Goal: Task Accomplishment & Management: Manage account settings

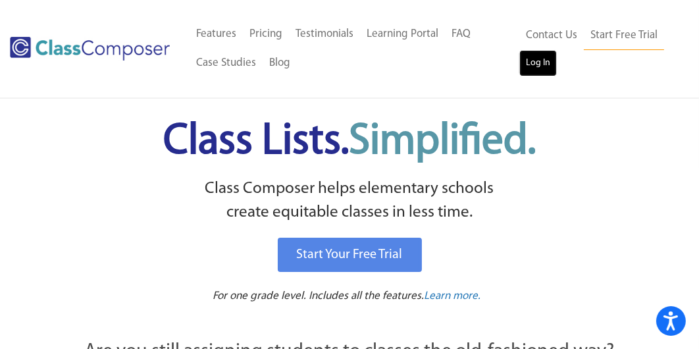
click at [534, 59] on link "Log In" at bounding box center [538, 63] width 38 height 26
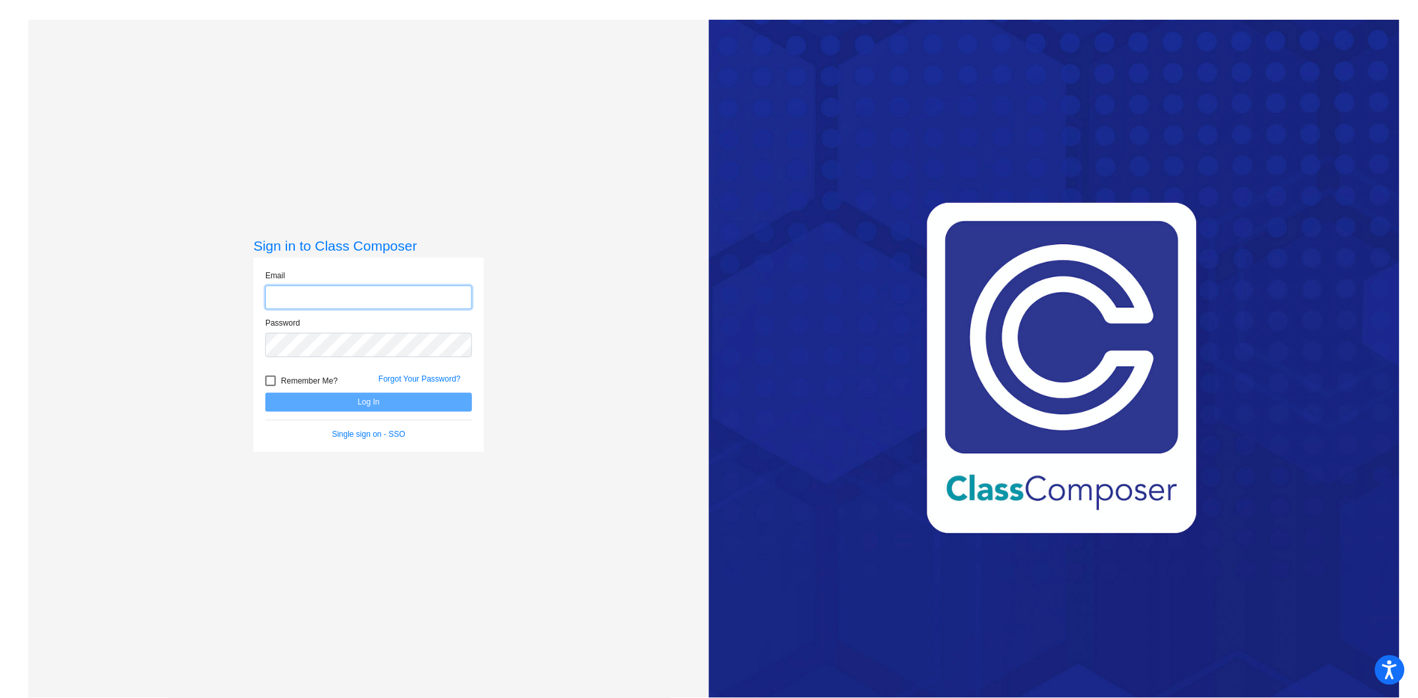
type input "[EMAIL_ADDRESS][DOMAIN_NAME]"
click at [281, 379] on span "Remember Me?" at bounding box center [309, 381] width 57 height 16
click at [270, 386] on input "Remember Me?" at bounding box center [270, 386] width 1 height 1
checkbox input "true"
click at [313, 399] on button "Log In" at bounding box center [368, 402] width 207 height 19
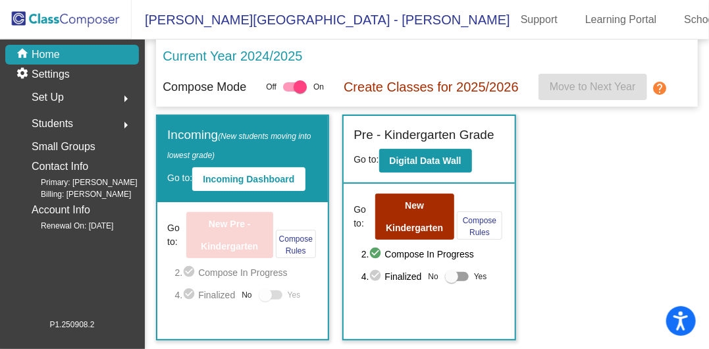
click at [301, 87] on div at bounding box center [300, 86] width 13 height 13
click at [290, 91] on input "checkbox" at bounding box center [289, 91] width 1 height 1
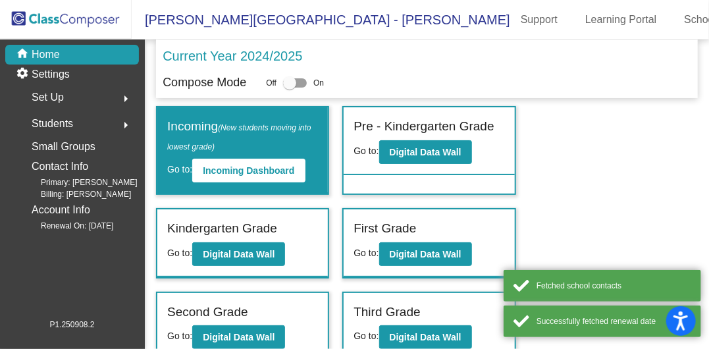
scroll to position [90, 0]
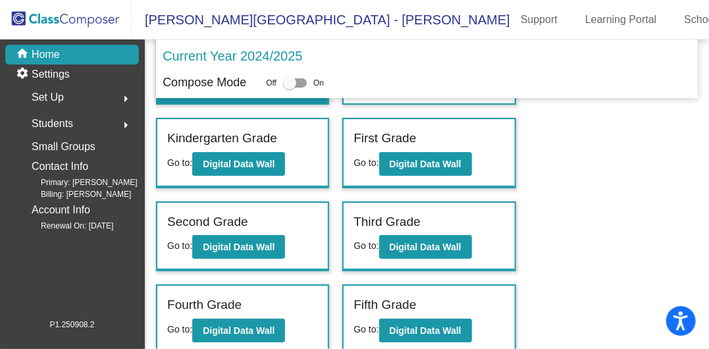
click at [294, 82] on div at bounding box center [289, 82] width 13 height 13
click at [290, 88] on input "checkbox" at bounding box center [289, 88] width 1 height 1
checkbox input "true"
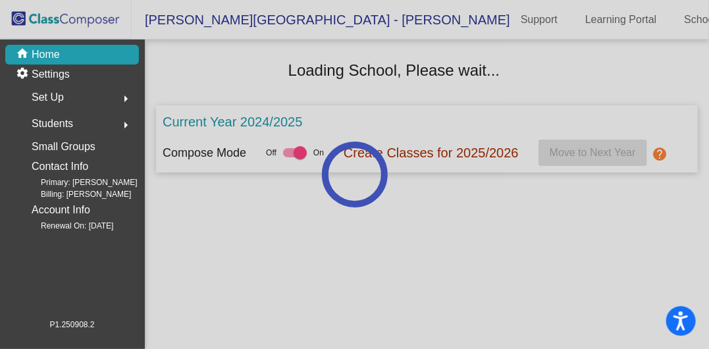
scroll to position [0, 0]
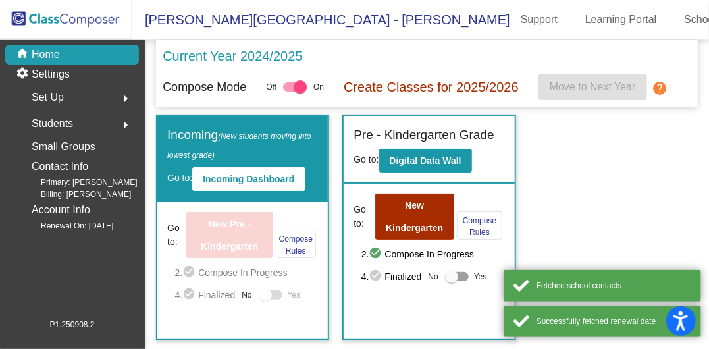
click at [449, 272] on div at bounding box center [451, 276] width 13 height 13
click at [451, 281] on input "Yes" at bounding box center [451, 281] width 1 height 1
checkbox input "true"
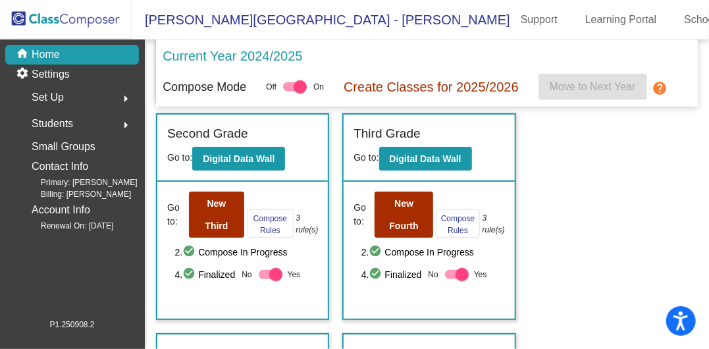
scroll to position [644, 0]
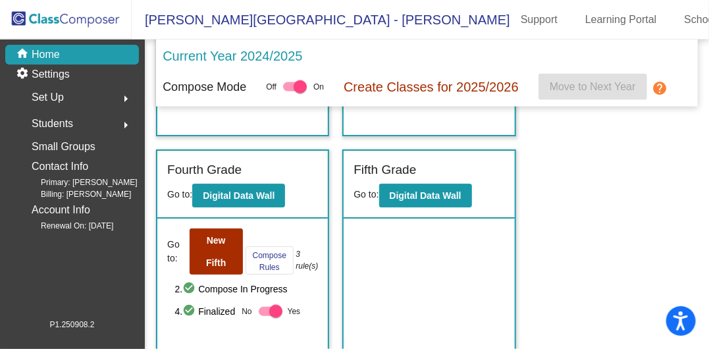
click at [396, 89] on p "Create Classes for 2025/2026" at bounding box center [431, 87] width 175 height 20
click at [653, 85] on mat-icon "help" at bounding box center [660, 88] width 16 height 16
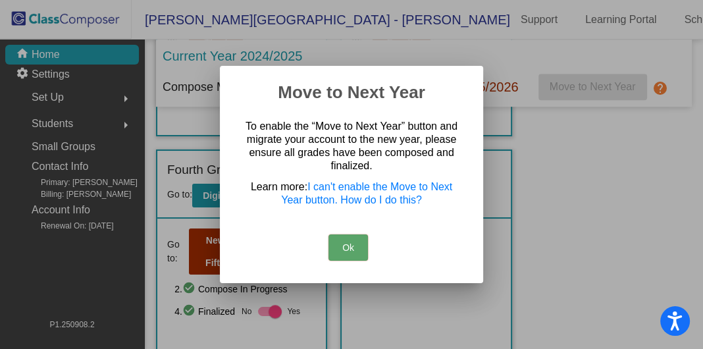
click at [343, 249] on button "Ok" at bounding box center [347, 247] width 39 height 26
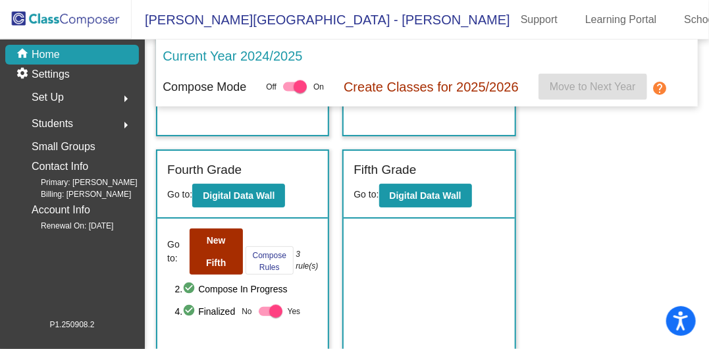
click at [48, 95] on span "Set Up" at bounding box center [48, 97] width 32 height 18
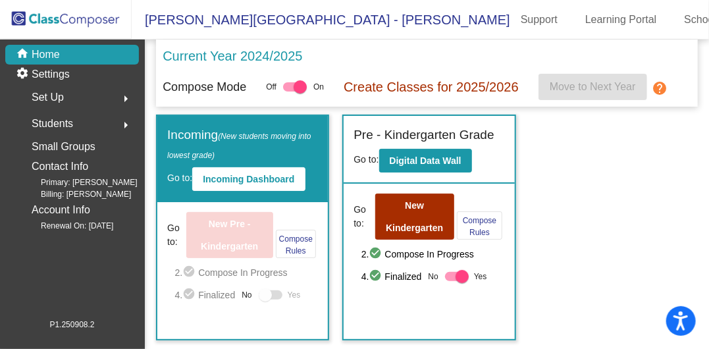
click at [666, 81] on mat-icon "help" at bounding box center [660, 88] width 16 height 16
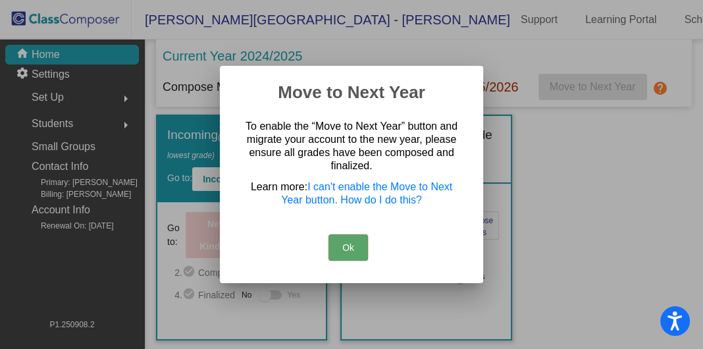
click at [345, 242] on button "Ok" at bounding box center [347, 247] width 39 height 26
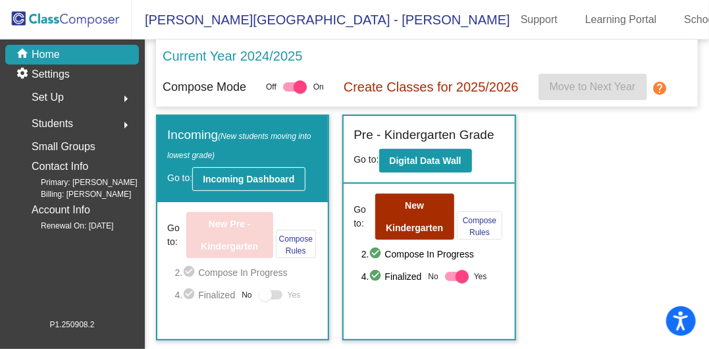
click at [276, 184] on b "Incoming Dashboard" at bounding box center [248, 179] width 91 height 11
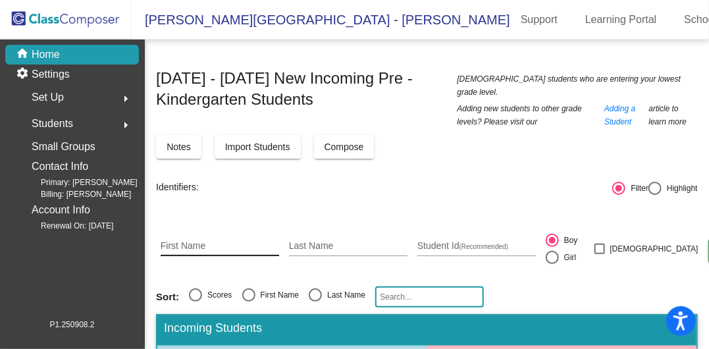
scroll to position [263, 0]
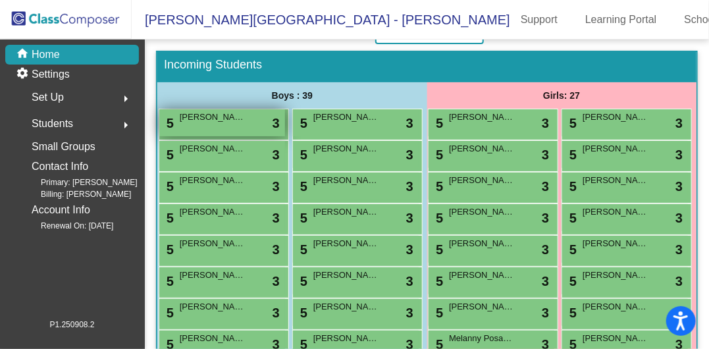
click at [272, 119] on div "5 Rory Ashton lock do_not_disturb_alt 3" at bounding box center [222, 122] width 126 height 27
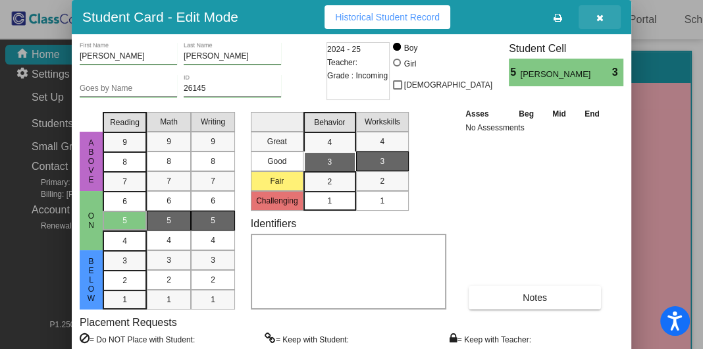
click at [607, 16] on button "button" at bounding box center [599, 17] width 42 height 24
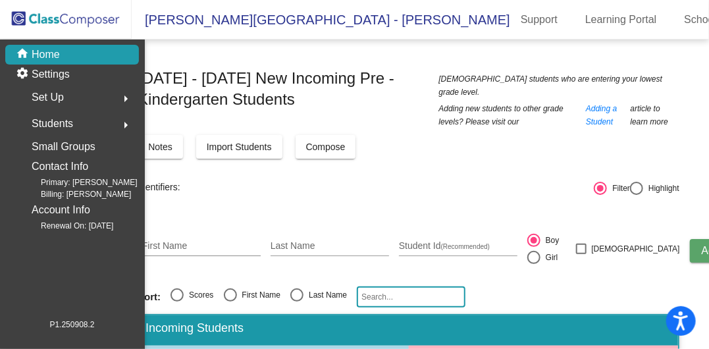
scroll to position [0, 0]
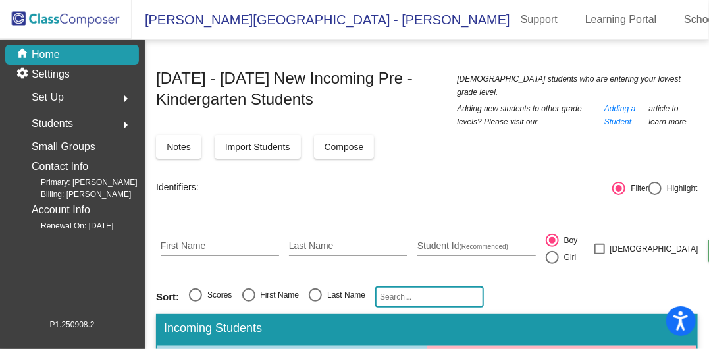
click at [334, 141] on span "Compose" at bounding box center [343, 146] width 39 height 11
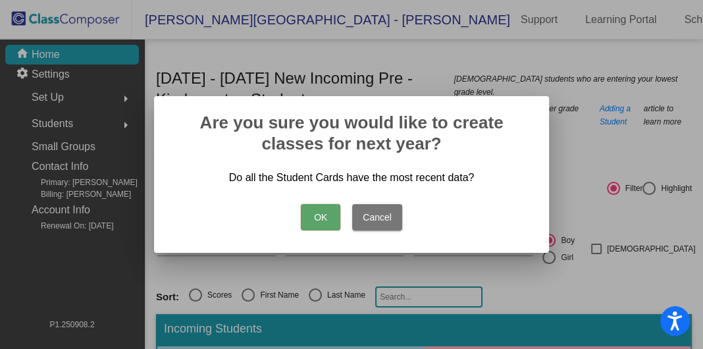
click at [326, 213] on button "OK" at bounding box center [320, 217] width 39 height 26
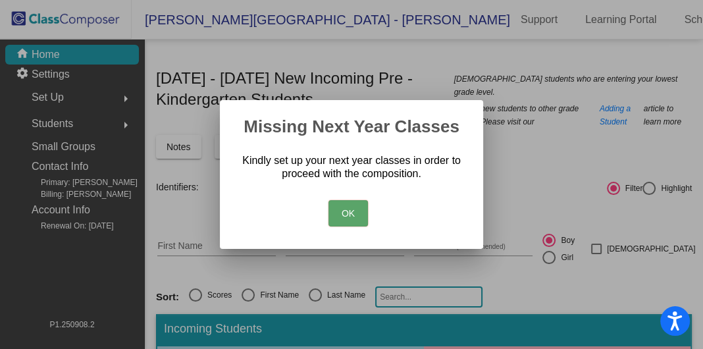
click at [336, 214] on button "OK" at bounding box center [347, 213] width 39 height 26
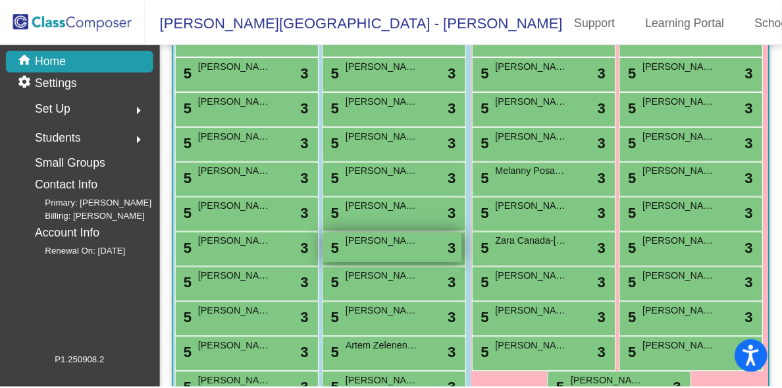
scroll to position [118, 0]
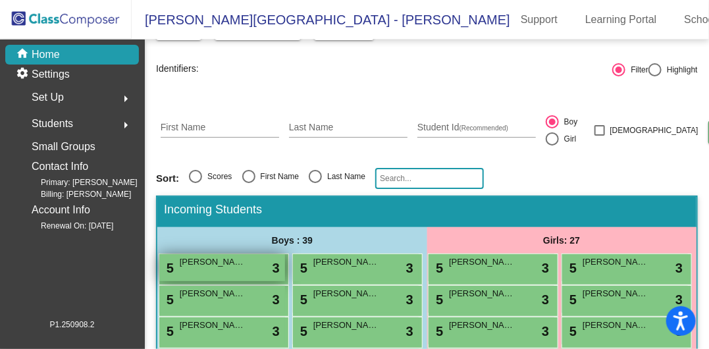
click at [245, 255] on span "Rory Ashton" at bounding box center [213, 261] width 66 height 13
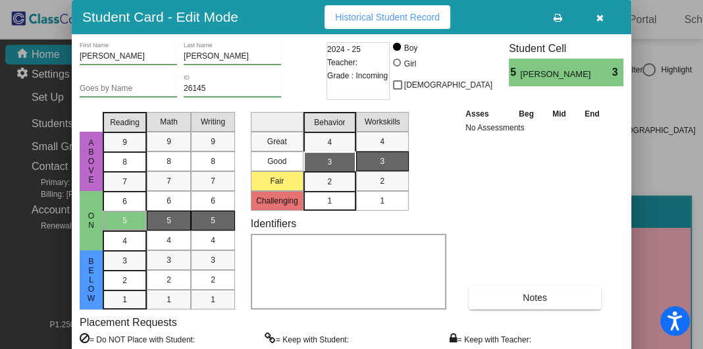
click at [466, 149] on div "Asses Beg Mid End No Assessments Notes" at bounding box center [535, 208] width 147 height 203
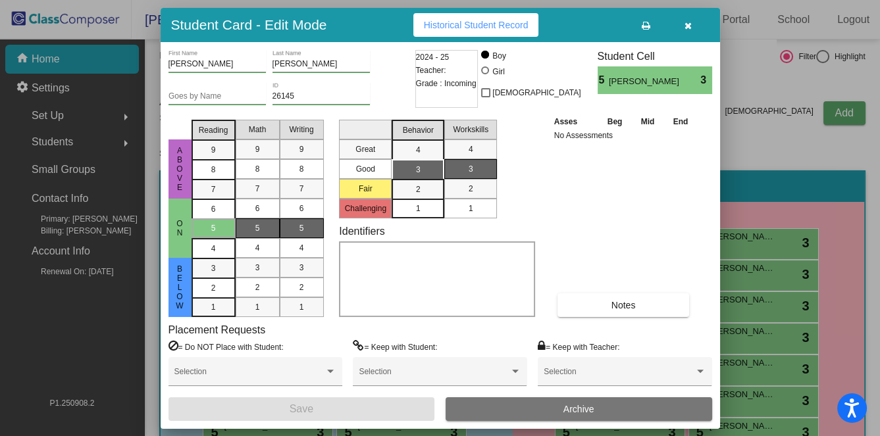
click at [571, 348] on button "Archive" at bounding box center [579, 409] width 267 height 24
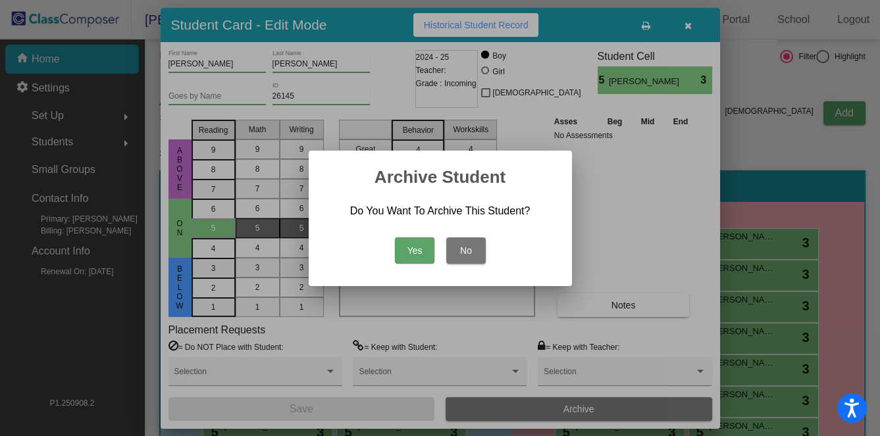
click at [399, 253] on button "Yes" at bounding box center [414, 251] width 39 height 26
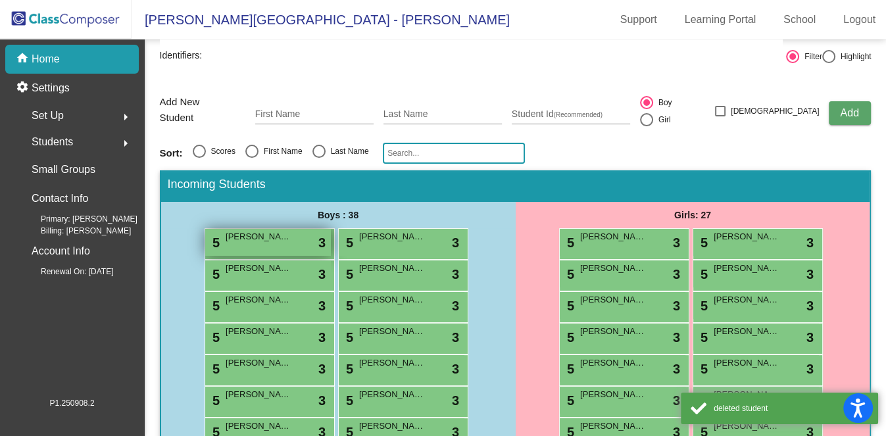
click at [294, 239] on div "5 Christopher Babb lock do_not_disturb_alt 3" at bounding box center [268, 242] width 126 height 27
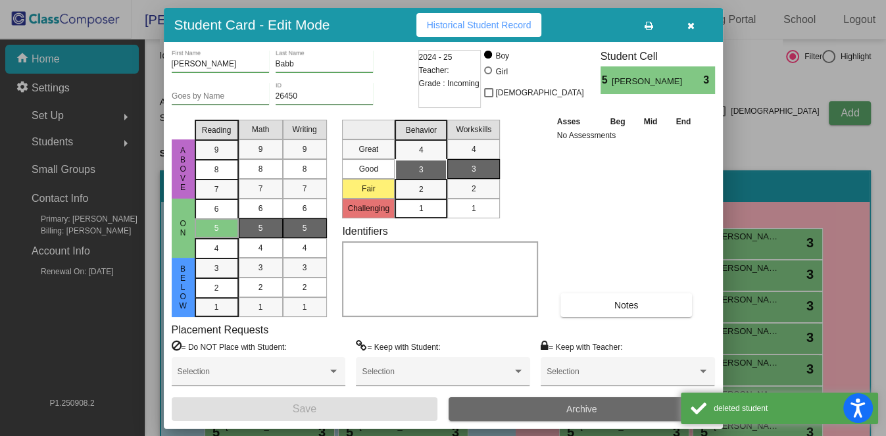
click at [518, 348] on button "Archive" at bounding box center [582, 409] width 267 height 24
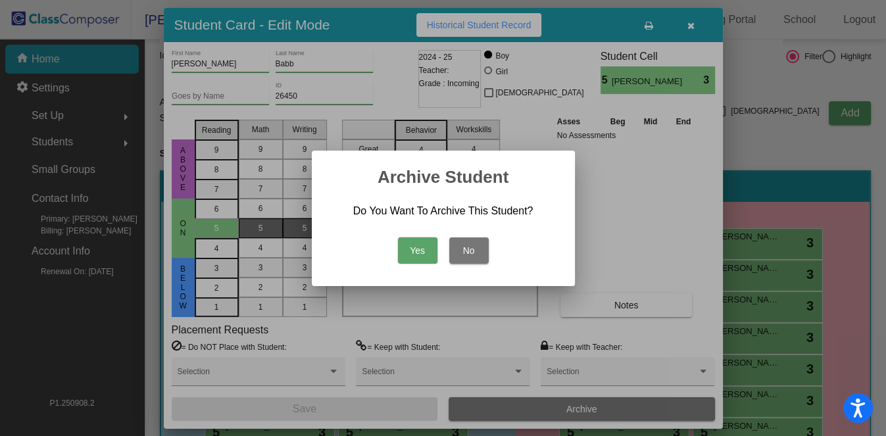
click at [407, 256] on button "Yes" at bounding box center [417, 251] width 39 height 26
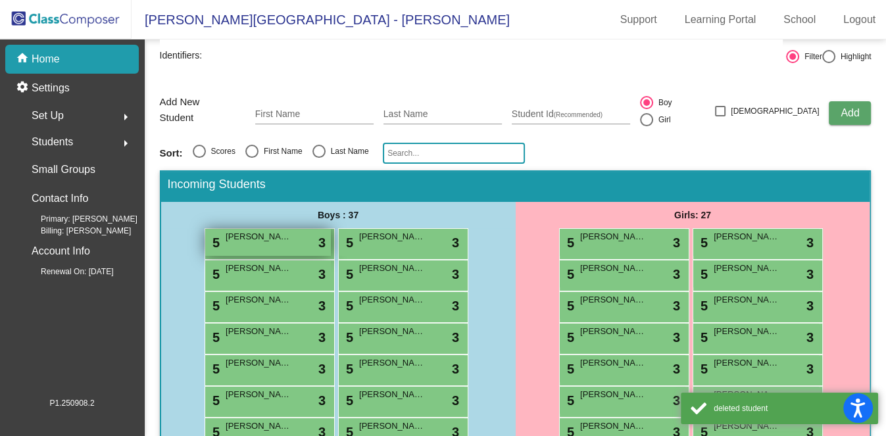
click at [233, 245] on div "5 Colin Cummings lock do_not_disturb_alt 3" at bounding box center [268, 242] width 126 height 27
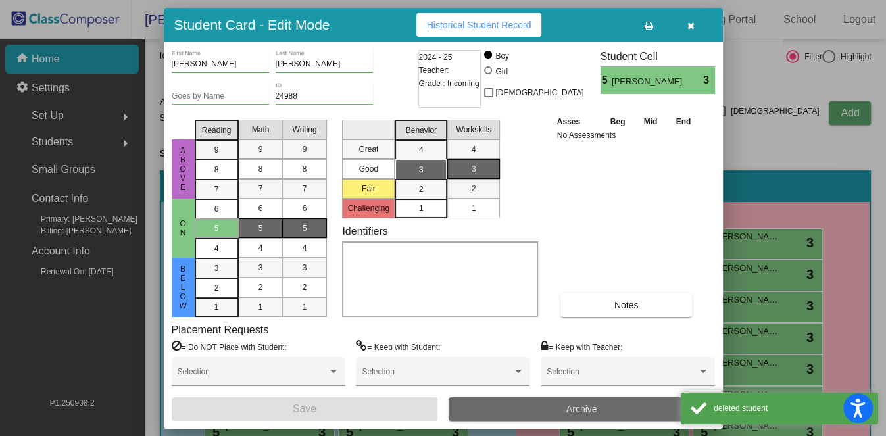
click at [506, 348] on button "Archive" at bounding box center [582, 409] width 267 height 24
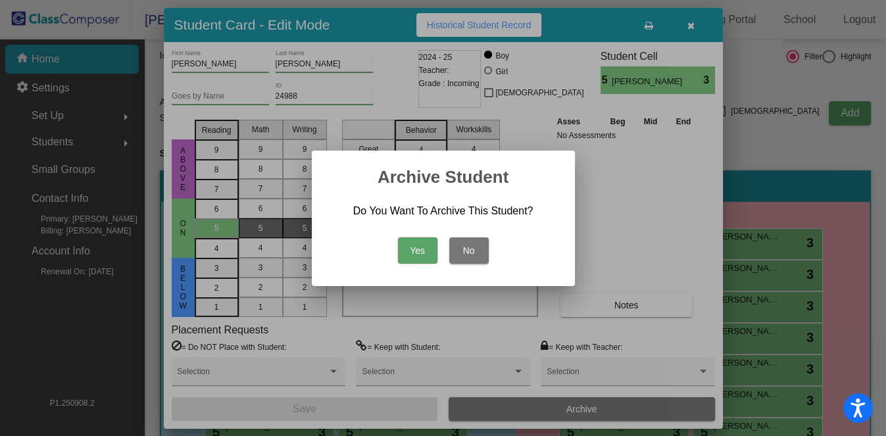
click at [420, 256] on button "Yes" at bounding box center [417, 251] width 39 height 26
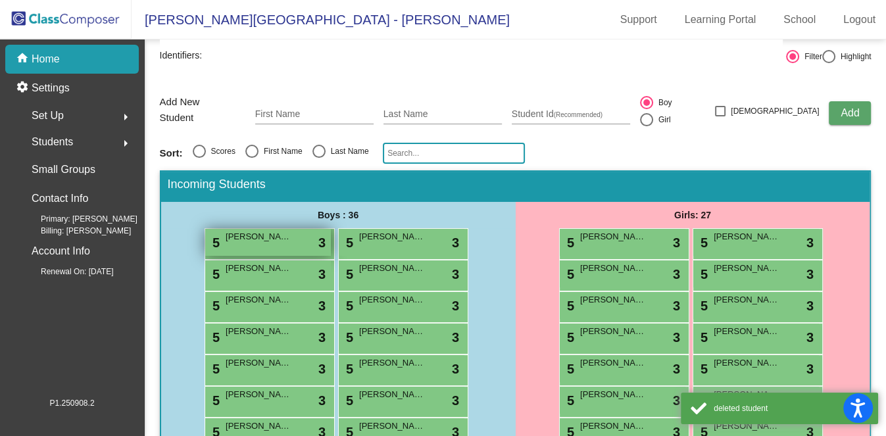
click at [276, 245] on div "5 Jack Cummings lock do_not_disturb_alt 3" at bounding box center [268, 242] width 126 height 27
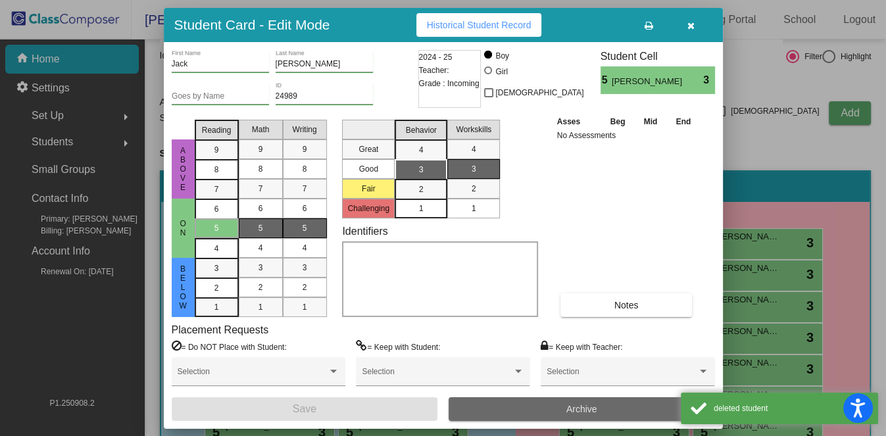
click at [507, 348] on button "Archive" at bounding box center [582, 409] width 267 height 24
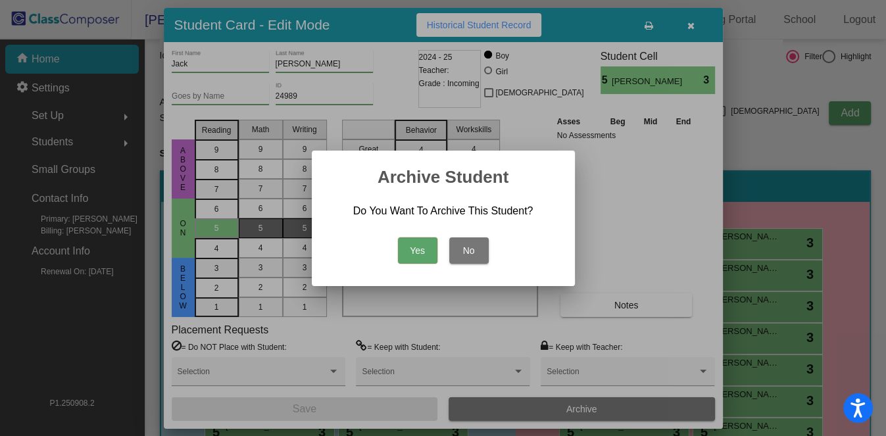
click at [403, 256] on button "Yes" at bounding box center [417, 251] width 39 height 26
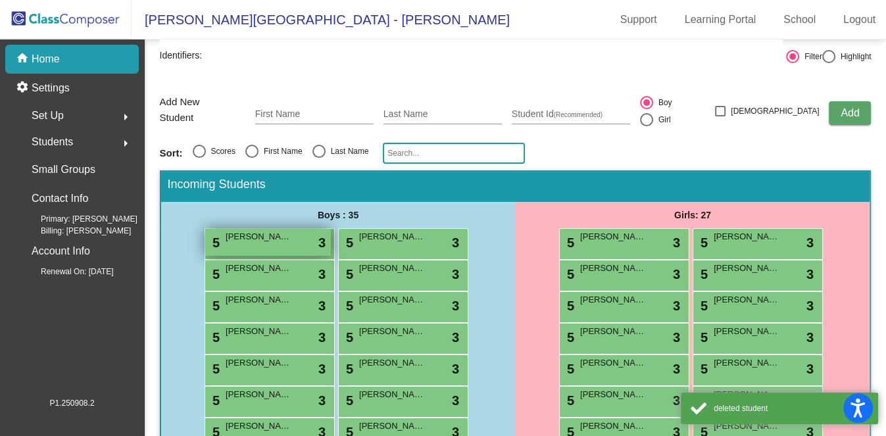
click at [305, 248] on div "5 Ryan Hartford lock do_not_disturb_alt 3" at bounding box center [268, 242] width 126 height 27
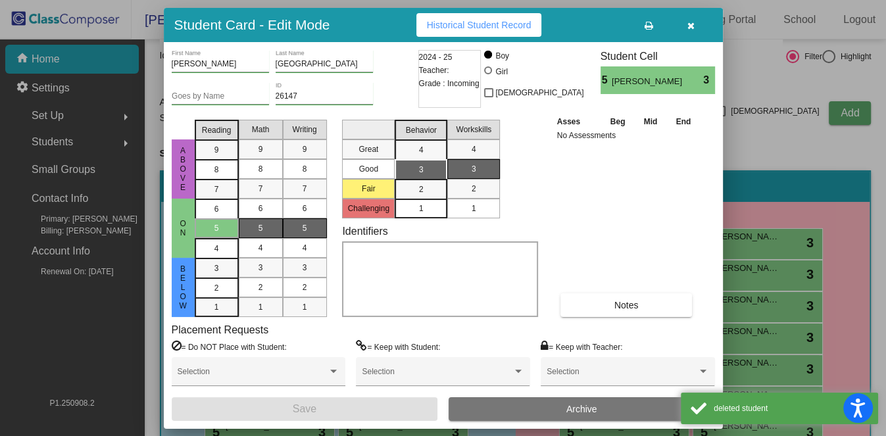
click at [515, 348] on button "Archive" at bounding box center [582, 409] width 267 height 24
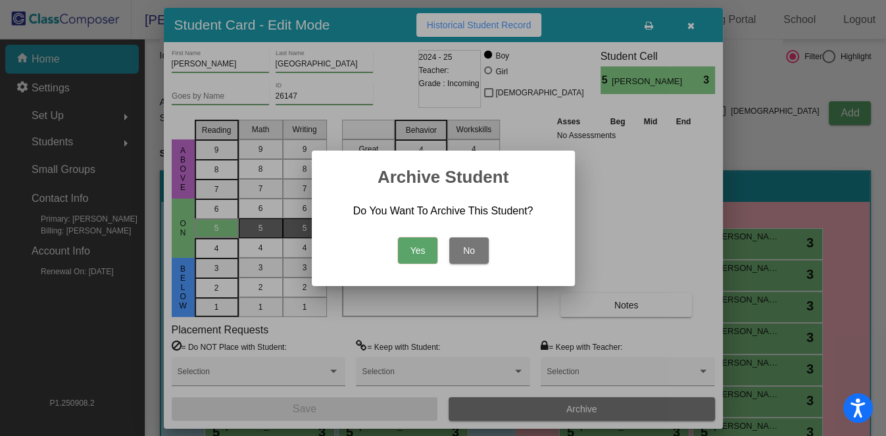
click at [406, 261] on button "Yes" at bounding box center [417, 251] width 39 height 26
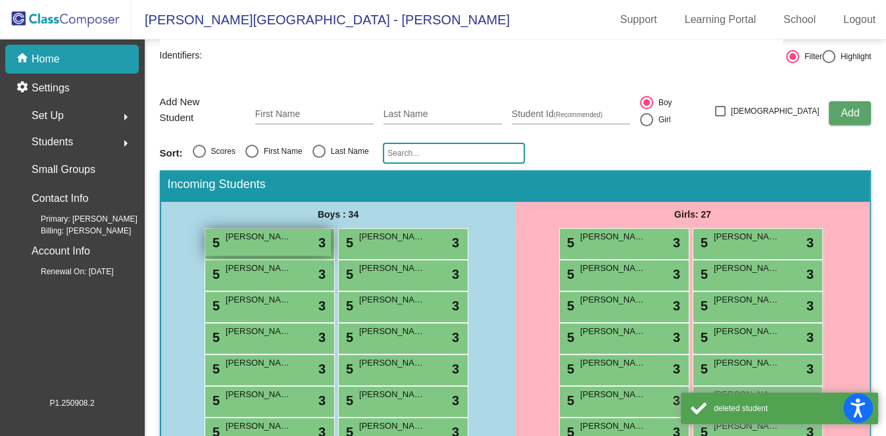
click at [267, 236] on span "Maverick Hayhusrt" at bounding box center [259, 236] width 66 height 13
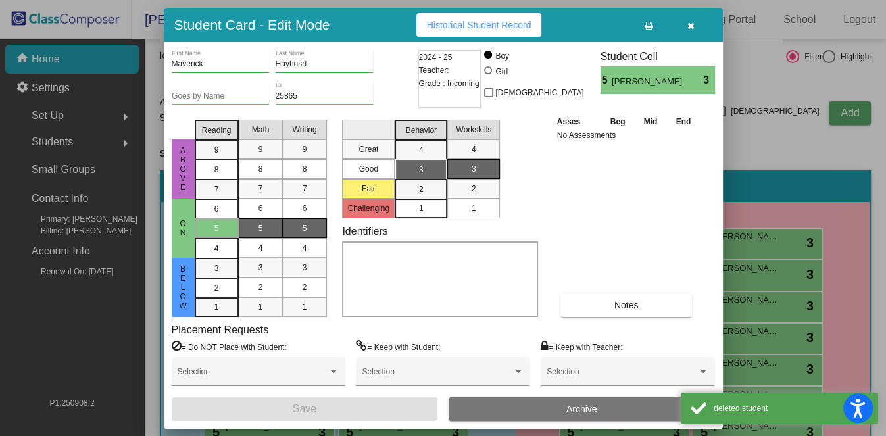
click at [513, 348] on button "Archive" at bounding box center [582, 409] width 267 height 24
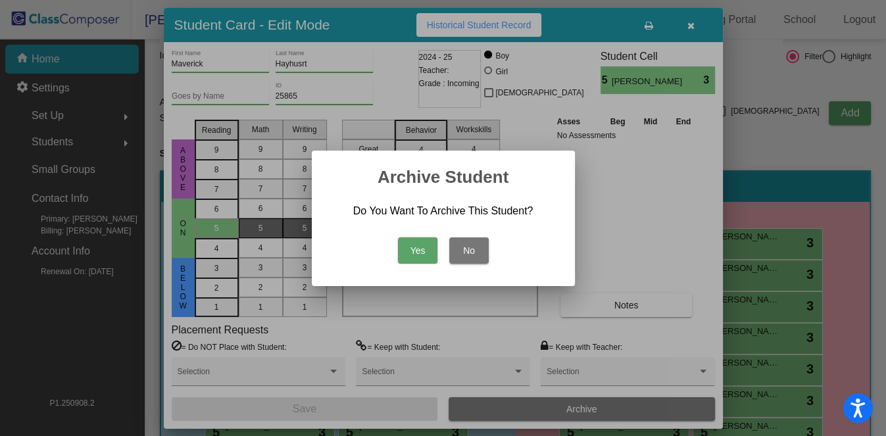
click at [405, 255] on button "Yes" at bounding box center [417, 251] width 39 height 26
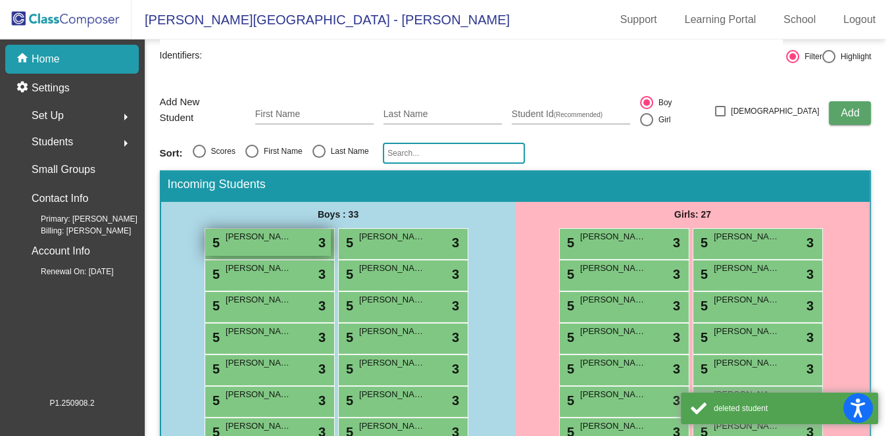
click at [273, 253] on div "5 Justin Lauture lock do_not_disturb_alt 3" at bounding box center [268, 242] width 126 height 27
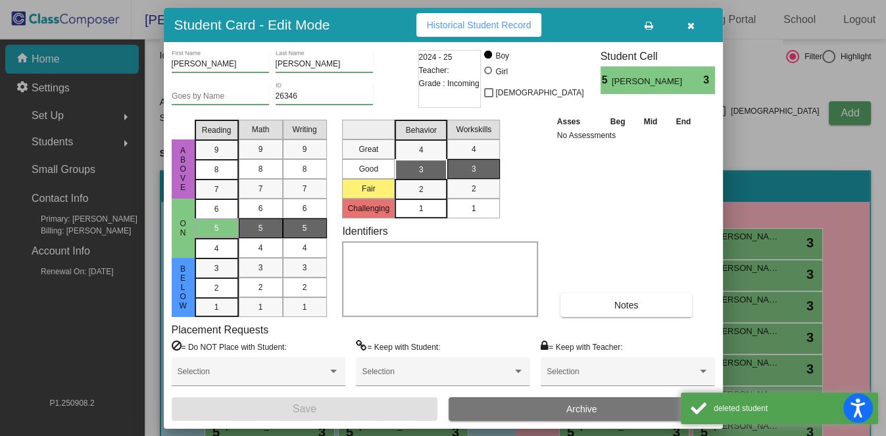
click at [550, 348] on button "Archive" at bounding box center [582, 409] width 267 height 24
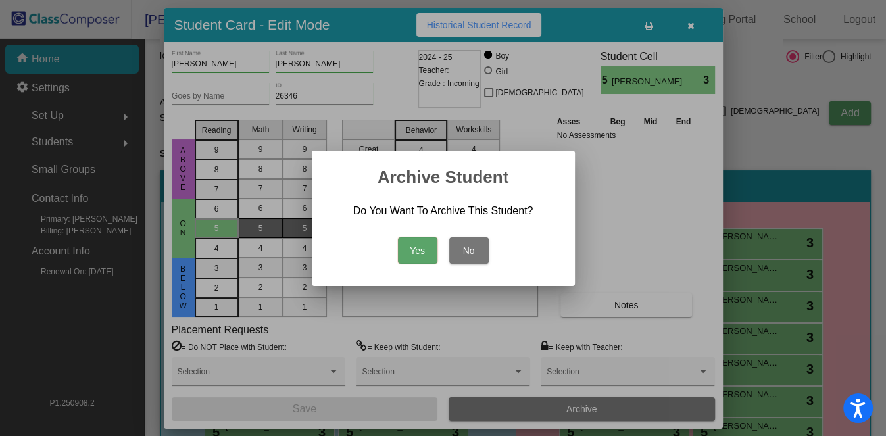
click at [407, 259] on button "Yes" at bounding box center [417, 251] width 39 height 26
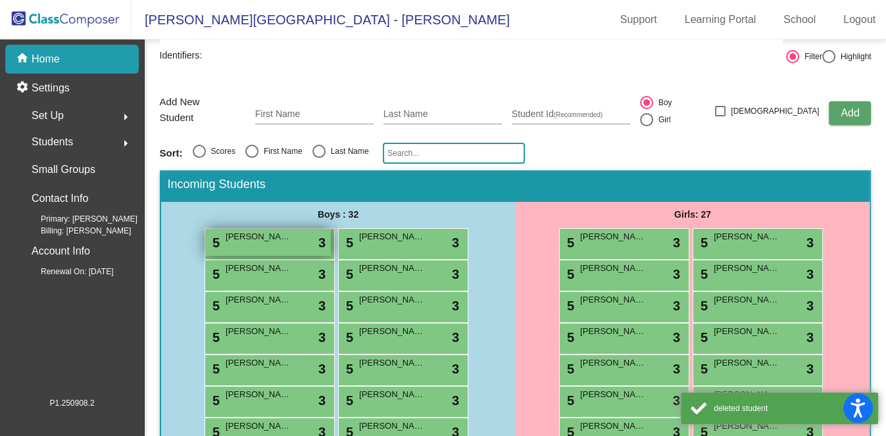
click at [251, 242] on div "5 Jeremy Liu lock do_not_disturb_alt 3" at bounding box center [268, 242] width 126 height 27
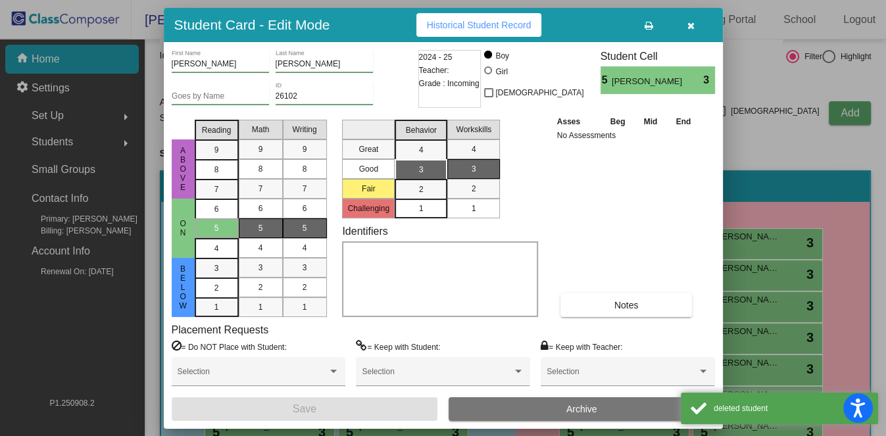
click at [510, 348] on button "Archive" at bounding box center [582, 409] width 267 height 24
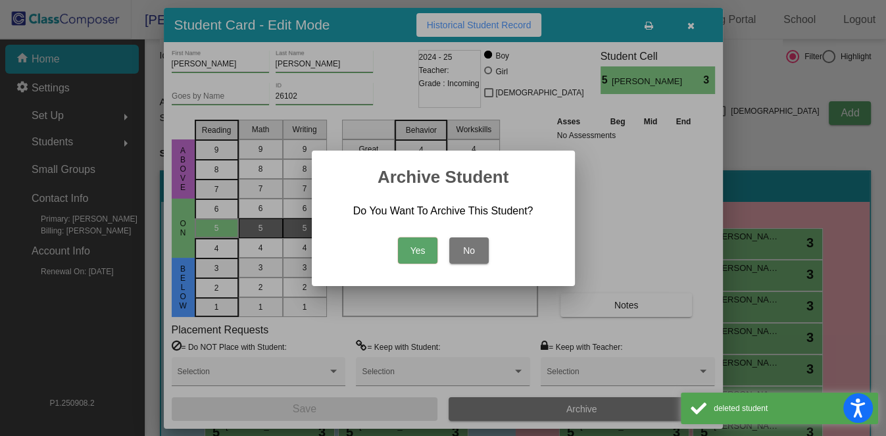
click at [440, 251] on div "Yes No" at bounding box center [444, 247] width 232 height 46
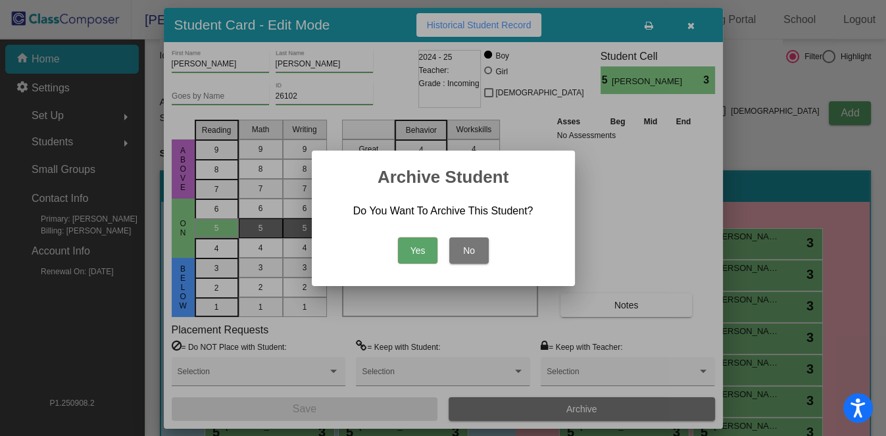
click at [414, 248] on button "Yes" at bounding box center [417, 251] width 39 height 26
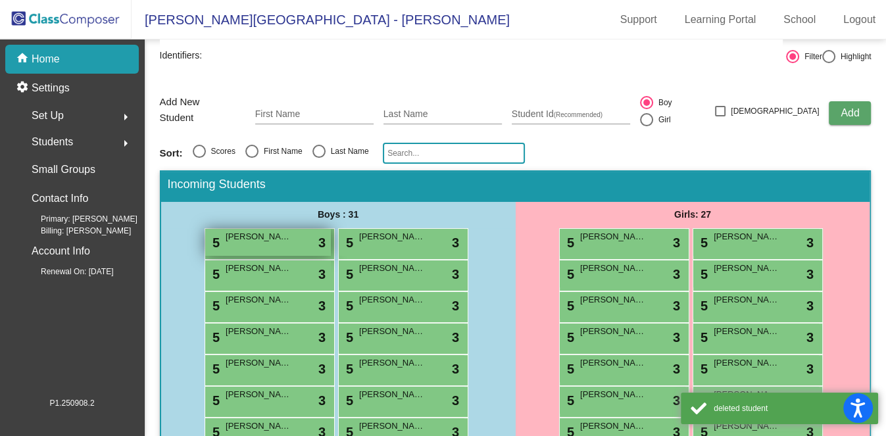
click at [265, 230] on span "Logan McKeown" at bounding box center [259, 236] width 66 height 13
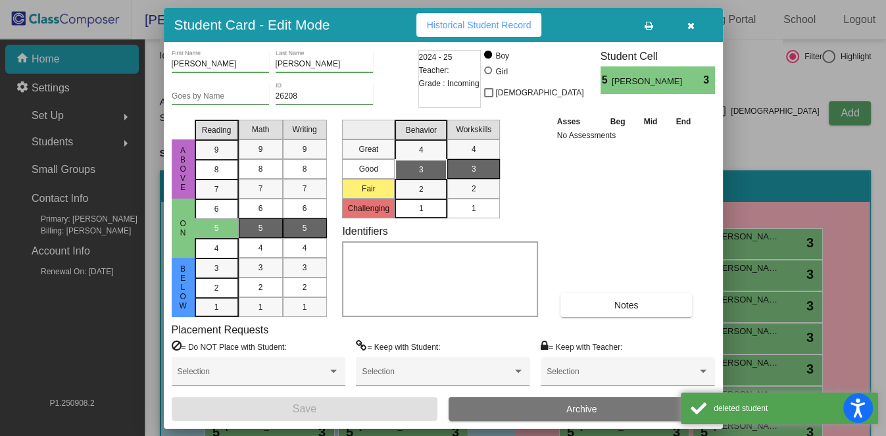
click at [503, 348] on button "Archive" at bounding box center [582, 409] width 267 height 24
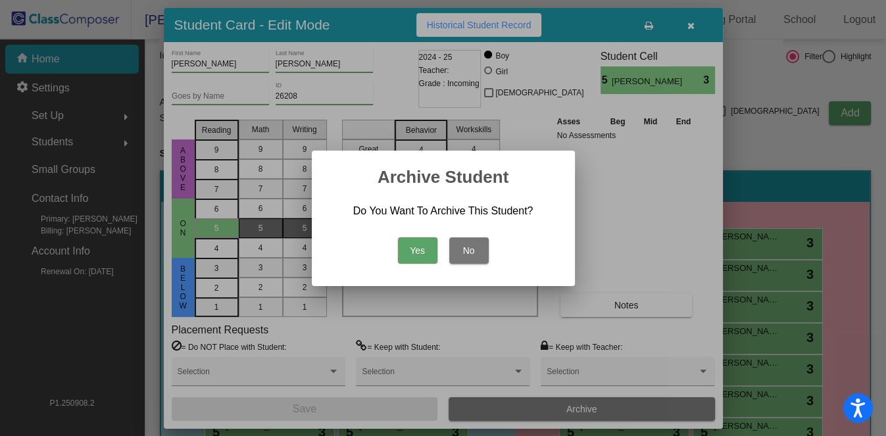
click at [413, 251] on button "Yes" at bounding box center [417, 251] width 39 height 26
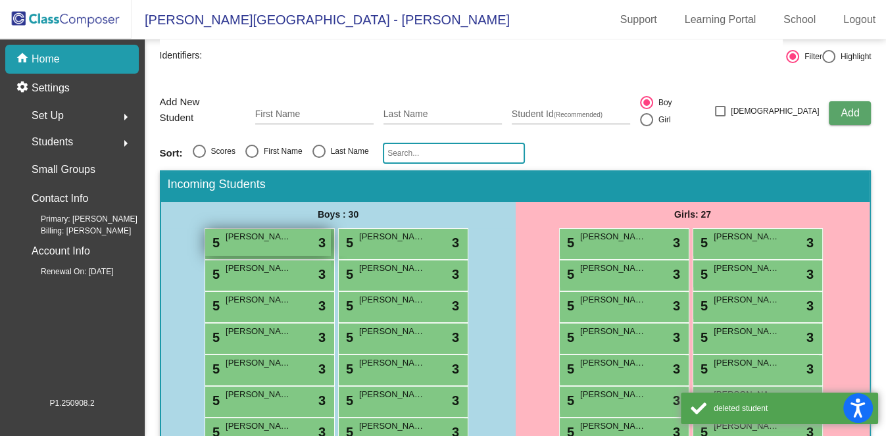
click at [269, 235] on span "Thomas Murnane" at bounding box center [259, 236] width 66 height 13
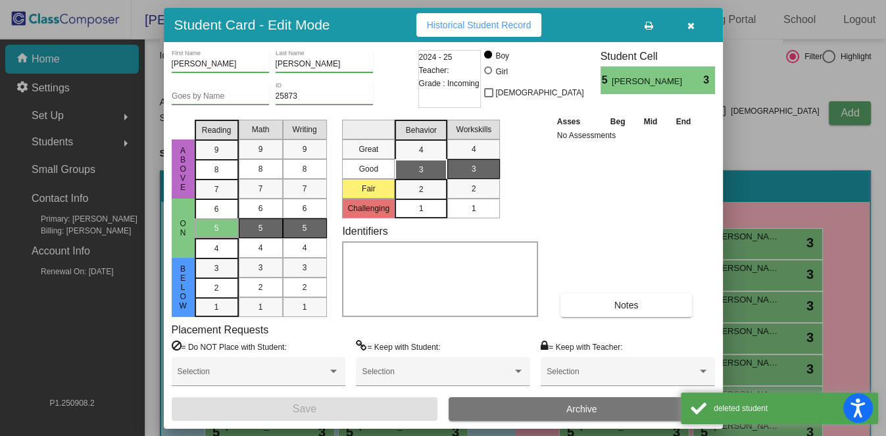
click at [494, 348] on button "Archive" at bounding box center [582, 409] width 267 height 24
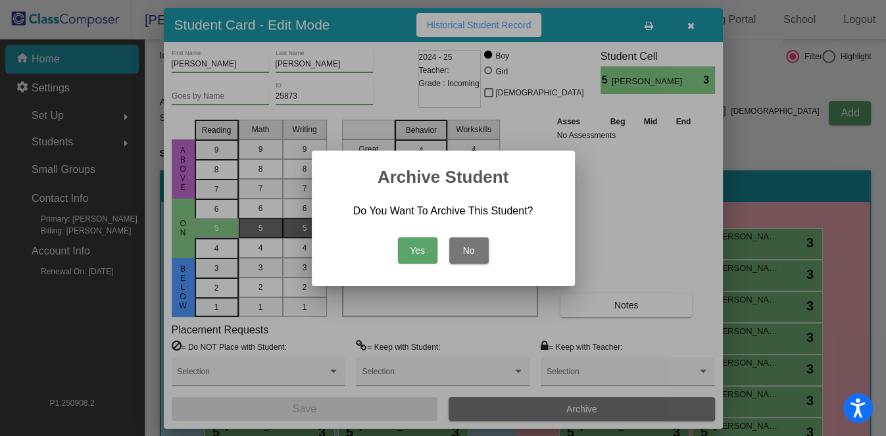
click at [417, 251] on button "Yes" at bounding box center [417, 251] width 39 height 26
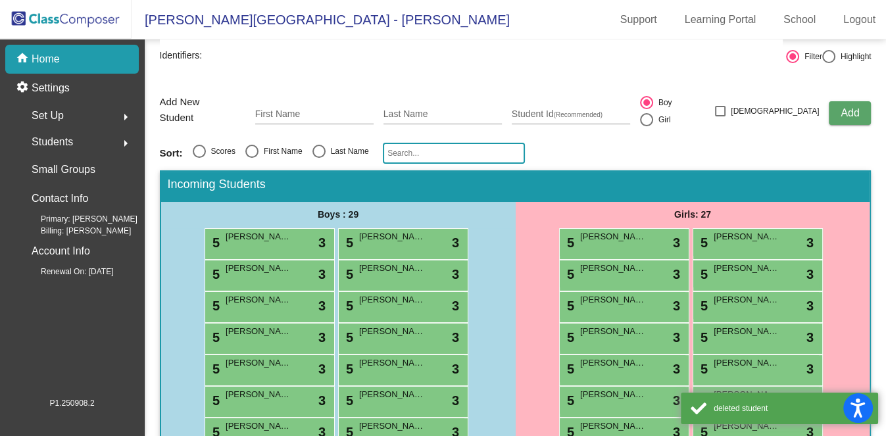
click at [60, 66] on div "home Home" at bounding box center [72, 59] width 134 height 29
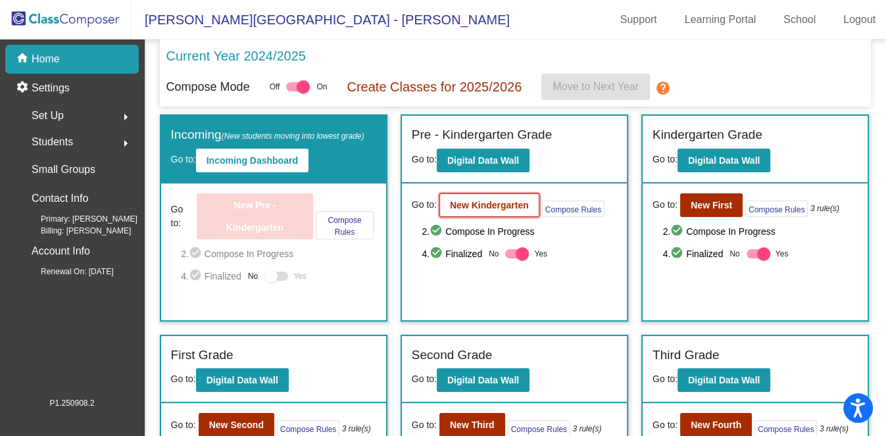
click at [507, 206] on b "New Kindergarten" at bounding box center [489, 205] width 79 height 11
click at [97, 115] on div "Set Up arrow_right" at bounding box center [76, 116] width 126 height 26
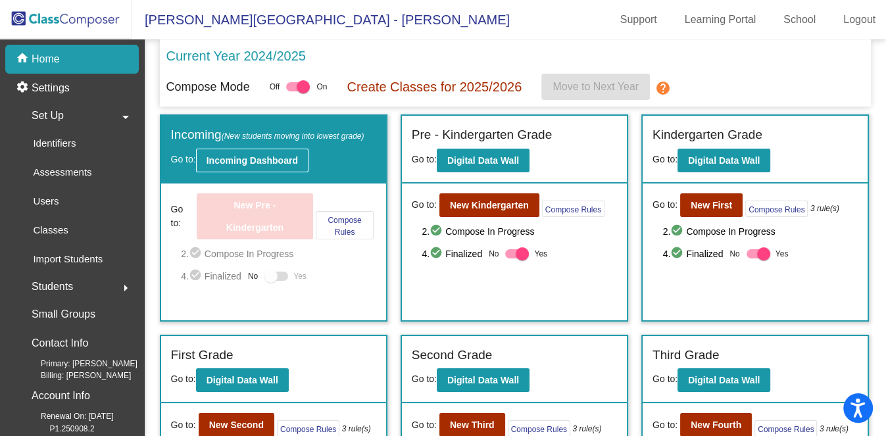
click at [232, 159] on b "Incoming Dashboard" at bounding box center [252, 160] width 91 height 11
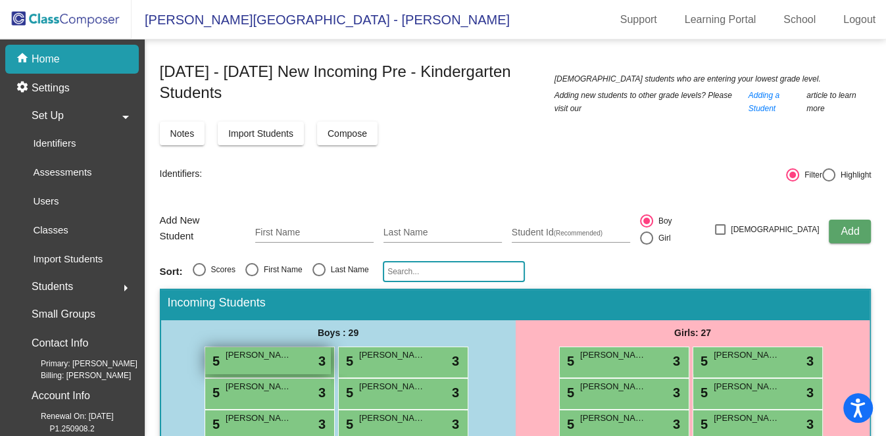
click at [254, 348] on div "5 Elijah Parisi lock do_not_disturb_alt 3" at bounding box center [268, 360] width 126 height 27
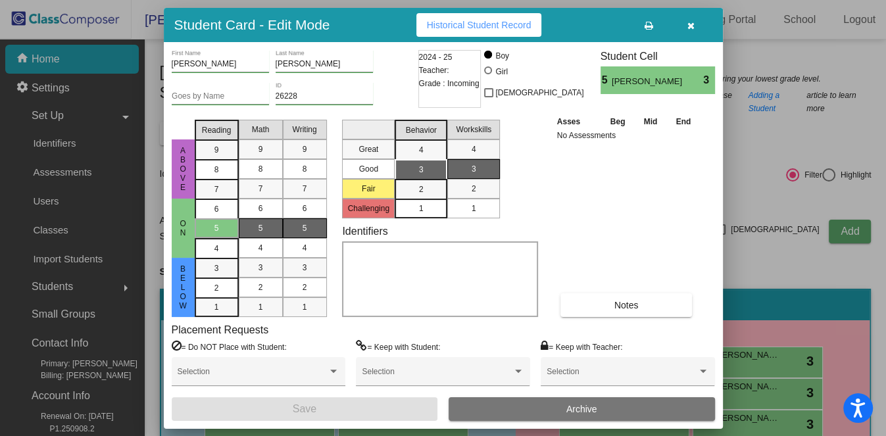
click at [496, 348] on button "Archive" at bounding box center [582, 409] width 267 height 24
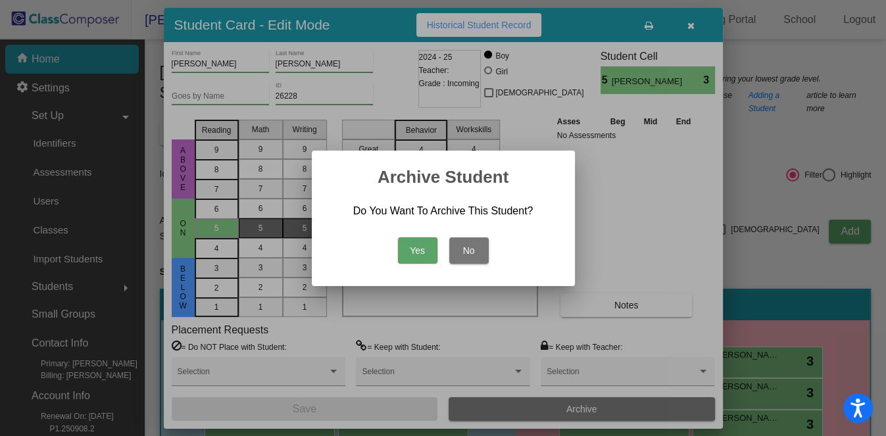
click at [430, 247] on button "Yes" at bounding box center [417, 251] width 39 height 26
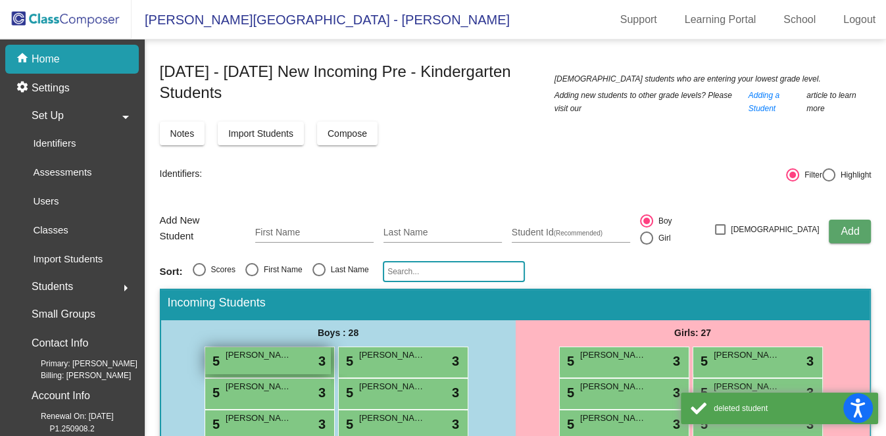
click at [312, 348] on div "5 Finnley Schmidt lock do_not_disturb_alt 3" at bounding box center [268, 360] width 126 height 27
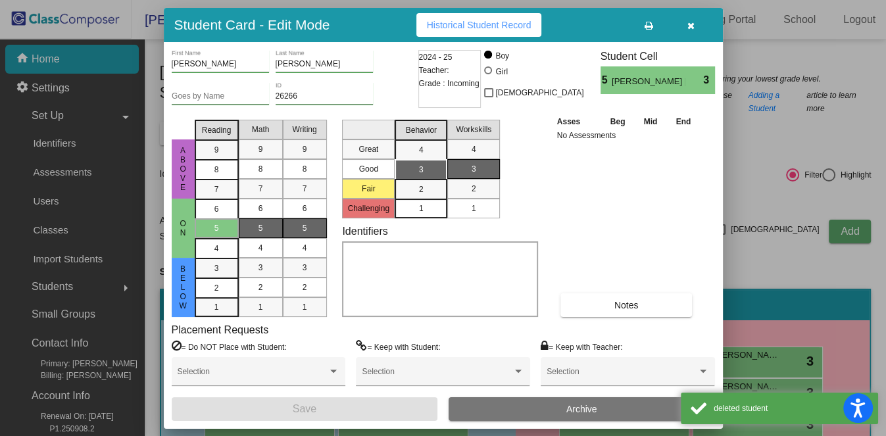
click at [576, 348] on span "Archive" at bounding box center [582, 409] width 31 height 11
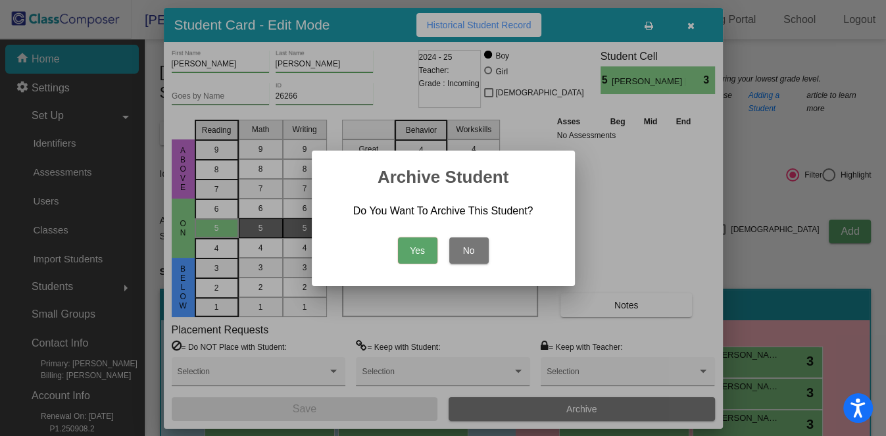
click at [417, 251] on button "Yes" at bounding box center [417, 251] width 39 height 26
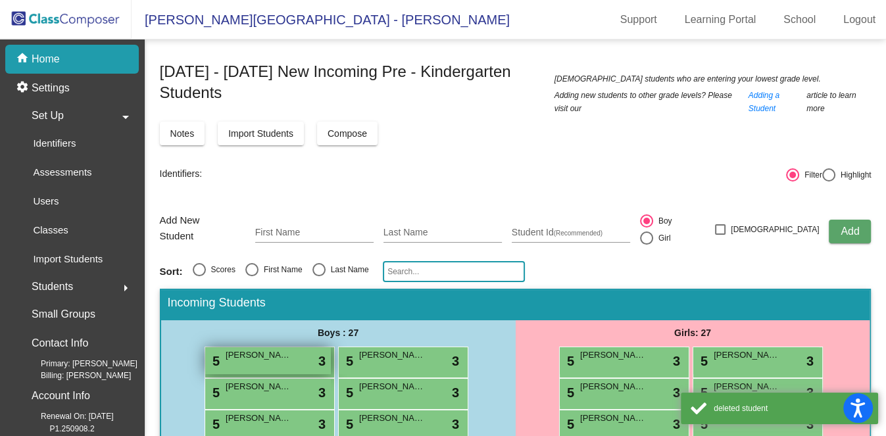
click at [319, 348] on div "5 Rowan Zwiercan lock do_not_disturb_alt 3" at bounding box center [268, 360] width 126 height 27
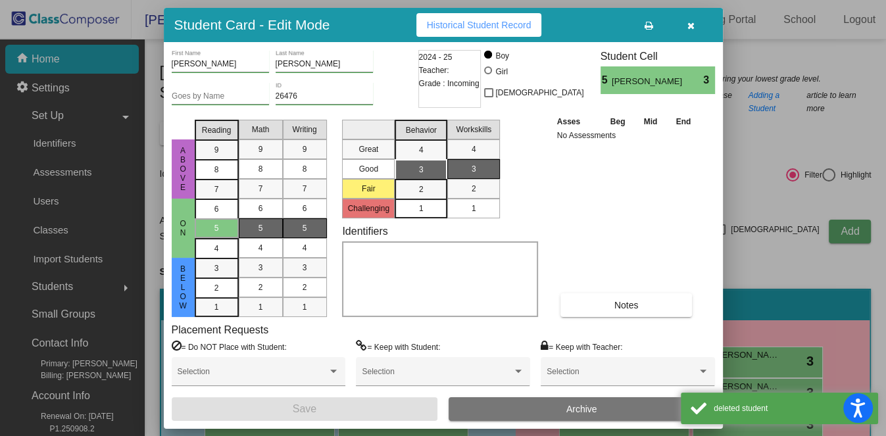
click at [577, 348] on button "Archive" at bounding box center [582, 409] width 267 height 24
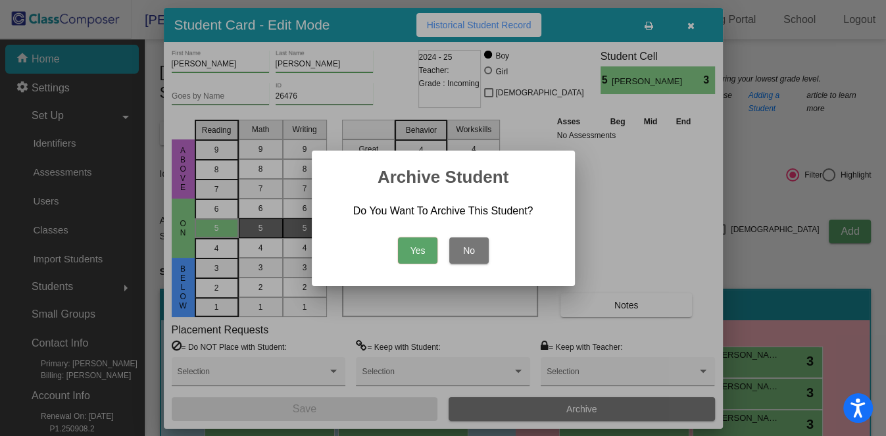
click at [407, 245] on button "Yes" at bounding box center [417, 251] width 39 height 26
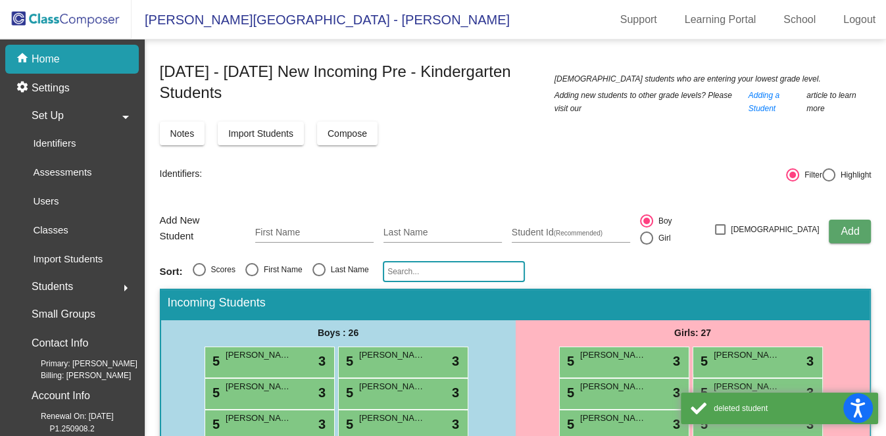
click at [301, 348] on div "5 Boyd Collier lock do_not_disturb_alt 3" at bounding box center [270, 394] width 130 height 32
click at [310, 348] on div "5 Harrison Bartlett lock do_not_disturb_alt 3" at bounding box center [268, 360] width 126 height 27
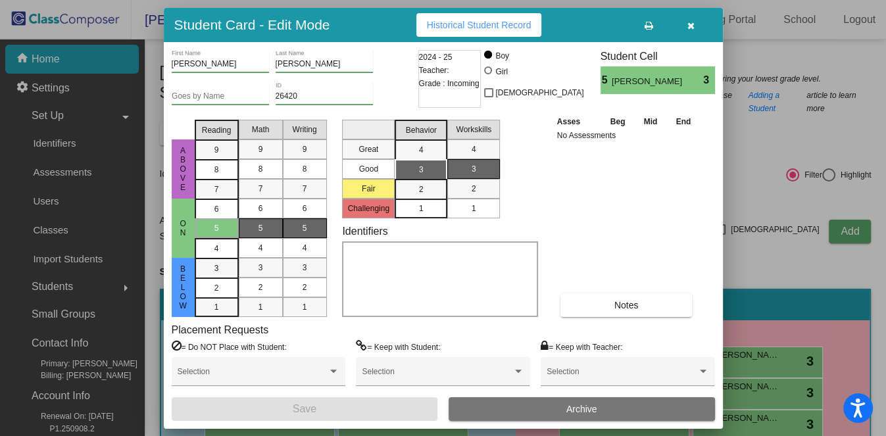
click at [530, 348] on button "Archive" at bounding box center [582, 409] width 267 height 24
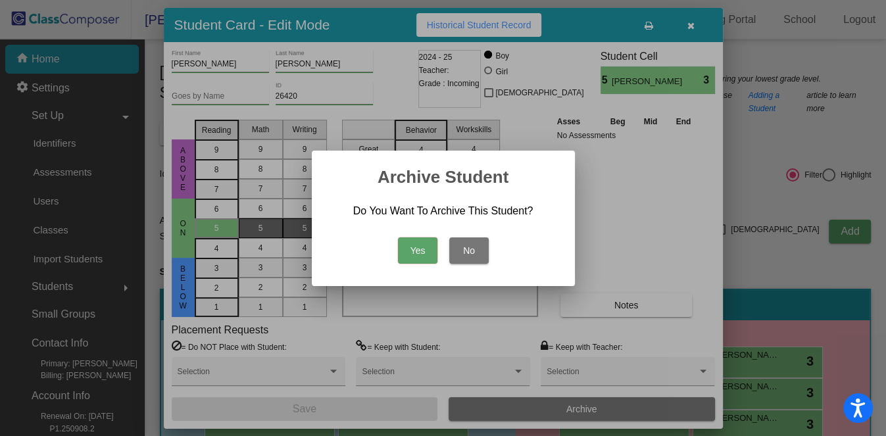
click at [405, 249] on button "Yes" at bounding box center [417, 251] width 39 height 26
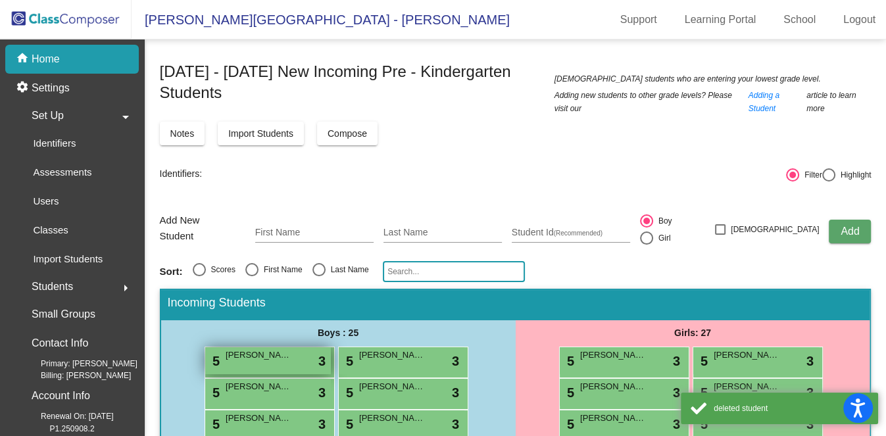
click at [276, 348] on span "Michael Brown" at bounding box center [259, 355] width 66 height 13
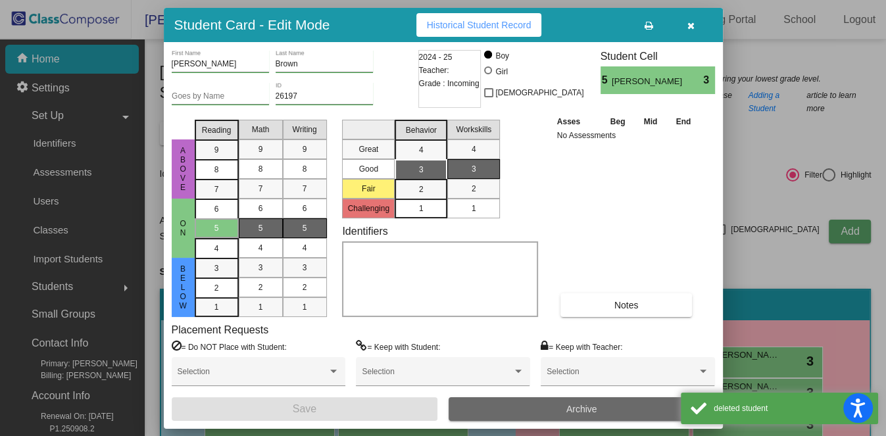
click at [489, 348] on button "Archive" at bounding box center [582, 409] width 267 height 24
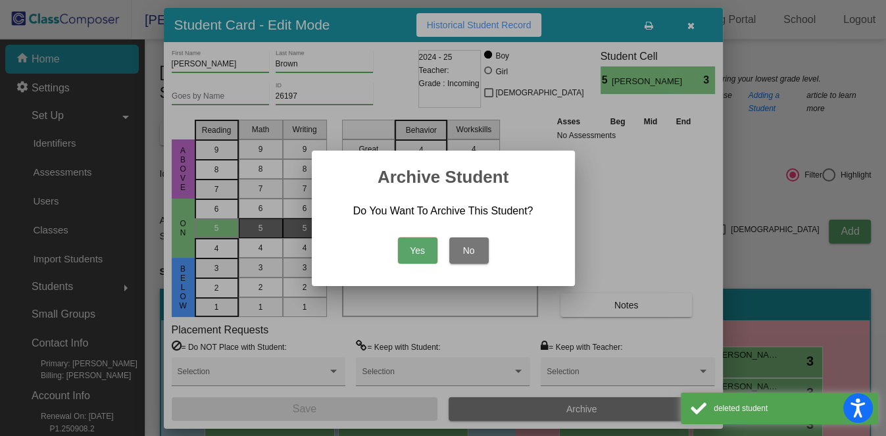
click at [428, 253] on button "Yes" at bounding box center [417, 251] width 39 height 26
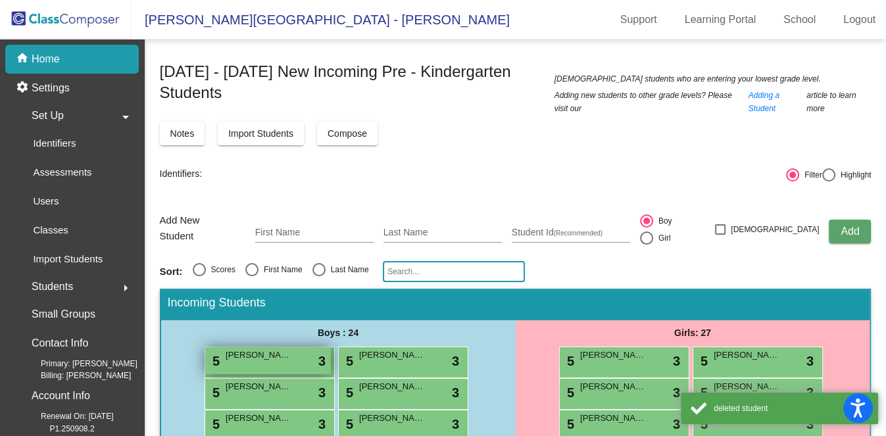
click at [261, 348] on div "5 Boyd Collier lock do_not_disturb_alt 3" at bounding box center [268, 360] width 126 height 27
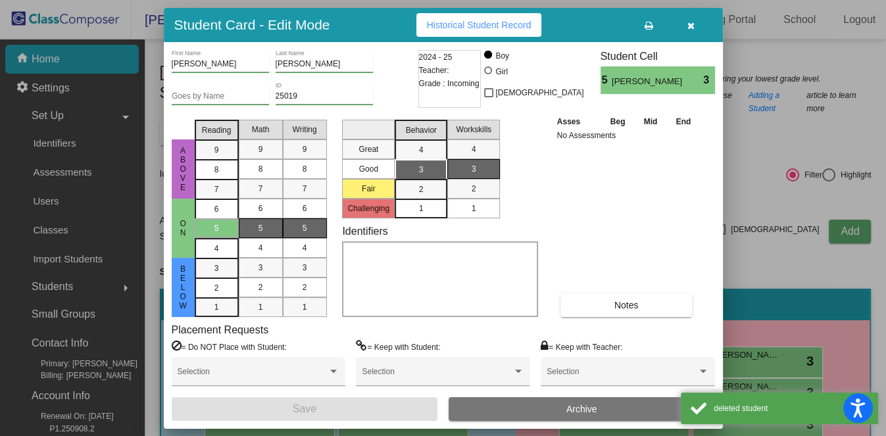
click at [507, 348] on button "Archive" at bounding box center [582, 409] width 267 height 24
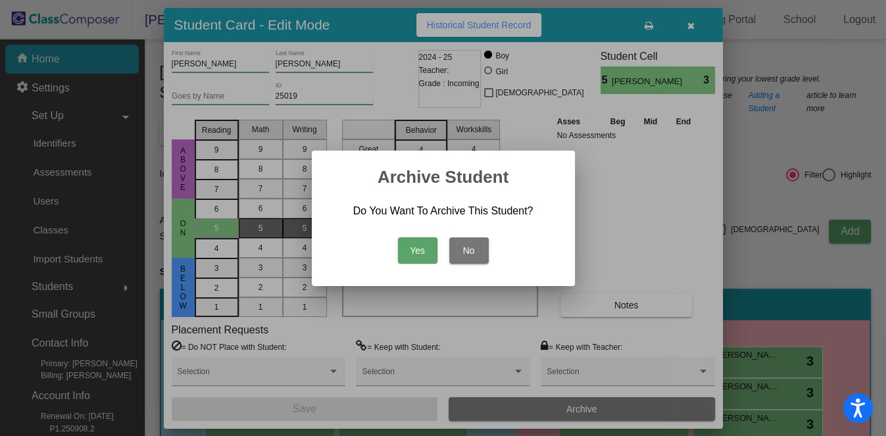
click at [419, 251] on button "Yes" at bounding box center [417, 251] width 39 height 26
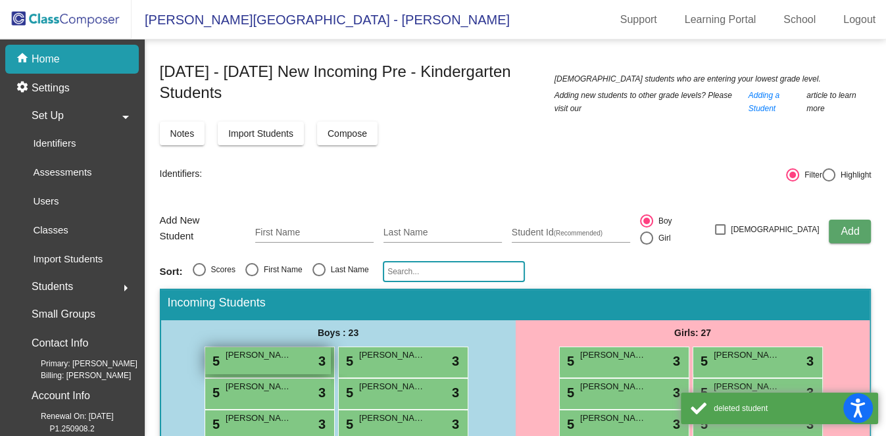
click at [292, 348] on div "5 Lucas DeVincent lock do_not_disturb_alt 3" at bounding box center [268, 360] width 126 height 27
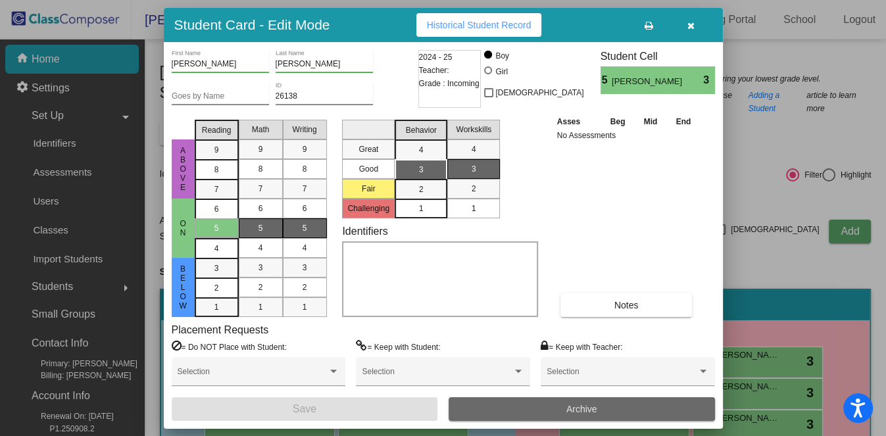
click at [498, 348] on button "Archive" at bounding box center [582, 409] width 267 height 24
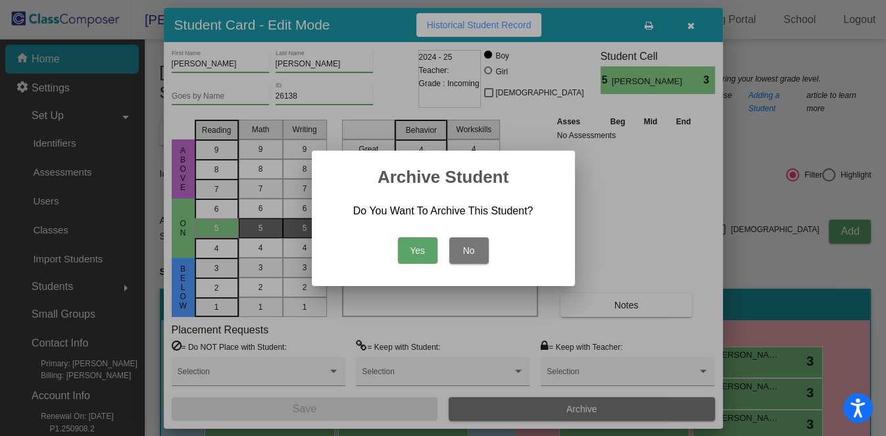
click at [425, 255] on button "Yes" at bounding box center [417, 251] width 39 height 26
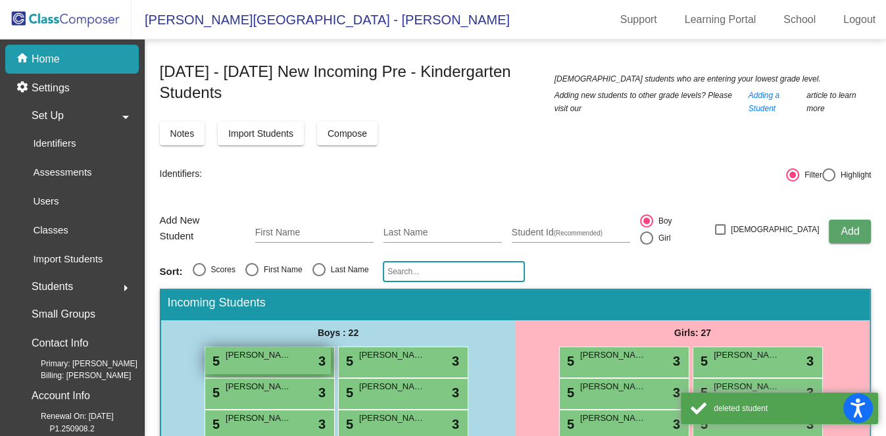
click at [276, 348] on span "Elliot Geissler" at bounding box center [259, 355] width 66 height 13
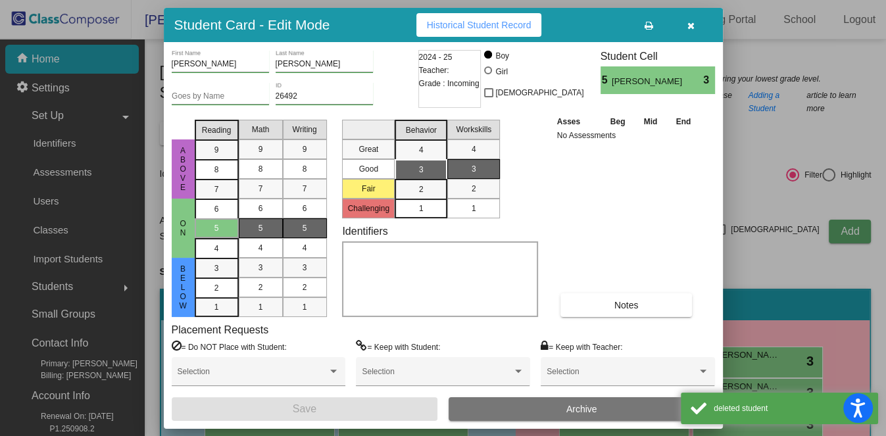
click at [485, 348] on button "Archive" at bounding box center [582, 409] width 267 height 24
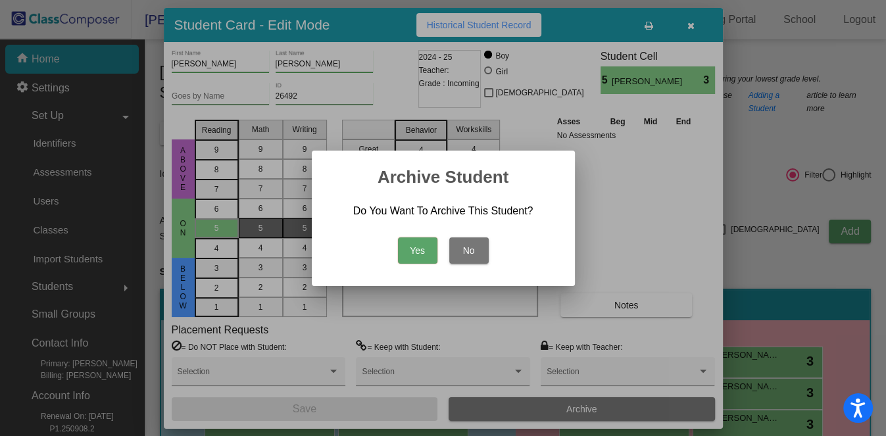
click at [399, 256] on button "Yes" at bounding box center [417, 251] width 39 height 26
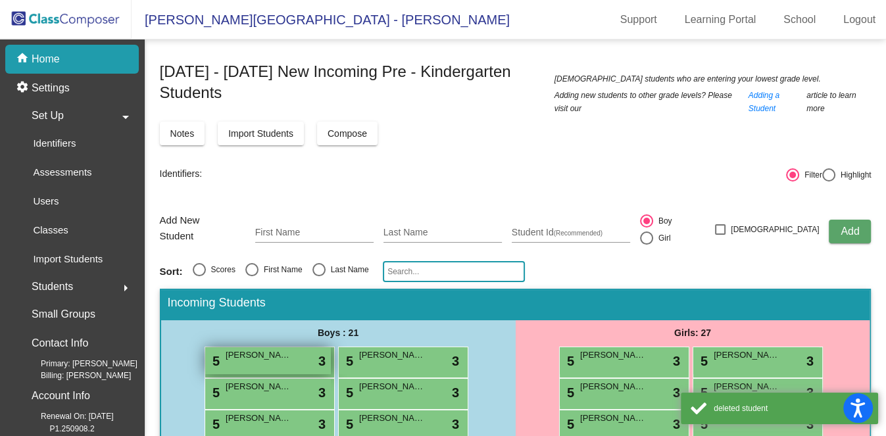
click at [299, 348] on div "5 Emmanuel Glykas lock do_not_disturb_alt 3" at bounding box center [268, 360] width 126 height 27
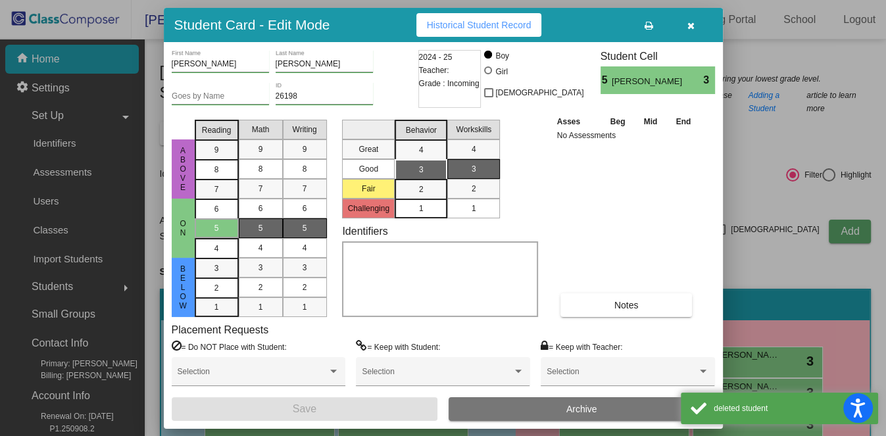
click at [515, 348] on button "Archive" at bounding box center [582, 409] width 267 height 24
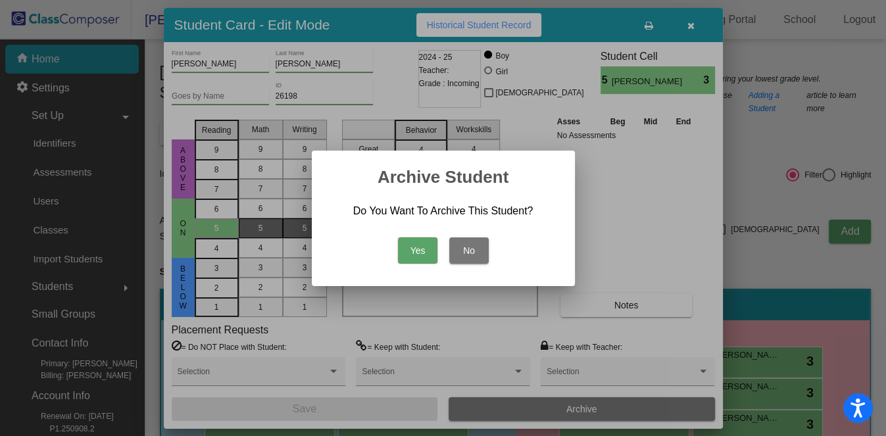
click at [416, 262] on button "Yes" at bounding box center [417, 251] width 39 height 26
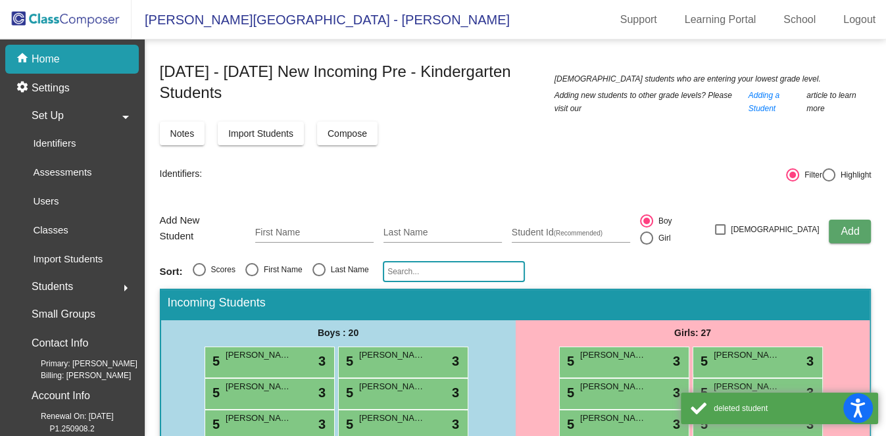
click at [63, 111] on div "Set Up arrow_drop_down" at bounding box center [76, 116] width 126 height 26
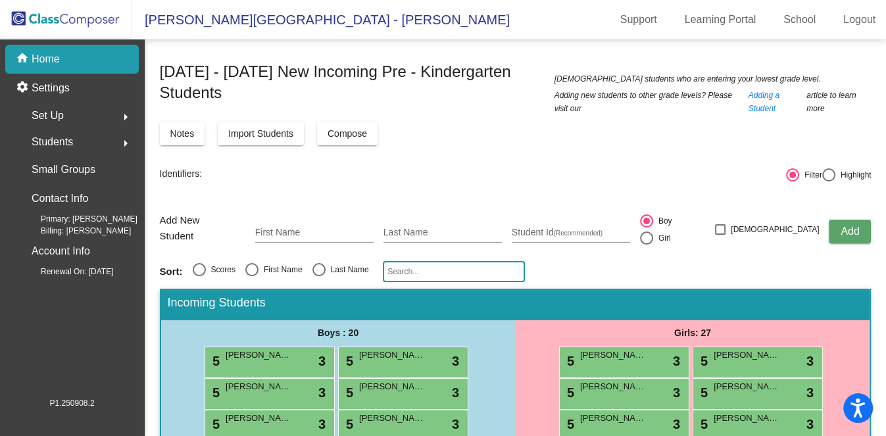
click at [95, 107] on div "Set Up arrow_right" at bounding box center [76, 116] width 126 height 26
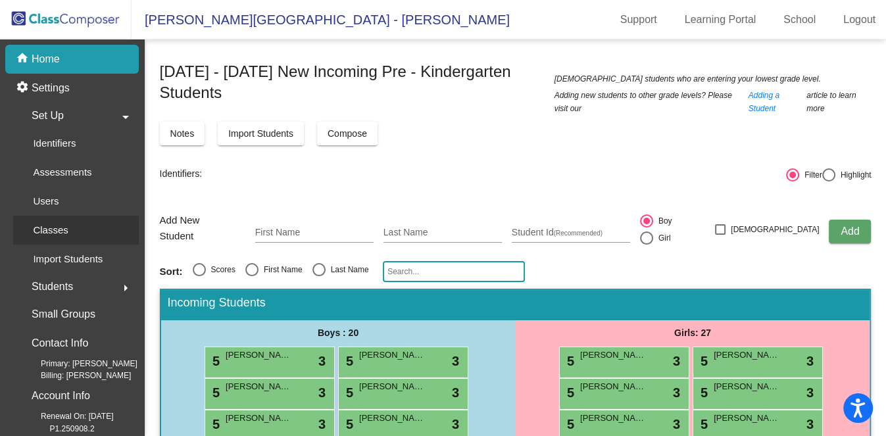
click at [61, 227] on p "Classes" at bounding box center [50, 230] width 35 height 16
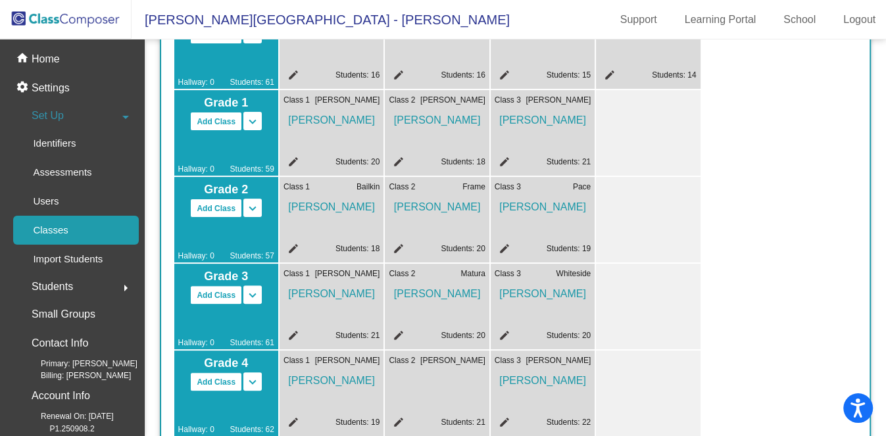
scroll to position [658, 0]
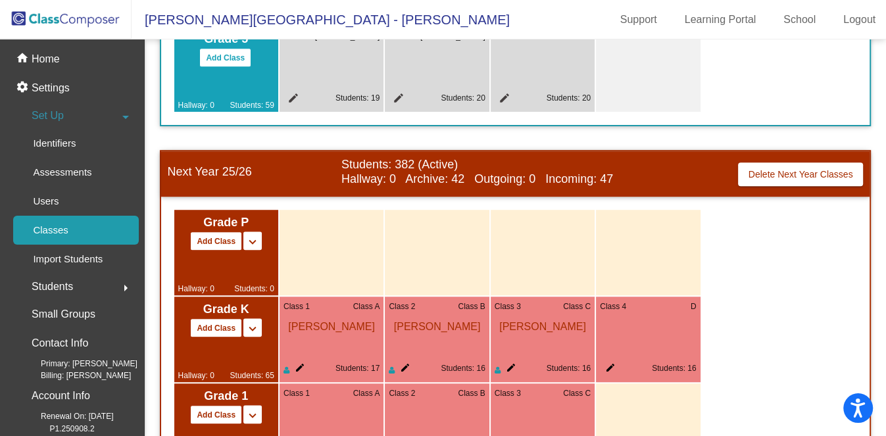
click at [249, 240] on mat-icon "keyboard_arrow_down" at bounding box center [253, 242] width 16 height 16
click at [267, 255] on div "Hallway: 0 Students: 0" at bounding box center [226, 273] width 96 height 44
click at [206, 233] on button "Add Class" at bounding box center [216, 241] width 52 height 19
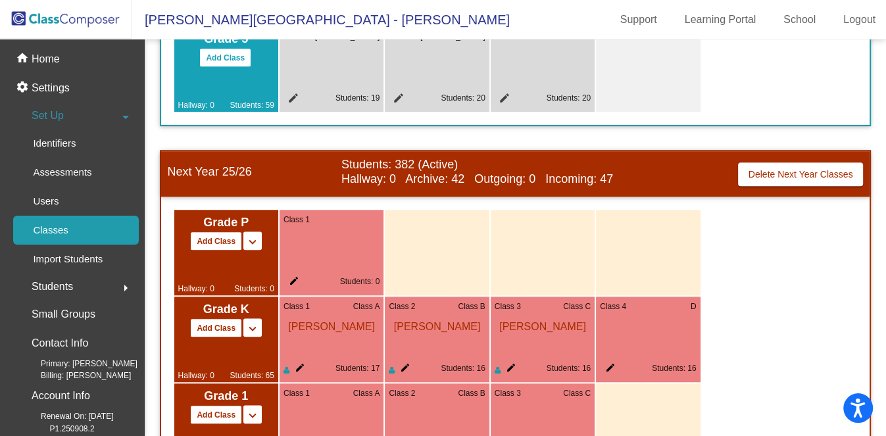
click at [293, 277] on mat-icon "edit" at bounding box center [292, 284] width 16 height 16
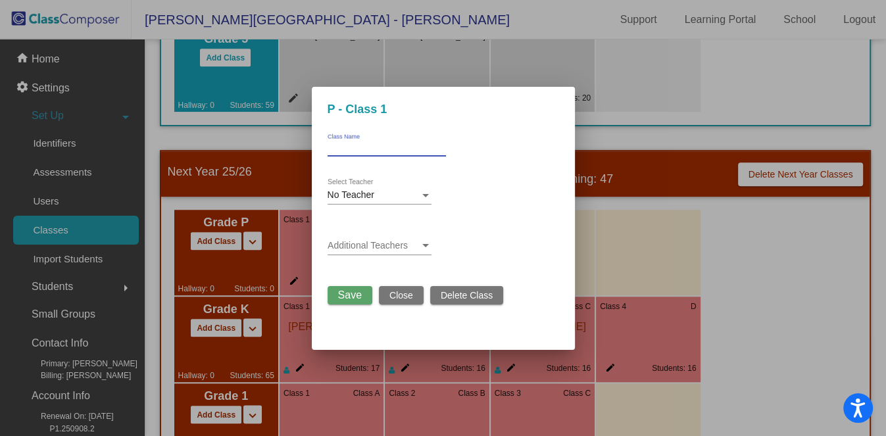
click at [376, 145] on input "Class Name" at bounding box center [387, 147] width 118 height 9
click at [708, 303] on div at bounding box center [443, 218] width 886 height 436
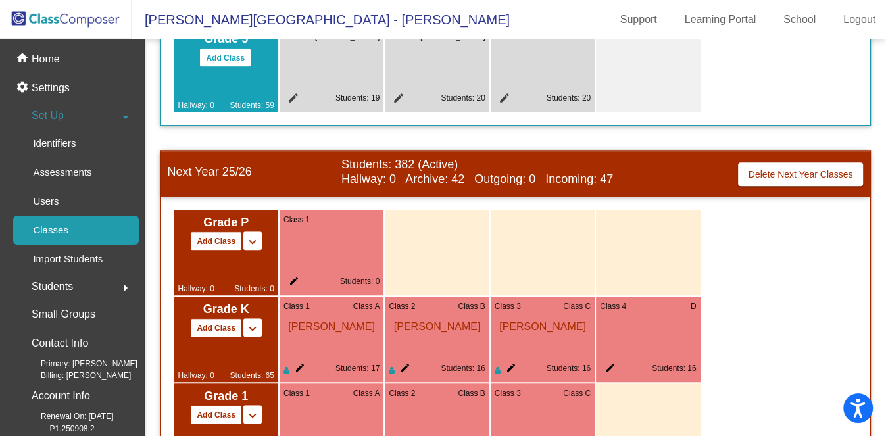
click at [297, 276] on mat-icon "edit" at bounding box center [292, 284] width 16 height 16
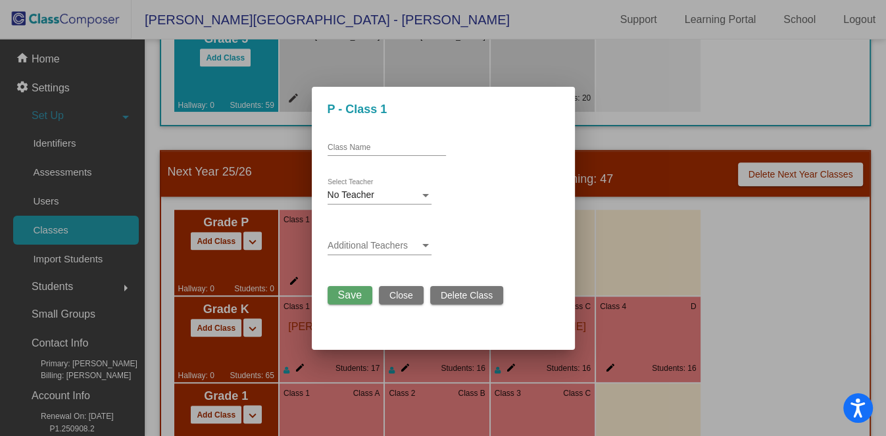
click at [367, 142] on div "Class Name" at bounding box center [387, 145] width 118 height 22
type input "Archive"
click at [340, 291] on span "Save" at bounding box center [350, 295] width 24 height 11
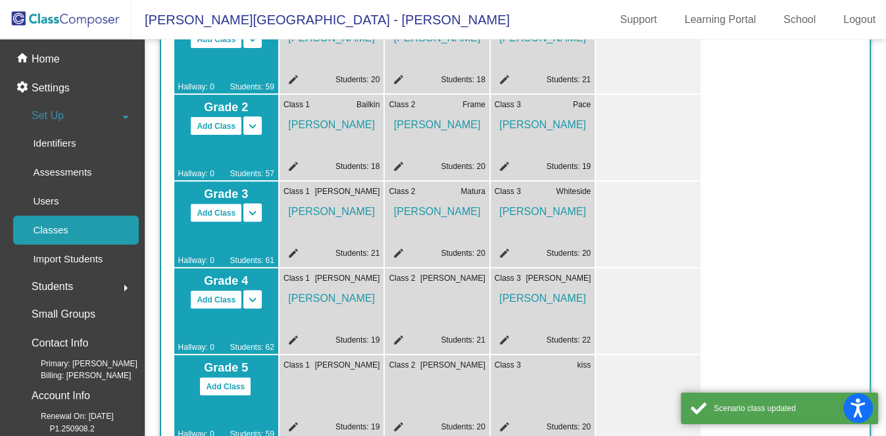
scroll to position [0, 0]
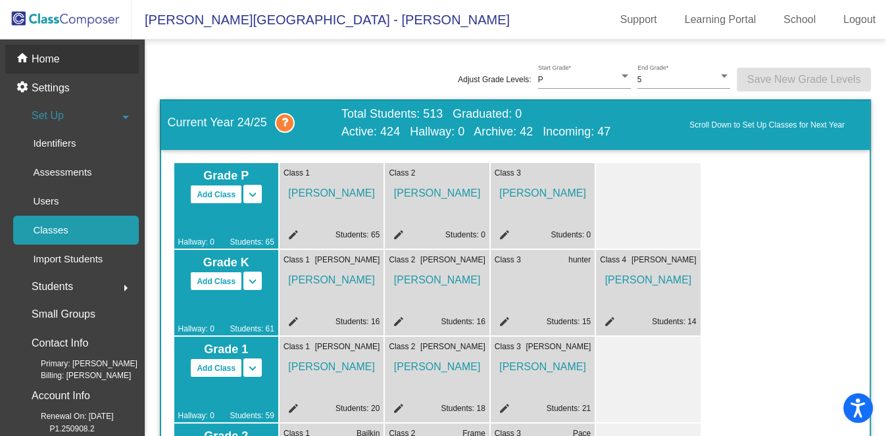
click at [66, 67] on div "home Home" at bounding box center [72, 59] width 134 height 29
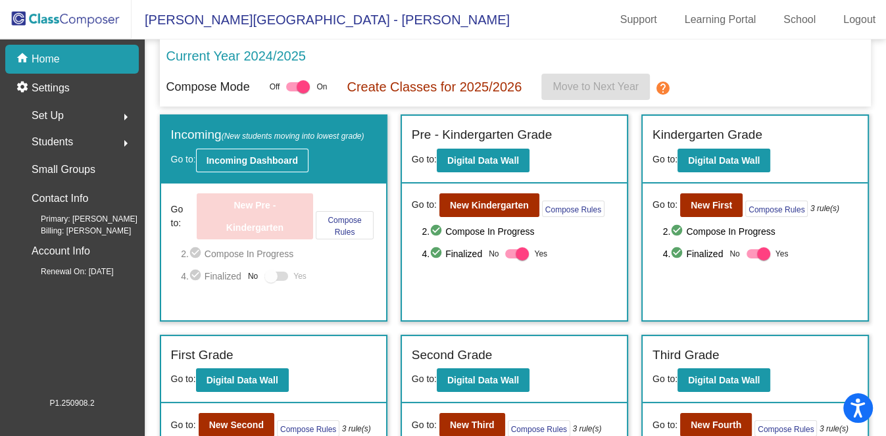
click at [268, 159] on b "Incoming Dashboard" at bounding box center [252, 160] width 91 height 11
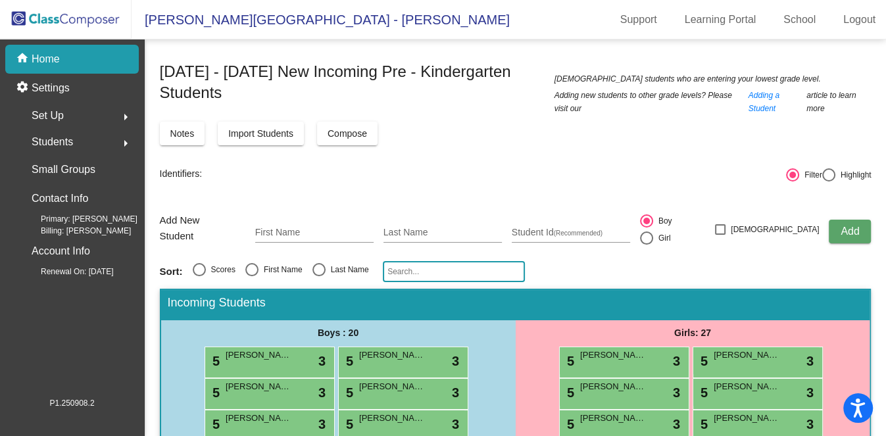
click at [377, 143] on button "Compose" at bounding box center [347, 134] width 61 height 24
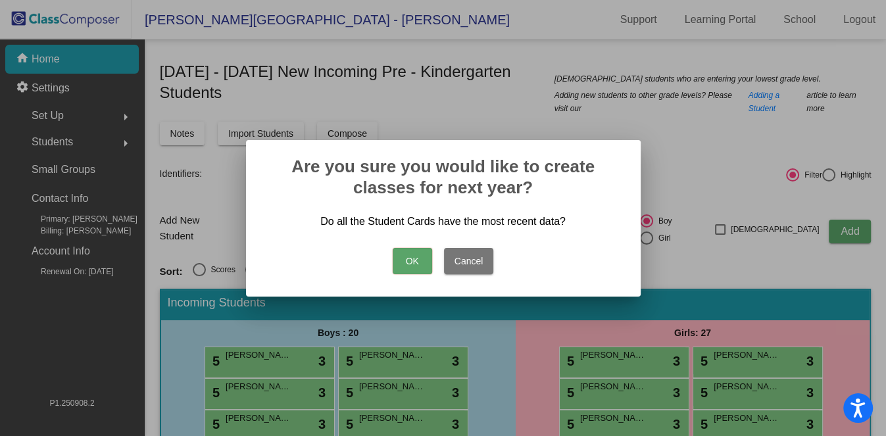
click at [415, 248] on button "OK" at bounding box center [412, 261] width 39 height 26
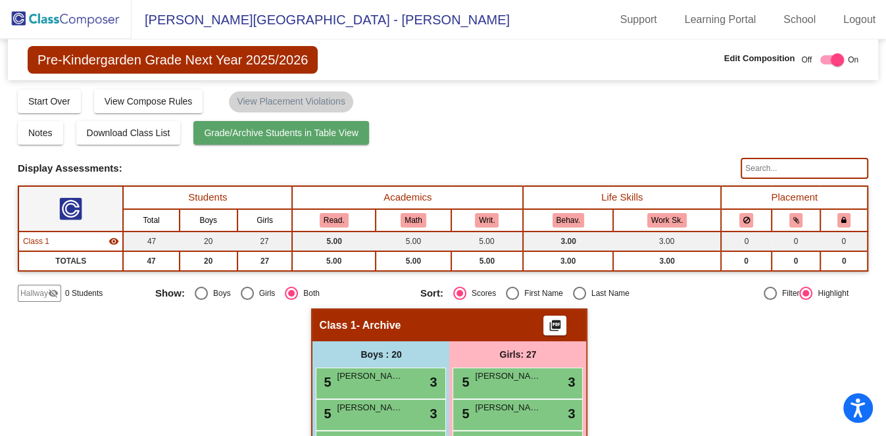
click at [235, 138] on span "Grade/Archive Students in Table View" at bounding box center [281, 133] width 155 height 11
click at [284, 134] on span "Grade/Archive Students in Table View" at bounding box center [281, 133] width 155 height 11
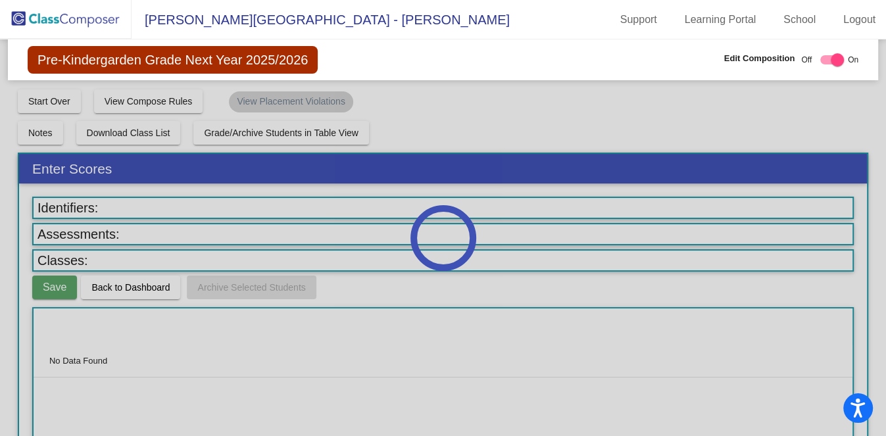
click at [275, 60] on span "Pre-Kindergarden Grade Next Year 2025/2026" at bounding box center [173, 60] width 290 height 28
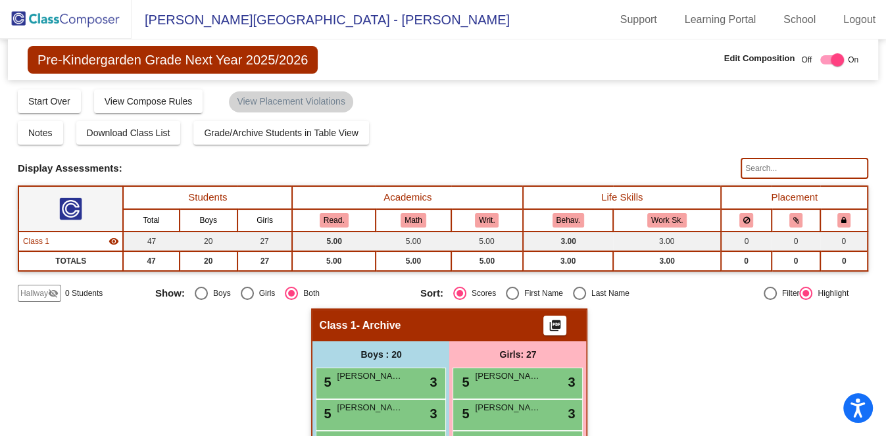
click at [147, 16] on span "[PERSON_NAME][GEOGRAPHIC_DATA] - [PERSON_NAME]" at bounding box center [321, 19] width 378 height 21
click at [70, 14] on img at bounding box center [66, 19] width 132 height 39
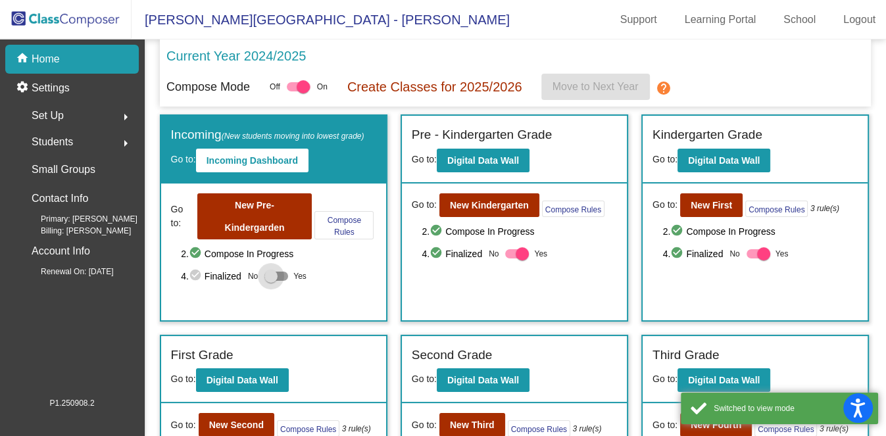
click at [303, 269] on span "Yes" at bounding box center [300, 277] width 13 height 16
click at [271, 281] on input "Yes" at bounding box center [270, 281] width 1 height 1
checkbox input "true"
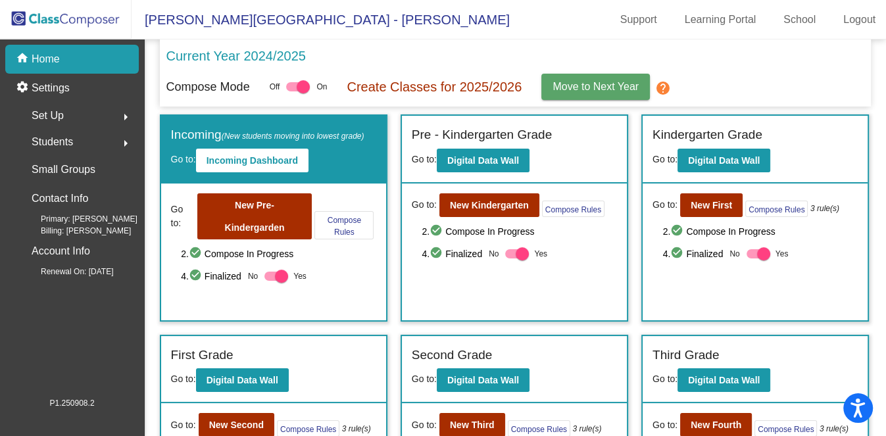
click at [613, 84] on span "Move to Next Year" at bounding box center [596, 86] width 86 height 11
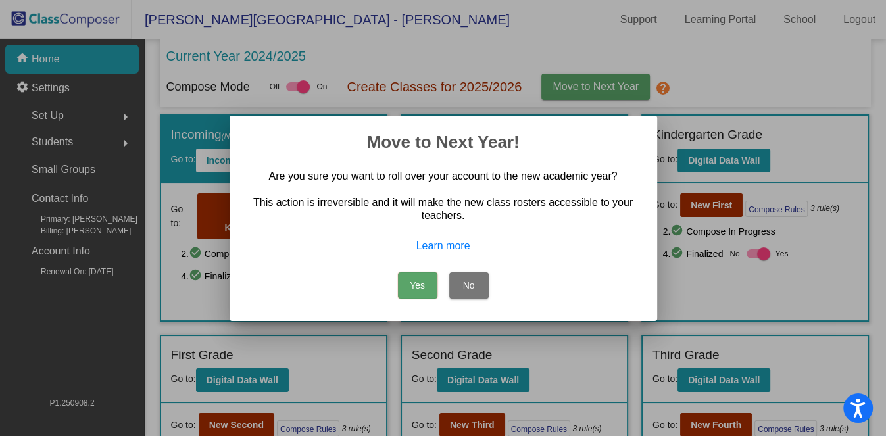
click at [416, 284] on button "Yes" at bounding box center [417, 285] width 39 height 26
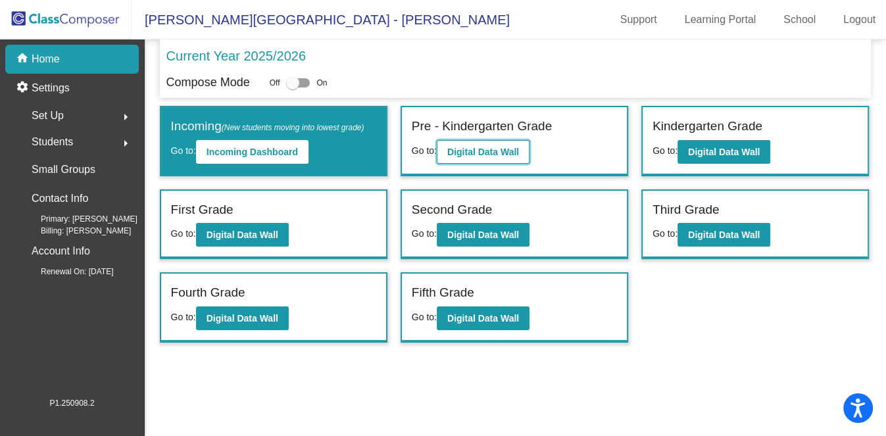
click at [456, 141] on button "Digital Data Wall" at bounding box center [483, 152] width 93 height 24
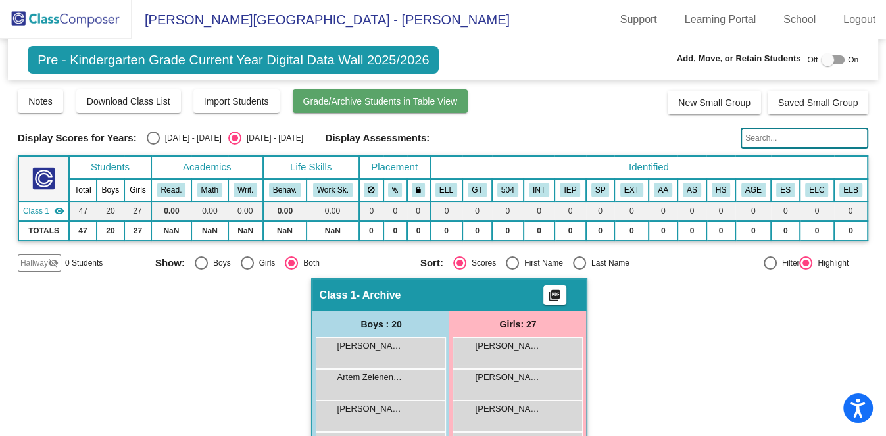
click at [378, 97] on span "Grade/Archive Students in Table View" at bounding box center [380, 101] width 155 height 11
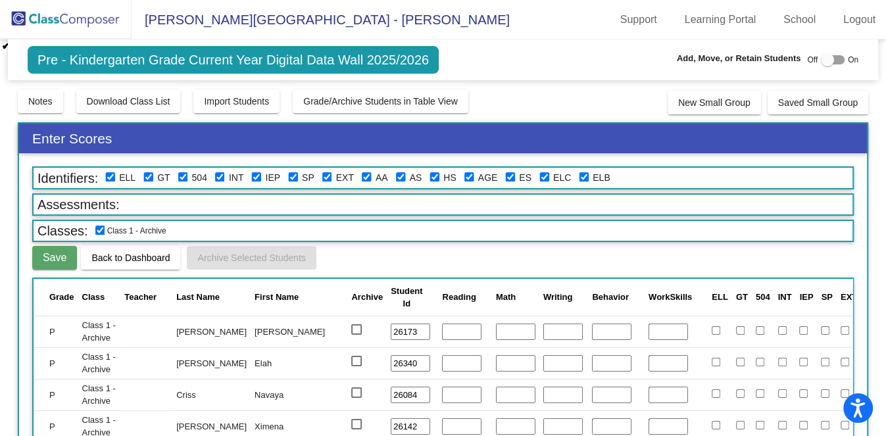
click at [351, 328] on div at bounding box center [356, 329] width 11 height 11
click at [356, 335] on input "select row 2" at bounding box center [356, 335] width 1 height 1
checkbox input "true"
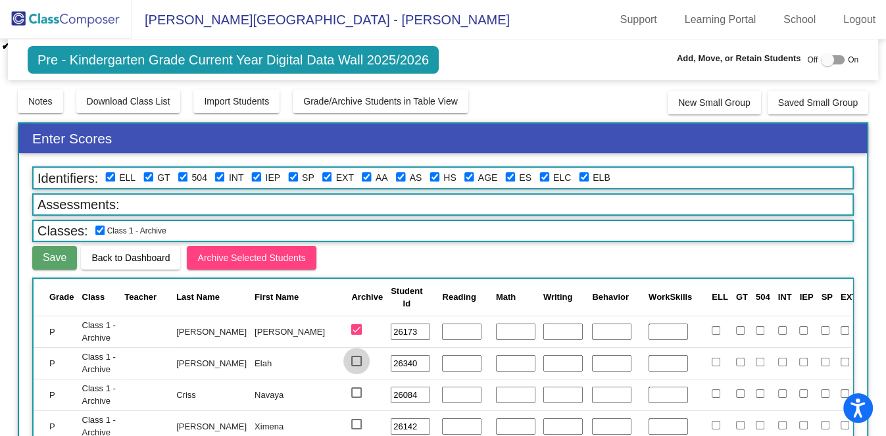
click at [351, 356] on div at bounding box center [356, 361] width 11 height 11
click at [356, 367] on input "select row 3" at bounding box center [356, 367] width 1 height 1
checkbox input "true"
click at [351, 388] on div at bounding box center [356, 393] width 11 height 11
click at [356, 398] on input "select row 4" at bounding box center [356, 398] width 1 height 1
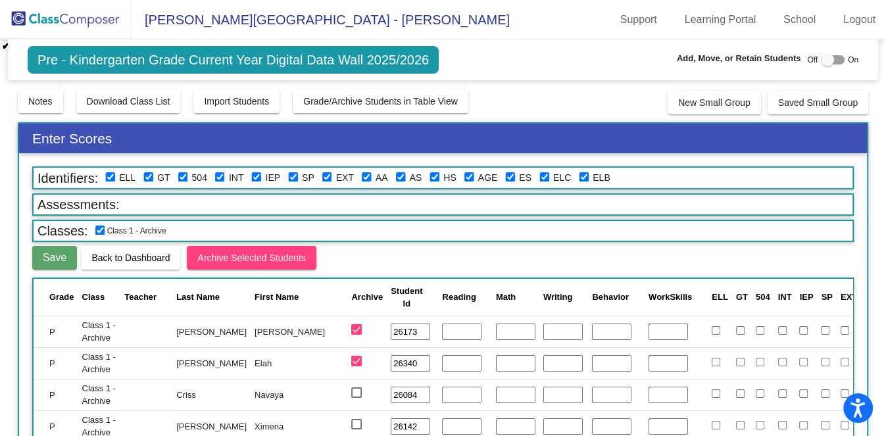
checkbox input "true"
click at [351, 419] on div at bounding box center [356, 424] width 11 height 11
click at [356, 430] on input "select row 5" at bounding box center [356, 430] width 1 height 1
checkbox input "true"
drag, startPoint x: 357, startPoint y: 329, endPoint x: 130, endPoint y: 305, distance: 228.3
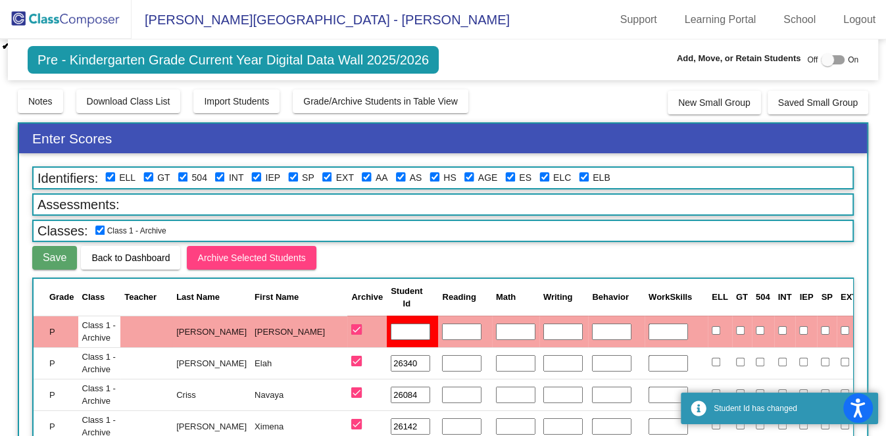
click at [387, 348] on td "26340" at bounding box center [412, 363] width 51 height 32
drag, startPoint x: 361, startPoint y: 362, endPoint x: 299, endPoint y: 361, distance: 61.9
click at [299, 361] on tr "P Class 1 - Archive Brady Elah 26340 Open Notes" at bounding box center [552, 363] width 1037 height 32
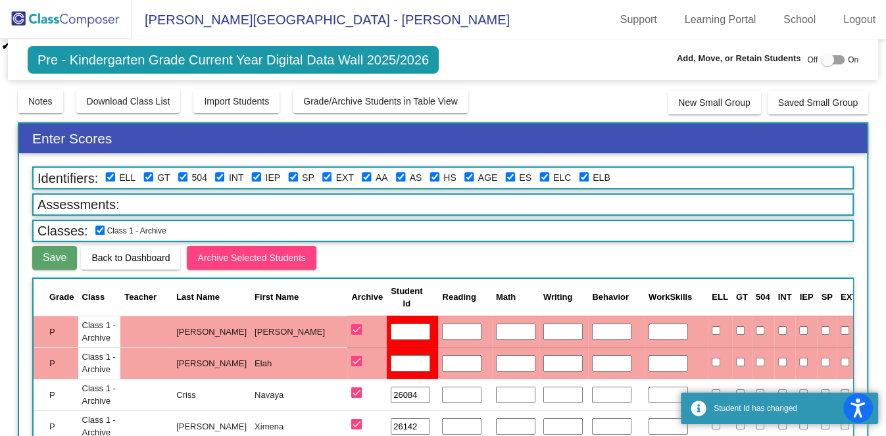
drag, startPoint x: 351, startPoint y: 390, endPoint x: 272, endPoint y: 386, distance: 79.8
click at [272, 386] on tr "P Class 1 - Archive Criss Navaya 26084 Open Notes" at bounding box center [552, 395] width 1037 height 32
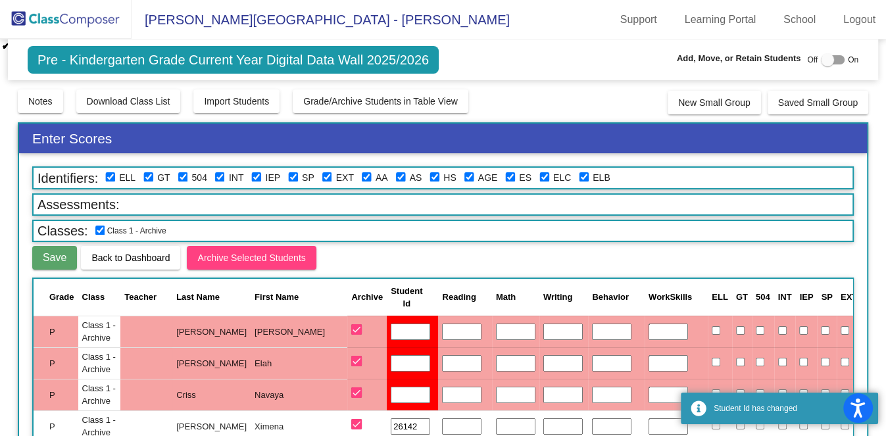
drag, startPoint x: 358, startPoint y: 416, endPoint x: 265, endPoint y: 413, distance: 92.8
click at [265, 413] on tr "P Class 1 - Archive Garcia Avelar Ximena 26142 Open Notes" at bounding box center [552, 427] width 1037 height 32
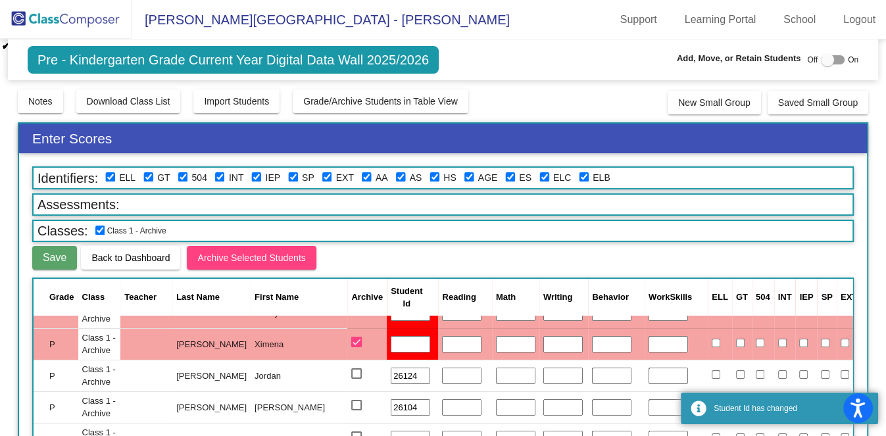
drag, startPoint x: 359, startPoint y: 371, endPoint x: 292, endPoint y: 371, distance: 66.5
click at [292, 371] on tr "P Class 1 - Archive Gaul Jordan 26124 Open Notes" at bounding box center [552, 376] width 1037 height 32
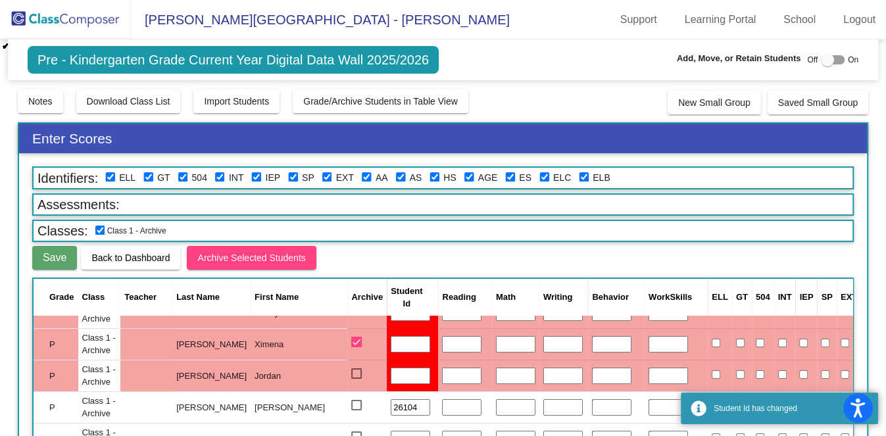
drag, startPoint x: 351, startPoint y: 401, endPoint x: 278, endPoint y: 397, distance: 73.2
click at [278, 397] on tr "P Class 1 - Archive Gilbert Avery 26104 Open Notes" at bounding box center [552, 408] width 1037 height 32
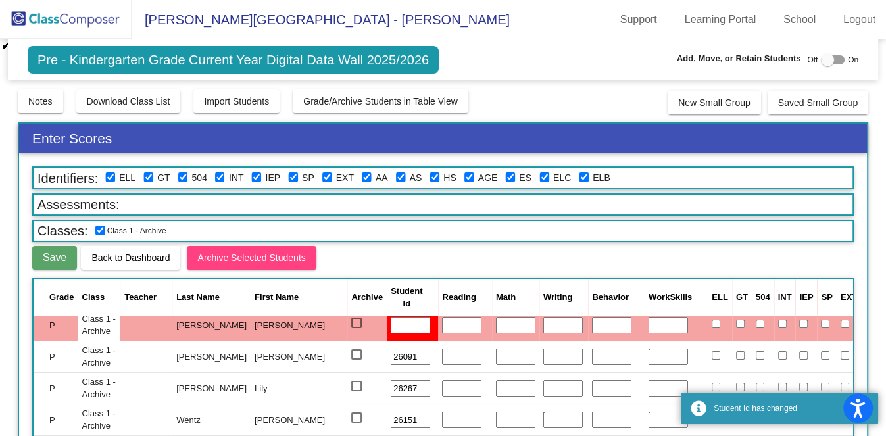
drag, startPoint x: 363, startPoint y: 357, endPoint x: 338, endPoint y: 352, distance: 26.2
click at [391, 352] on input "26091" at bounding box center [410, 357] width 39 height 17
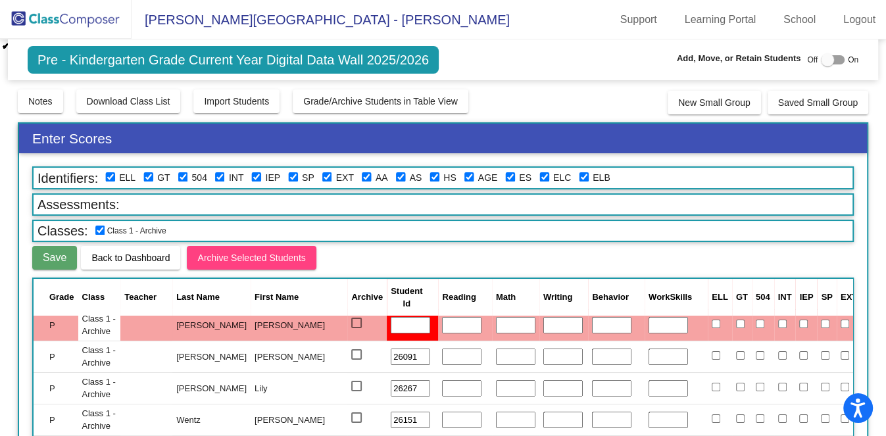
click at [391, 352] on input "26091" at bounding box center [410, 357] width 39 height 17
drag, startPoint x: 359, startPoint y: 352, endPoint x: 289, endPoint y: 349, distance: 69.8
click at [289, 349] on tr "P Class 1 - Archive Lovett Riley 26091 Open Notes" at bounding box center [552, 357] width 1037 height 32
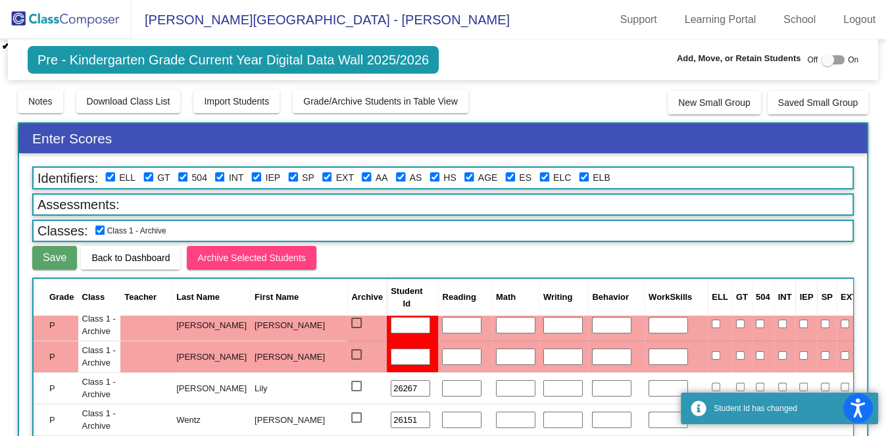
drag, startPoint x: 357, startPoint y: 384, endPoint x: 244, endPoint y: 368, distance: 114.3
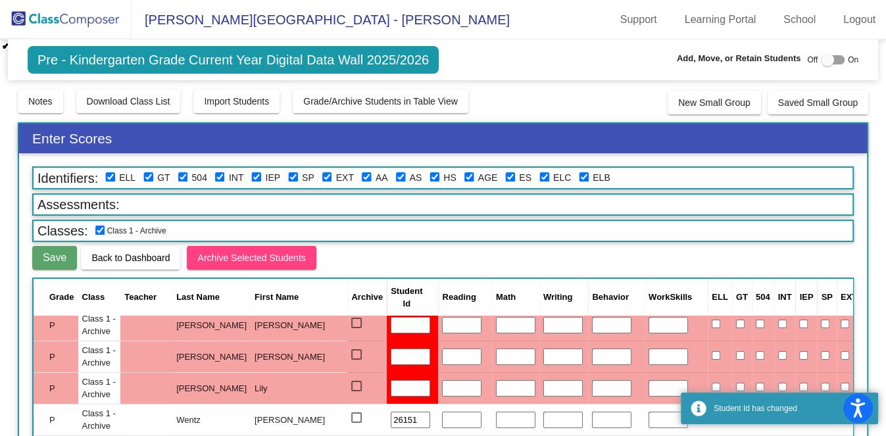
drag, startPoint x: 354, startPoint y: 409, endPoint x: 304, endPoint y: 407, distance: 50.1
click at [304, 407] on tr "P Class 1 - Archive Wentz Olivia 26151 Open Notes" at bounding box center [552, 420] width 1037 height 32
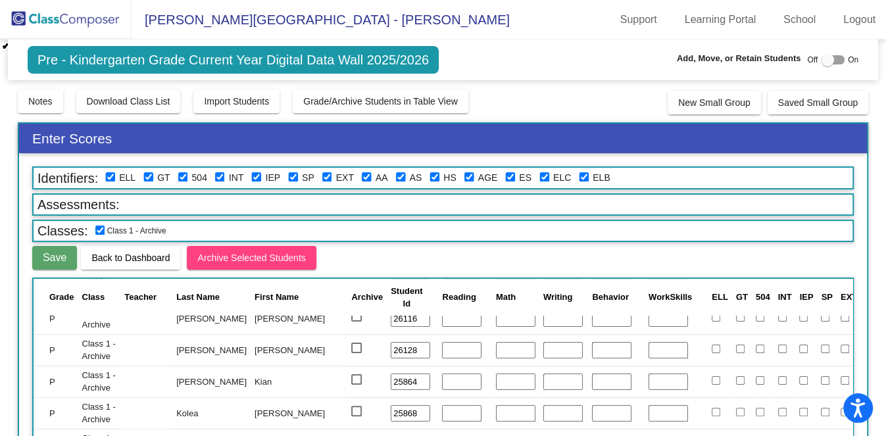
scroll to position [247, 0]
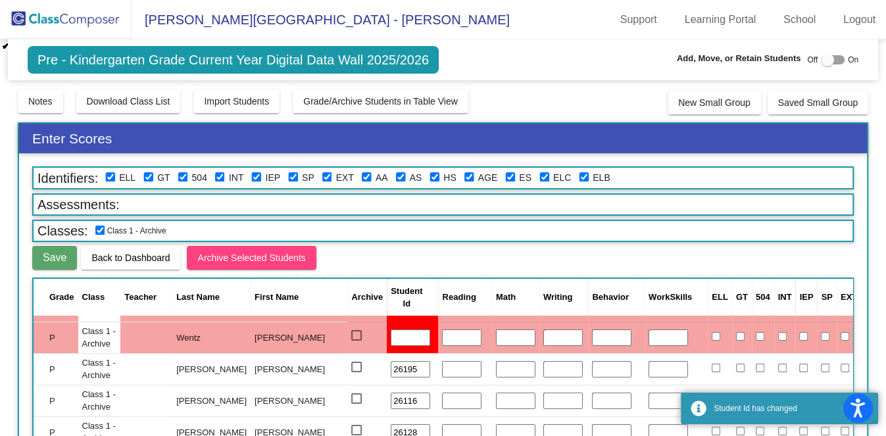
drag, startPoint x: 353, startPoint y: 364, endPoint x: 284, endPoint y: 357, distance: 69.5
click at [284, 357] on tr "P Class 1 - Archive Beynon Bailey 26195 Open Notes" at bounding box center [552, 369] width 1037 height 32
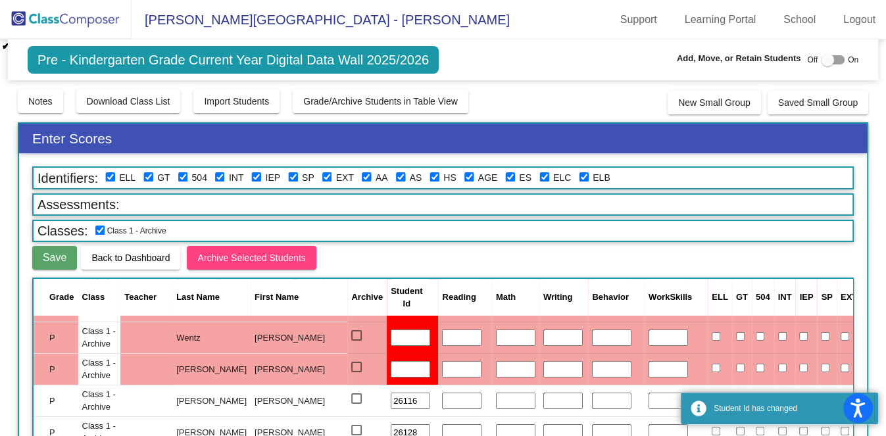
drag, startPoint x: 356, startPoint y: 396, endPoint x: 274, endPoint y: 386, distance: 82.3
click at [274, 386] on tr "P Class 1 - Archive Davis Rosalina 26116 Open Notes" at bounding box center [552, 401] width 1037 height 32
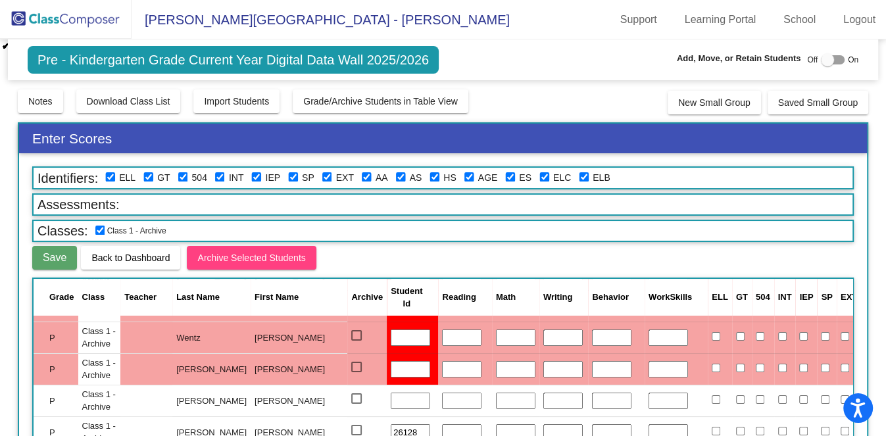
scroll to position [411, 0]
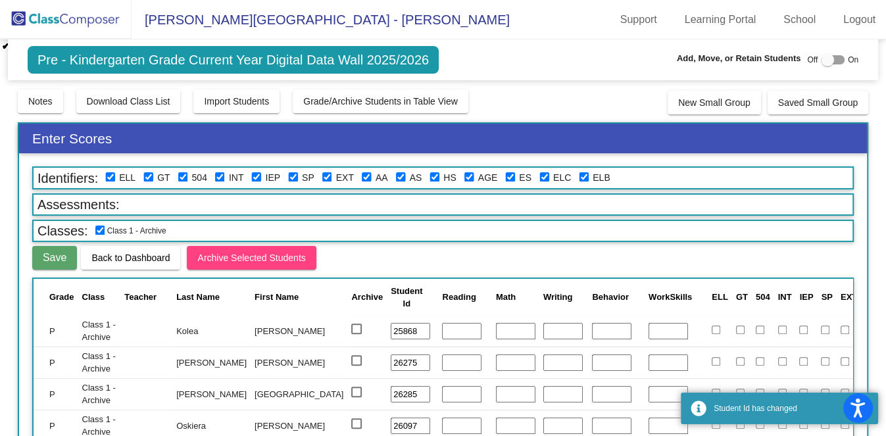
drag, startPoint x: 352, startPoint y: 331, endPoint x: 282, endPoint y: 327, distance: 70.5
click at [282, 327] on tr "P Class 1 - Archive Kolea Liam 25868 Open Notes" at bounding box center [552, 331] width 1037 height 32
drag, startPoint x: 340, startPoint y: 331, endPoint x: 342, endPoint y: 386, distance: 54.7
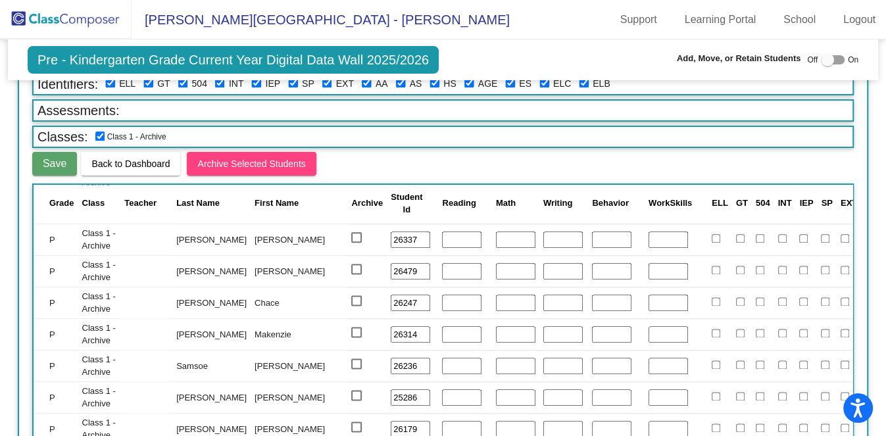
scroll to position [124, 0]
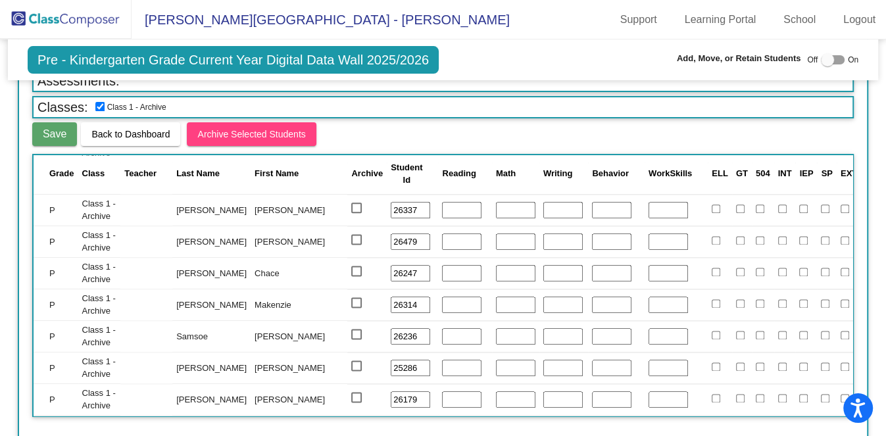
drag, startPoint x: 324, startPoint y: 358, endPoint x: 355, endPoint y: 399, distance: 51.6
click at [391, 392] on input "26179" at bounding box center [410, 400] width 39 height 17
drag, startPoint x: 357, startPoint y: 390, endPoint x: 281, endPoint y: 382, distance: 76.1
click at [281, 384] on tr "P Class 1 - Archive Van Rheenen Arthur 26179 Open Notes" at bounding box center [552, 400] width 1037 height 32
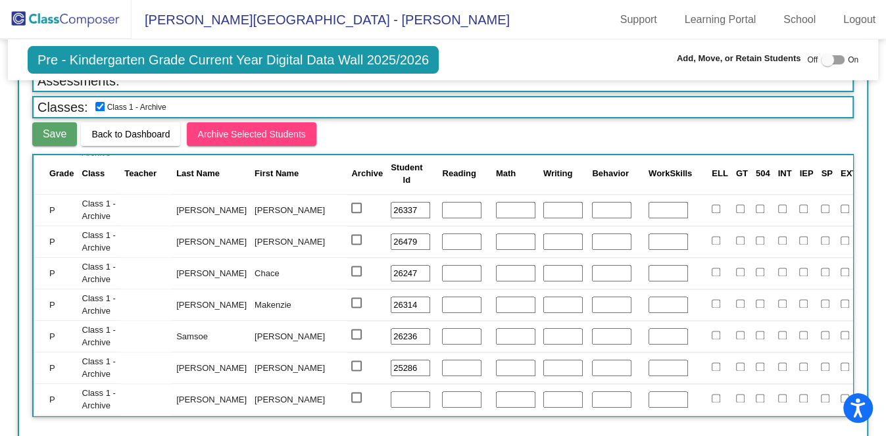
click at [351, 392] on div at bounding box center [356, 397] width 11 height 11
click at [356, 403] on input "select row 48" at bounding box center [356, 403] width 1 height 1
checkbox input "true"
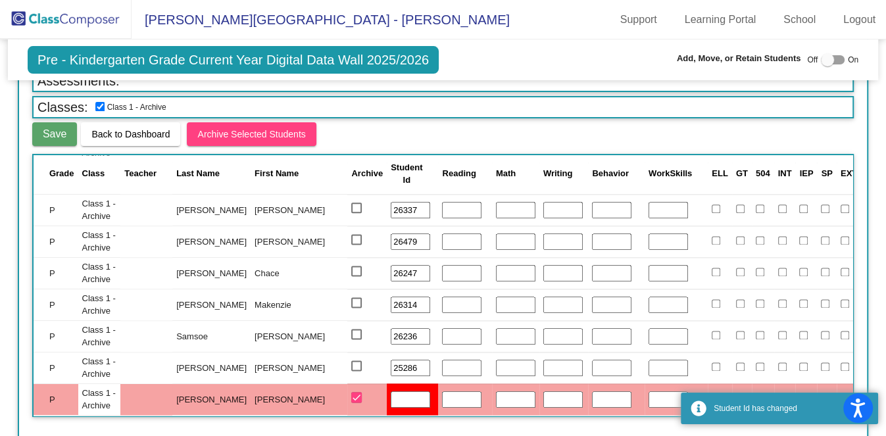
click at [351, 363] on mat-checkbox at bounding box center [356, 368] width 11 height 10
click at [347, 365] on td at bounding box center [366, 368] width 39 height 32
click at [351, 361] on div at bounding box center [356, 366] width 11 height 11
click at [356, 371] on input "select row 47" at bounding box center [356, 371] width 1 height 1
checkbox input "true"
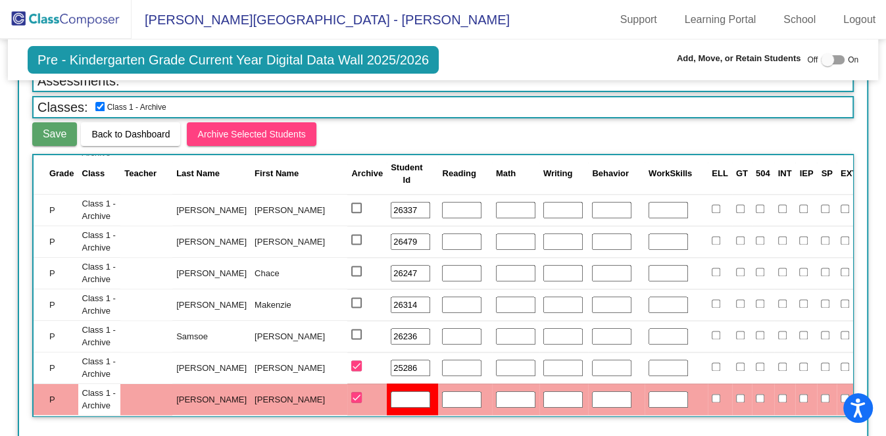
click at [351, 329] on div at bounding box center [356, 334] width 11 height 11
click at [356, 340] on input "select row 46" at bounding box center [356, 340] width 1 height 1
checkbox input "true"
drag, startPoint x: 358, startPoint y: 357, endPoint x: 240, endPoint y: 336, distance: 119.7
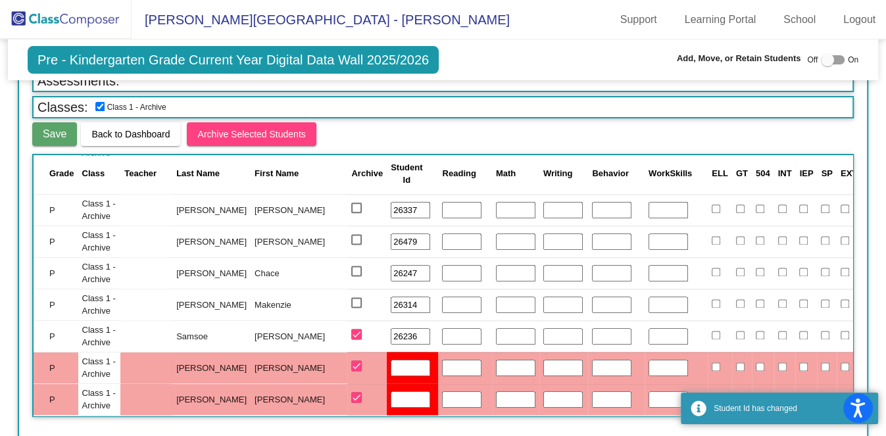
drag, startPoint x: 351, startPoint y: 322, endPoint x: 313, endPoint y: 319, distance: 38.3
click at [313, 320] on tr "P Class 1 - Archive Samsoe Christopher 26236 Open Notes" at bounding box center [552, 336] width 1037 height 32
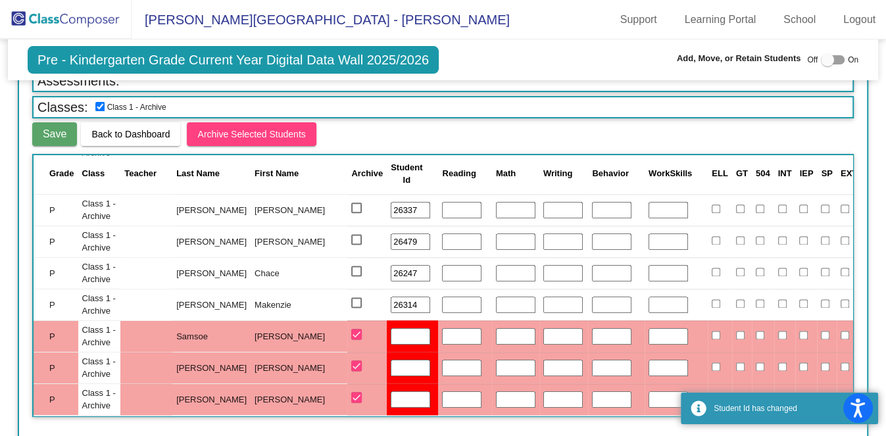
drag, startPoint x: 349, startPoint y: 289, endPoint x: 317, endPoint y: 288, distance: 32.3
click at [317, 289] on tr "P Class 1 - Archive Ramsdale Makenzie 26314 Open Notes" at bounding box center [552, 305] width 1037 height 32
click at [391, 265] on input "26247" at bounding box center [410, 273] width 39 height 17
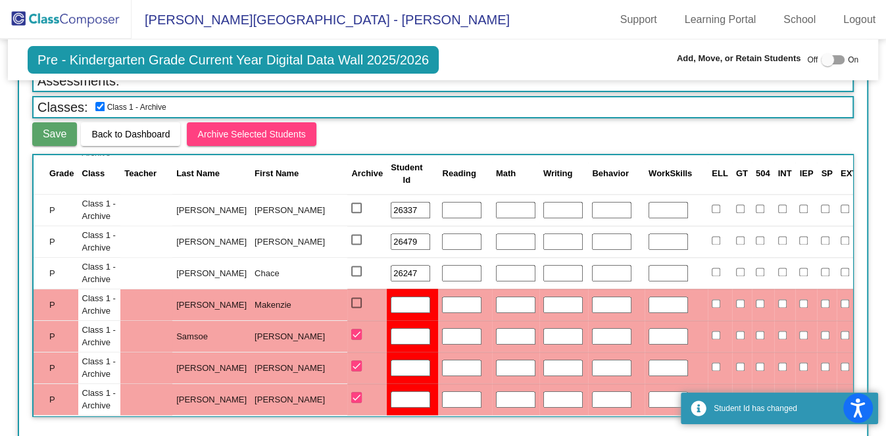
click at [391, 265] on input "26247" at bounding box center [410, 273] width 39 height 17
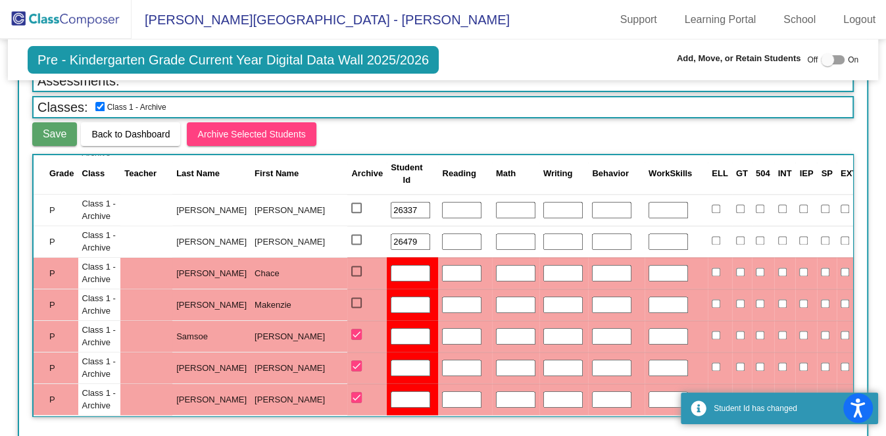
click at [391, 234] on input "26479" at bounding box center [410, 242] width 39 height 17
click at [391, 202] on input "26337" at bounding box center [410, 210] width 39 height 17
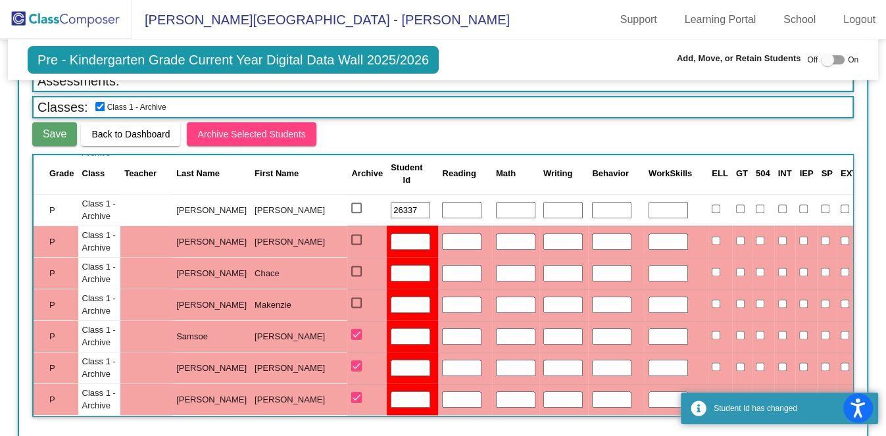
click at [391, 202] on input "26337" at bounding box center [410, 210] width 39 height 17
click at [347, 194] on td at bounding box center [366, 210] width 39 height 32
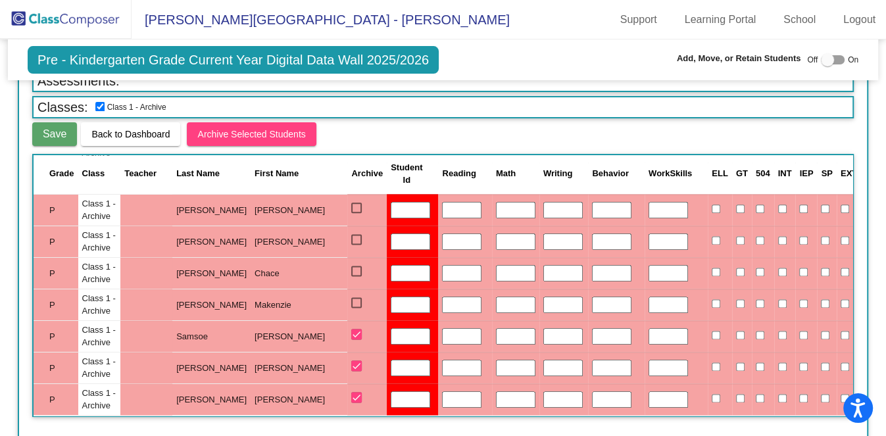
drag, startPoint x: 293, startPoint y: 218, endPoint x: 293, endPoint y: 234, distance: 15.8
click at [351, 234] on div at bounding box center [356, 239] width 11 height 11
click at [356, 245] on input "select row 43" at bounding box center [356, 245] width 1 height 1
checkbox input "true"
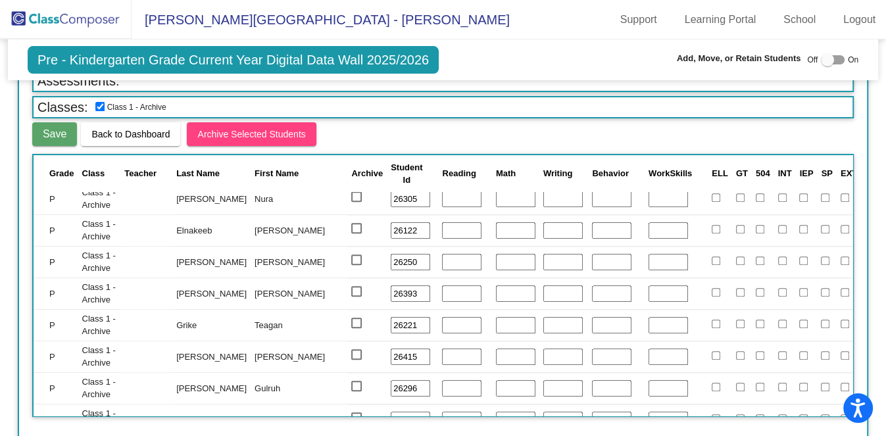
scroll to position [1102, 0]
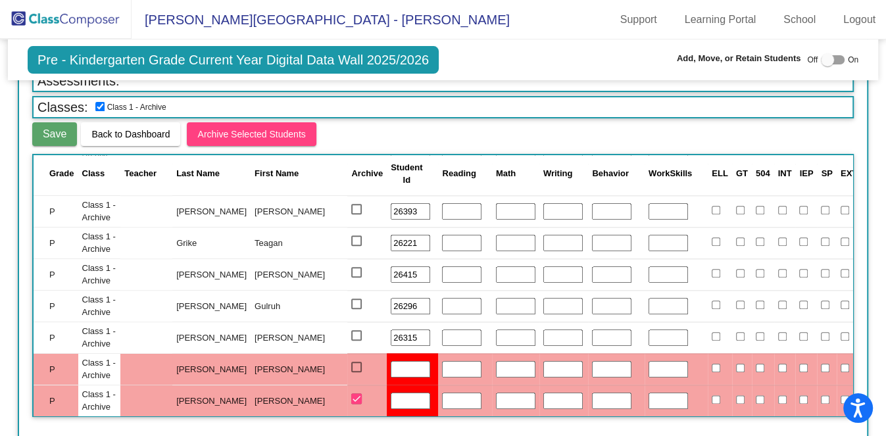
click at [391, 330] on input "26315" at bounding box center [410, 338] width 39 height 17
click at [391, 298] on input "26296" at bounding box center [410, 306] width 39 height 17
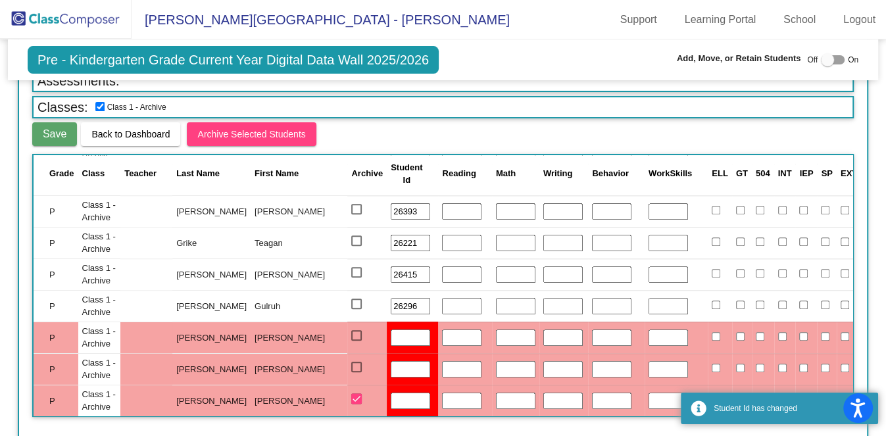
click at [391, 298] on input "26296" at bounding box center [410, 306] width 39 height 17
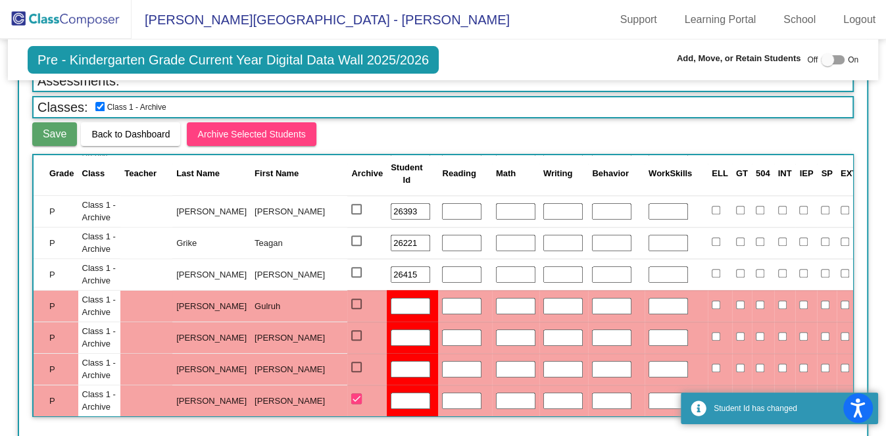
click at [391, 270] on input "26415" at bounding box center [410, 275] width 39 height 17
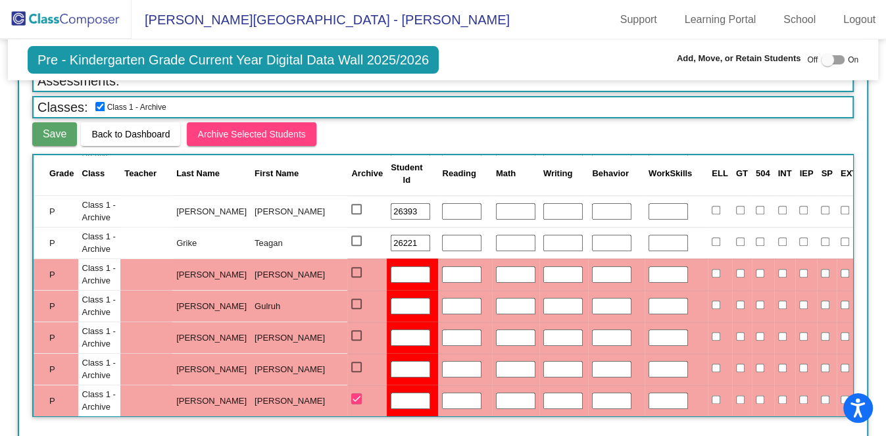
click at [391, 235] on input "26221" at bounding box center [410, 243] width 39 height 17
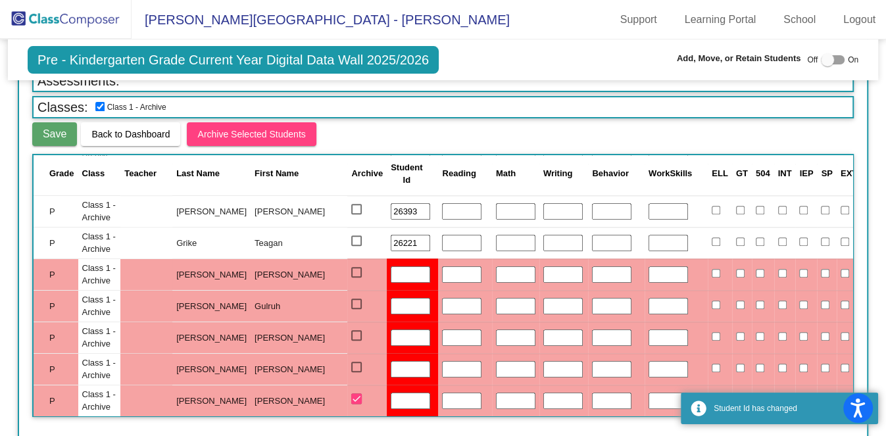
click at [391, 235] on input "26221" at bounding box center [410, 243] width 39 height 17
type input "2221"
click at [391, 236] on input "2221" at bounding box center [410, 243] width 39 height 17
drag, startPoint x: 344, startPoint y: 236, endPoint x: 324, endPoint y: 234, distance: 20.5
click at [391, 235] on input "2221" at bounding box center [410, 243] width 39 height 17
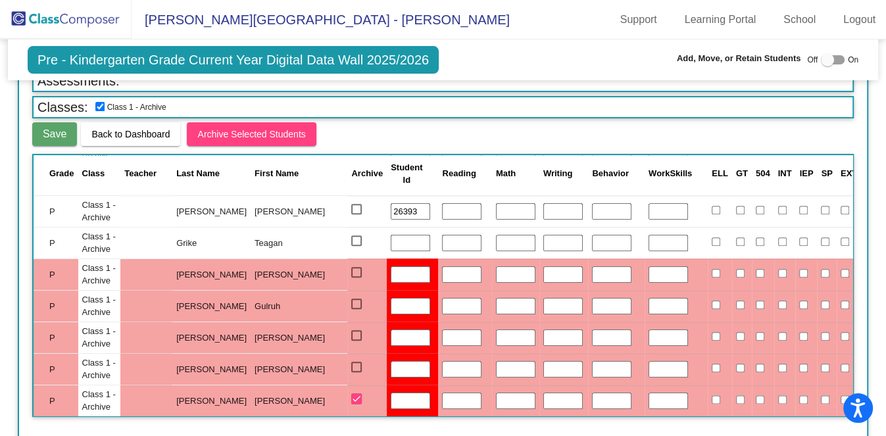
click at [391, 205] on input "26393" at bounding box center [410, 211] width 39 height 17
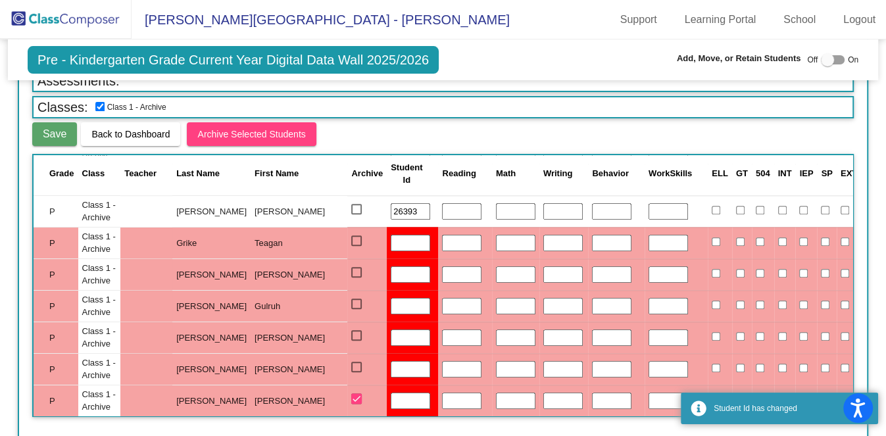
click at [391, 205] on input "26393" at bounding box center [410, 211] width 39 height 17
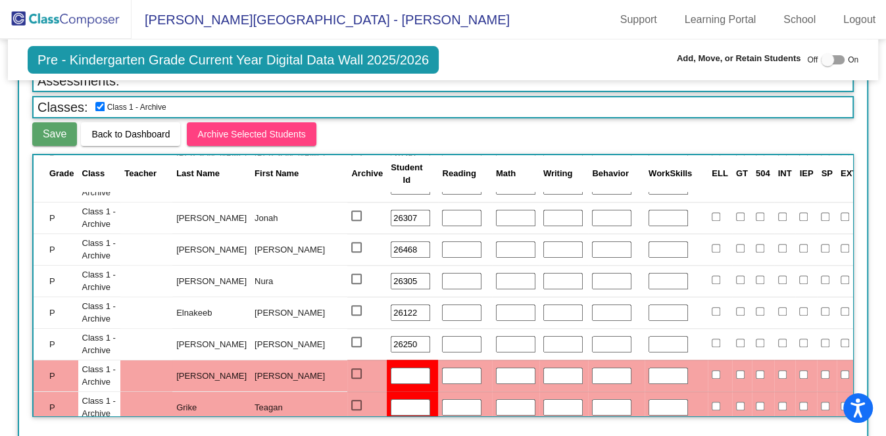
click at [391, 210] on input "26307" at bounding box center [410, 218] width 39 height 17
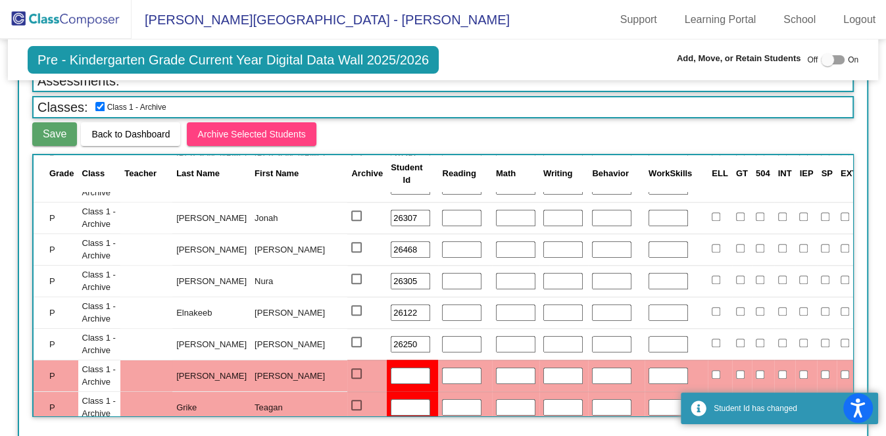
click at [391, 210] on input "26307" at bounding box center [410, 218] width 39 height 17
click at [391, 250] on input "26468" at bounding box center [410, 250] width 39 height 17
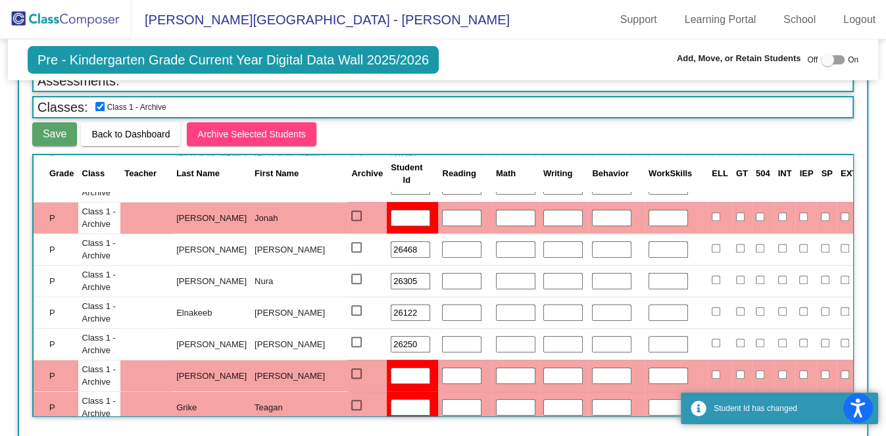
click at [391, 250] on input "26468" at bounding box center [410, 250] width 39 height 17
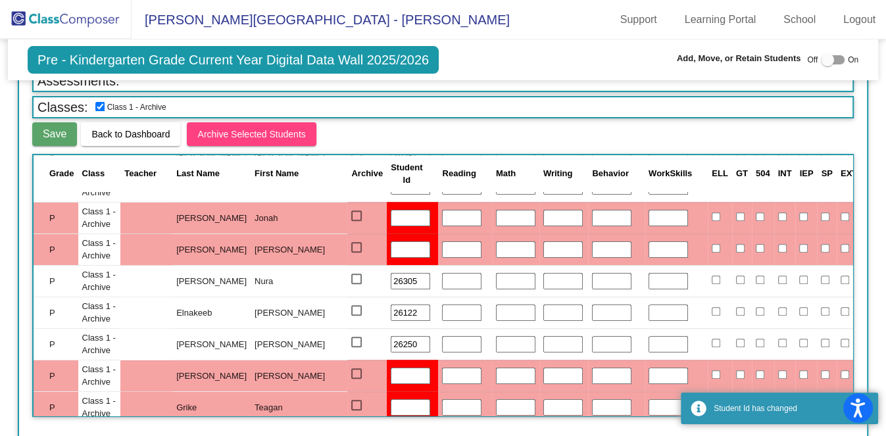
click at [391, 284] on input "26305" at bounding box center [410, 281] width 39 height 17
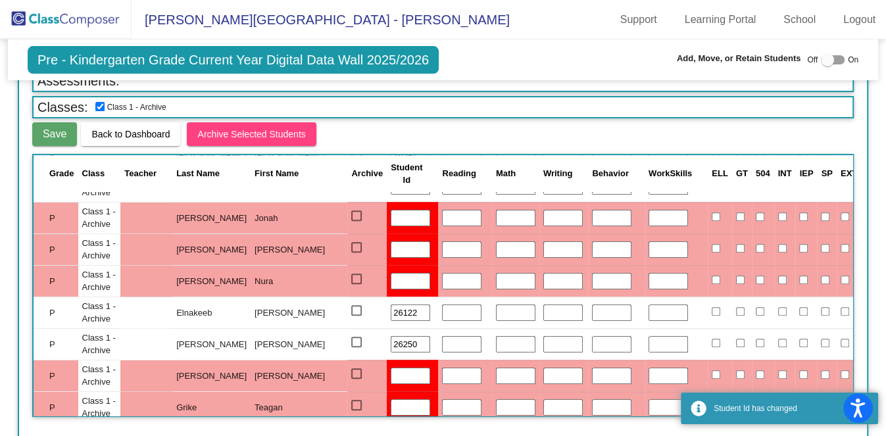
click at [391, 307] on input "26122" at bounding box center [410, 313] width 39 height 17
click at [391, 346] on input "26250" at bounding box center [410, 344] width 39 height 17
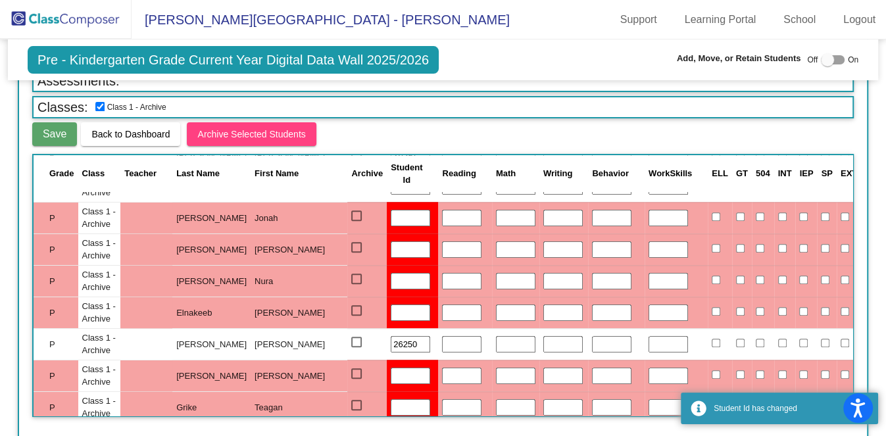
click at [391, 346] on input "26250" at bounding box center [410, 344] width 39 height 17
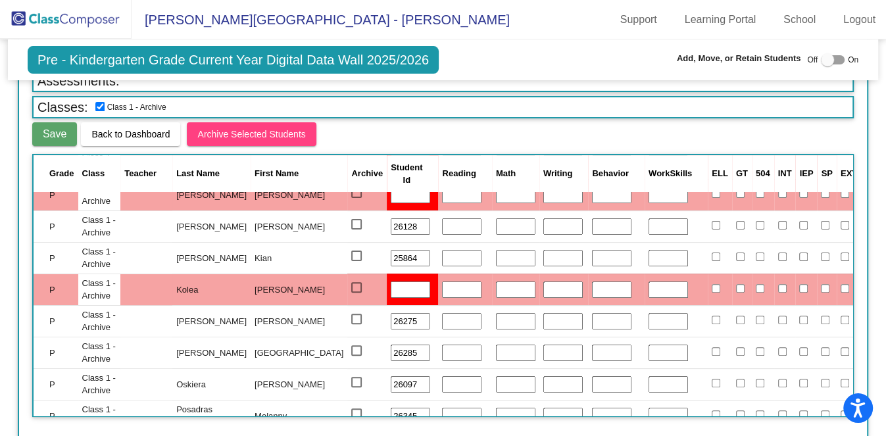
scroll to position [247, 0]
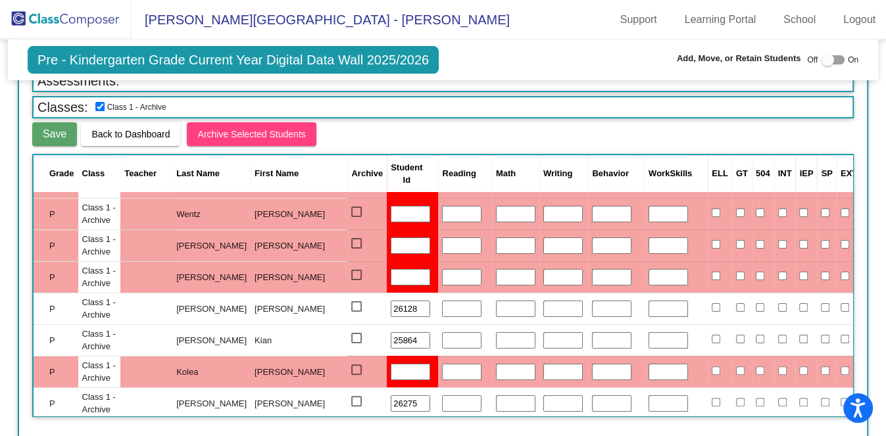
click at [391, 301] on input "26128" at bounding box center [410, 309] width 39 height 17
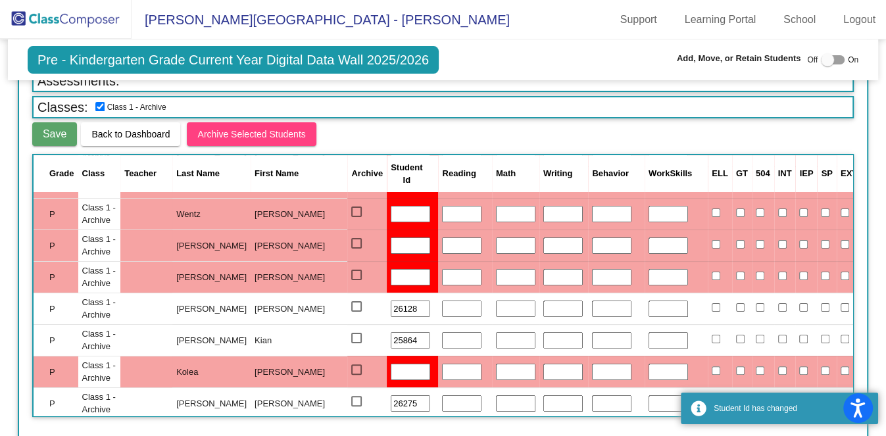
click at [391, 301] on input "26128" at bounding box center [410, 309] width 39 height 17
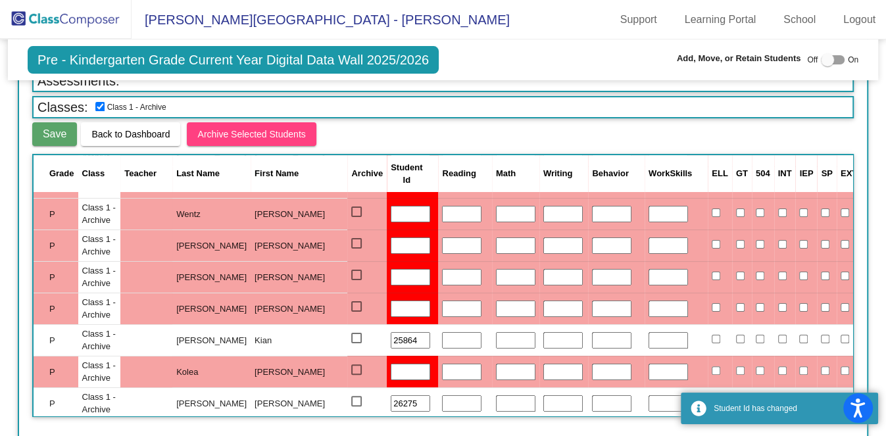
click at [391, 335] on input "25864" at bounding box center [410, 340] width 39 height 17
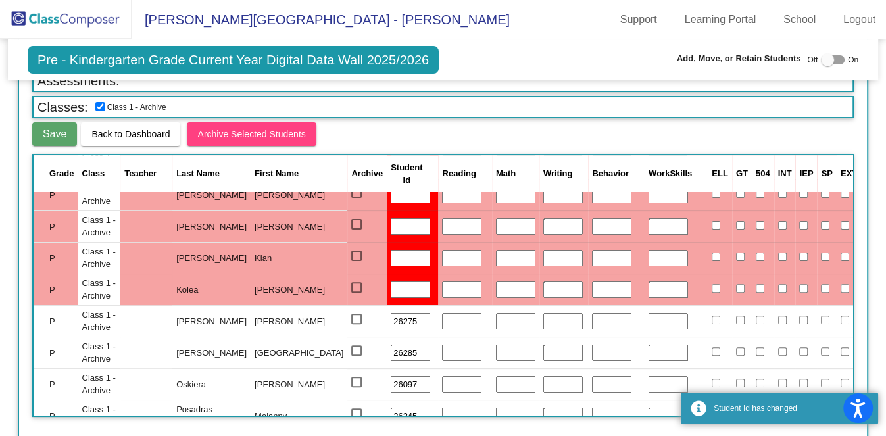
click at [391, 319] on input "26275" at bounding box center [410, 321] width 39 height 17
click at [391, 353] on input "26285" at bounding box center [410, 353] width 39 height 17
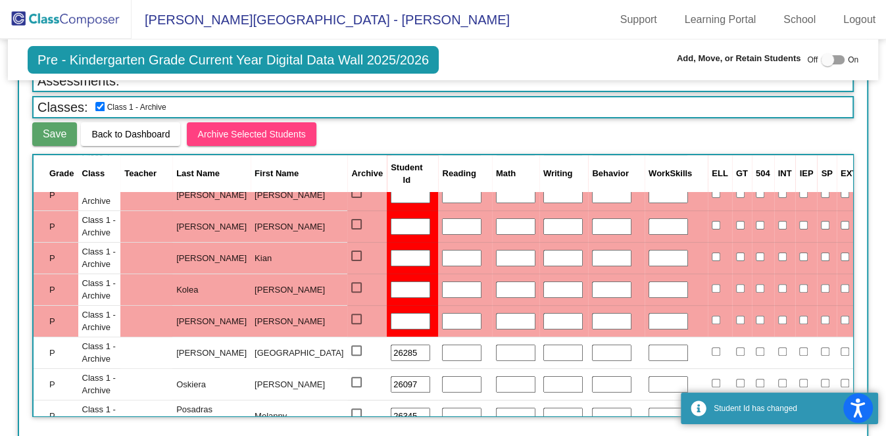
click at [391, 353] on input "26285" at bounding box center [410, 353] width 39 height 17
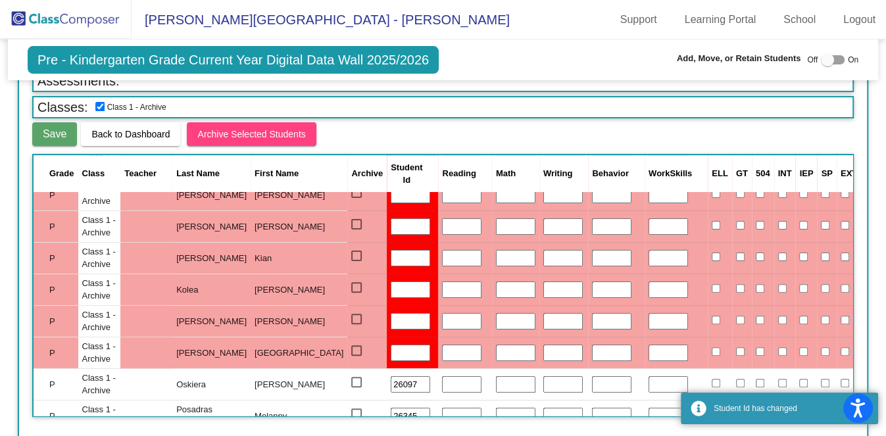
click at [391, 376] on input "26097" at bounding box center [410, 384] width 39 height 17
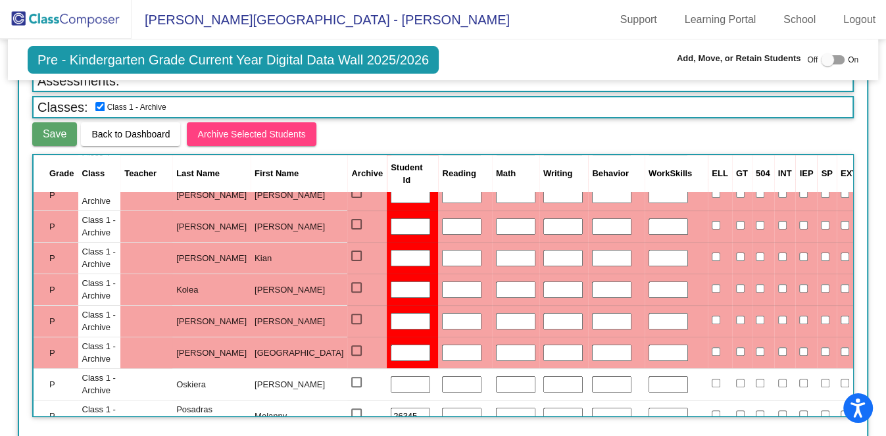
scroll to position [411, 0]
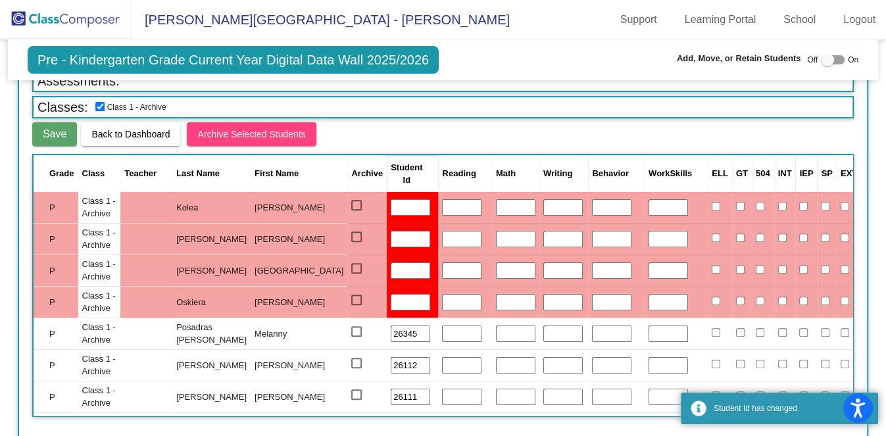
click at [387, 318] on td "26345" at bounding box center [412, 334] width 51 height 32
click at [391, 332] on input "26345" at bounding box center [410, 334] width 39 height 17
click at [391, 363] on input "26112" at bounding box center [410, 365] width 39 height 17
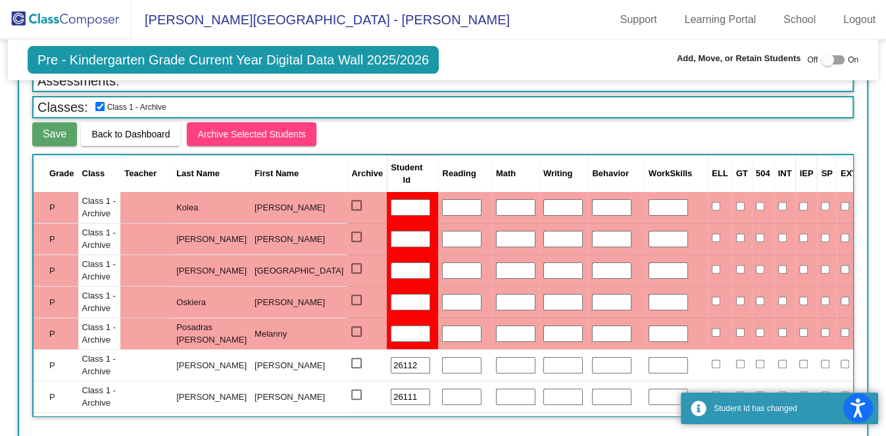
click at [391, 363] on input "26112" at bounding box center [410, 365] width 39 height 17
click at [391, 389] on input "26111" at bounding box center [410, 397] width 39 height 17
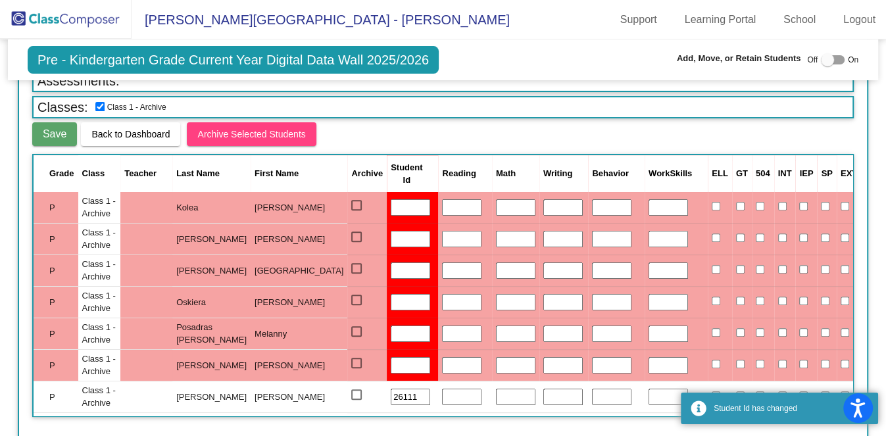
click at [391, 389] on input "26111" at bounding box center [410, 397] width 39 height 17
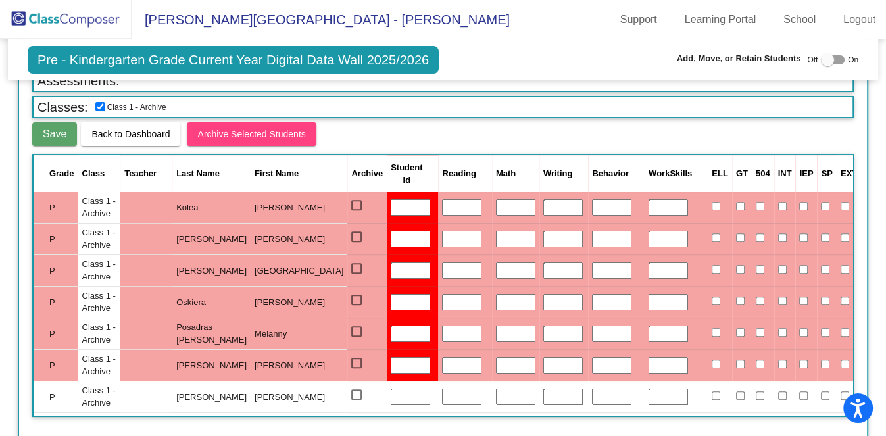
scroll to position [494, 0]
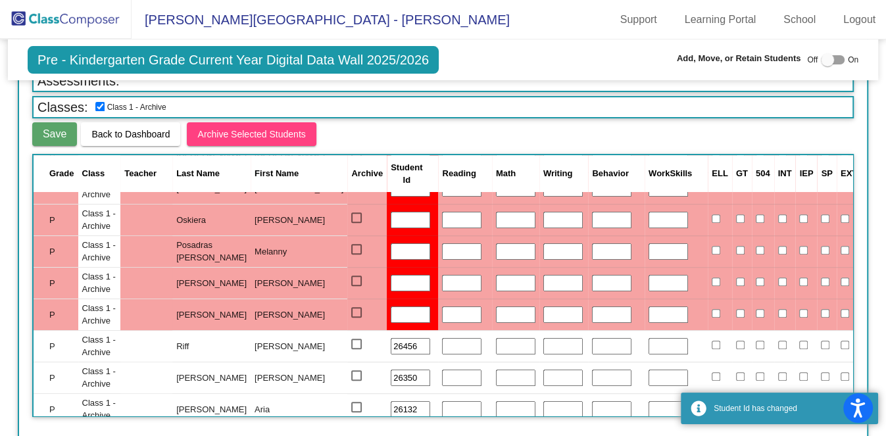
click at [391, 345] on input "26456" at bounding box center [410, 346] width 39 height 17
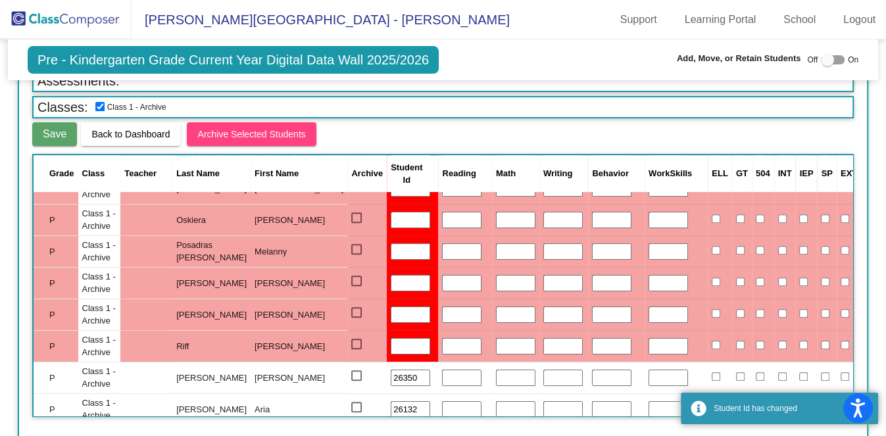
click at [391, 373] on input "26350" at bounding box center [410, 378] width 39 height 17
click at [391, 374] on input "26350" at bounding box center [410, 378] width 39 height 17
click at [391, 401] on input "26132" at bounding box center [410, 409] width 39 height 17
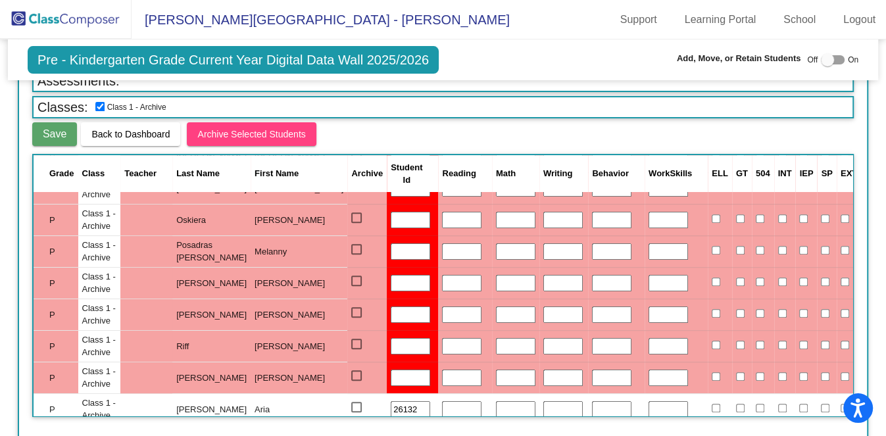
click at [391, 401] on input "26132" at bounding box center [410, 409] width 39 height 17
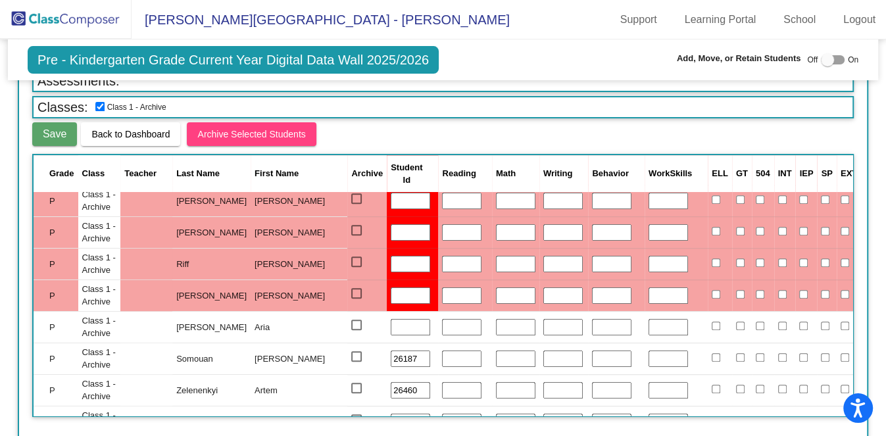
click at [391, 352] on input "26187" at bounding box center [410, 359] width 39 height 17
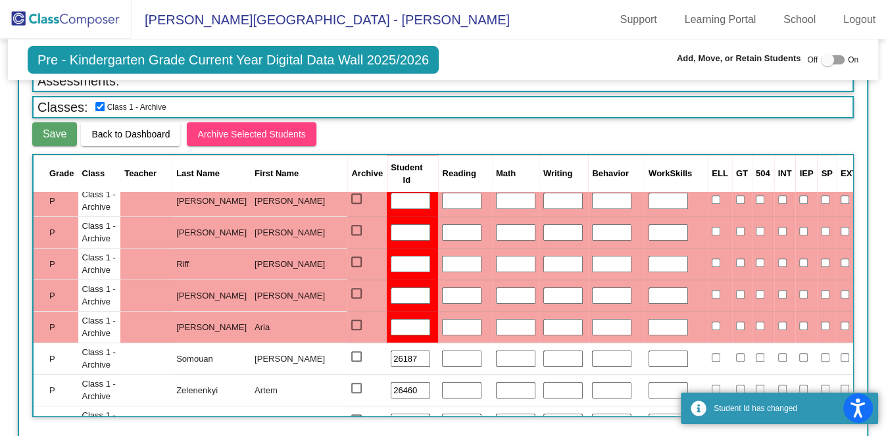
click at [391, 352] on input "26187" at bounding box center [410, 359] width 39 height 17
click at [391, 382] on input "26460" at bounding box center [410, 390] width 39 height 17
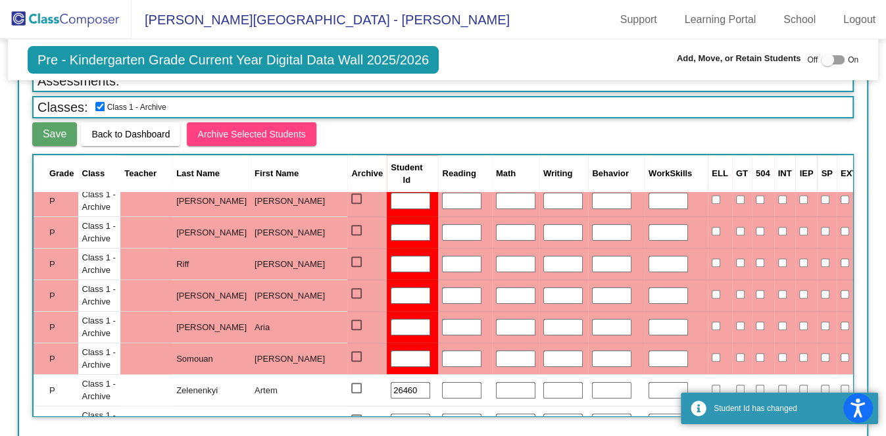
click at [391, 382] on input "26460" at bounding box center [410, 390] width 39 height 17
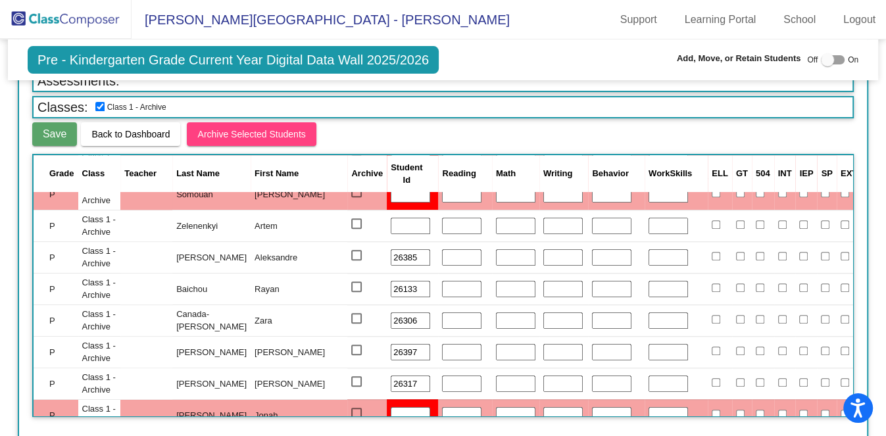
click at [391, 252] on input "26385" at bounding box center [410, 257] width 39 height 17
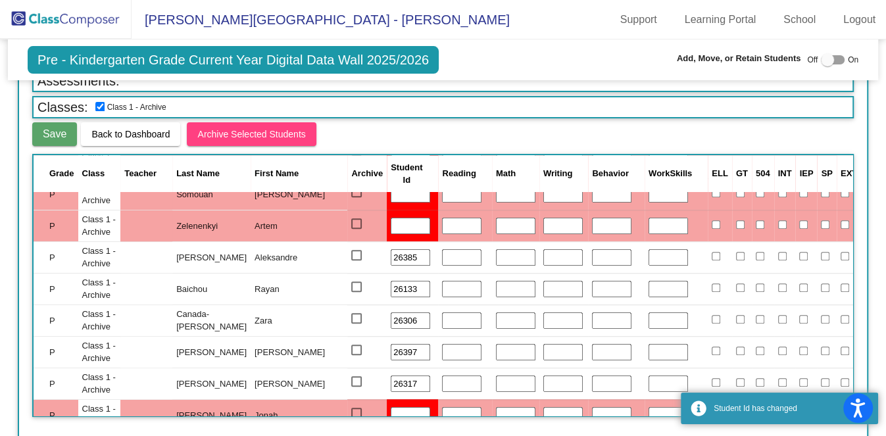
click at [391, 252] on input "26385" at bounding box center [410, 257] width 39 height 17
click at [391, 288] on input "26133" at bounding box center [410, 289] width 39 height 17
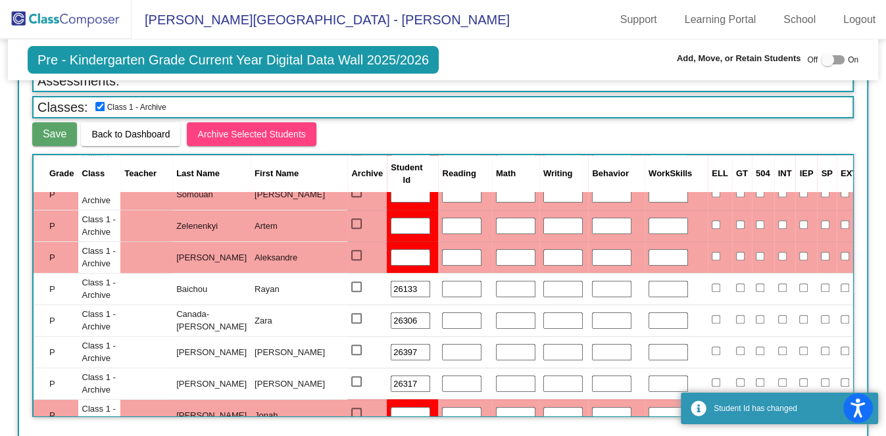
click at [391, 288] on input "26133" at bounding box center [410, 289] width 39 height 17
click at [391, 313] on input "26306" at bounding box center [410, 321] width 39 height 17
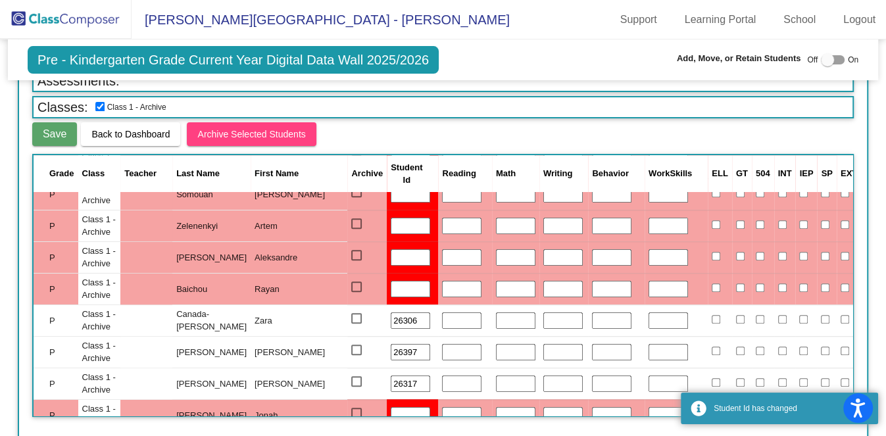
click at [391, 313] on input "26306" at bounding box center [410, 321] width 39 height 17
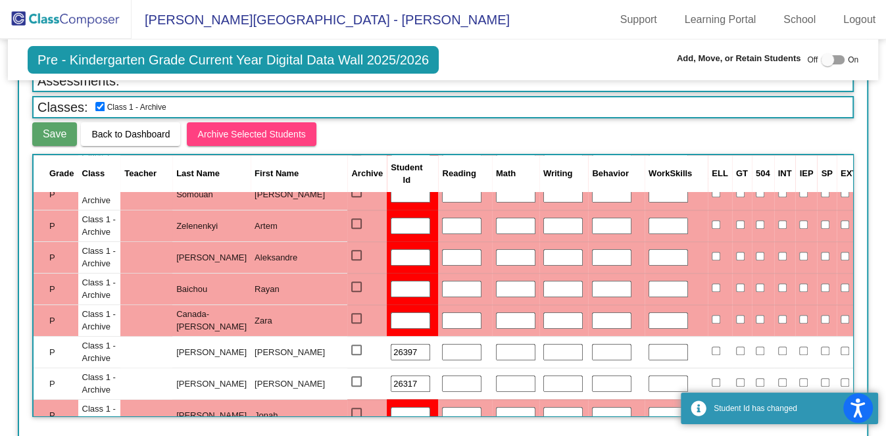
click at [391, 344] on input "26397" at bounding box center [410, 352] width 39 height 17
click at [391, 378] on input "26317" at bounding box center [410, 384] width 39 height 17
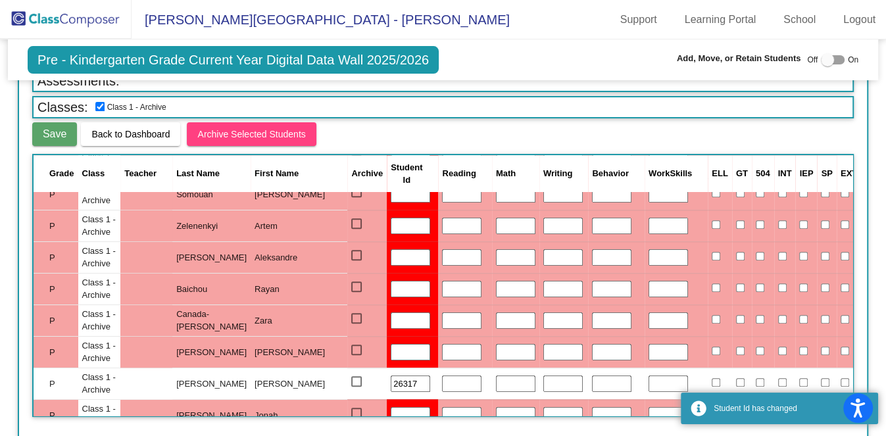
click at [391, 378] on input "26317" at bounding box center [410, 384] width 39 height 17
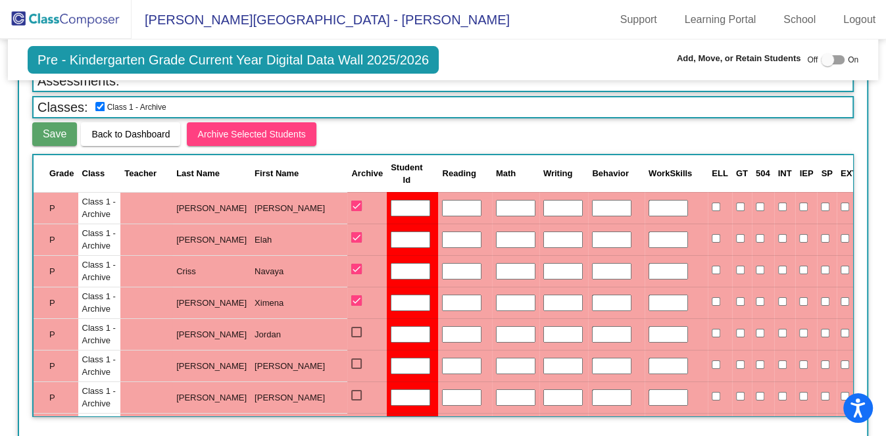
scroll to position [0, 0]
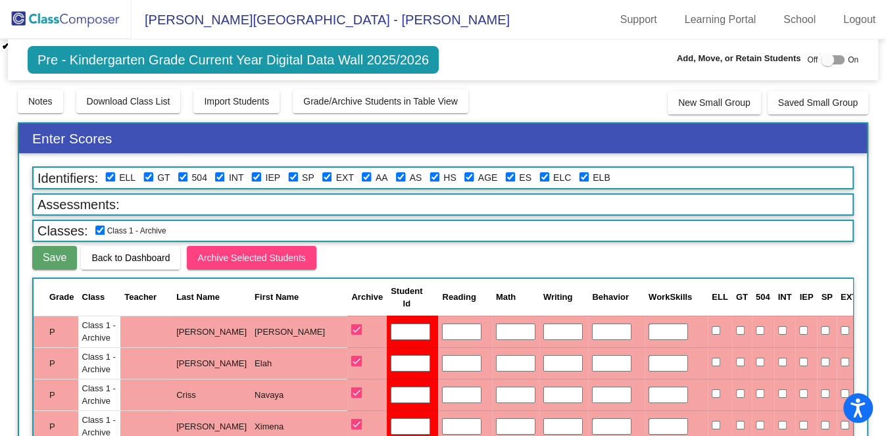
click at [391, 325] on input "text" at bounding box center [410, 332] width 39 height 17
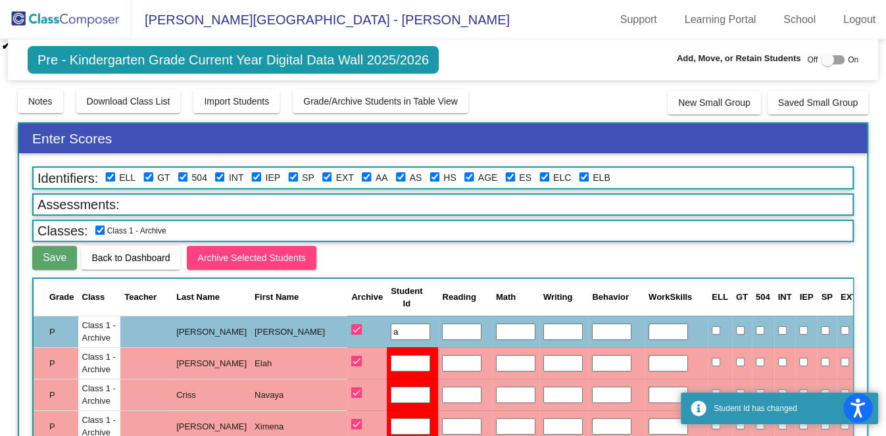
click at [391, 366] on input "text" at bounding box center [410, 363] width 39 height 17
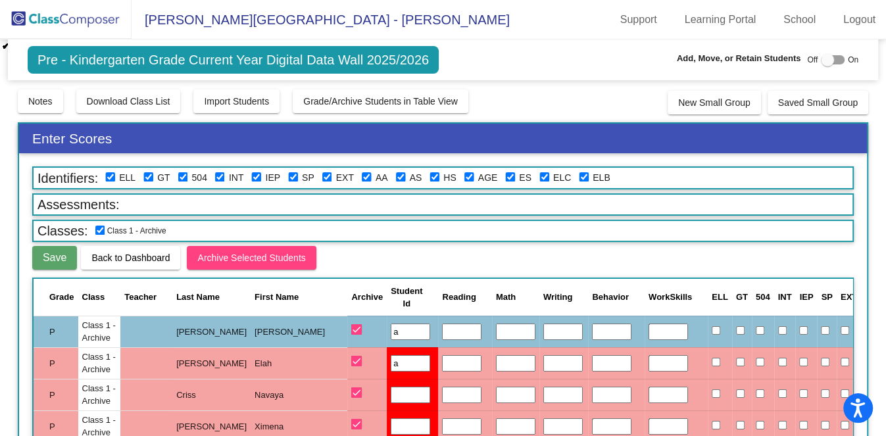
click at [391, 387] on input "text" at bounding box center [410, 395] width 39 height 17
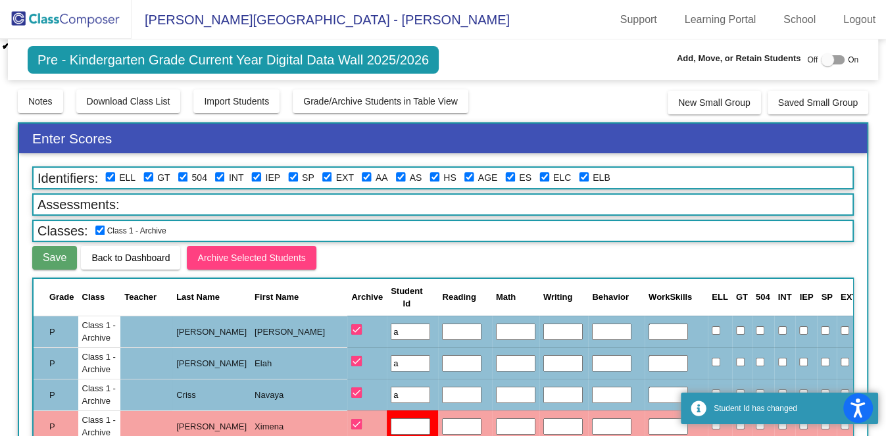
click at [391, 423] on input "text" at bounding box center [410, 427] width 39 height 17
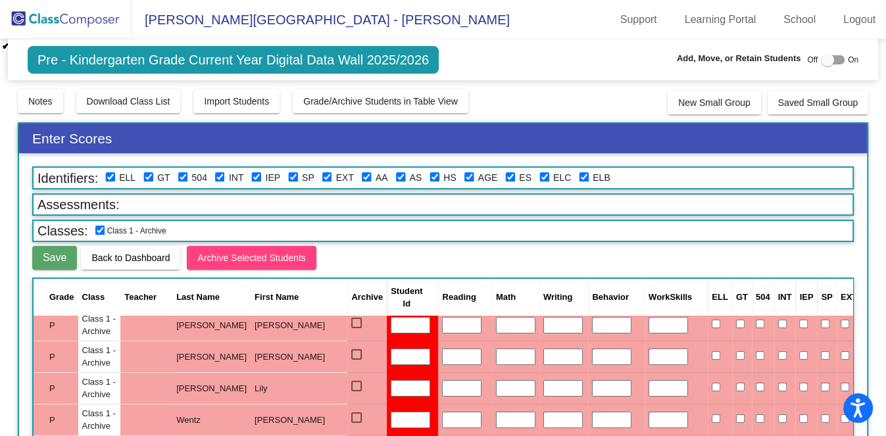
scroll to position [82, 0]
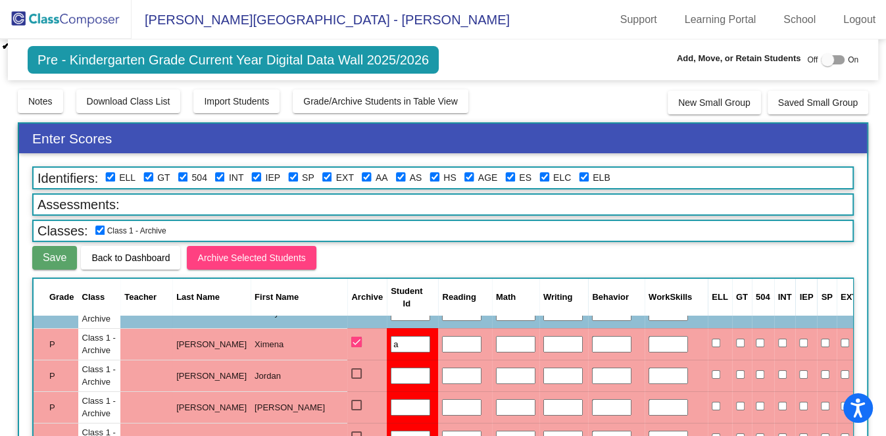
click at [391, 371] on input "text" at bounding box center [410, 376] width 39 height 17
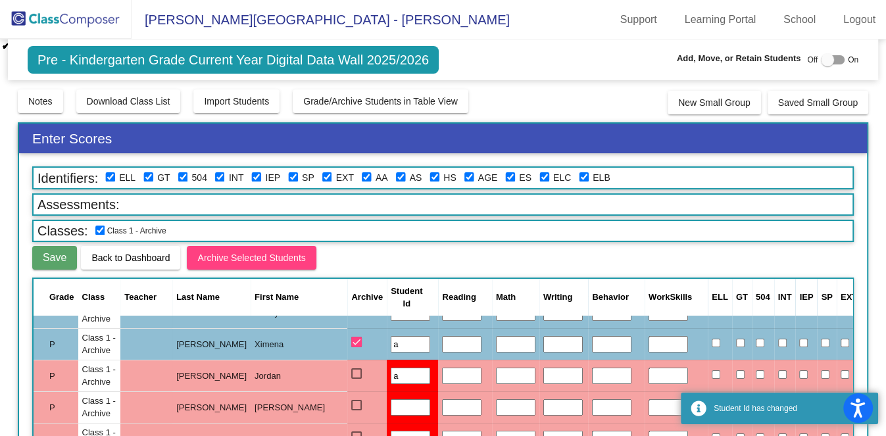
click at [391, 406] on input "text" at bounding box center [410, 407] width 39 height 17
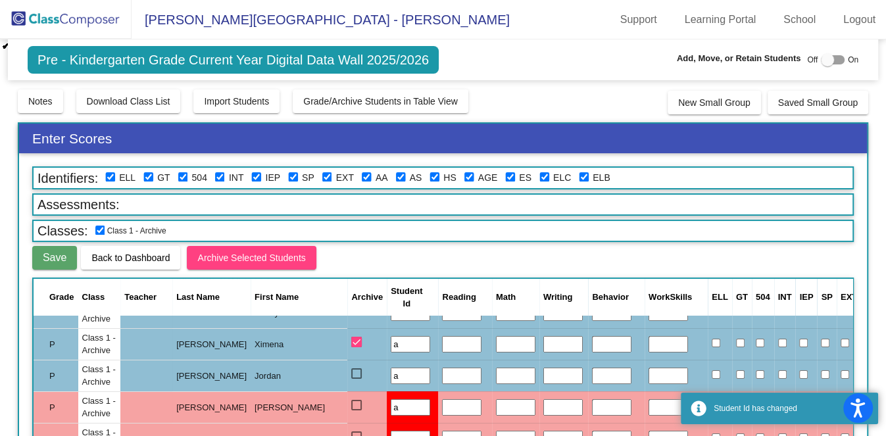
click at [391, 431] on input "text" at bounding box center [410, 439] width 39 height 17
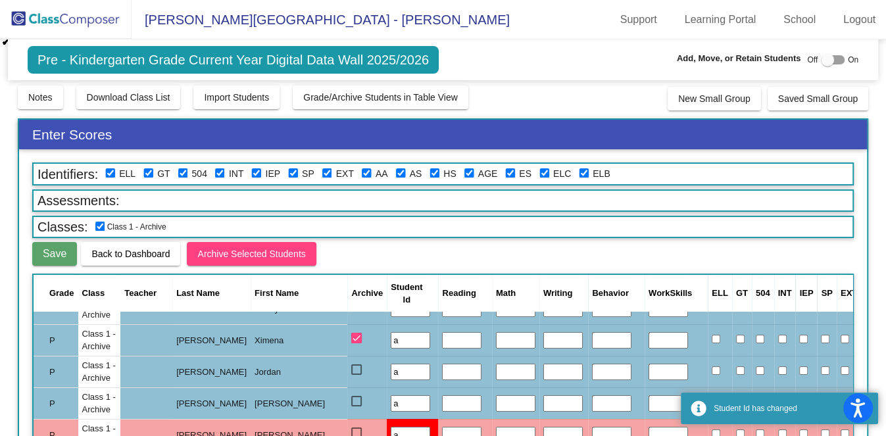
scroll to position [165, 0]
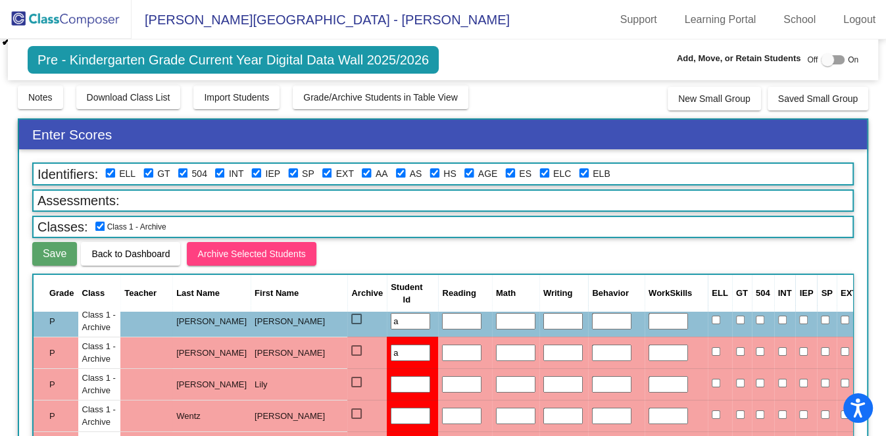
click at [391, 385] on input "text" at bounding box center [410, 384] width 39 height 17
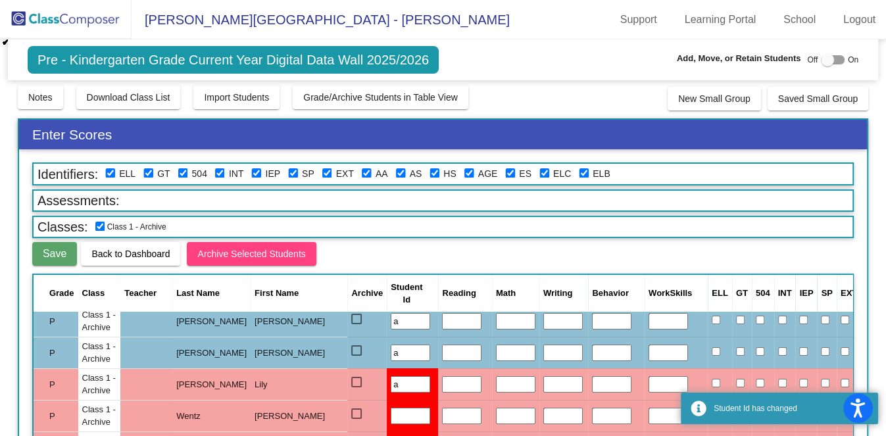
click at [391, 415] on input "text" at bounding box center [410, 416] width 39 height 17
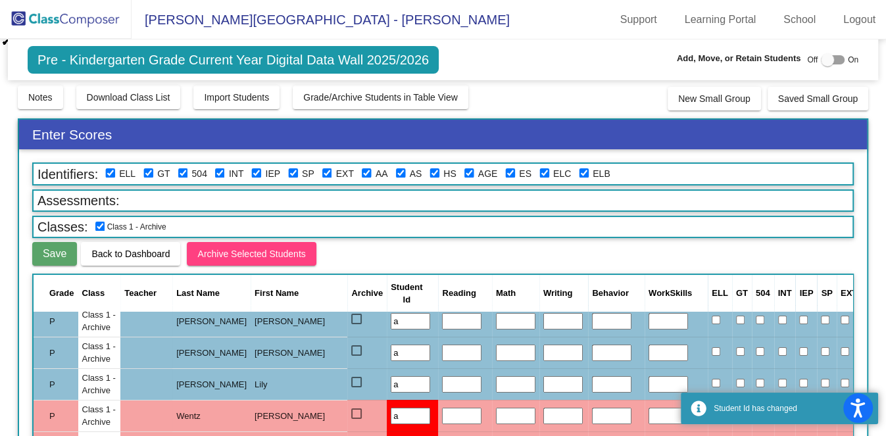
scroll to position [329, 0]
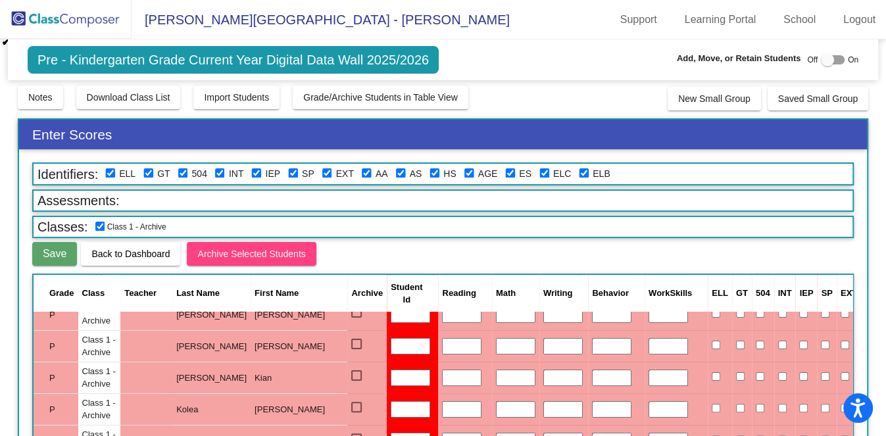
click at [391, 316] on input "text" at bounding box center [410, 315] width 39 height 17
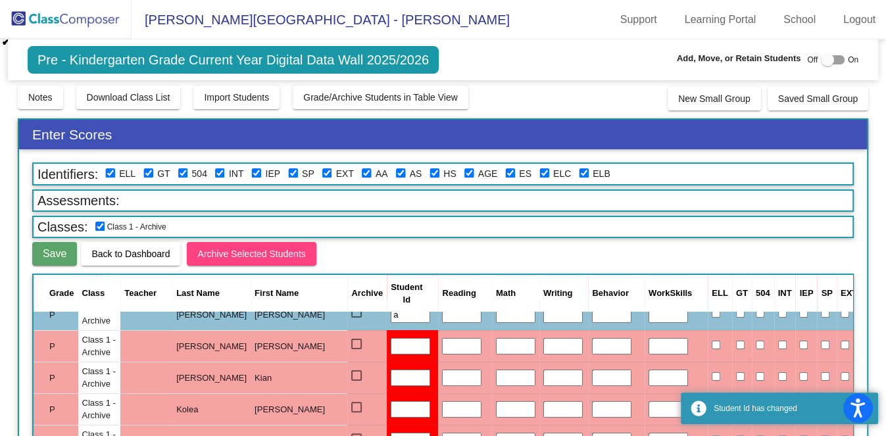
click at [391, 338] on input "text" at bounding box center [410, 346] width 39 height 17
click at [391, 371] on input "text" at bounding box center [410, 378] width 39 height 17
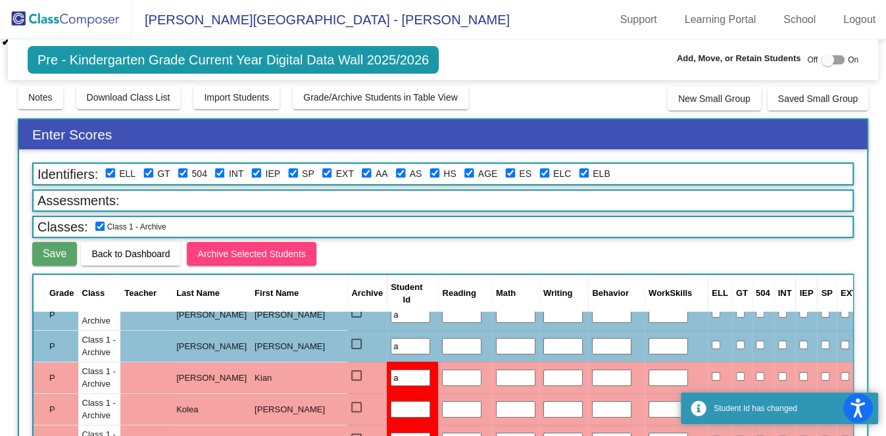
click at [391, 405] on input "text" at bounding box center [410, 409] width 39 height 17
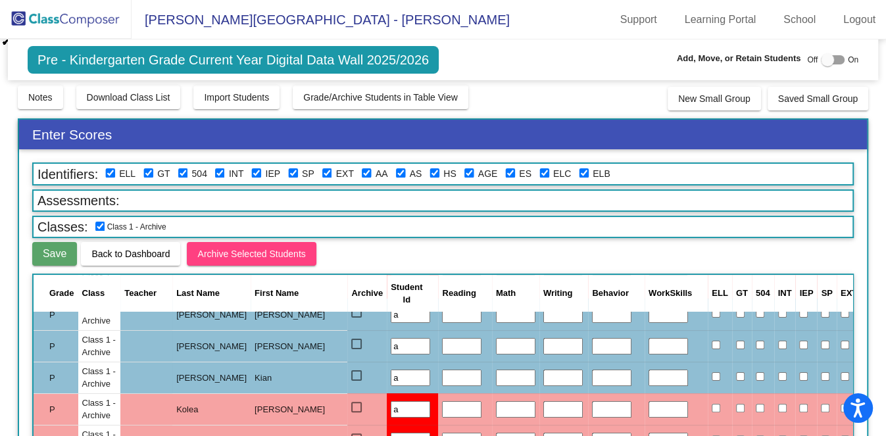
scroll to position [411, 0]
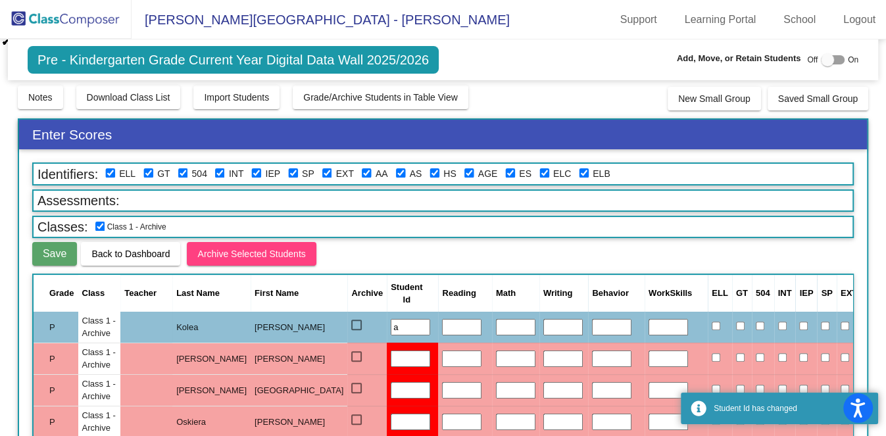
click at [391, 360] on input "text" at bounding box center [410, 359] width 39 height 17
click at [391, 387] on input "text" at bounding box center [410, 390] width 39 height 17
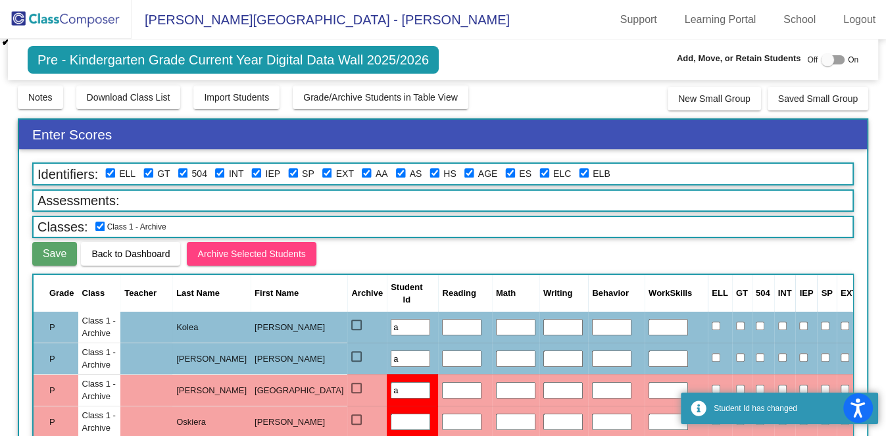
click at [391, 419] on input "text" at bounding box center [410, 422] width 39 height 17
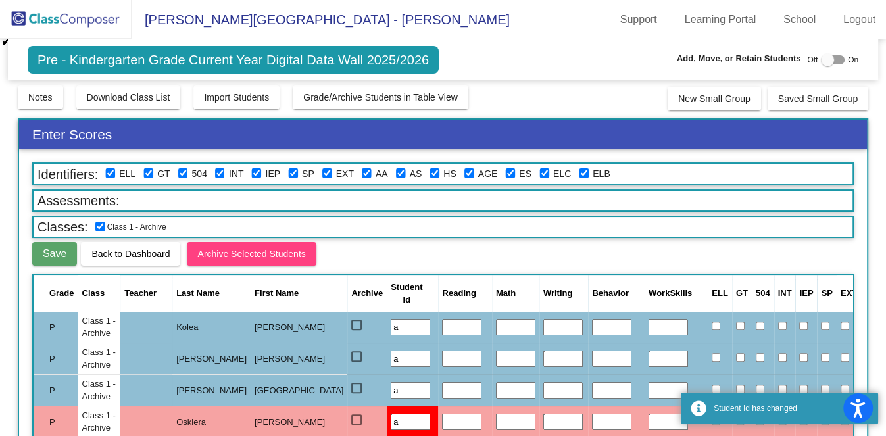
scroll to position [494, 0]
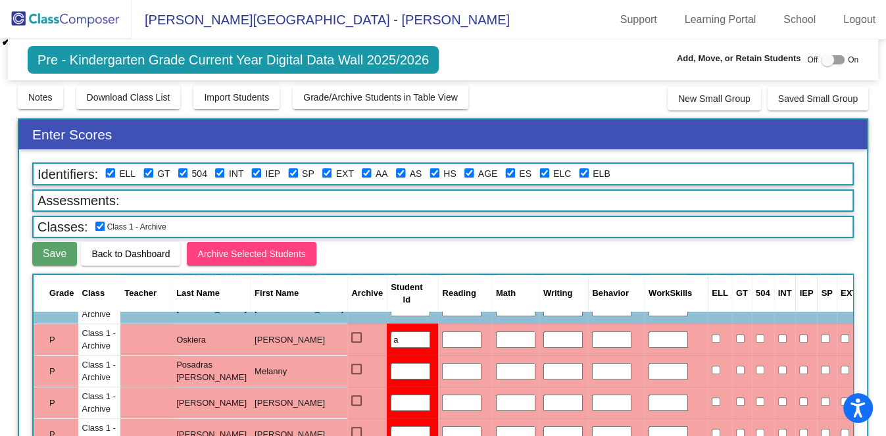
click at [387, 358] on td at bounding box center [412, 371] width 51 height 32
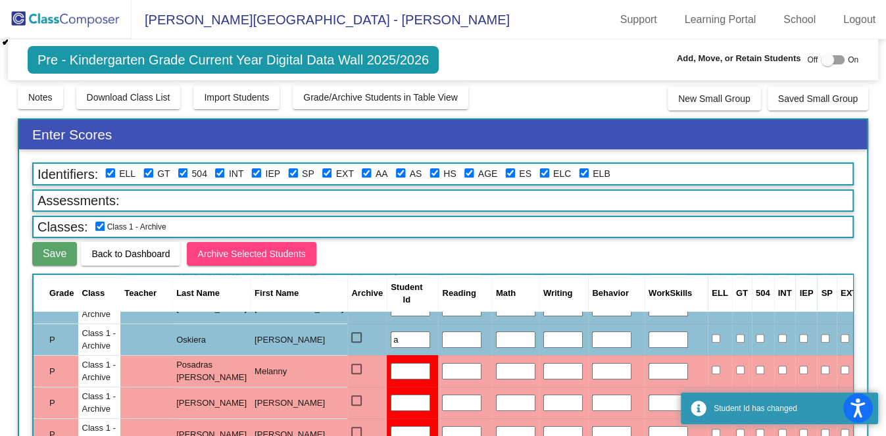
click at [391, 374] on input "text" at bounding box center [410, 371] width 39 height 17
click at [391, 401] on input "text" at bounding box center [410, 403] width 39 height 17
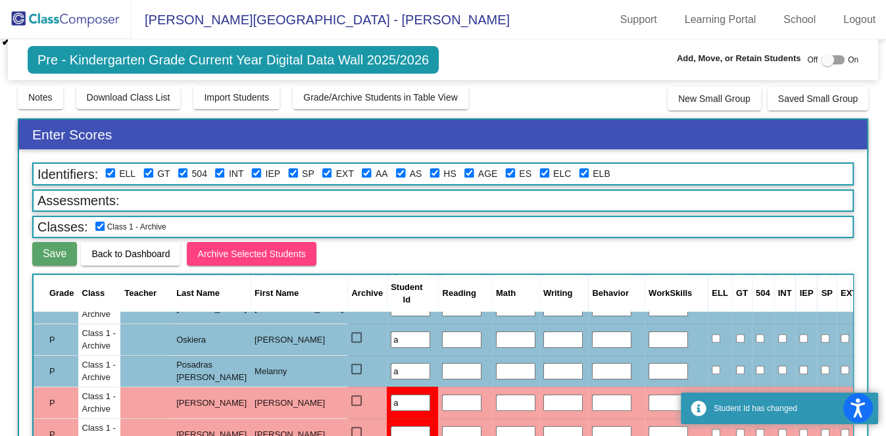
click at [391, 428] on input "text" at bounding box center [410, 434] width 39 height 17
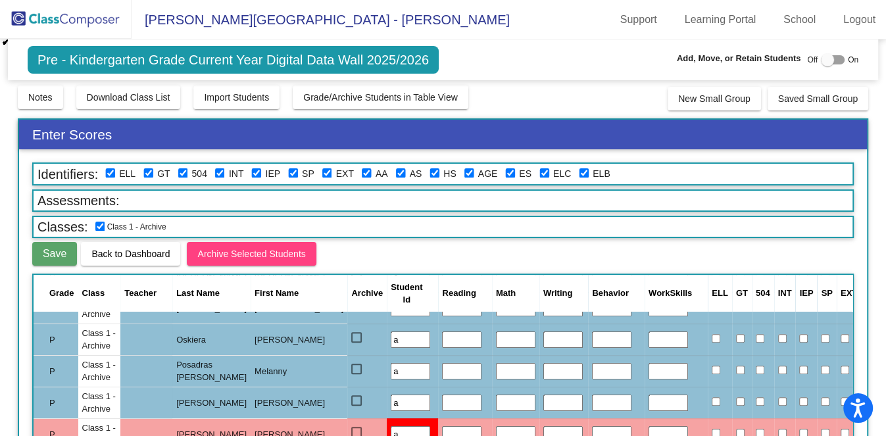
scroll to position [576, 0]
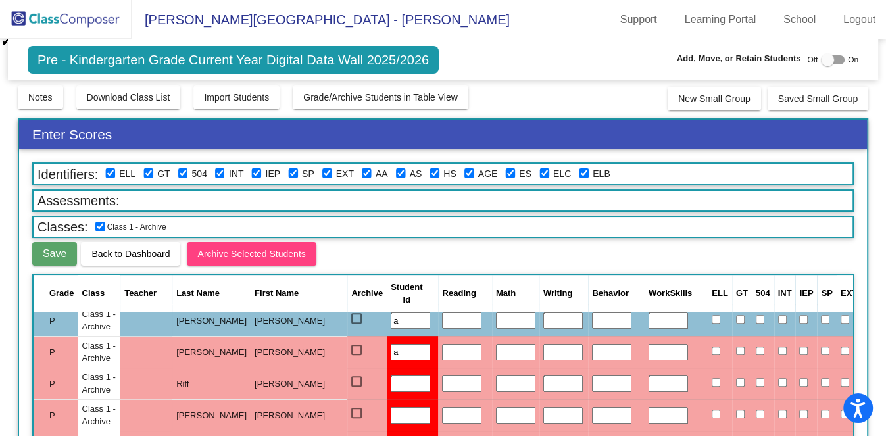
click at [391, 386] on input "text" at bounding box center [410, 384] width 39 height 17
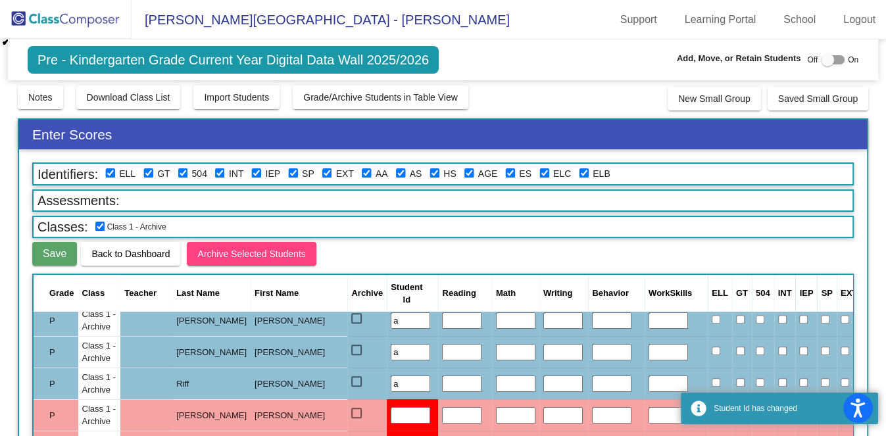
click at [391, 415] on input "text" at bounding box center [410, 415] width 39 height 17
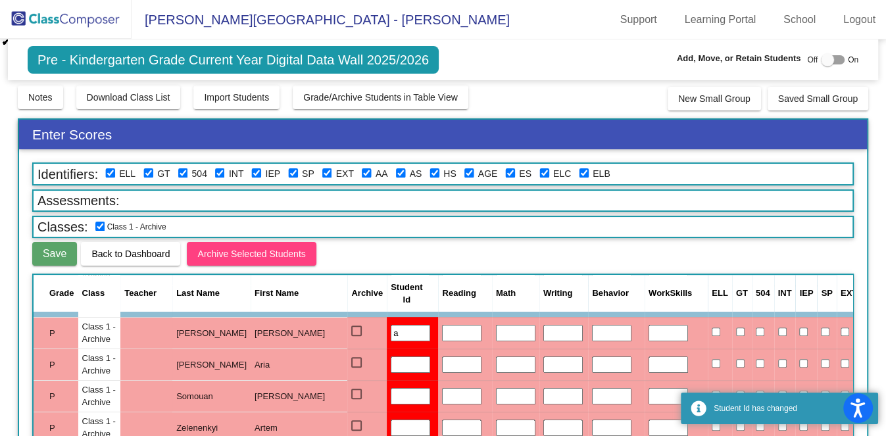
click at [391, 357] on input "text" at bounding box center [410, 365] width 39 height 17
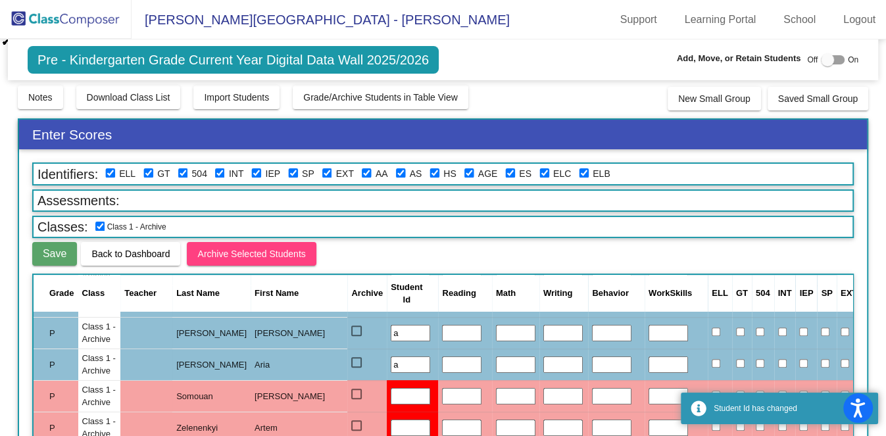
click at [391, 397] on input "text" at bounding box center [410, 396] width 39 height 17
click at [391, 420] on input "text" at bounding box center [410, 428] width 39 height 17
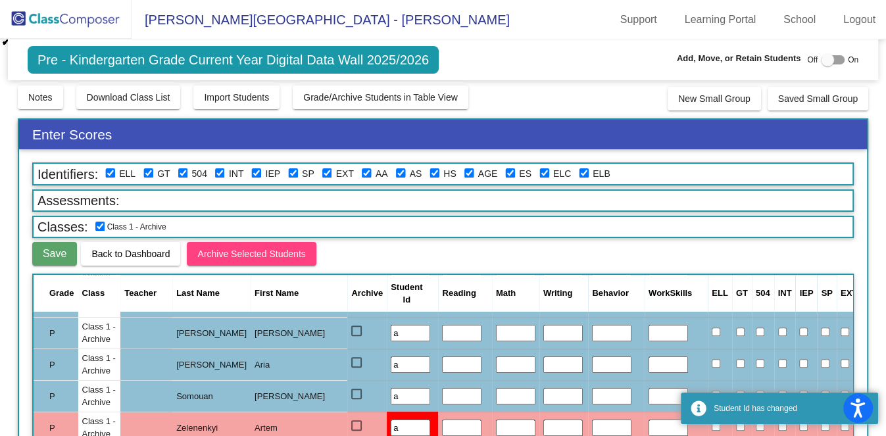
scroll to position [740, 0]
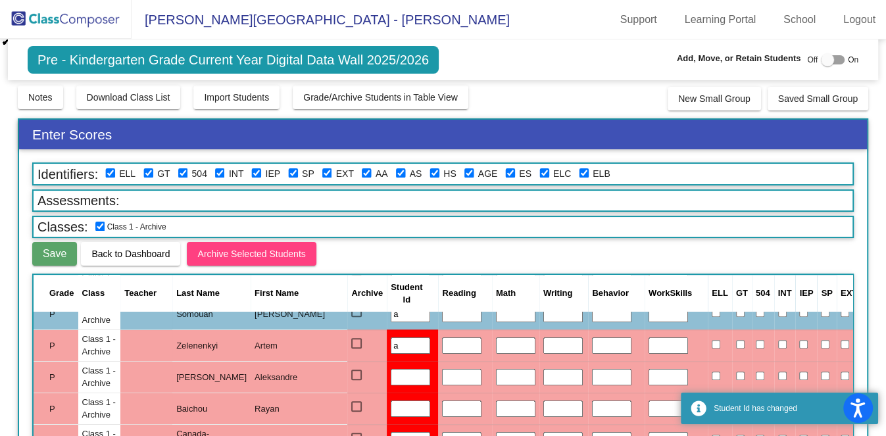
click at [387, 365] on td at bounding box center [412, 377] width 51 height 32
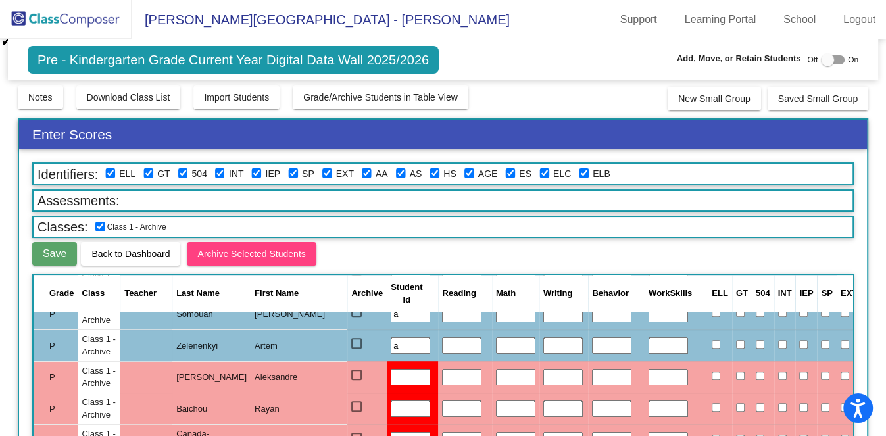
click at [387, 381] on td at bounding box center [412, 377] width 51 height 32
click at [391, 374] on input "text" at bounding box center [410, 377] width 39 height 17
click at [391, 405] on input "text" at bounding box center [410, 409] width 39 height 17
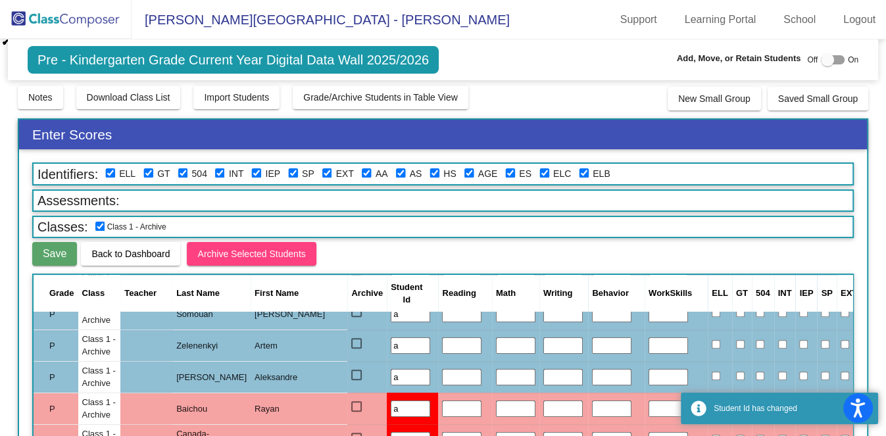
scroll to position [823, 0]
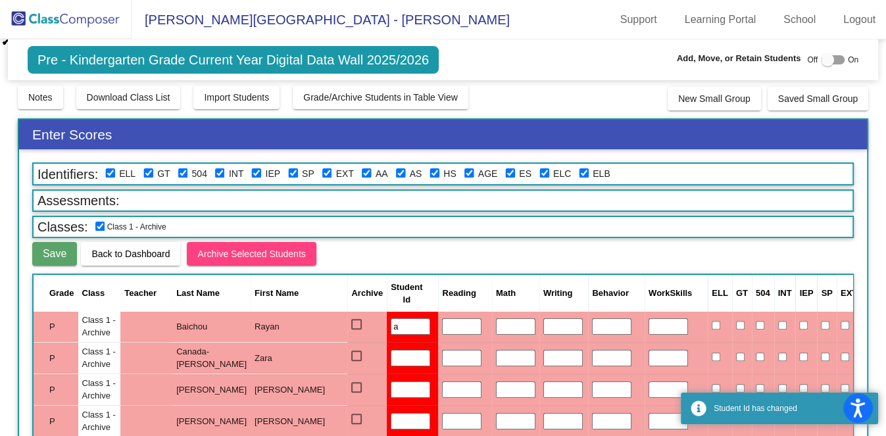
click at [391, 351] on input "text" at bounding box center [410, 358] width 39 height 17
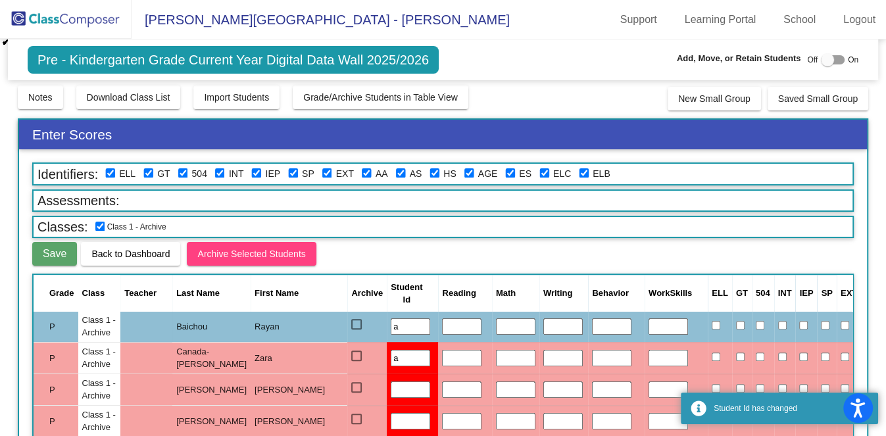
click at [387, 394] on td at bounding box center [412, 390] width 51 height 32
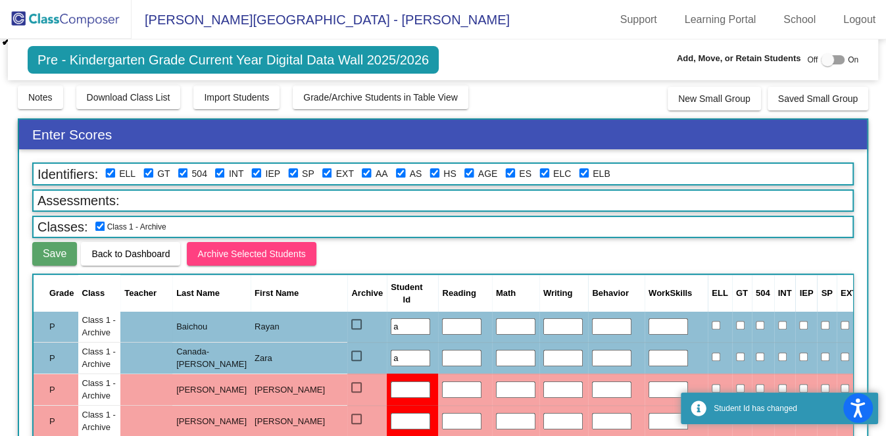
click at [391, 384] on input "text" at bounding box center [410, 390] width 39 height 17
click at [391, 417] on input "text" at bounding box center [410, 421] width 39 height 17
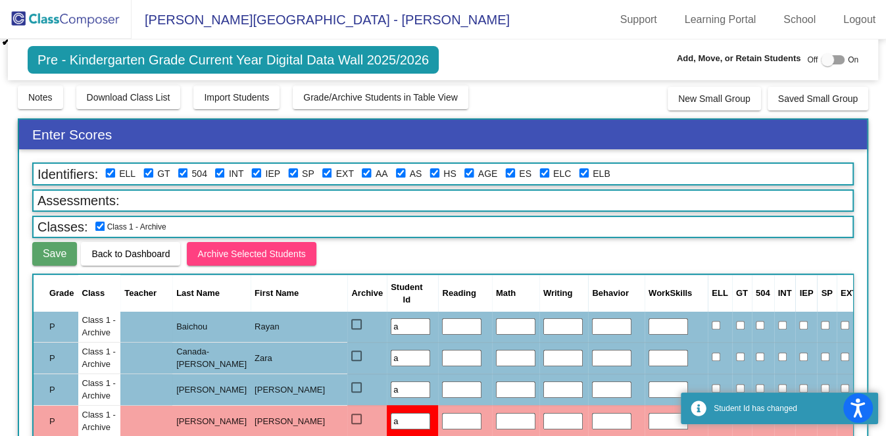
click at [391, 417] on input "a" at bounding box center [410, 421] width 39 height 17
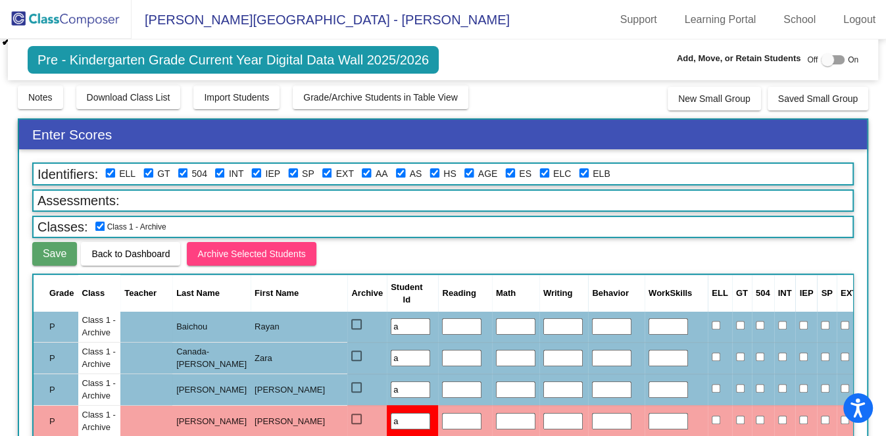
scroll to position [905, 0]
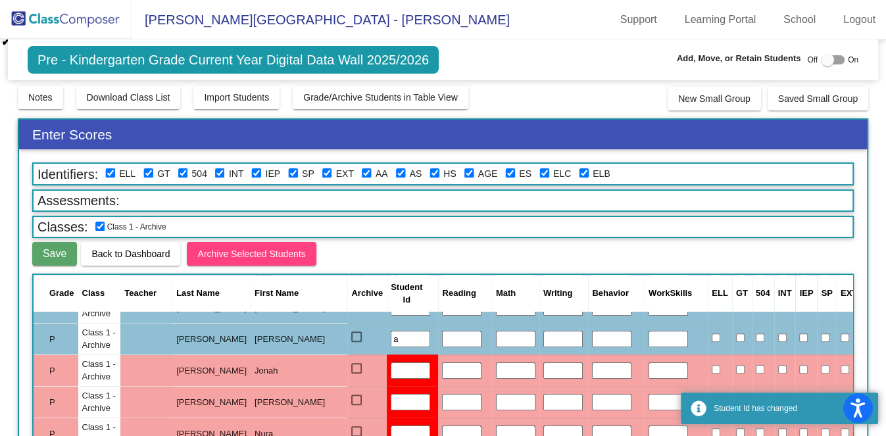
click at [391, 363] on input "text" at bounding box center [410, 371] width 39 height 17
click at [391, 401] on input "text" at bounding box center [410, 402] width 39 height 17
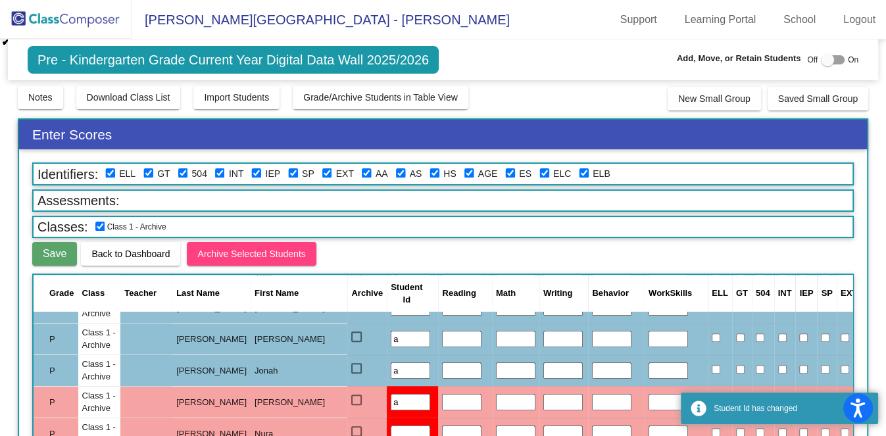
click at [391, 426] on input "text" at bounding box center [410, 434] width 39 height 17
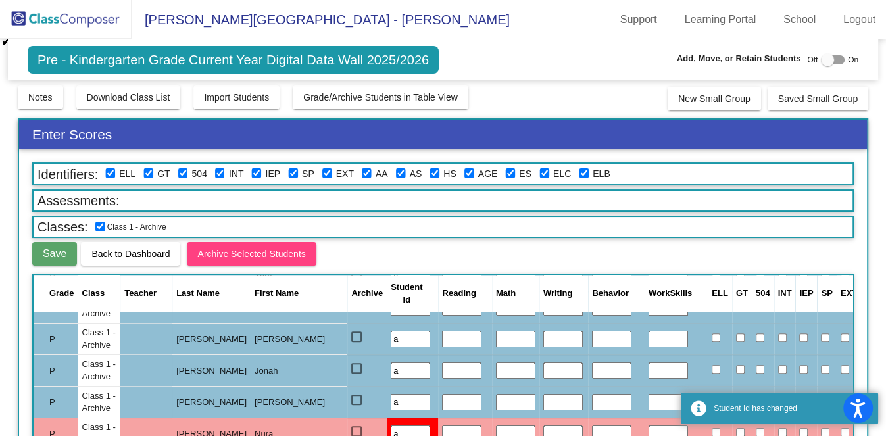
scroll to position [987, 0]
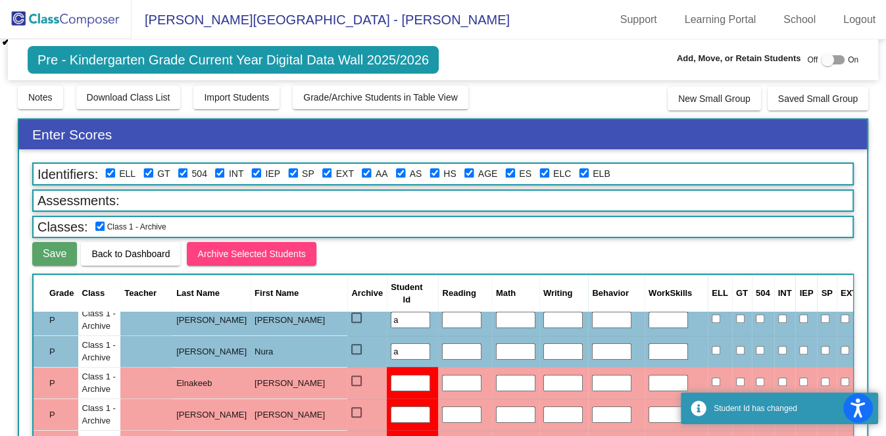
click at [391, 378] on input "text" at bounding box center [410, 383] width 39 height 17
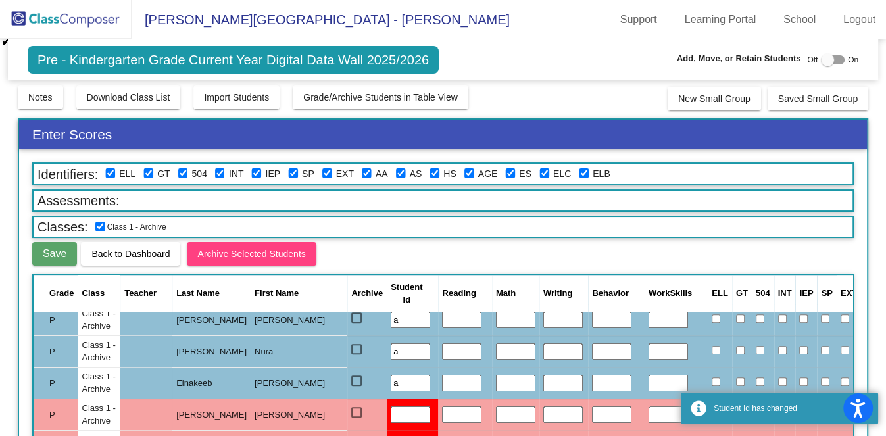
click at [391, 409] on input "text" at bounding box center [410, 415] width 39 height 17
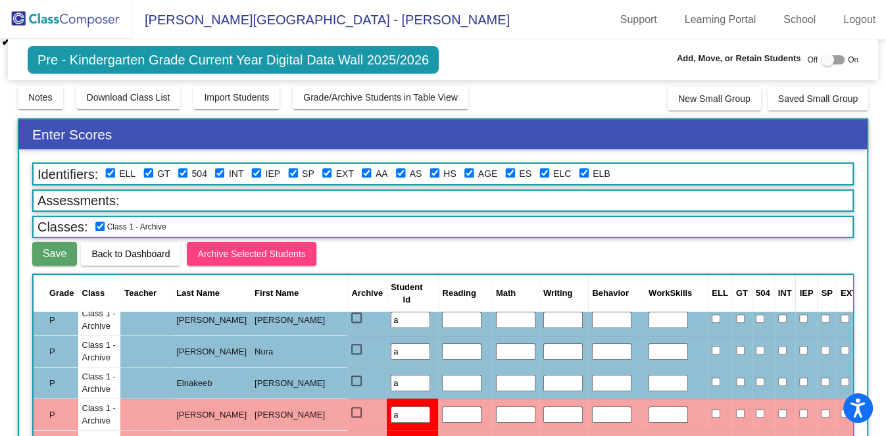
scroll to position [1069, 0]
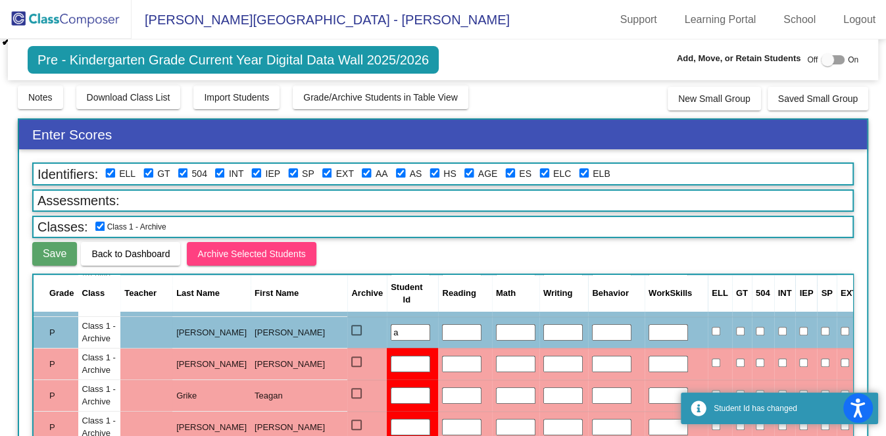
click at [391, 361] on input "text" at bounding box center [410, 364] width 39 height 17
click at [391, 391] on input "text" at bounding box center [410, 396] width 39 height 17
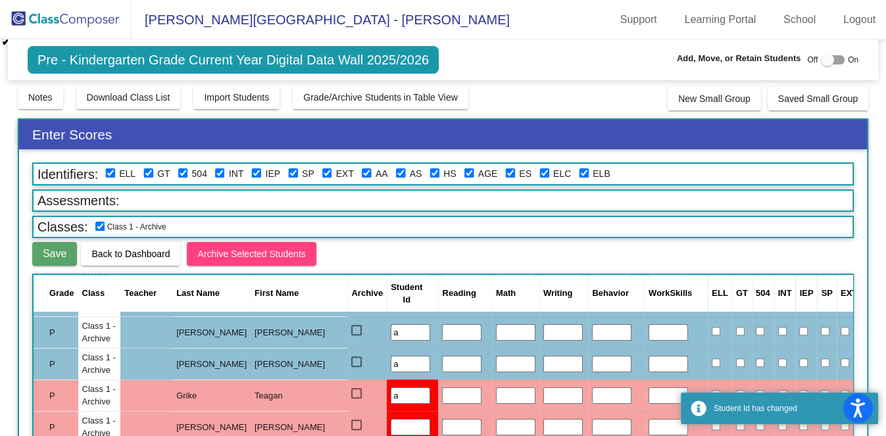
click at [391, 422] on input "text" at bounding box center [410, 427] width 39 height 17
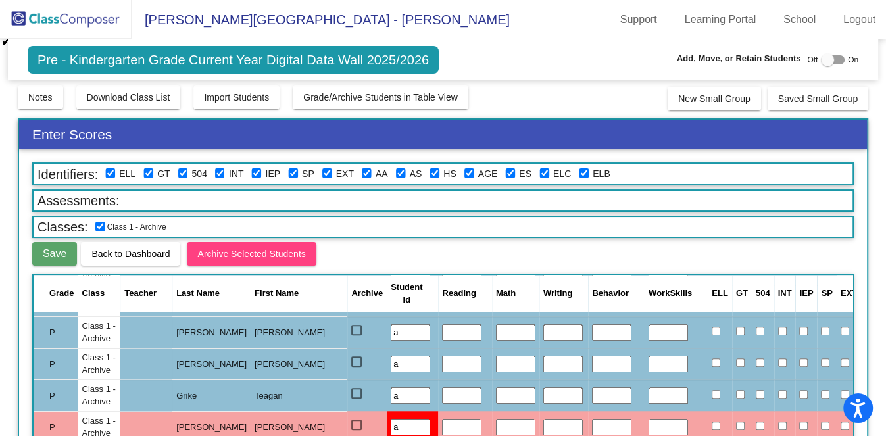
scroll to position [1152, 0]
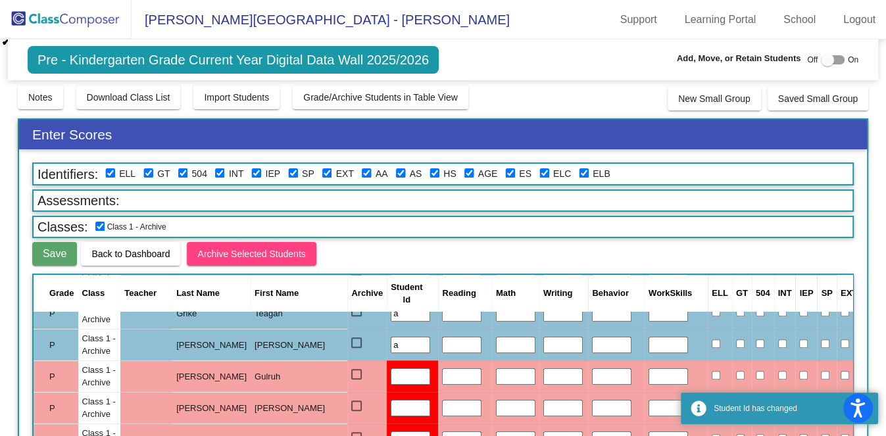
click at [391, 379] on input "text" at bounding box center [410, 377] width 39 height 17
click at [391, 402] on input "text" at bounding box center [410, 408] width 39 height 17
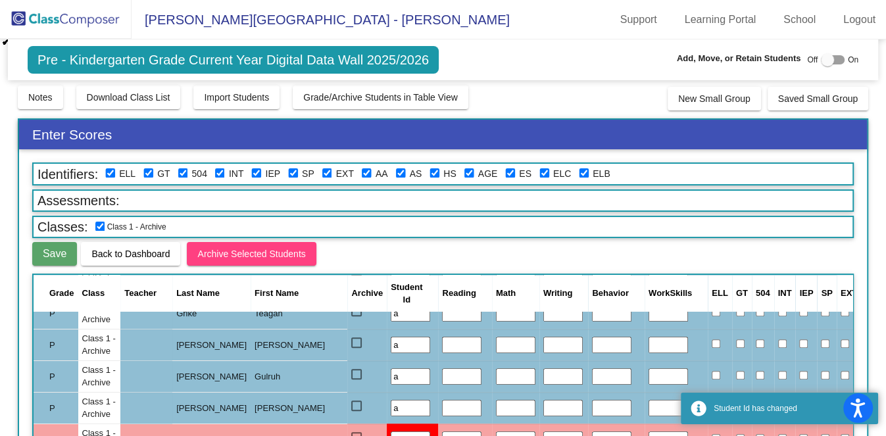
click at [391, 432] on input "text" at bounding box center [410, 440] width 39 height 17
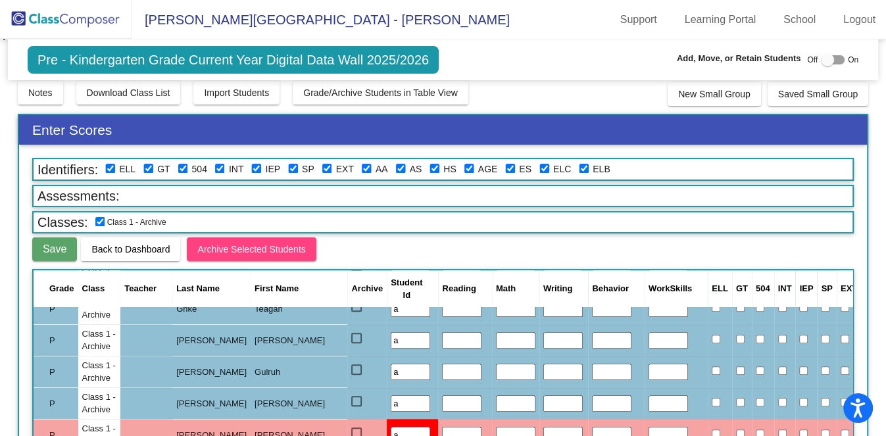
scroll to position [1234, 0]
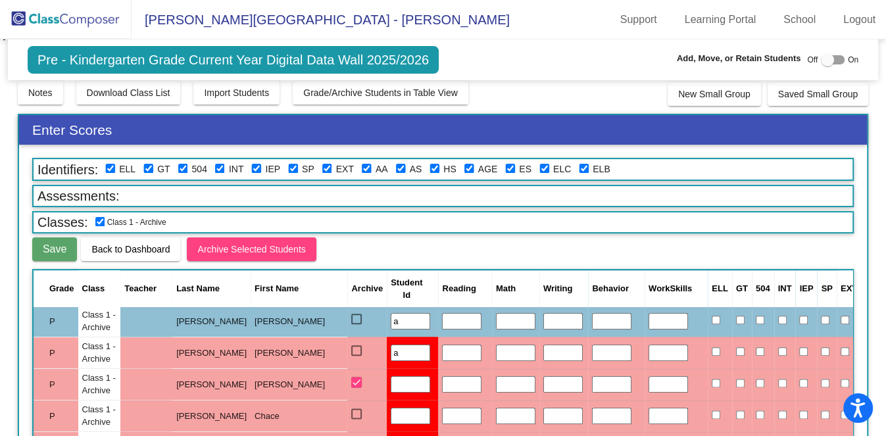
click at [391, 382] on input "text" at bounding box center [410, 384] width 39 height 17
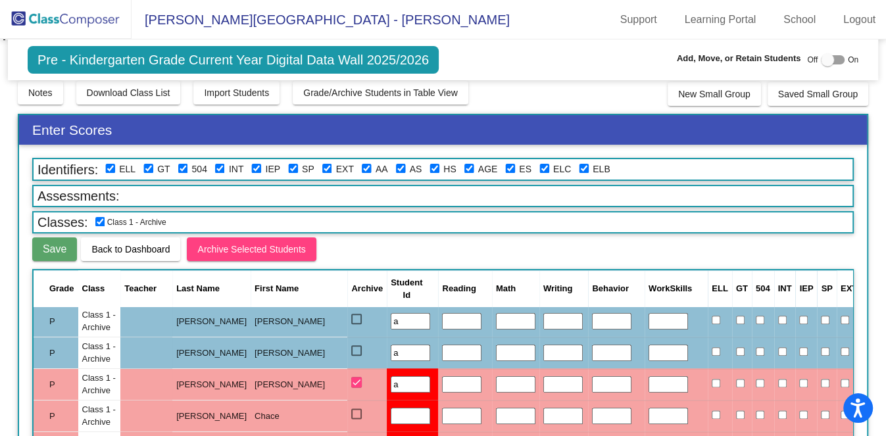
click at [391, 411] on input "text" at bounding box center [410, 416] width 39 height 17
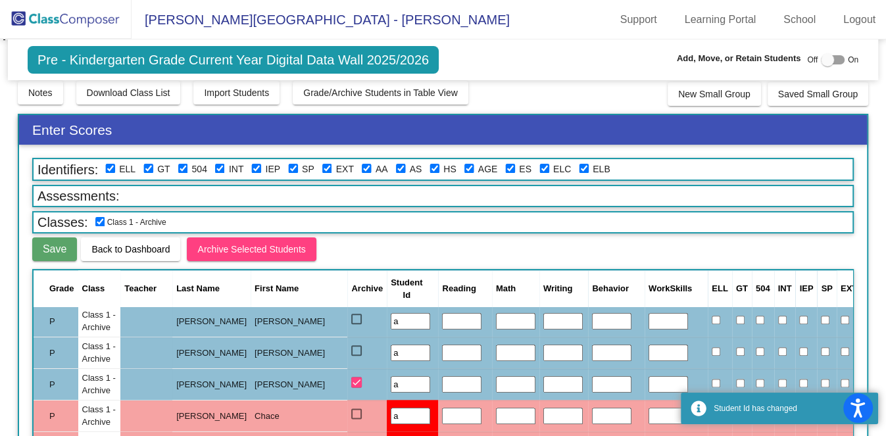
scroll to position [1266, 0]
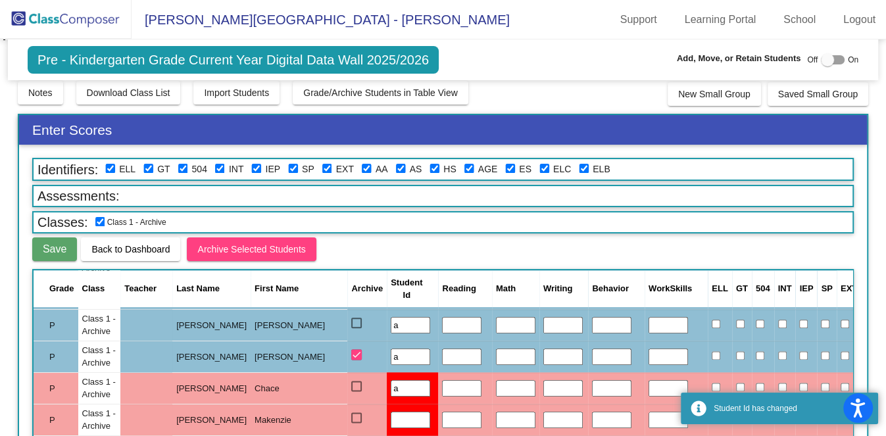
click at [391, 413] on input "text" at bounding box center [410, 420] width 39 height 17
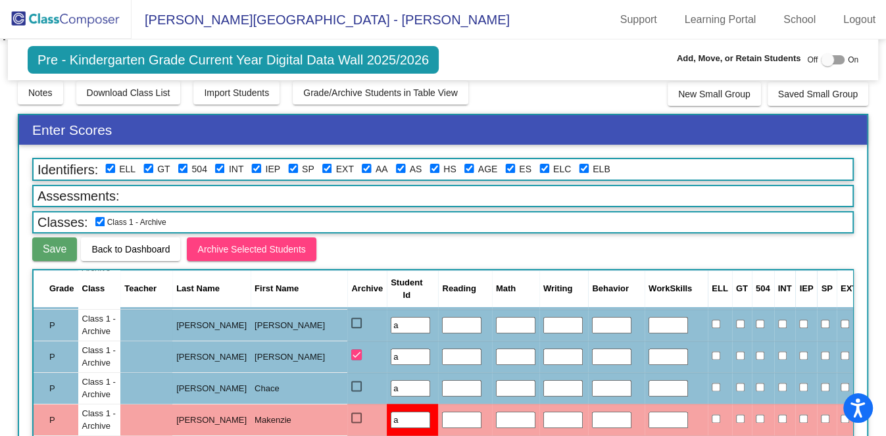
scroll to position [91, 0]
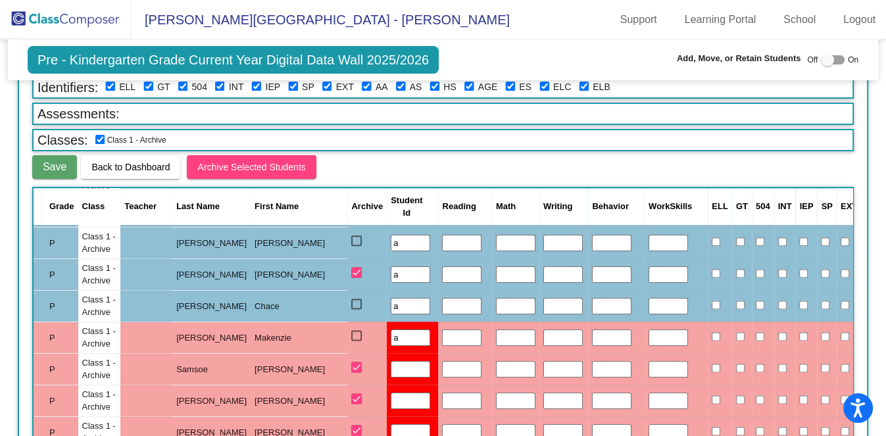
click at [391, 362] on input "text" at bounding box center [410, 369] width 39 height 17
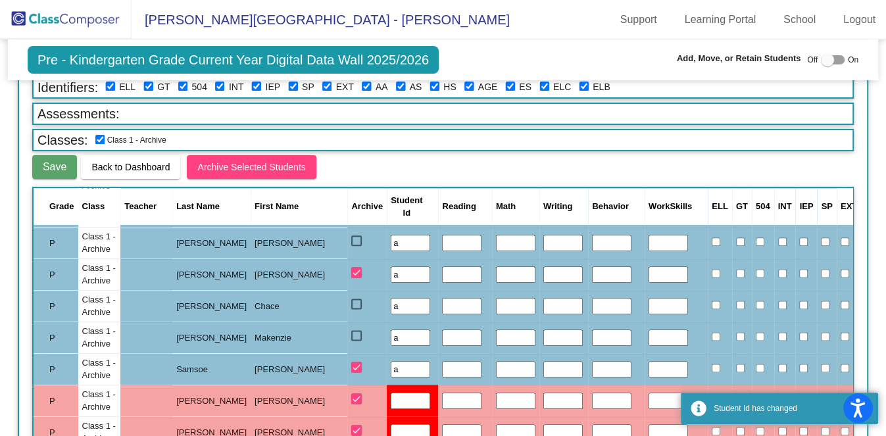
click at [391, 393] on input "text" at bounding box center [410, 401] width 39 height 17
click at [391, 424] on input "text" at bounding box center [410, 432] width 39 height 17
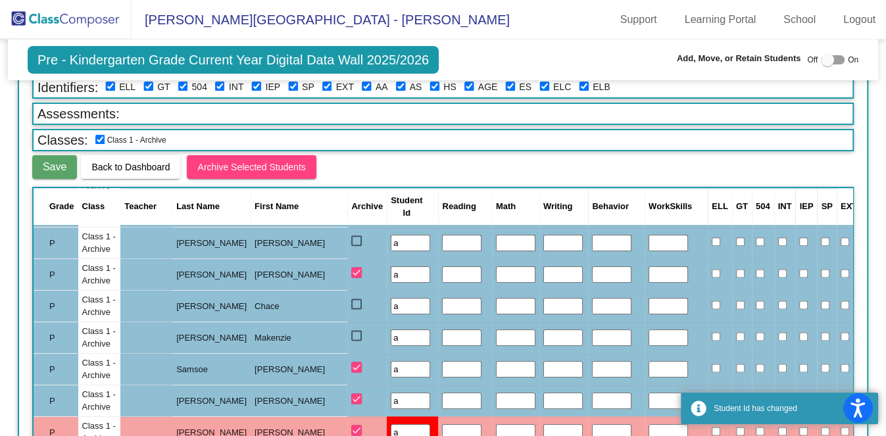
scroll to position [123, 0]
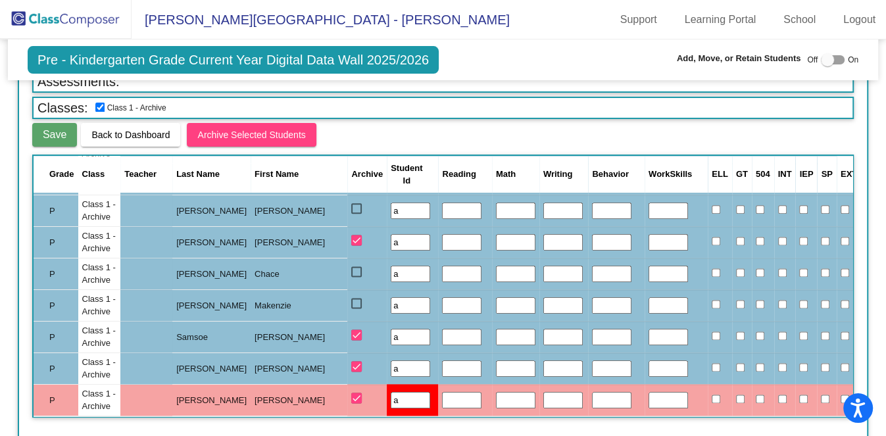
click at [351, 298] on div at bounding box center [356, 303] width 11 height 11
click at [356, 309] on input "select row 45" at bounding box center [356, 309] width 1 height 1
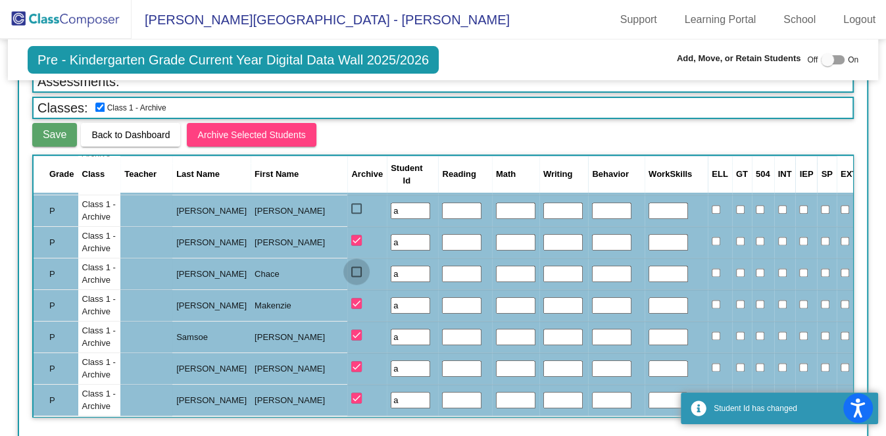
click at [351, 267] on div at bounding box center [356, 272] width 11 height 11
click at [356, 277] on input "select row 44" at bounding box center [356, 277] width 1 height 1
click at [351, 203] on div at bounding box center [356, 208] width 11 height 11
click at [356, 214] on input "select row 42" at bounding box center [356, 214] width 1 height 1
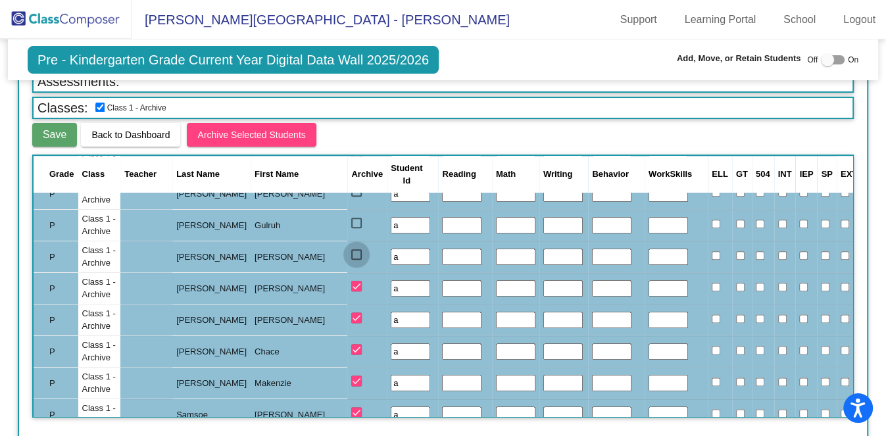
click at [351, 249] on div at bounding box center [356, 254] width 11 height 11
click at [356, 260] on input "select row 41" at bounding box center [356, 260] width 1 height 1
click at [351, 218] on div at bounding box center [356, 223] width 11 height 11
click at [356, 228] on input "select row 40" at bounding box center [356, 228] width 1 height 1
click at [351, 193] on mat-checkbox at bounding box center [356, 193] width 11 height 10
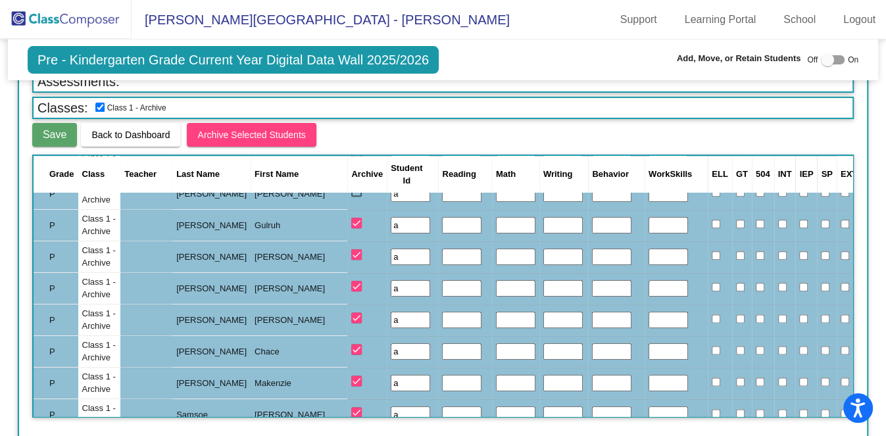
scroll to position [1102, 0]
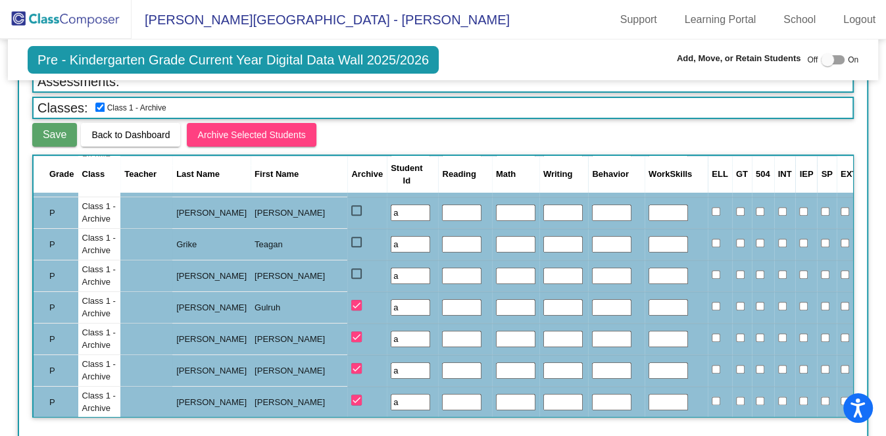
click at [351, 205] on div at bounding box center [356, 210] width 11 height 11
click at [356, 216] on input "select row 37" at bounding box center [356, 216] width 1 height 1
click at [351, 237] on div at bounding box center [356, 242] width 11 height 11
click at [356, 247] on input "select row 38" at bounding box center [356, 247] width 1 height 1
click at [351, 270] on div at bounding box center [356, 274] width 11 height 11
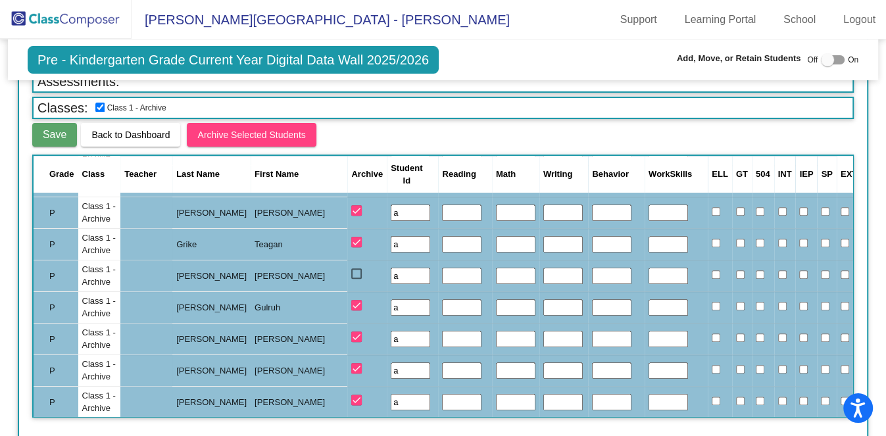
click at [356, 279] on input "select row 39" at bounding box center [356, 279] width 1 height 1
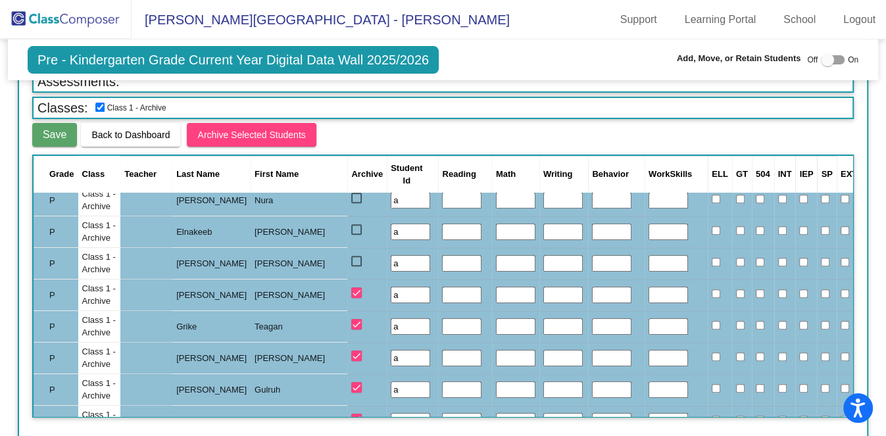
click at [351, 259] on div at bounding box center [356, 261] width 11 height 11
click at [356, 267] on input "select row 36" at bounding box center [356, 267] width 1 height 1
click at [351, 226] on div at bounding box center [356, 229] width 11 height 11
click at [356, 235] on input "select row 35" at bounding box center [356, 235] width 1 height 1
click at [351, 199] on div at bounding box center [356, 198] width 11 height 11
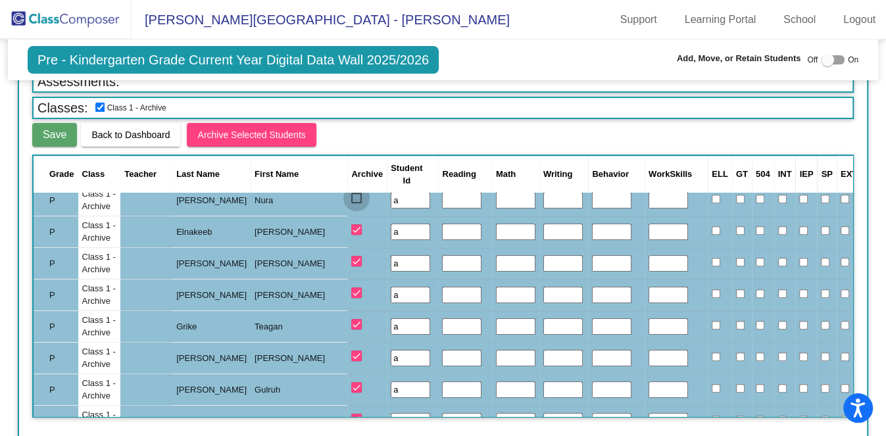
click at [356, 203] on input "select row 34" at bounding box center [356, 203] width 1 height 1
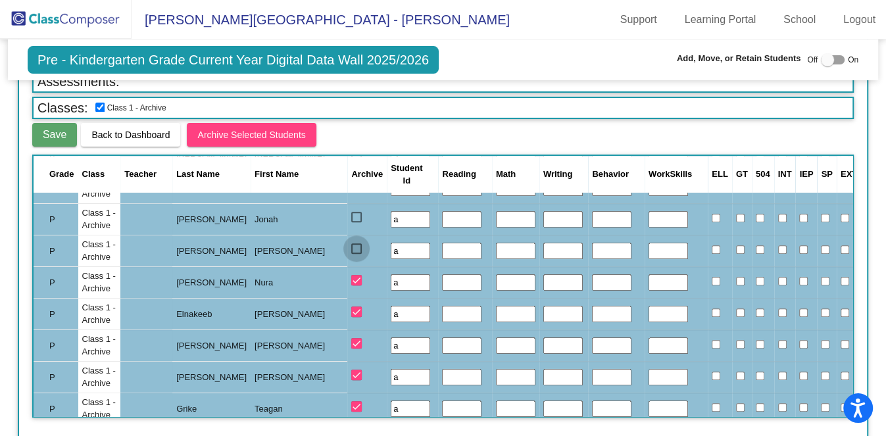
click at [351, 243] on div at bounding box center [356, 248] width 11 height 11
click at [356, 254] on input "select row 33" at bounding box center [356, 254] width 1 height 1
click at [351, 218] on div at bounding box center [356, 217] width 11 height 11
click at [356, 222] on input "select row 32" at bounding box center [356, 222] width 1 height 1
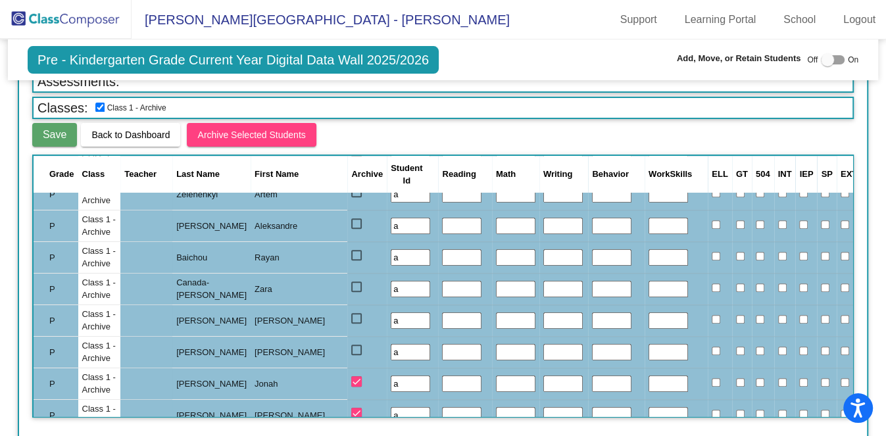
click at [351, 218] on div at bounding box center [356, 223] width 11 height 11
click at [356, 229] on input "select row 27" at bounding box center [356, 229] width 1 height 1
click at [351, 251] on div at bounding box center [356, 255] width 11 height 11
click at [356, 261] on input "select row 28" at bounding box center [356, 261] width 1 height 1
click at [351, 282] on div at bounding box center [356, 287] width 11 height 11
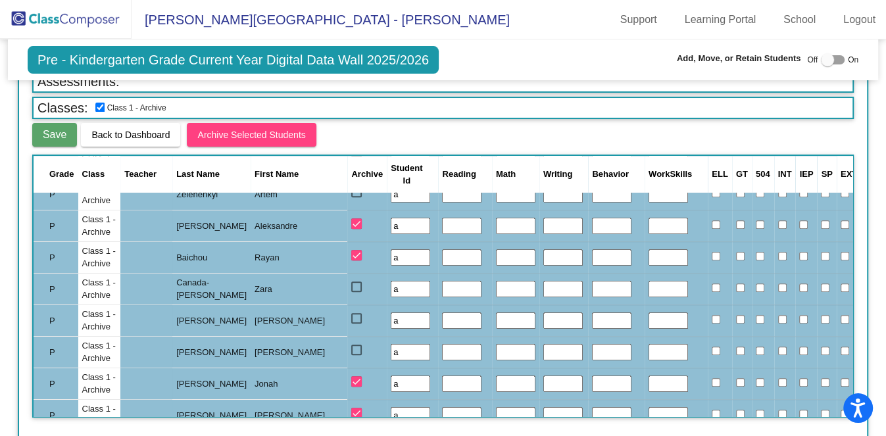
click at [356, 292] on input "select row 29" at bounding box center [356, 292] width 1 height 1
click at [351, 313] on div at bounding box center [356, 318] width 11 height 11
click at [356, 324] on input "select row 30" at bounding box center [356, 324] width 1 height 1
click at [351, 345] on div at bounding box center [356, 350] width 11 height 11
click at [356, 355] on input "select row 31" at bounding box center [356, 355] width 1 height 1
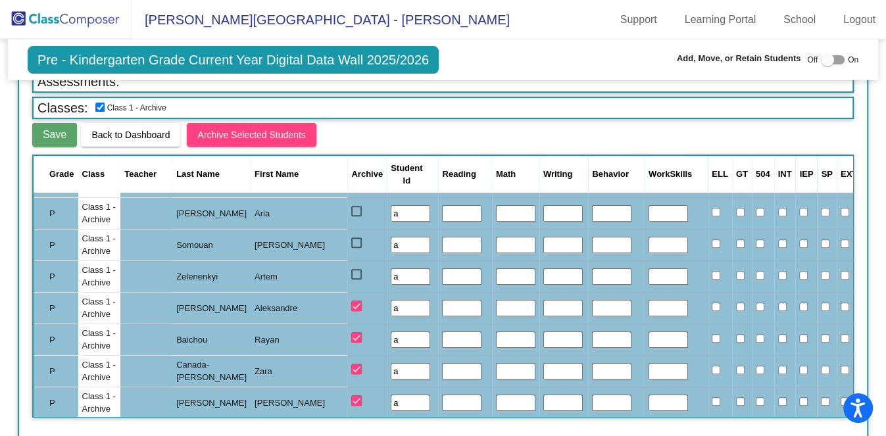
scroll to position [608, 0]
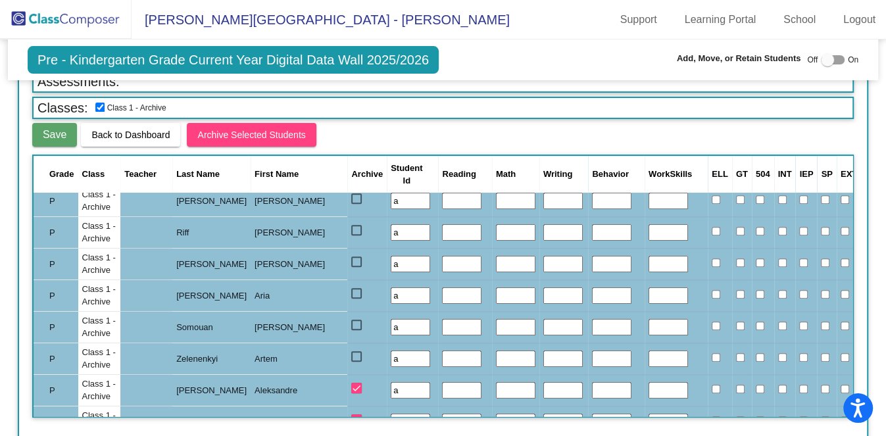
click at [347, 344] on td at bounding box center [366, 359] width 39 height 32
click at [351, 352] on div at bounding box center [356, 356] width 11 height 11
click at [356, 362] on input "select row 26" at bounding box center [356, 362] width 1 height 1
click at [351, 320] on div at bounding box center [356, 325] width 11 height 11
click at [356, 330] on input "select row 25" at bounding box center [356, 330] width 1 height 1
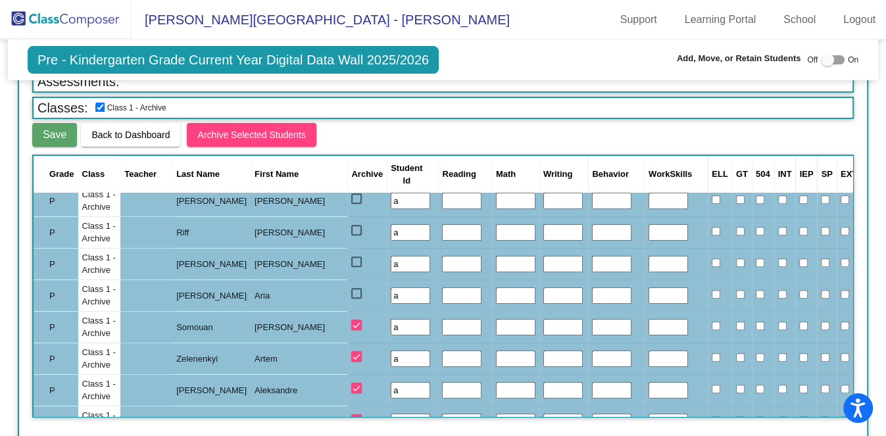
click at [351, 288] on div at bounding box center [356, 293] width 11 height 11
click at [356, 299] on input "select row 24" at bounding box center [356, 299] width 1 height 1
drag, startPoint x: 295, startPoint y: 259, endPoint x: 292, endPoint y: 240, distance: 18.6
click at [351, 257] on div at bounding box center [356, 262] width 11 height 11
click at [356, 267] on input "select row 23" at bounding box center [356, 267] width 1 height 1
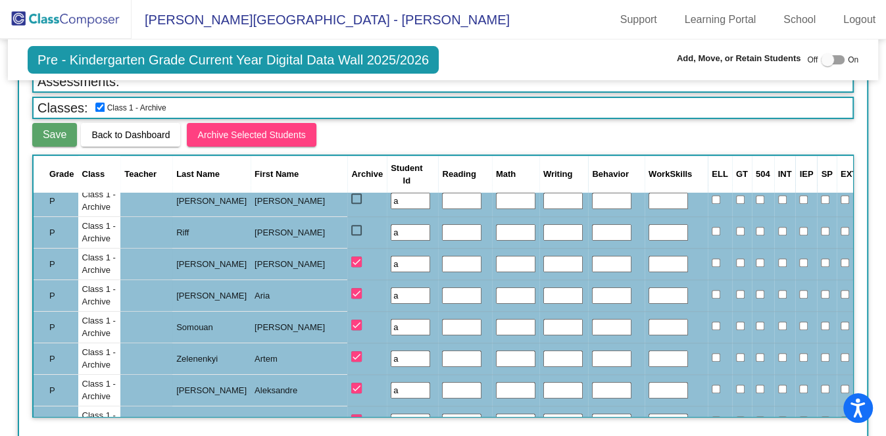
drag, startPoint x: 292, startPoint y: 230, endPoint x: 295, endPoint y: 215, distance: 14.7
click at [351, 229] on div at bounding box center [356, 230] width 11 height 11
click at [356, 236] on input "select row 22" at bounding box center [356, 236] width 1 height 1
click at [351, 197] on div at bounding box center [356, 198] width 11 height 11
click at [356, 204] on input "select row 21" at bounding box center [356, 204] width 1 height 1
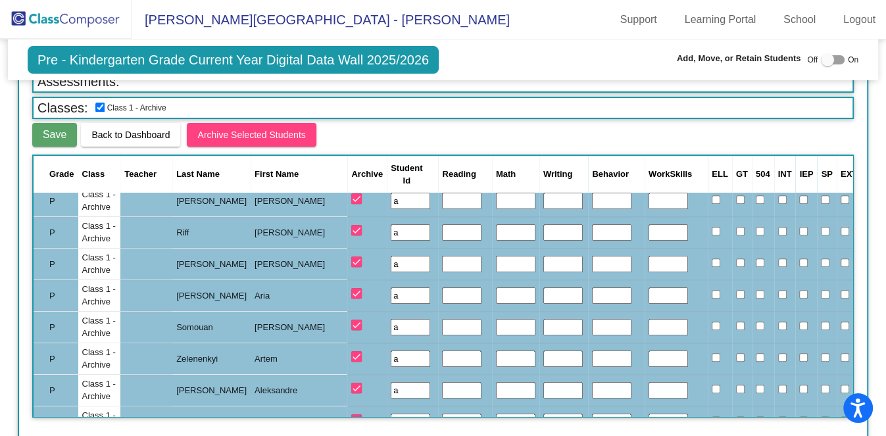
scroll to position [444, 0]
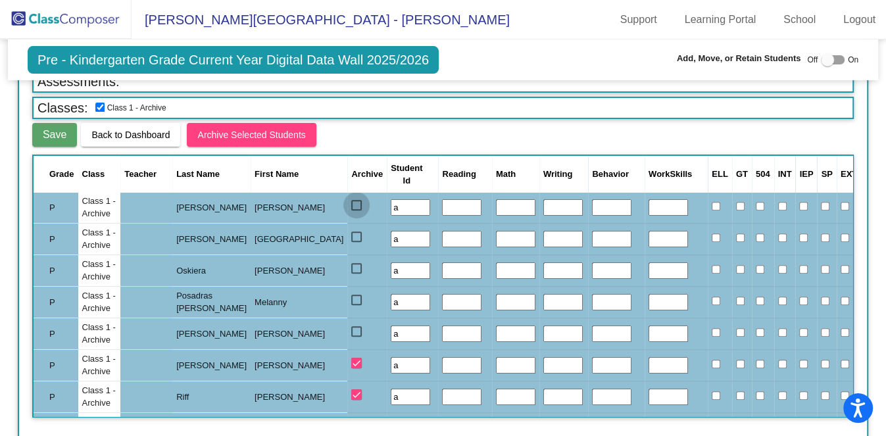
click at [351, 200] on div at bounding box center [356, 205] width 11 height 11
click at [356, 211] on input "select row 16" at bounding box center [356, 211] width 1 height 1
click at [351, 234] on div at bounding box center [356, 237] width 11 height 11
click at [356, 242] on input "select row 17" at bounding box center [356, 242] width 1 height 1
click at [351, 263] on div at bounding box center [356, 268] width 11 height 11
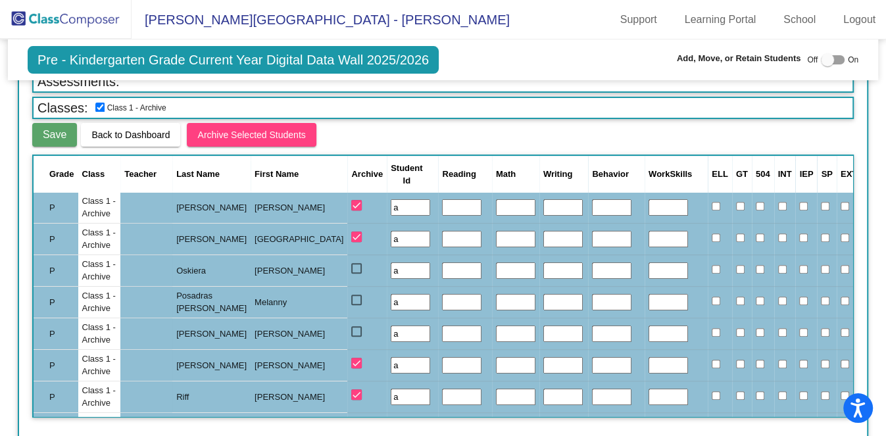
click at [356, 274] on input "select row 18" at bounding box center [356, 274] width 1 height 1
click at [351, 300] on div at bounding box center [356, 300] width 11 height 11
click at [356, 305] on input "select row 19" at bounding box center [356, 305] width 1 height 1
click at [351, 328] on div at bounding box center [356, 331] width 11 height 11
click at [356, 337] on input "select row 20" at bounding box center [356, 337] width 1 height 1
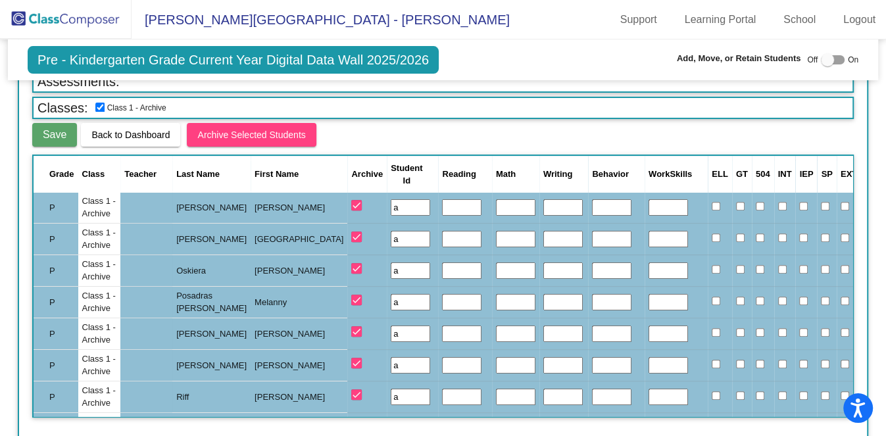
scroll to position [361, 0]
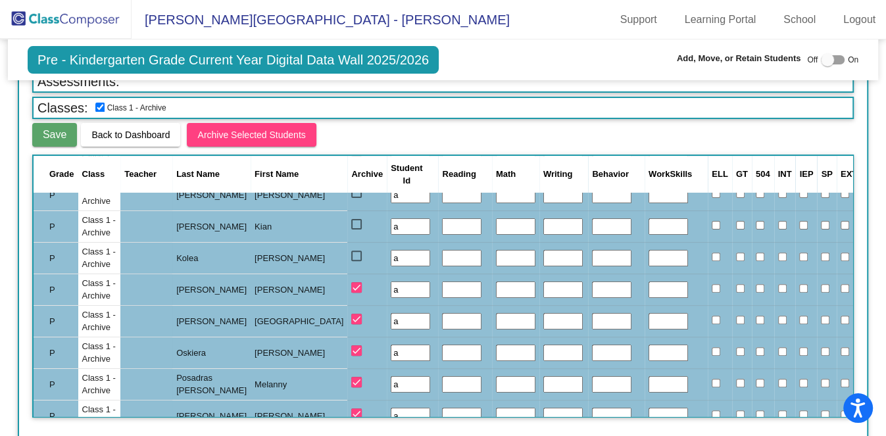
click at [351, 193] on div at bounding box center [356, 193] width 11 height 11
click at [356, 198] on input "select row 13" at bounding box center [356, 198] width 1 height 1
click at [351, 219] on div at bounding box center [356, 224] width 11 height 11
click at [356, 230] on input "select row 14" at bounding box center [356, 230] width 1 height 1
click at [351, 258] on mat-checkbox at bounding box center [356, 258] width 11 height 10
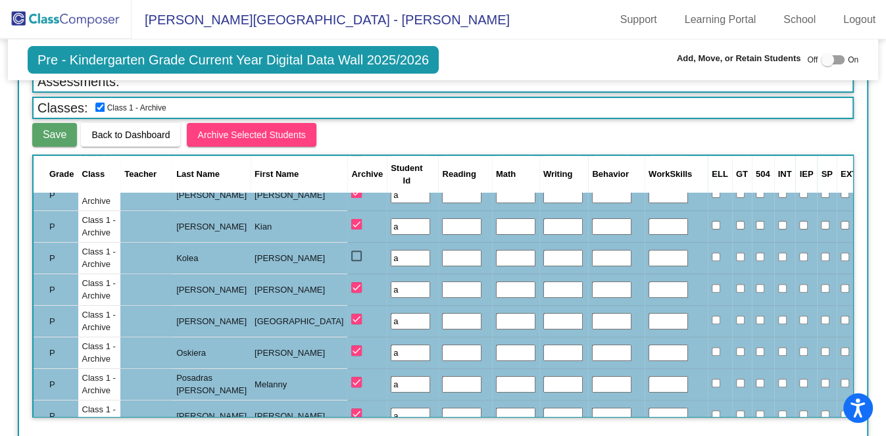
click at [351, 251] on div at bounding box center [356, 256] width 11 height 11
click at [356, 261] on input "select row 15" at bounding box center [356, 261] width 1 height 1
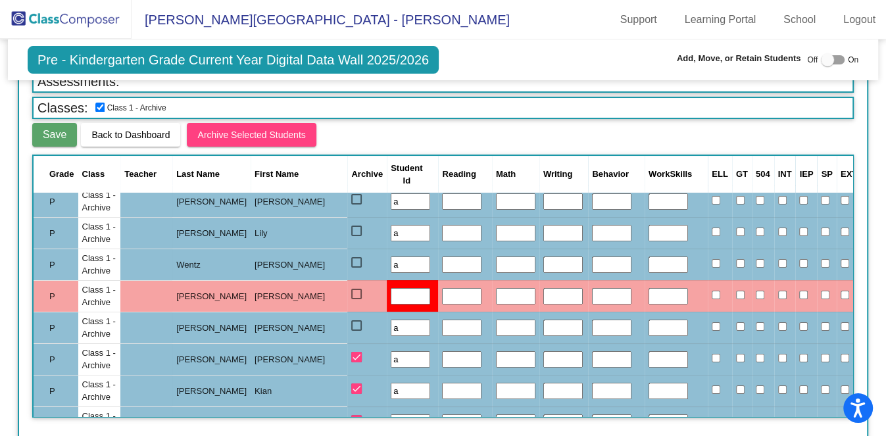
click at [351, 292] on div at bounding box center [356, 294] width 11 height 11
click at [356, 299] on input "select row 11" at bounding box center [356, 299] width 1 height 1
click at [391, 288] on input "text" at bounding box center [410, 296] width 39 height 17
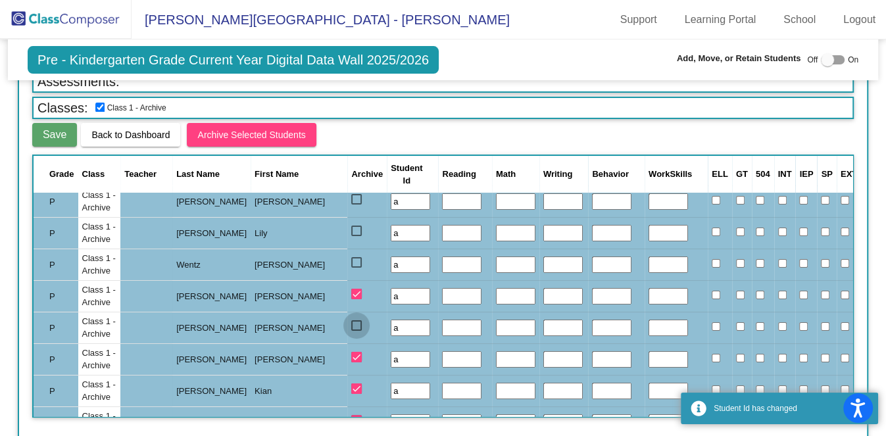
click at [351, 322] on div at bounding box center [356, 325] width 11 height 11
click at [356, 331] on input "select row 12" at bounding box center [356, 331] width 1 height 1
click at [351, 262] on div at bounding box center [356, 262] width 11 height 11
click at [356, 268] on input "select row 10" at bounding box center [356, 268] width 1 height 1
drag, startPoint x: 294, startPoint y: 232, endPoint x: 294, endPoint y: 215, distance: 16.5
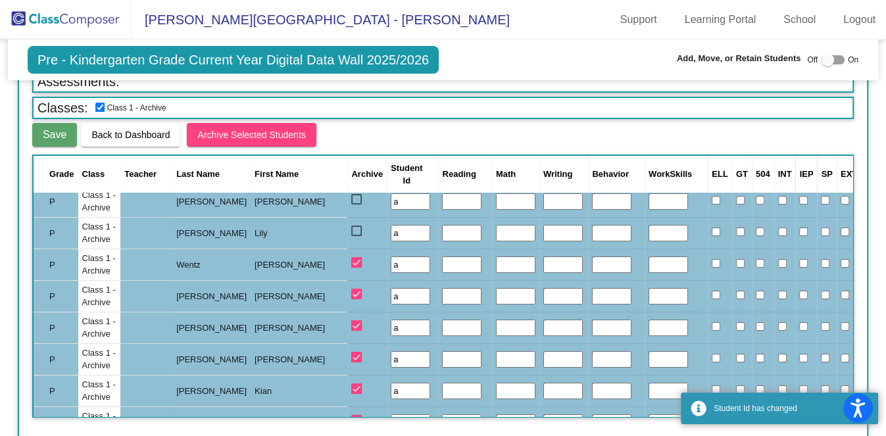
click at [351, 232] on div at bounding box center [356, 231] width 11 height 11
click at [356, 236] on input "select row 9" at bounding box center [356, 236] width 1 height 1
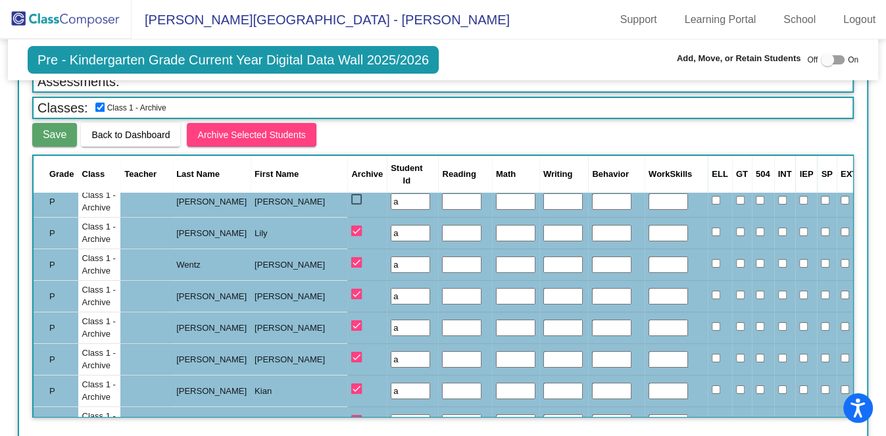
click at [351, 198] on div at bounding box center [356, 199] width 11 height 11
click at [356, 205] on input "select row 8" at bounding box center [356, 205] width 1 height 1
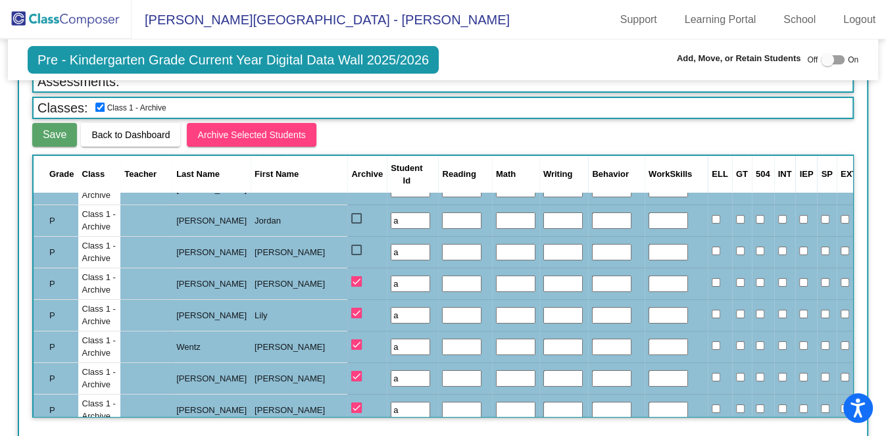
click at [351, 245] on div at bounding box center [356, 250] width 11 height 11
click at [356, 255] on input "select row 7" at bounding box center [356, 255] width 1 height 1
click at [351, 218] on div at bounding box center [356, 218] width 11 height 11
click at [356, 224] on input "select row 6" at bounding box center [356, 224] width 1 height 1
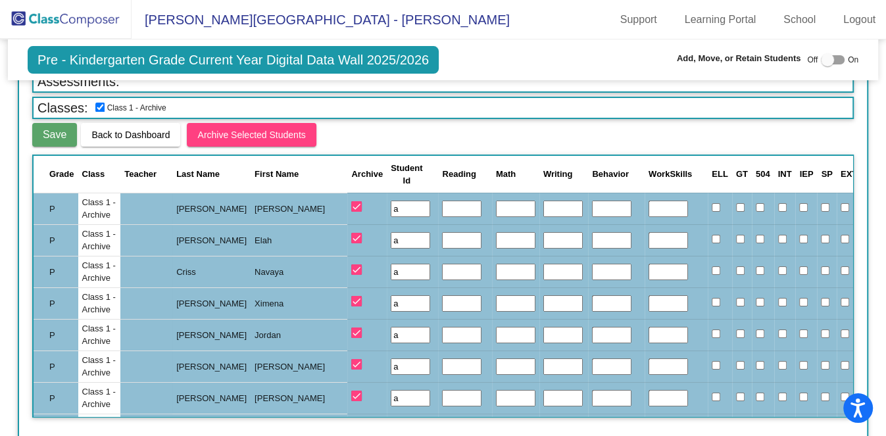
scroll to position [0, 0]
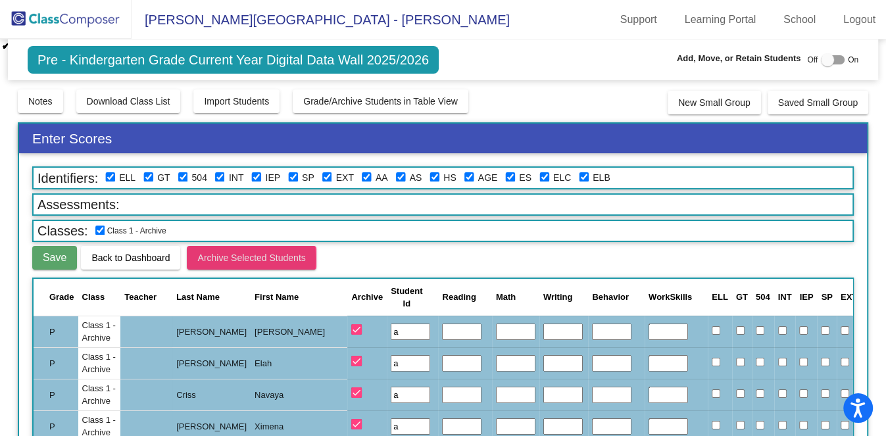
click at [213, 256] on span "Archive Selected Students" at bounding box center [251, 258] width 108 height 11
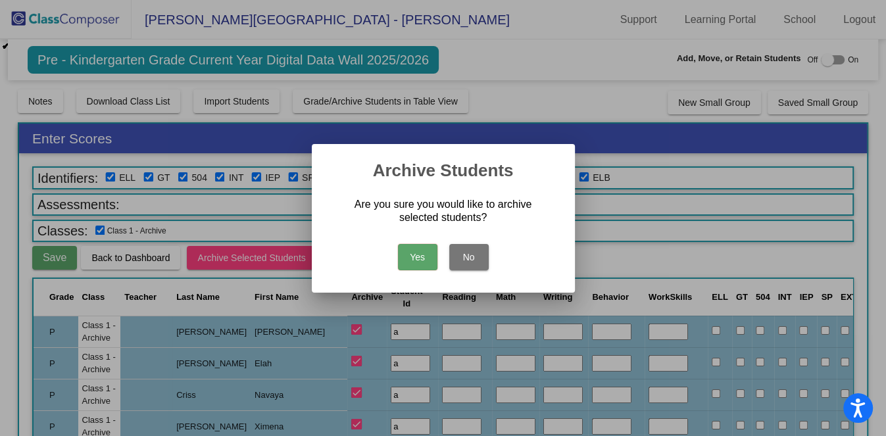
click at [403, 255] on button "Yes" at bounding box center [417, 257] width 39 height 26
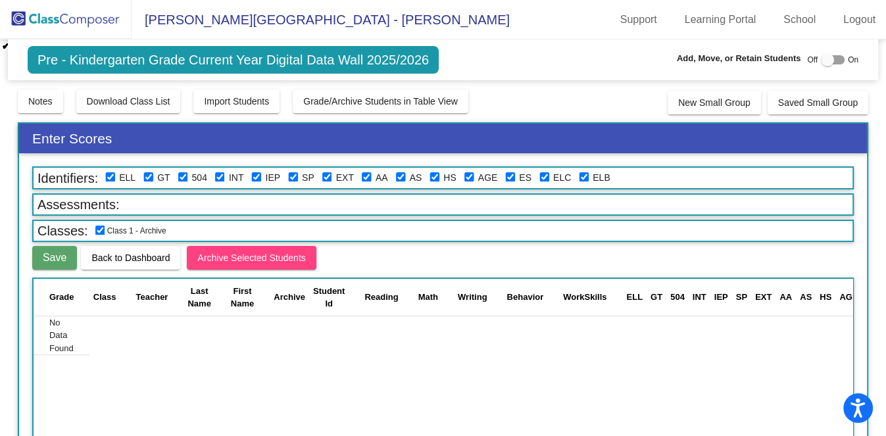
click at [88, 20] on img at bounding box center [66, 19] width 132 height 39
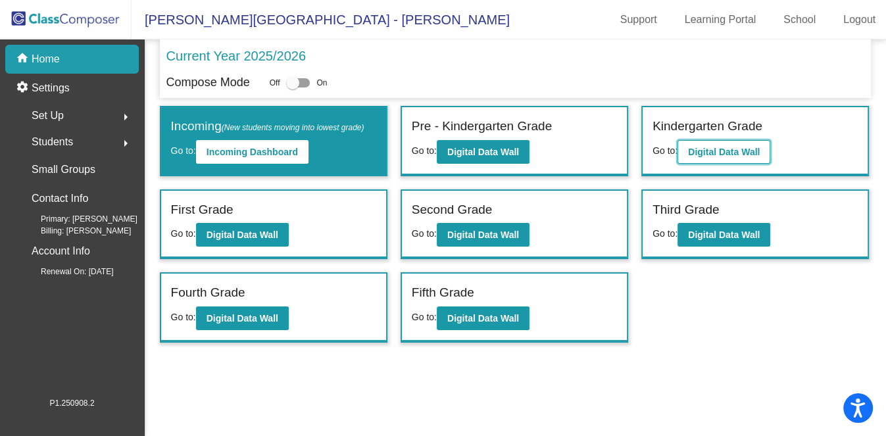
click at [754, 147] on b "Digital Data Wall" at bounding box center [724, 152] width 72 height 11
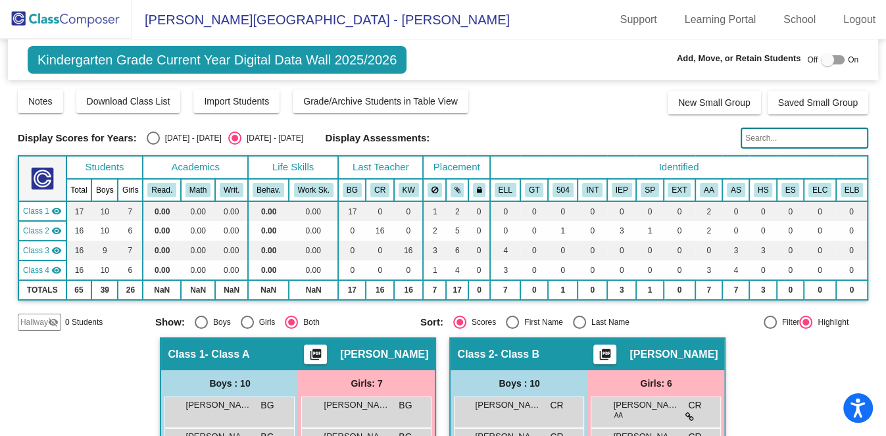
click at [95, 22] on img at bounding box center [66, 19] width 132 height 39
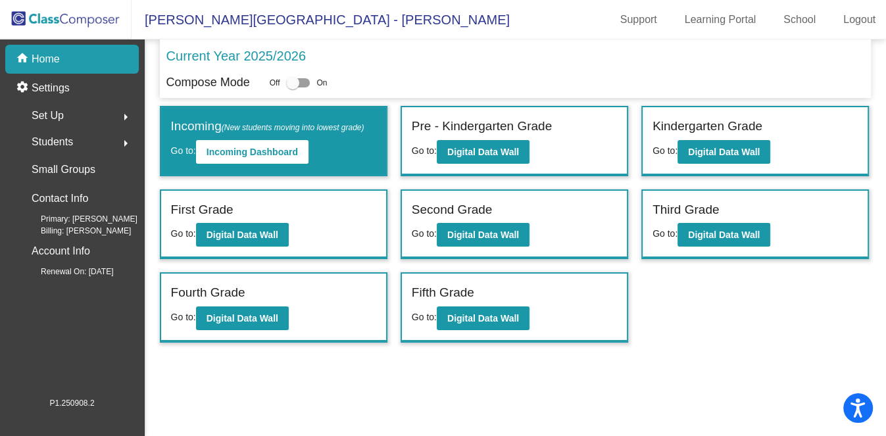
click at [80, 115] on div "Set Up arrow_right" at bounding box center [76, 116] width 126 height 26
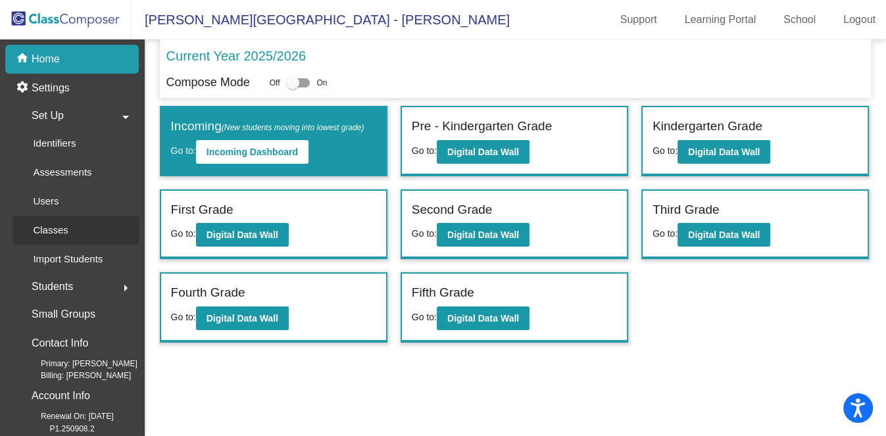
click at [84, 225] on link "Classes" at bounding box center [76, 230] width 126 height 29
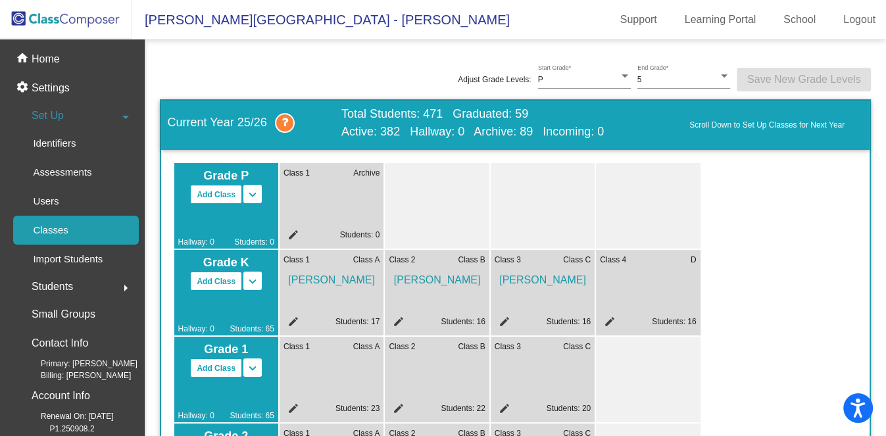
click at [396, 317] on mat-icon "edit" at bounding box center [397, 324] width 16 height 16
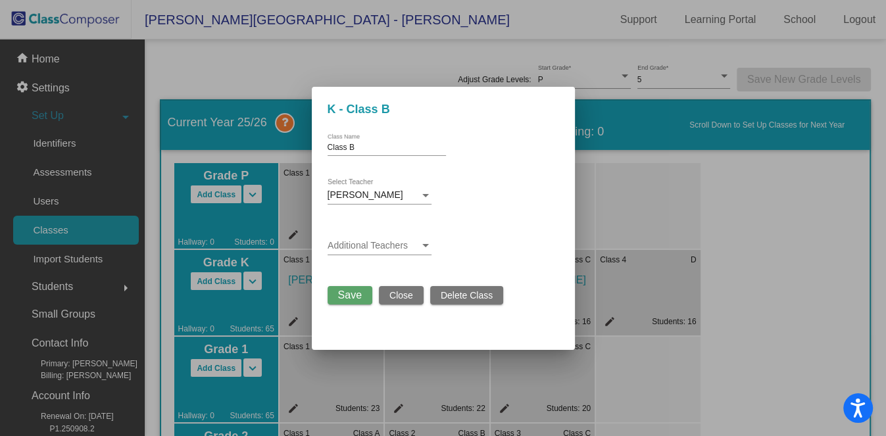
click at [425, 194] on div at bounding box center [425, 195] width 7 height 3
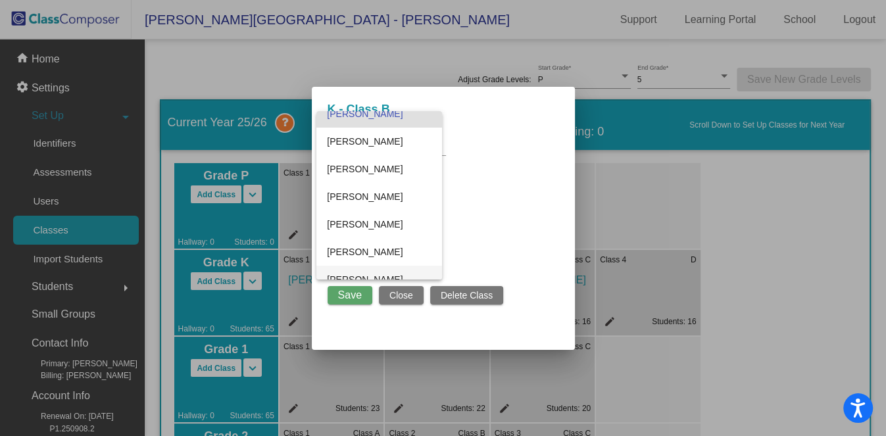
scroll to position [204, 0]
click at [372, 144] on span "[PERSON_NAME]" at bounding box center [379, 142] width 104 height 28
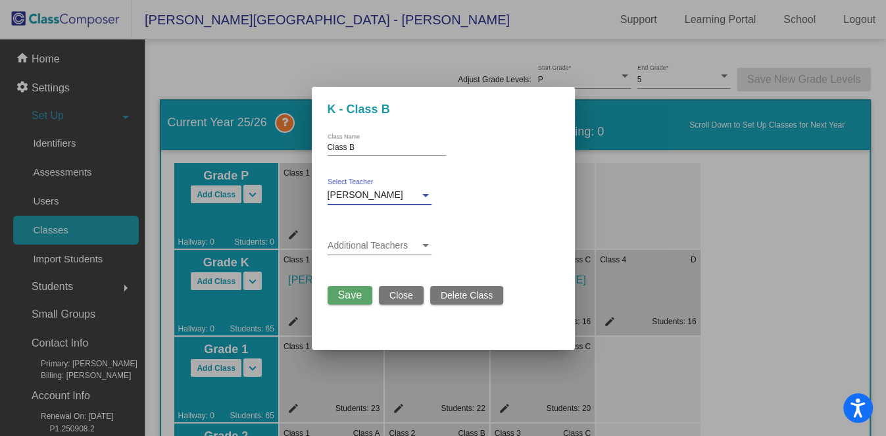
click at [348, 297] on span "Save" at bounding box center [350, 295] width 24 height 11
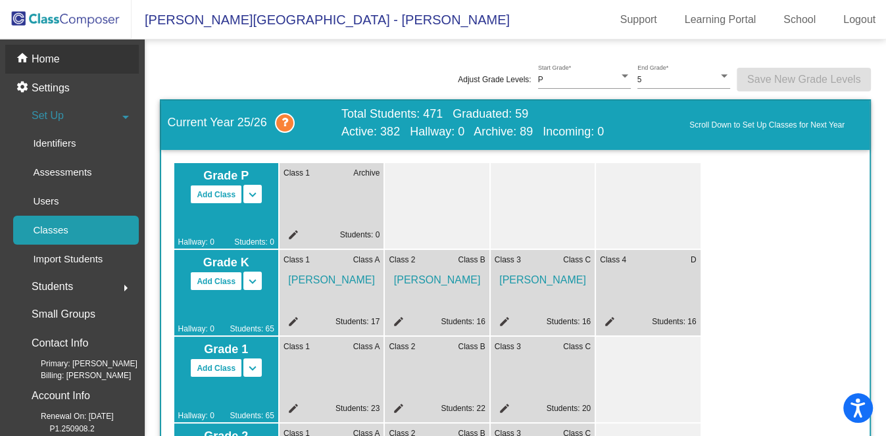
click at [52, 54] on p "Home" at bounding box center [46, 59] width 28 height 16
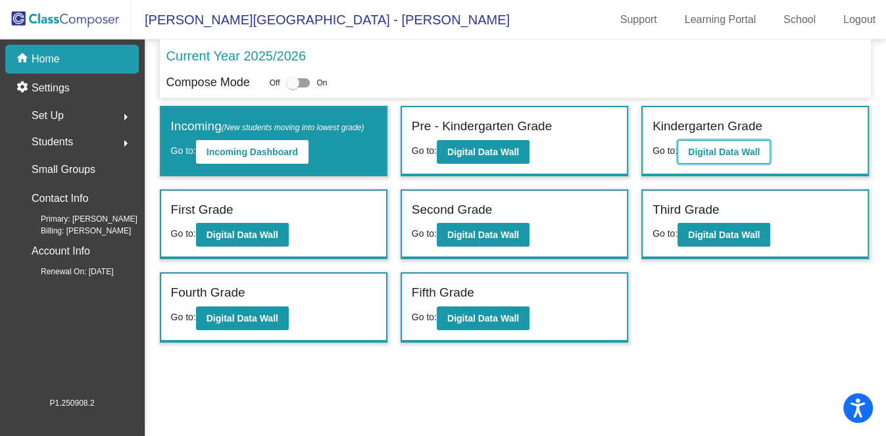
click at [687, 144] on button "Digital Data Wall" at bounding box center [724, 152] width 93 height 24
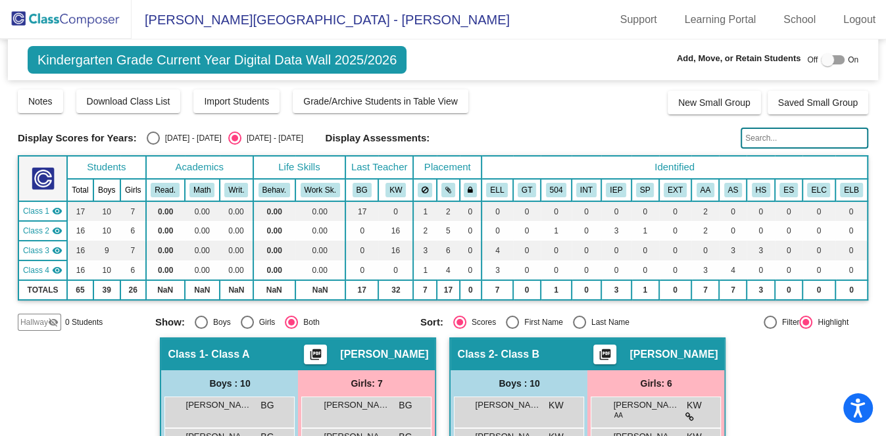
click at [99, 34] on img at bounding box center [66, 19] width 132 height 39
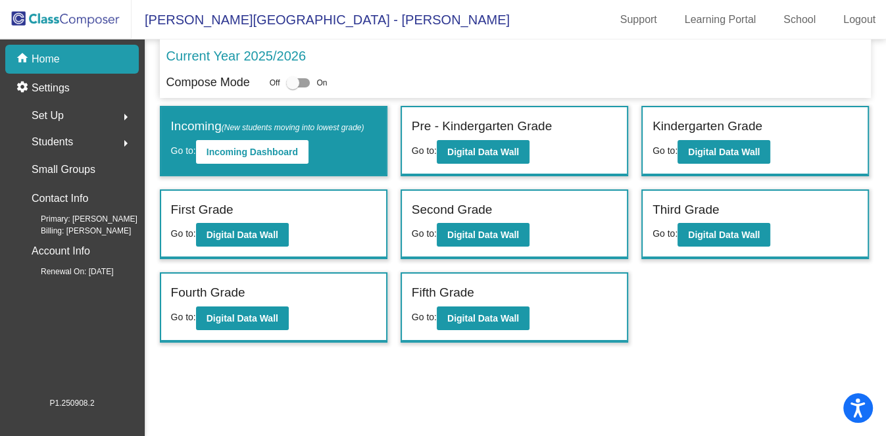
click at [69, 115] on div "Set Up arrow_right" at bounding box center [76, 116] width 126 height 26
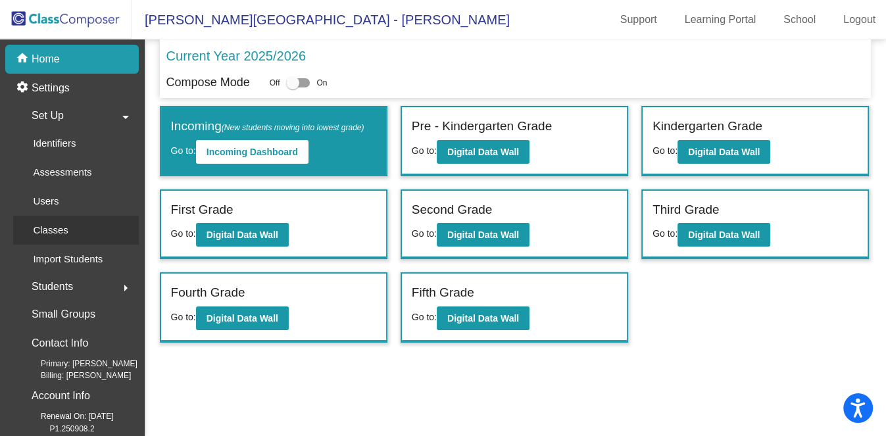
click at [82, 230] on link "Classes" at bounding box center [76, 230] width 126 height 29
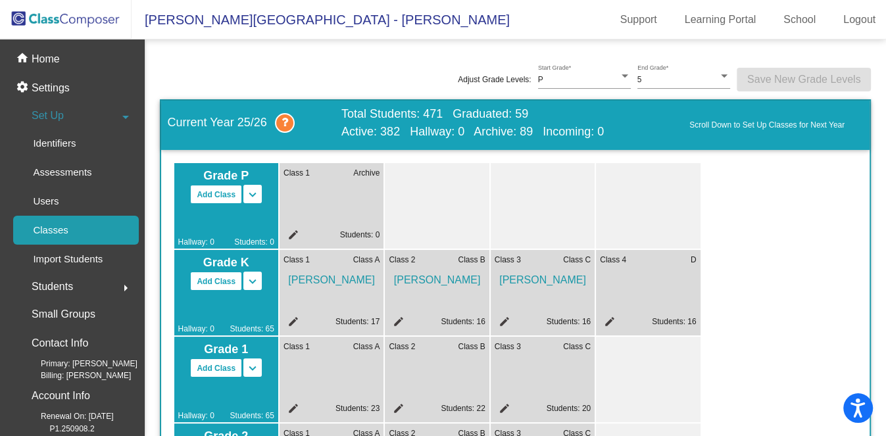
click at [502, 316] on mat-icon "edit" at bounding box center [503, 324] width 16 height 16
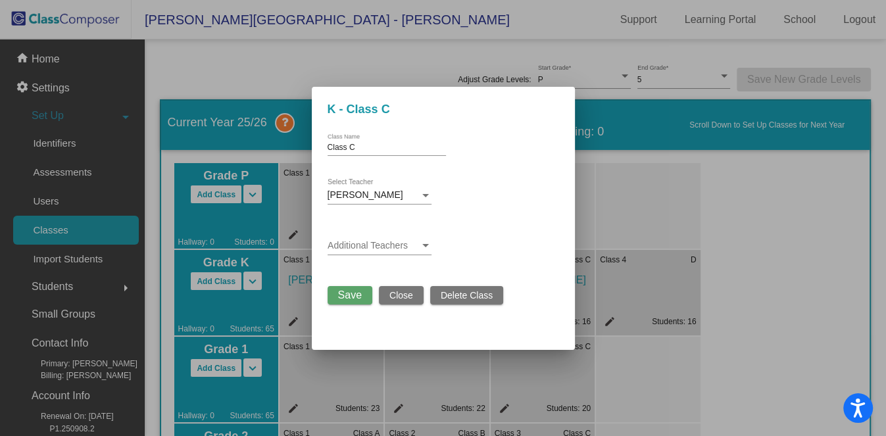
click at [409, 205] on div "Kathy Williamson Select Teacher" at bounding box center [380, 198] width 104 height 38
click at [412, 190] on div "[PERSON_NAME]" at bounding box center [374, 195] width 92 height 11
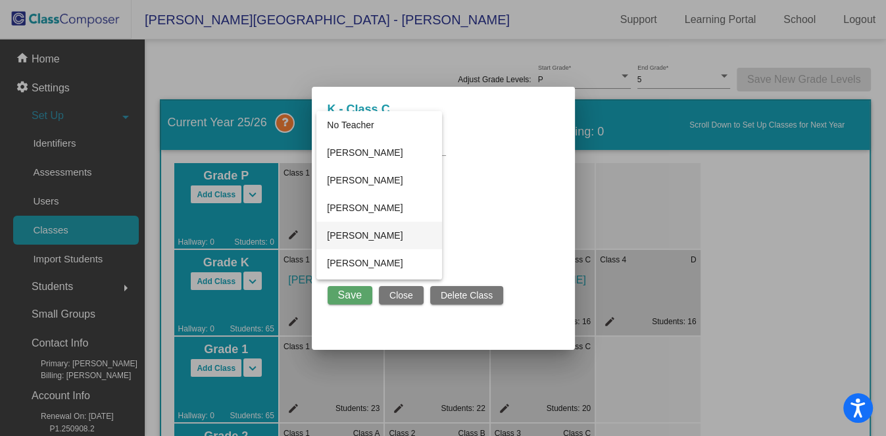
click at [392, 240] on span "[PERSON_NAME]" at bounding box center [379, 236] width 104 height 28
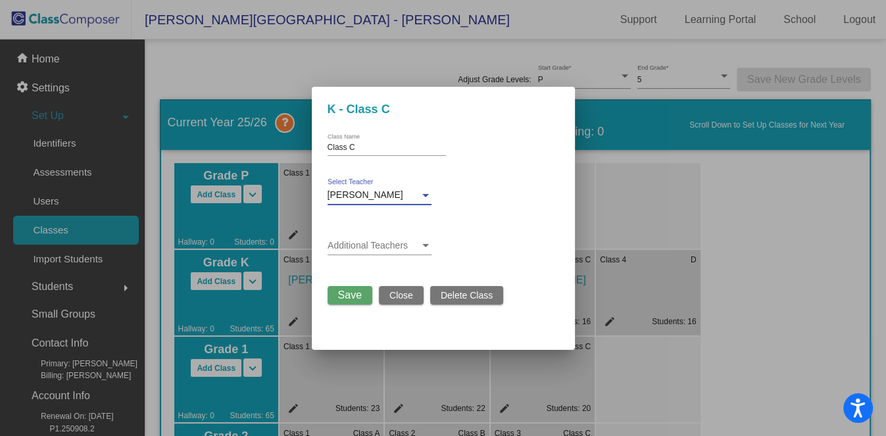
click at [354, 292] on span "Save" at bounding box center [350, 295] width 24 height 11
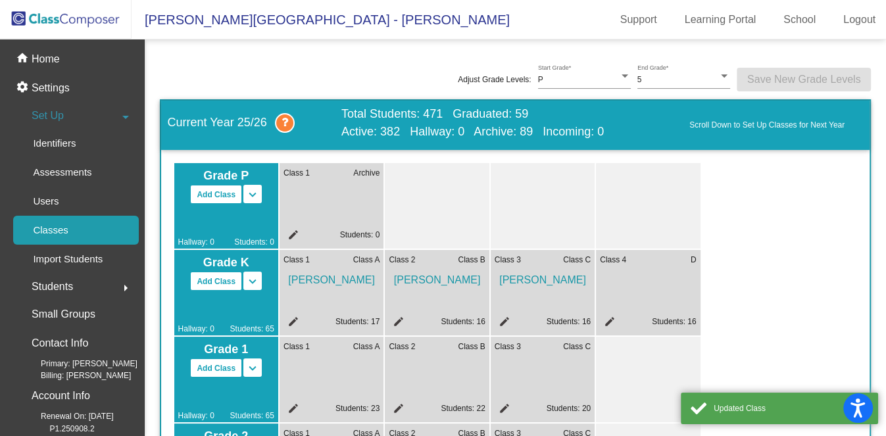
click at [605, 318] on mat-icon "edit" at bounding box center [608, 324] width 16 height 16
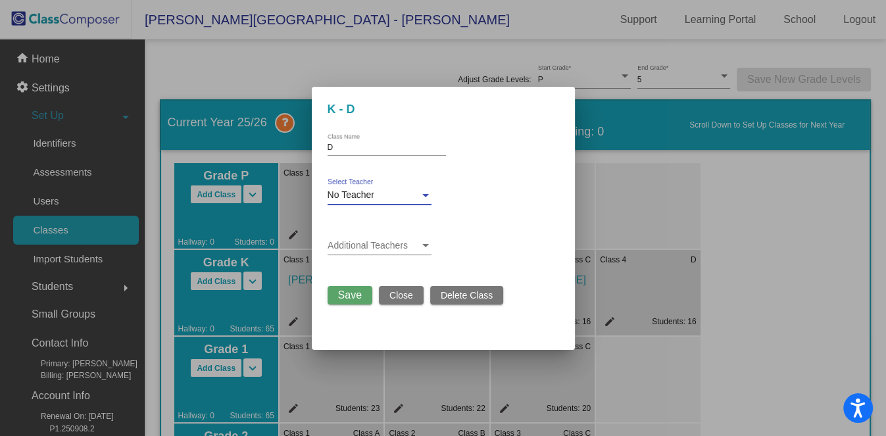
click at [428, 194] on div at bounding box center [425, 195] width 7 height 3
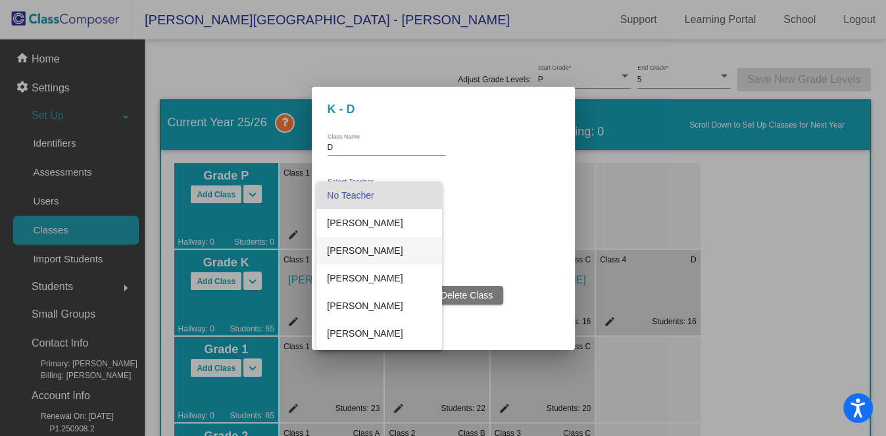
scroll to position [246, 0]
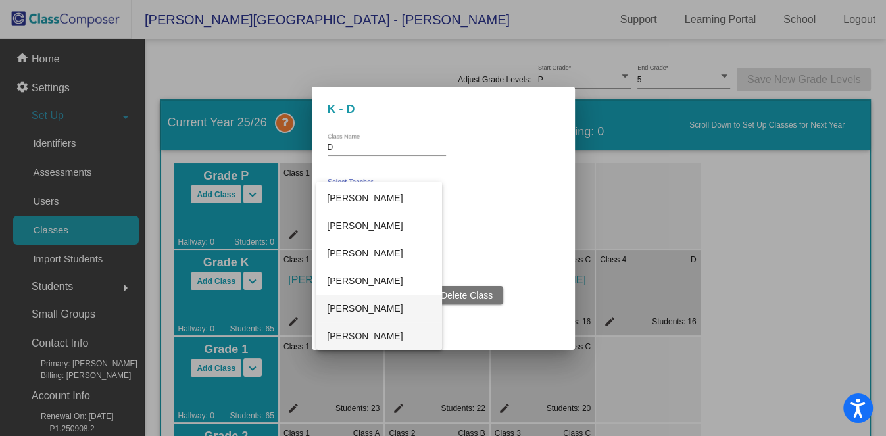
click at [390, 302] on span "[PERSON_NAME]" at bounding box center [379, 309] width 104 height 28
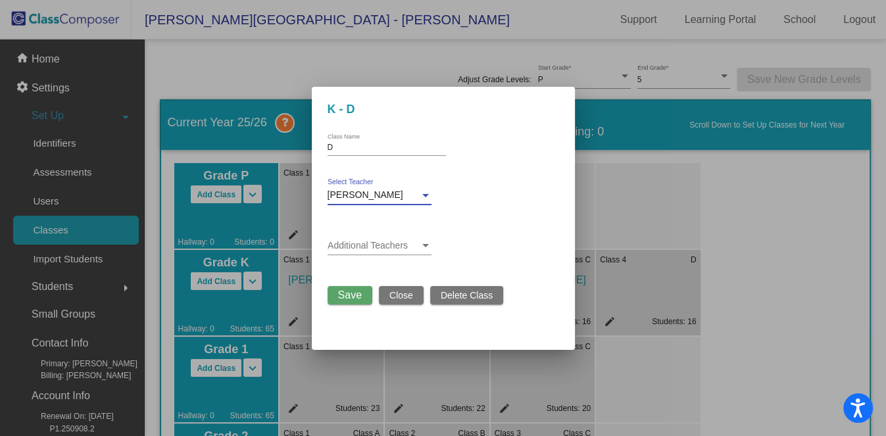
click at [355, 297] on span "Save" at bounding box center [350, 295] width 24 height 11
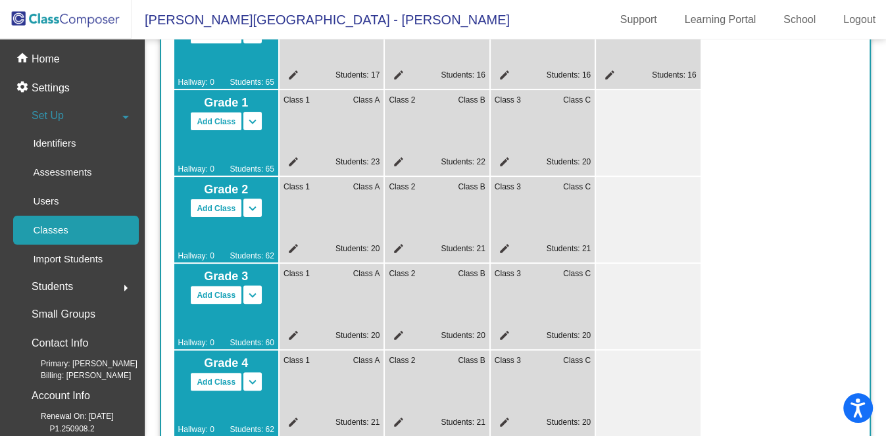
scroll to position [165, 0]
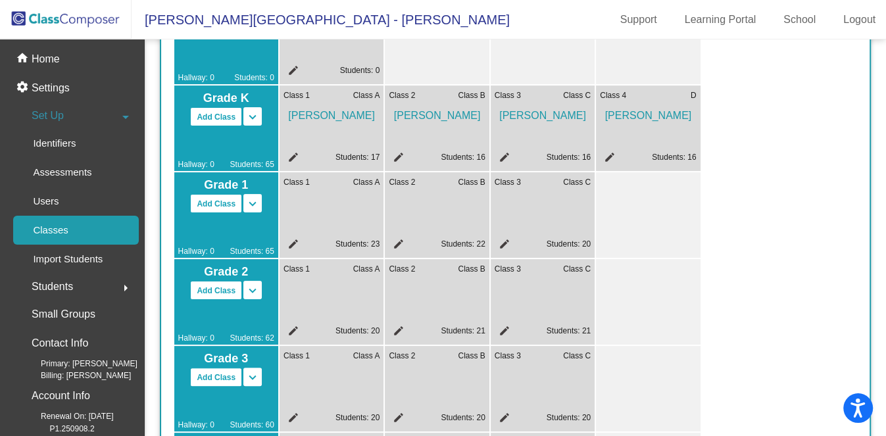
click at [291, 246] on mat-icon "edit" at bounding box center [292, 246] width 16 height 16
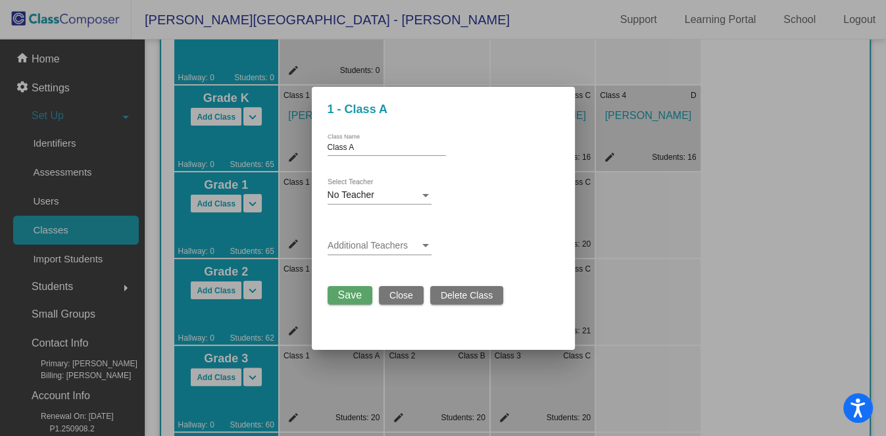
click at [406, 295] on span "Close" at bounding box center [402, 295] width 24 height 11
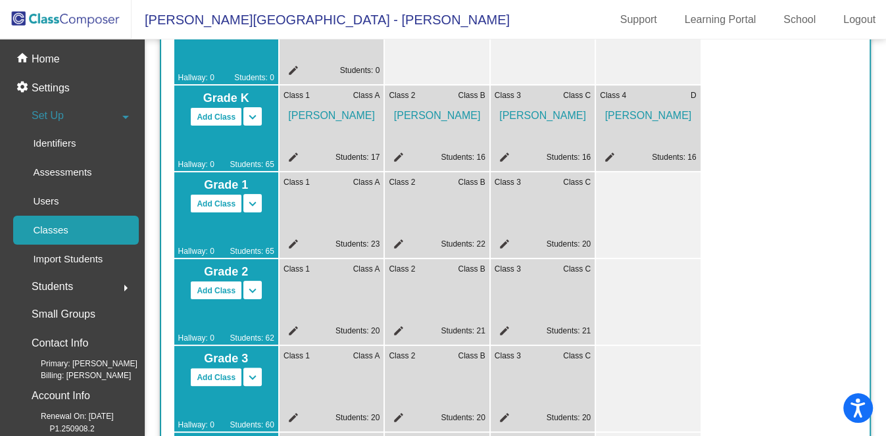
scroll to position [0, 0]
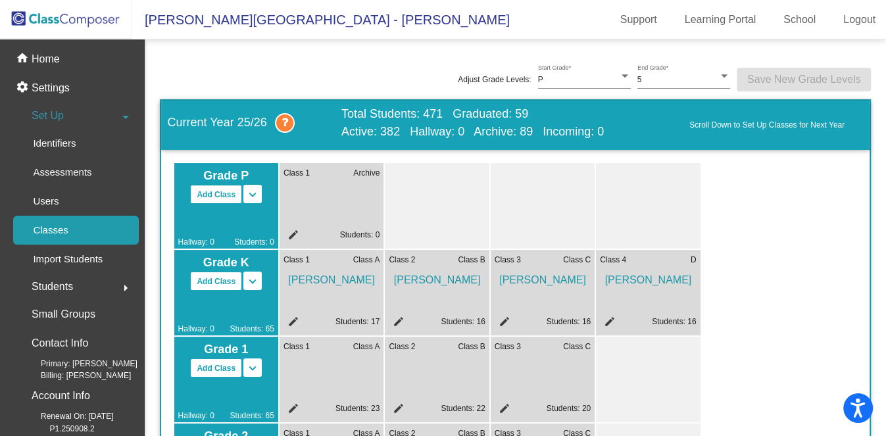
click at [95, 24] on img at bounding box center [66, 19] width 132 height 39
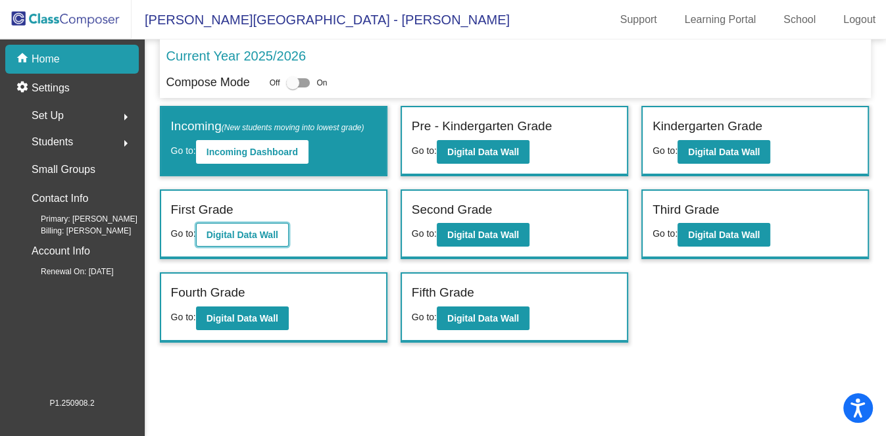
click at [256, 230] on b "Digital Data Wall" at bounding box center [243, 235] width 72 height 11
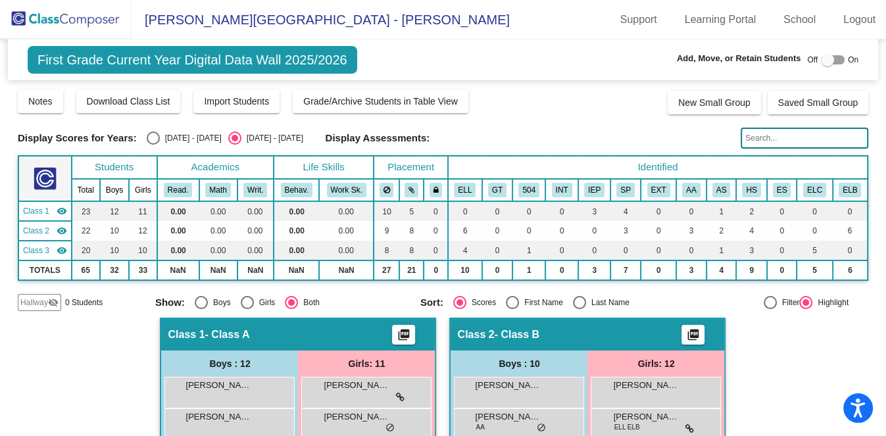
click at [601, 301] on div "Last Name" at bounding box center [607, 303] width 43 height 12
click at [580, 309] on input "Last Name" at bounding box center [579, 309] width 1 height 1
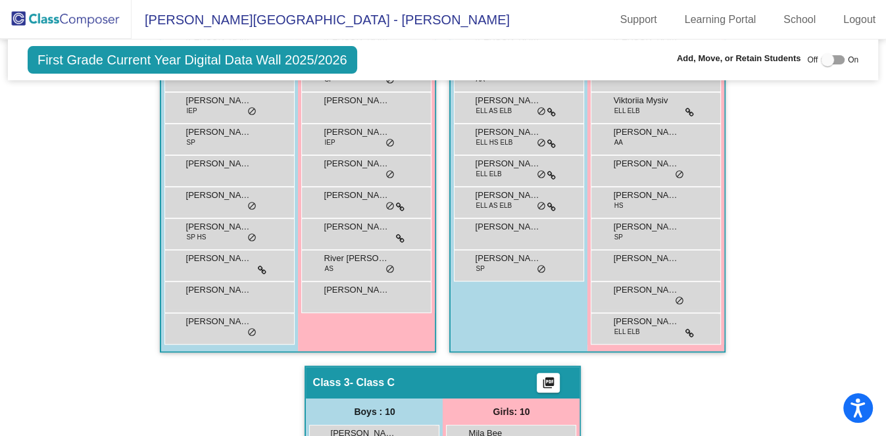
scroll to position [576, 0]
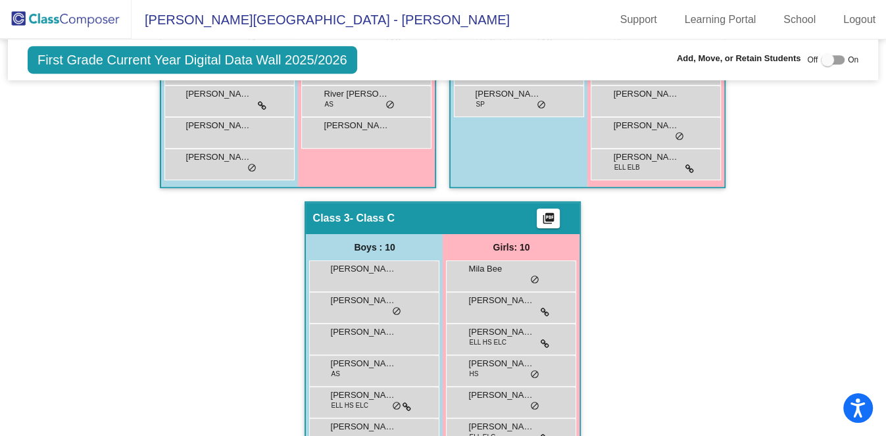
click at [743, 238] on div "Hallway - Hallway Class picture_as_pdf Add Student First Name Last Name Student…" at bounding box center [443, 170] width 851 height 856
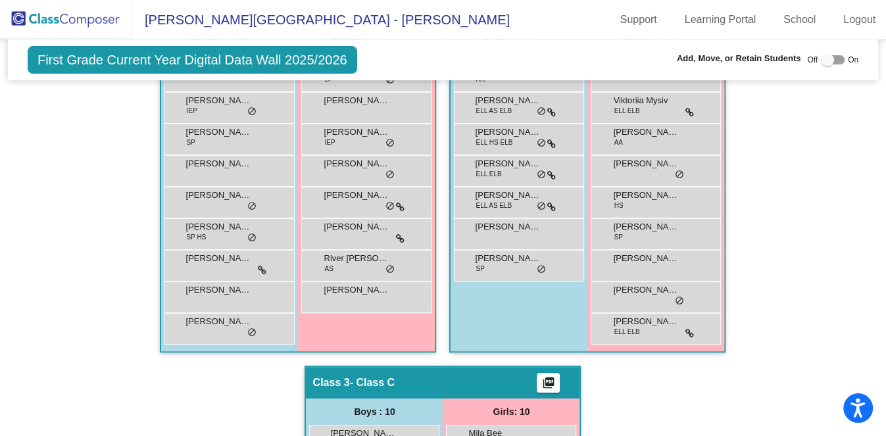
scroll to position [247, 0]
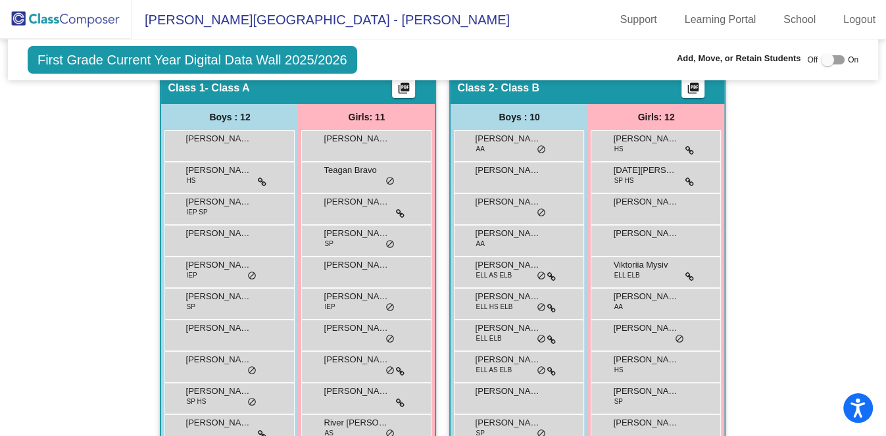
click at [80, 14] on img at bounding box center [66, 19] width 132 height 39
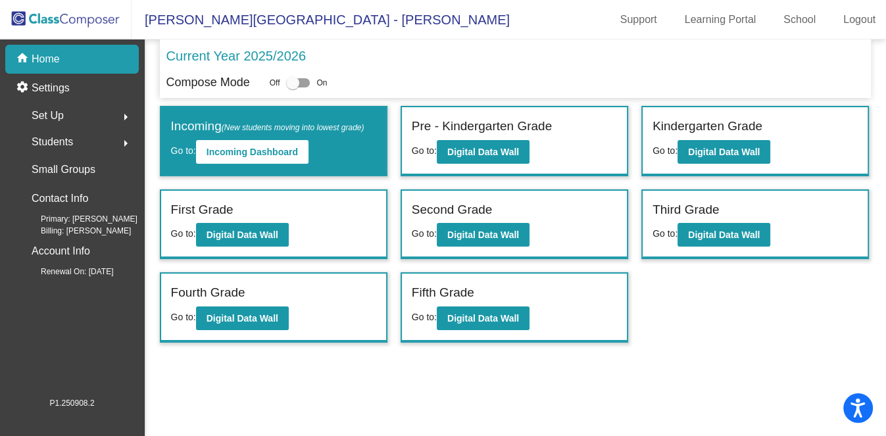
click at [534, 239] on div "Second Grade Go to: Digital Data Wall" at bounding box center [514, 225] width 225 height 68
click at [499, 238] on b "Digital Data Wall" at bounding box center [484, 235] width 72 height 11
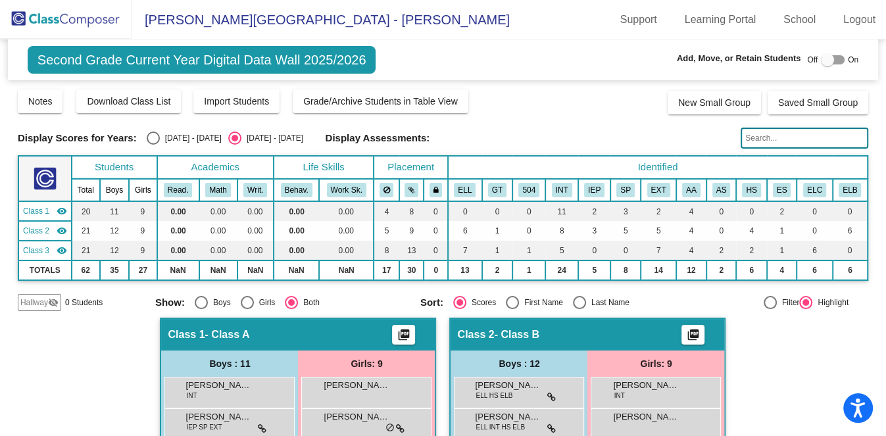
click at [602, 300] on div "Last Name" at bounding box center [607, 303] width 43 height 12
click at [580, 309] on input "Last Name" at bounding box center [579, 309] width 1 height 1
click at [96, 23] on img at bounding box center [66, 19] width 132 height 39
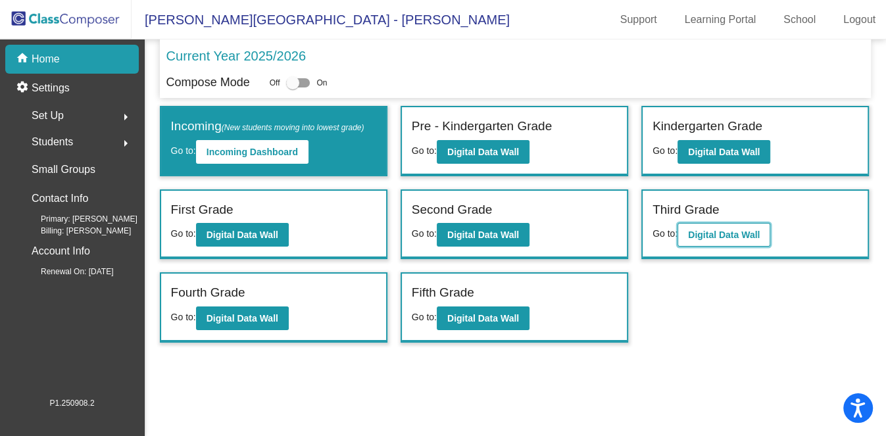
click at [732, 234] on b "Digital Data Wall" at bounding box center [724, 235] width 72 height 11
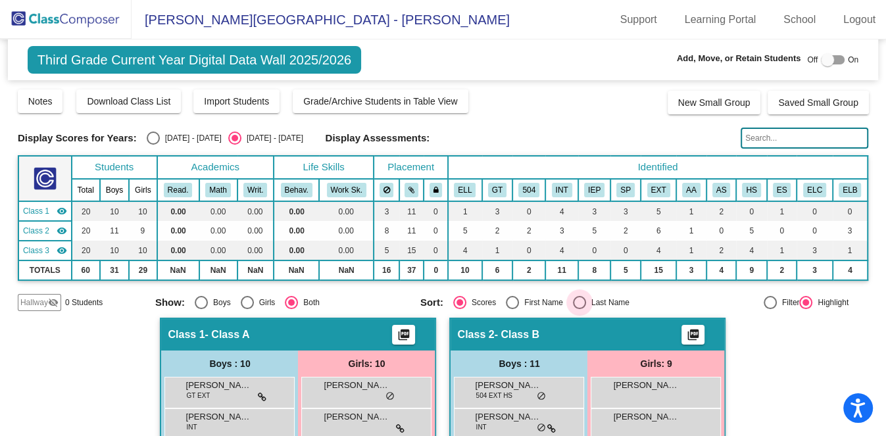
click at [576, 297] on div "Select an option" at bounding box center [579, 302] width 13 height 13
click at [579, 309] on input "Last Name" at bounding box center [579, 309] width 1 height 1
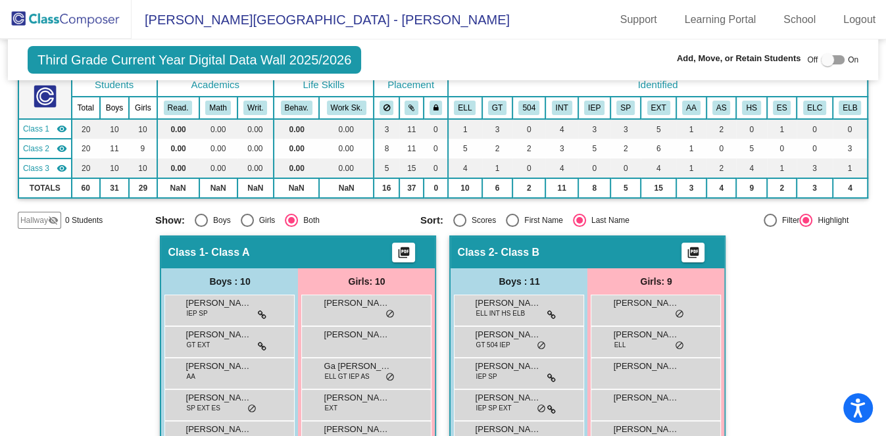
scroll to position [165, 0]
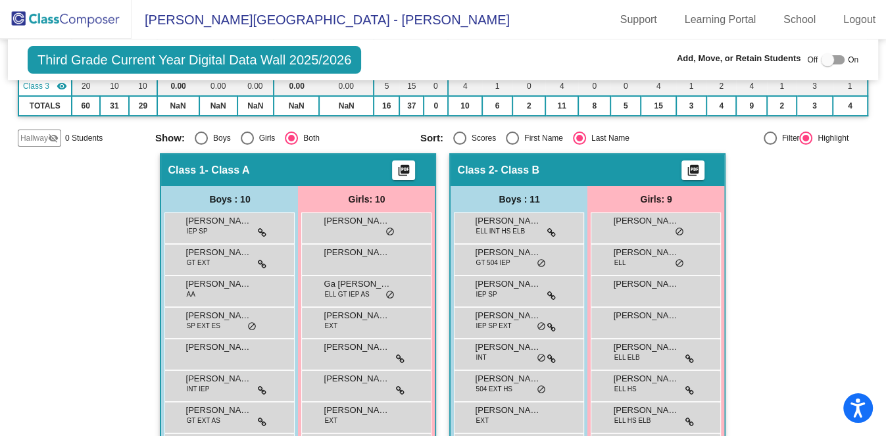
click at [47, 25] on img at bounding box center [66, 19] width 132 height 39
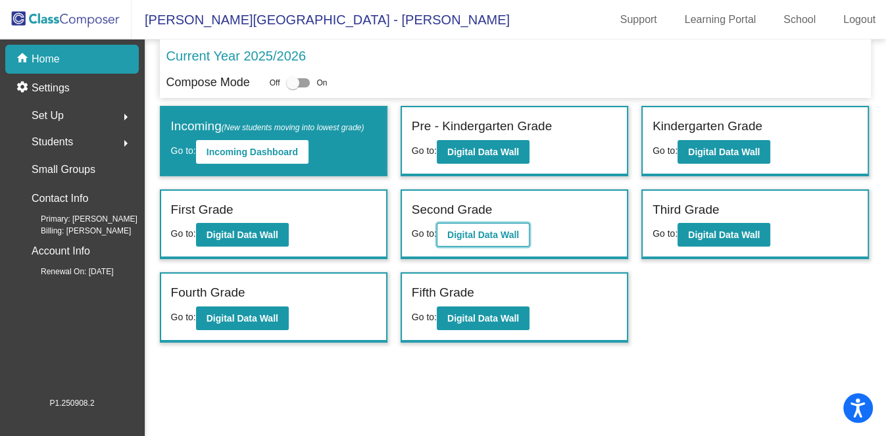
click at [500, 230] on b "Digital Data Wall" at bounding box center [484, 235] width 72 height 11
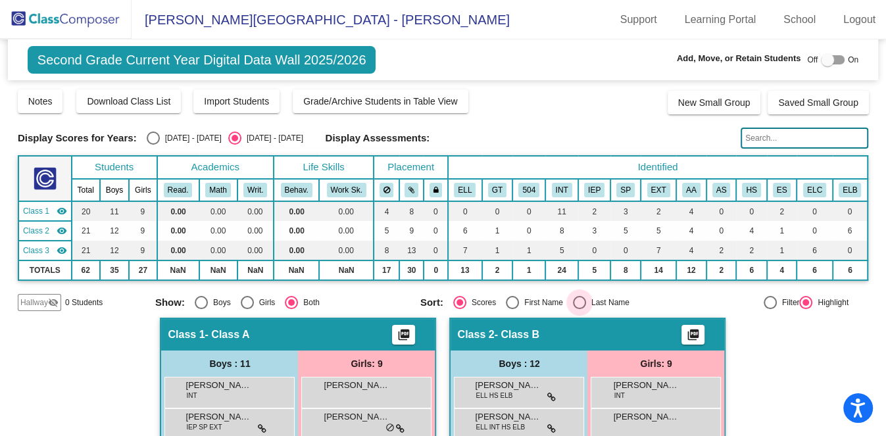
click at [588, 302] on div "Last Name" at bounding box center [607, 303] width 43 height 12
click at [580, 309] on input "Last Name" at bounding box center [579, 309] width 1 height 1
click at [85, 13] on img at bounding box center [66, 19] width 132 height 39
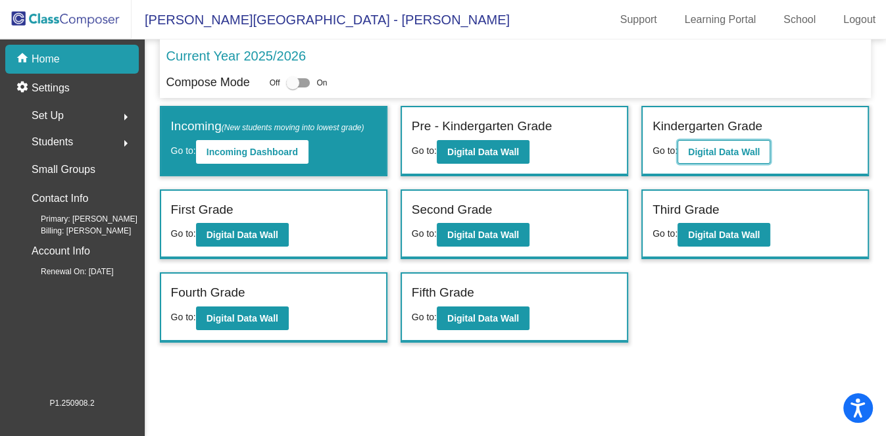
click at [748, 160] on button "Digital Data Wall" at bounding box center [724, 152] width 93 height 24
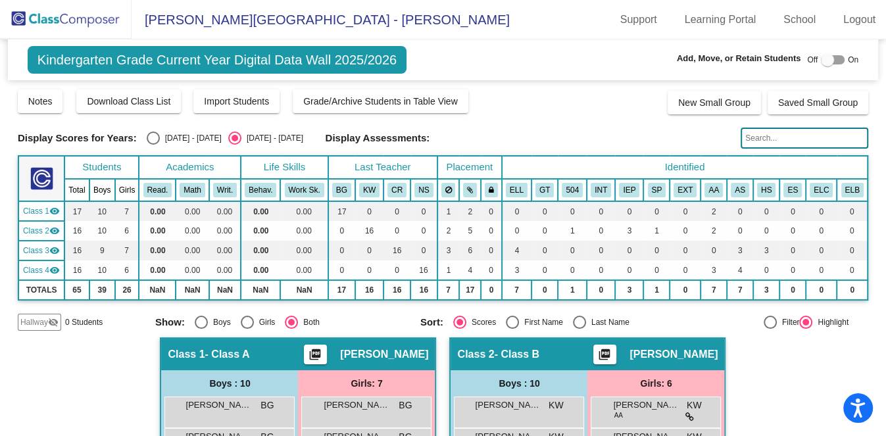
click at [85, 16] on img at bounding box center [66, 19] width 132 height 39
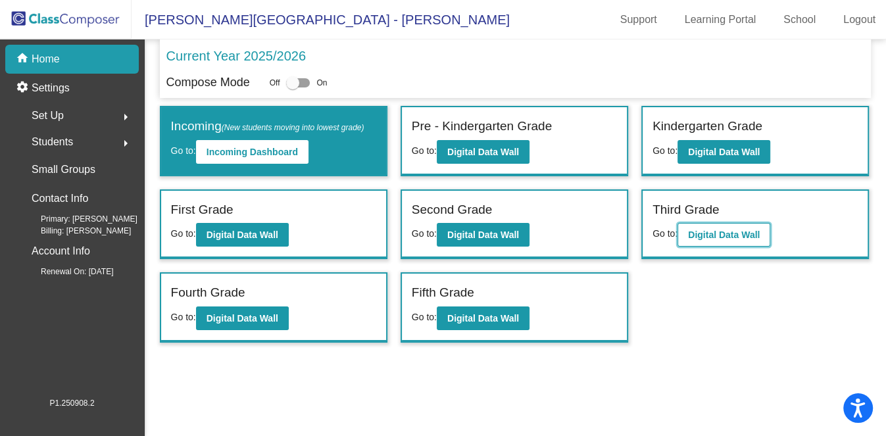
click at [698, 225] on button "Digital Data Wall" at bounding box center [724, 235] width 93 height 24
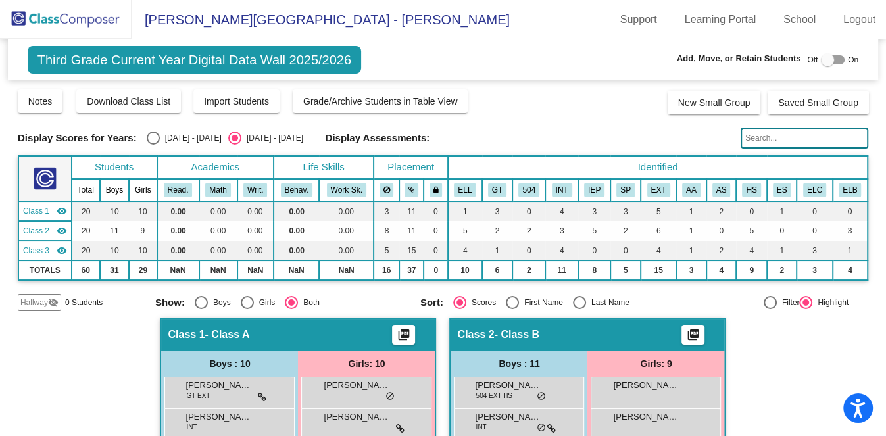
scroll to position [82, 0]
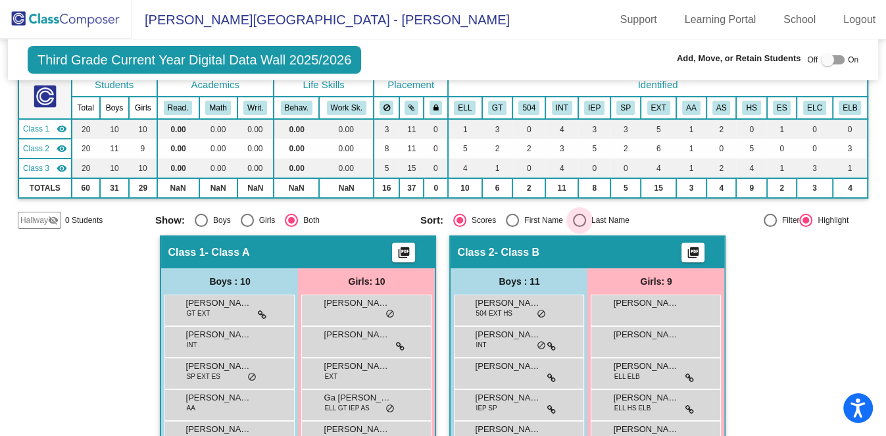
click at [579, 217] on div "Select an option" at bounding box center [579, 220] width 13 height 13
click at [579, 227] on input "Last Name" at bounding box center [579, 227] width 1 height 1
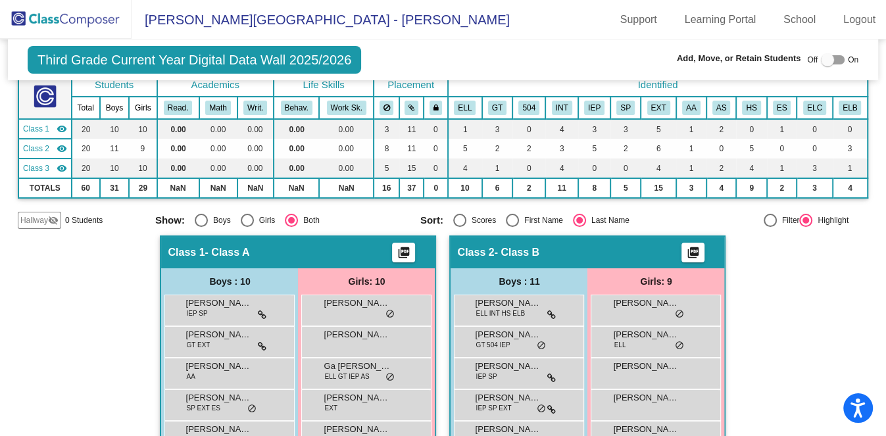
click at [113, 14] on img at bounding box center [66, 19] width 132 height 39
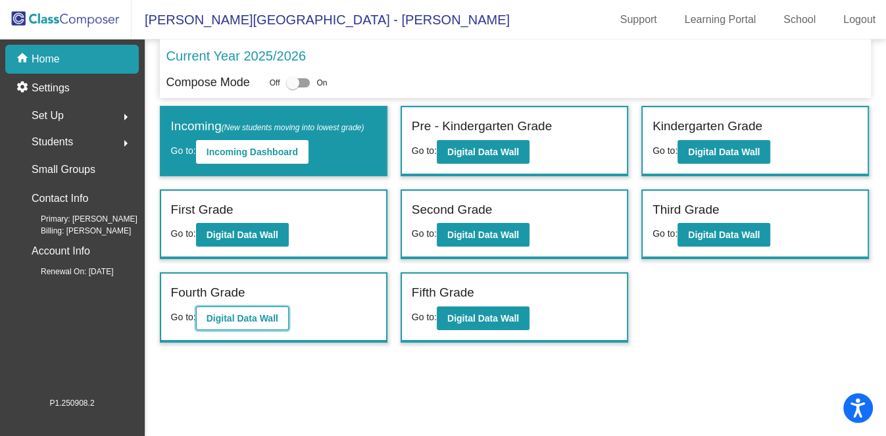
click at [247, 315] on b "Digital Data Wall" at bounding box center [243, 318] width 72 height 11
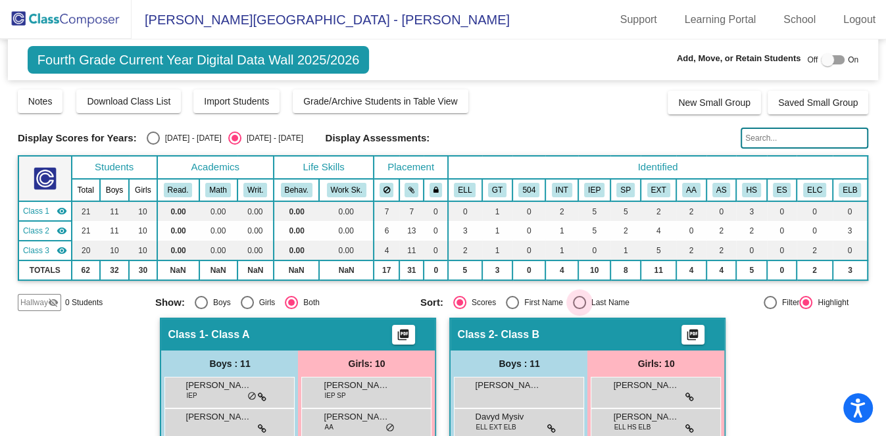
click at [580, 296] on div "Select an option" at bounding box center [579, 302] width 13 height 13
click at [580, 309] on input "Last Name" at bounding box center [579, 309] width 1 height 1
click at [101, 20] on img at bounding box center [66, 19] width 132 height 39
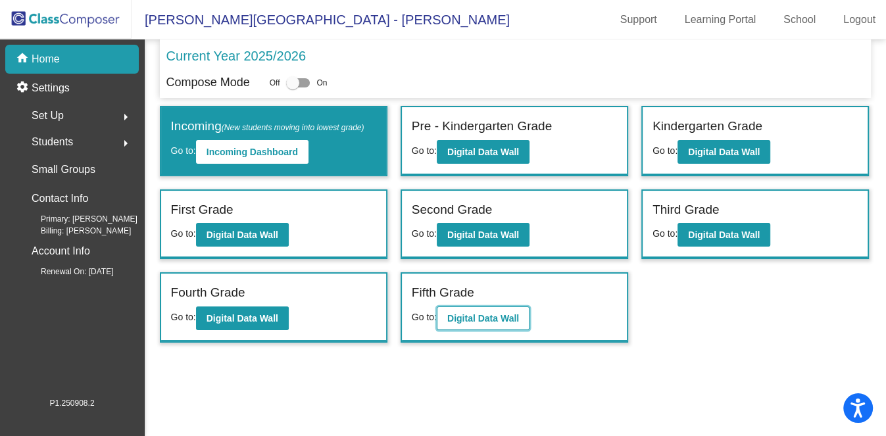
click at [494, 323] on button "Digital Data Wall" at bounding box center [483, 319] width 93 height 24
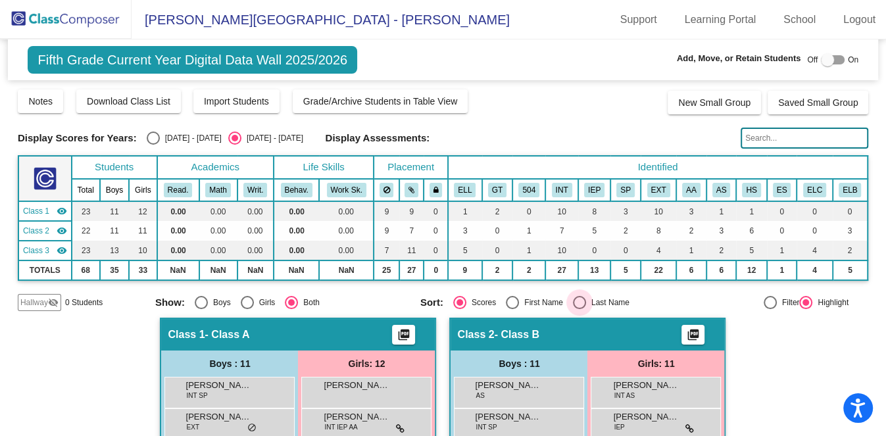
click at [576, 304] on div "Select an option" at bounding box center [579, 302] width 13 height 13
click at [579, 309] on input "Last Name" at bounding box center [579, 309] width 1 height 1
click at [99, 13] on img at bounding box center [66, 19] width 132 height 39
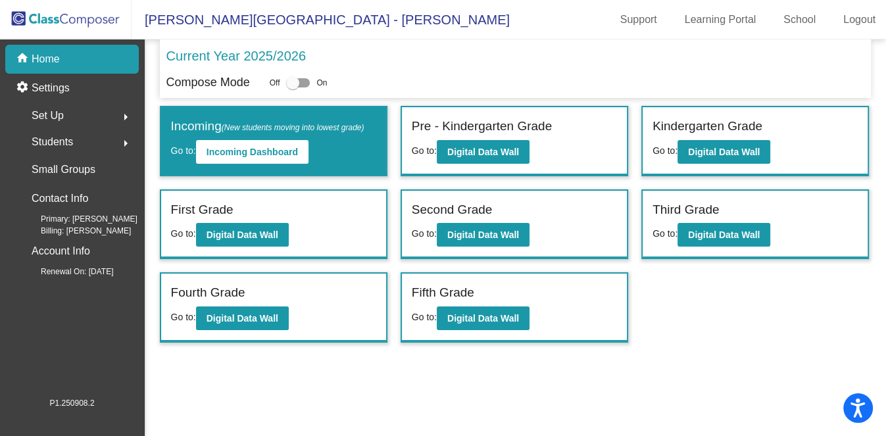
click at [68, 109] on div "Set Up arrow_right" at bounding box center [76, 116] width 126 height 26
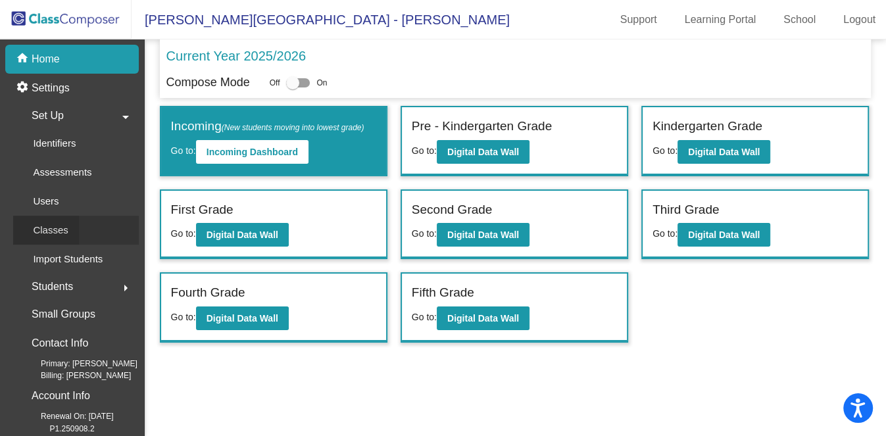
click at [83, 228] on link "Classes" at bounding box center [76, 230] width 126 height 29
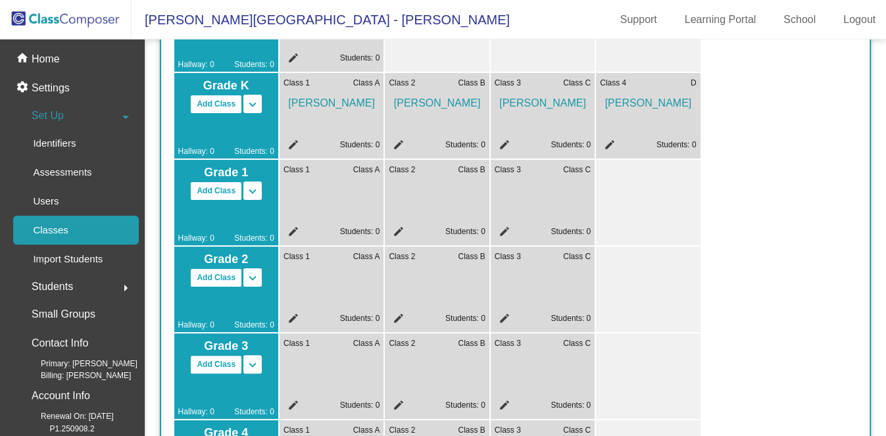
scroll to position [177, 0]
click at [294, 235] on mat-icon "edit" at bounding box center [292, 234] width 16 height 16
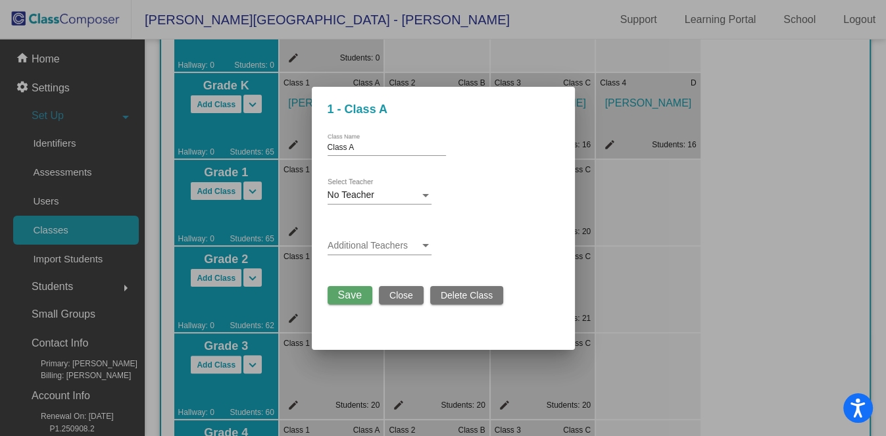
click at [359, 199] on span "No Teacher" at bounding box center [351, 195] width 47 height 11
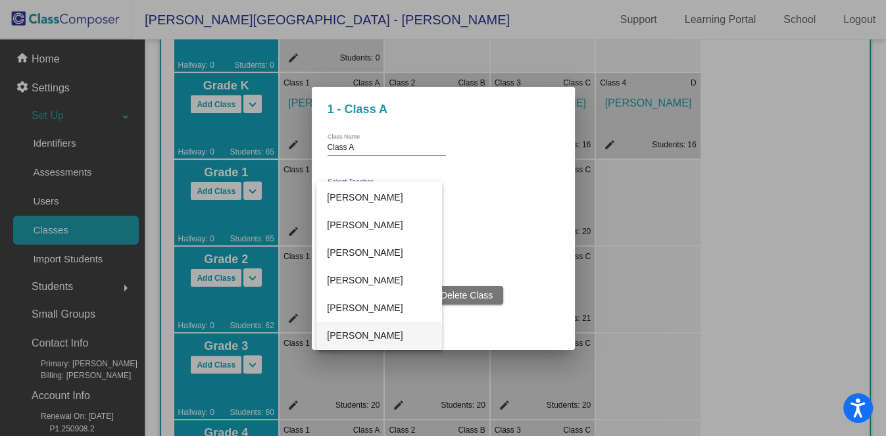
scroll to position [273, 0]
click at [511, 194] on div at bounding box center [443, 218] width 886 height 436
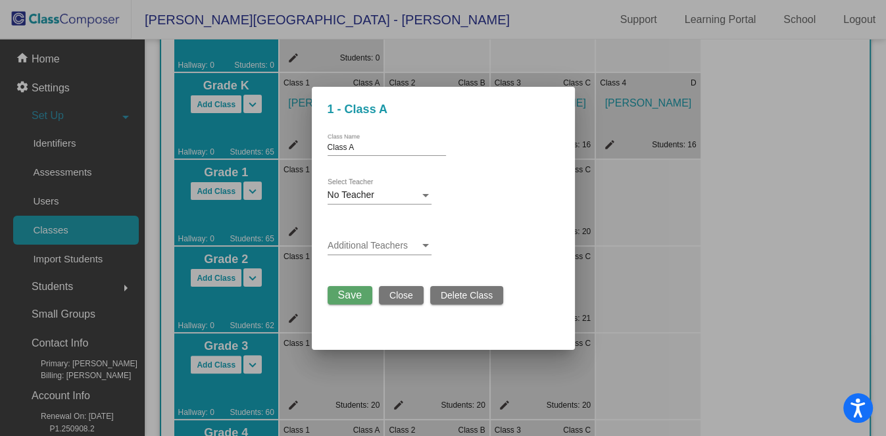
click at [392, 290] on span "Close" at bounding box center [402, 295] width 24 height 11
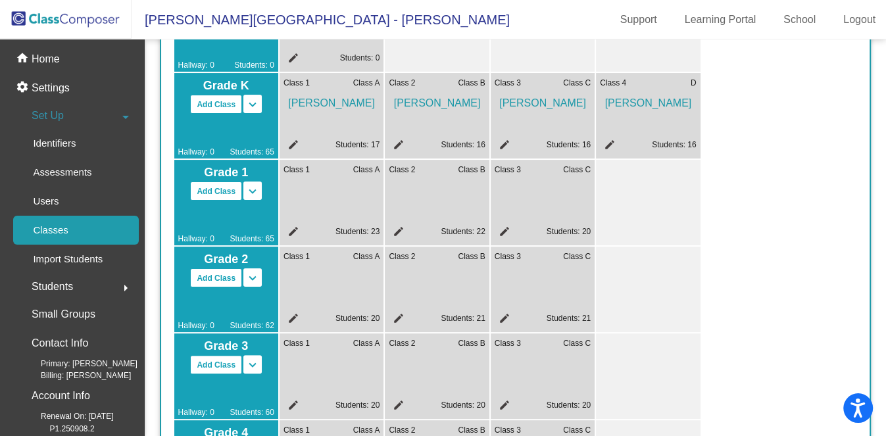
click at [397, 232] on mat-icon "edit" at bounding box center [397, 234] width 16 height 16
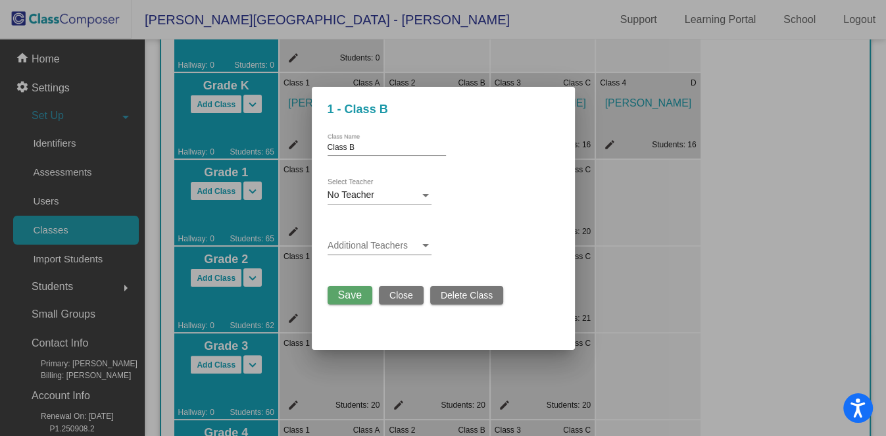
click at [417, 199] on div "No Teacher" at bounding box center [374, 195] width 92 height 11
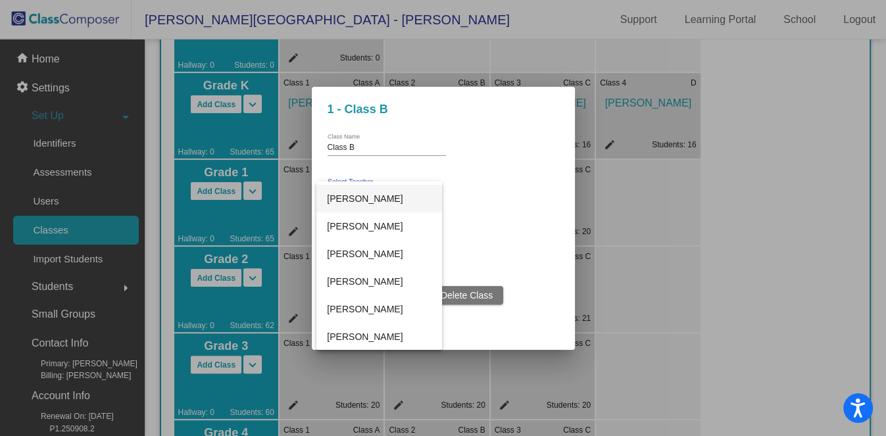
click at [413, 200] on span "[PERSON_NAME]" at bounding box center [379, 199] width 104 height 28
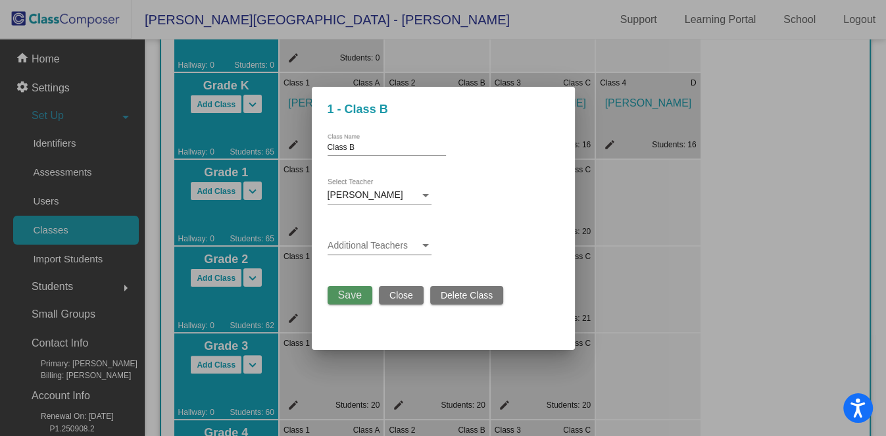
click at [355, 291] on span "Save" at bounding box center [350, 295] width 24 height 11
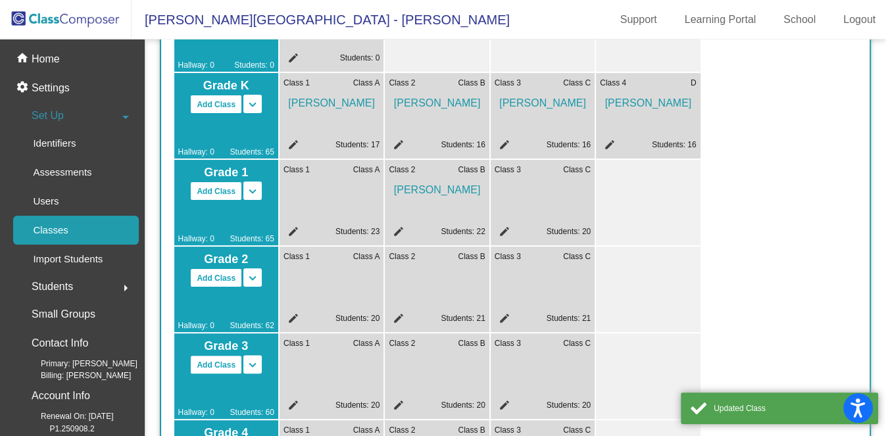
click at [498, 228] on mat-icon "edit" at bounding box center [503, 234] width 16 height 16
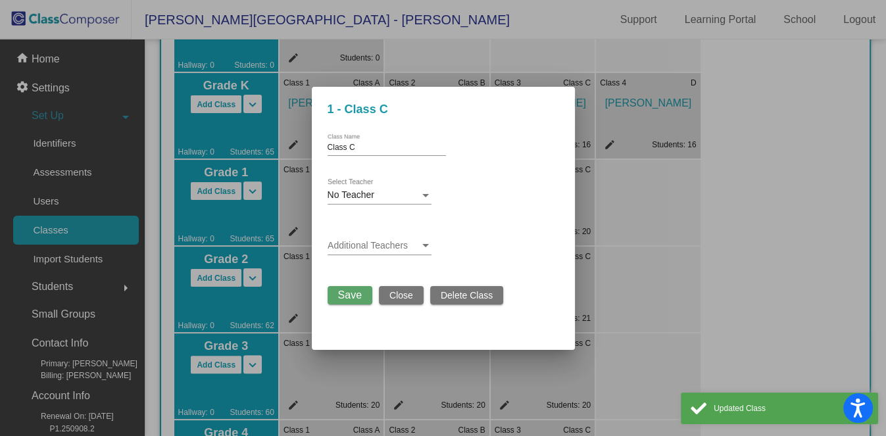
click at [407, 199] on div "No Teacher" at bounding box center [374, 195] width 92 height 11
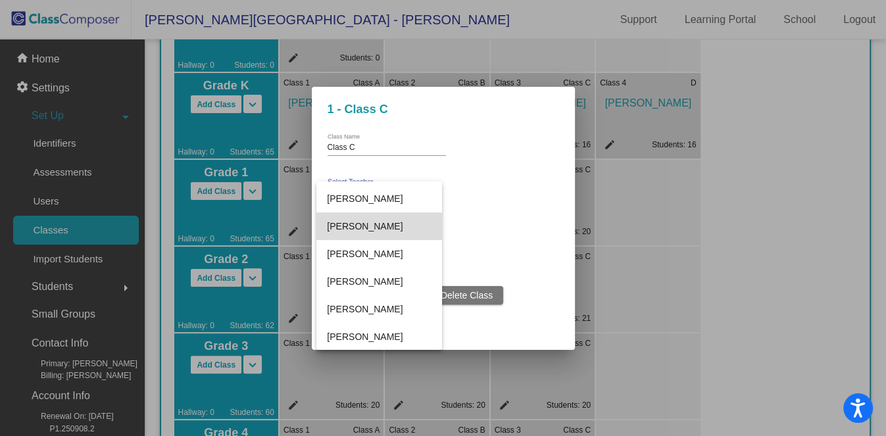
click at [386, 225] on span "[PERSON_NAME]" at bounding box center [379, 227] width 104 height 28
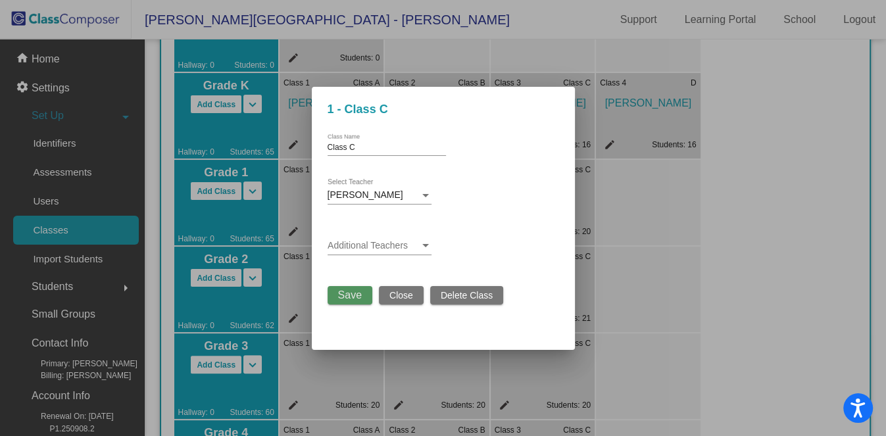
click at [351, 299] on span "Save" at bounding box center [350, 295] width 24 height 11
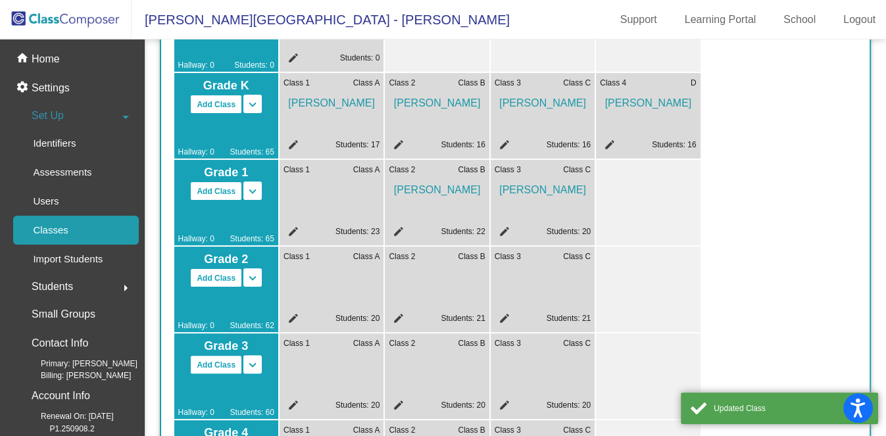
click at [293, 316] on mat-icon "edit" at bounding box center [292, 321] width 16 height 16
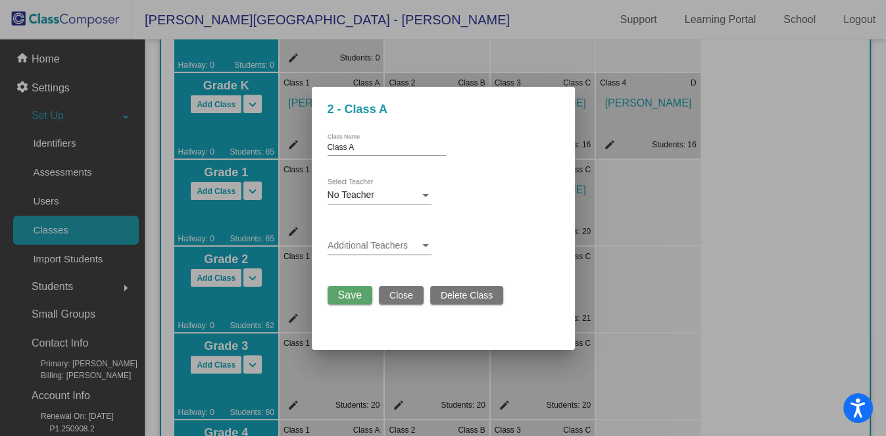
click at [406, 197] on div "No Teacher" at bounding box center [374, 195] width 92 height 11
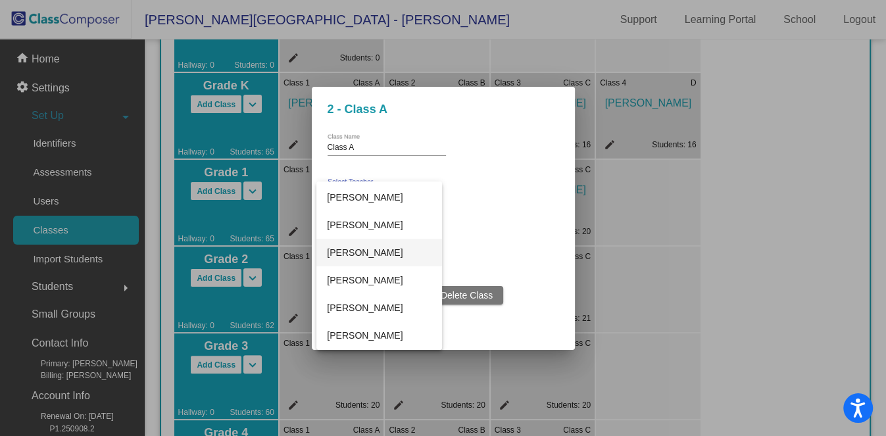
scroll to position [82, 0]
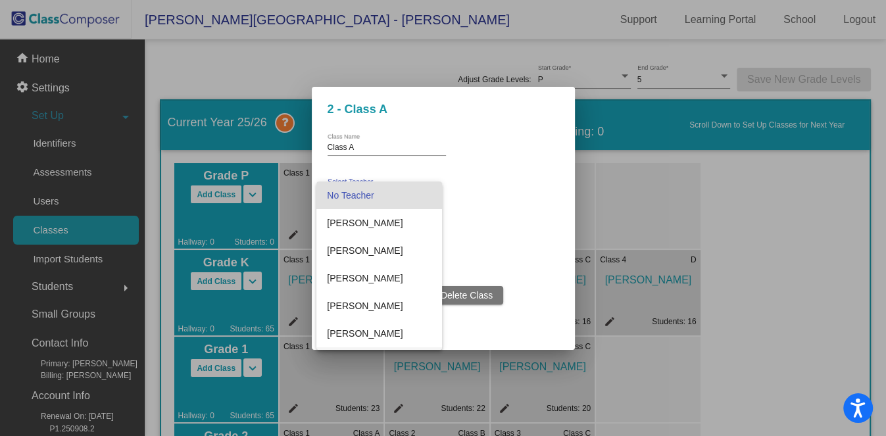
scroll to position [82, 0]
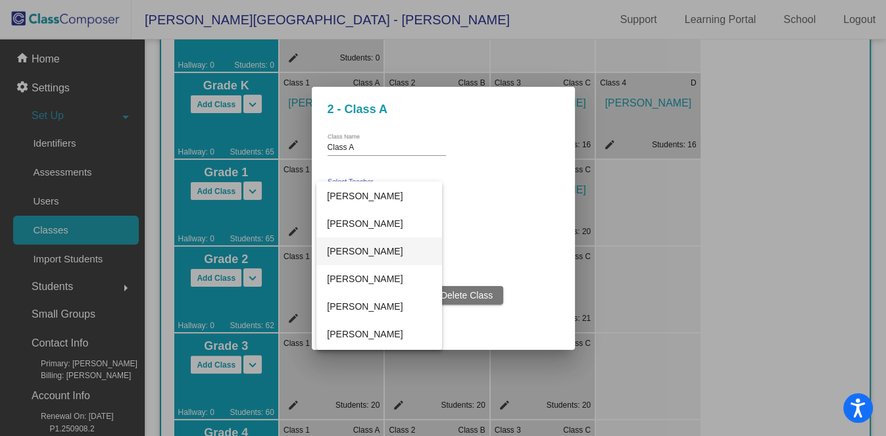
click at [380, 249] on span "[PERSON_NAME]" at bounding box center [379, 252] width 104 height 28
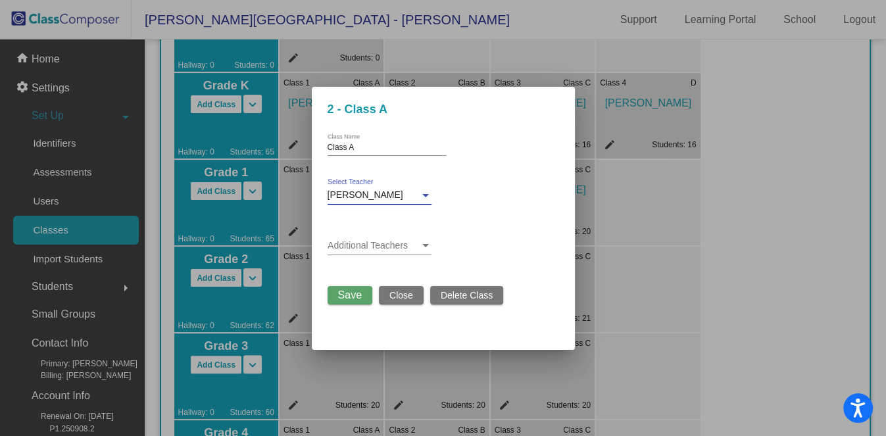
click at [349, 296] on span "Save" at bounding box center [350, 295] width 24 height 11
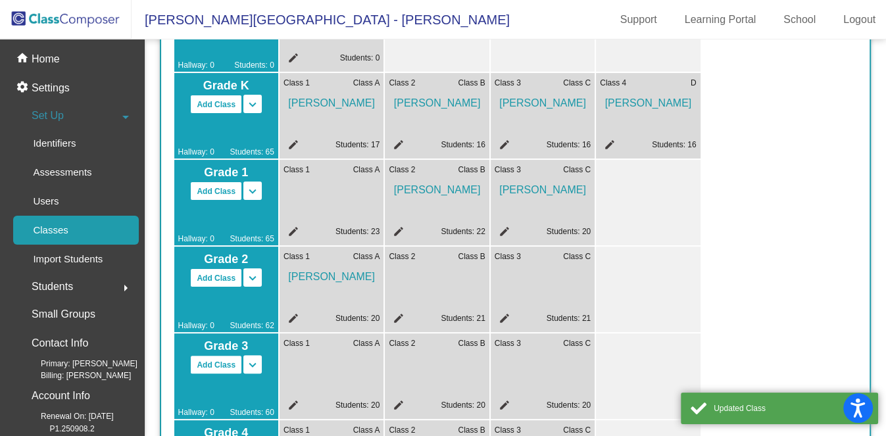
click at [399, 319] on mat-icon "edit" at bounding box center [397, 321] width 16 height 16
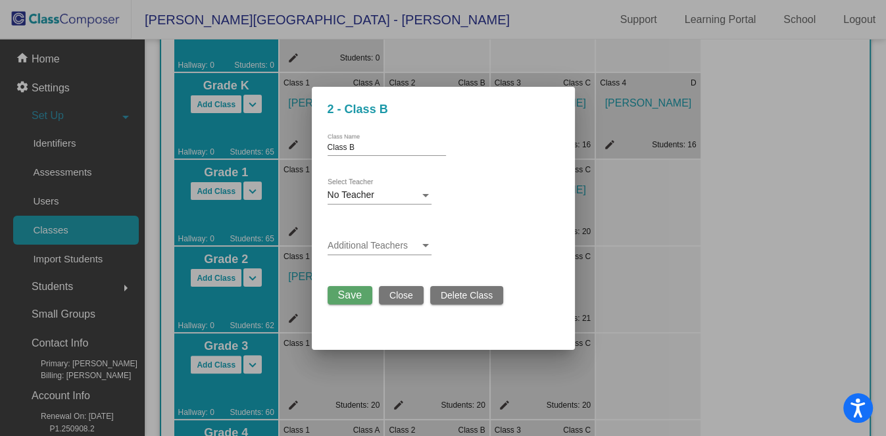
click at [398, 194] on div "No Teacher" at bounding box center [374, 195] width 92 height 11
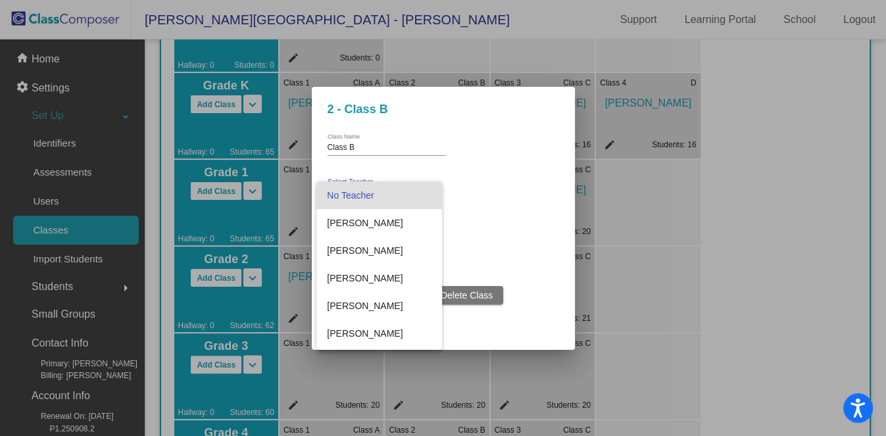
scroll to position [165, 0]
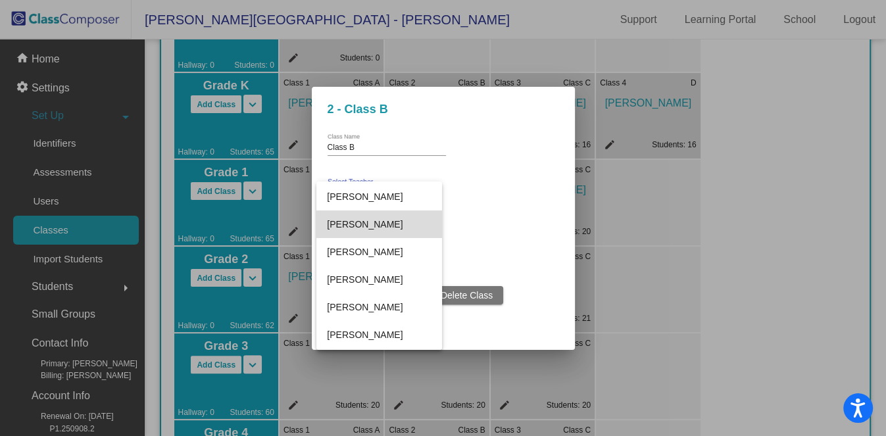
click at [389, 224] on span "[PERSON_NAME]" at bounding box center [379, 225] width 104 height 28
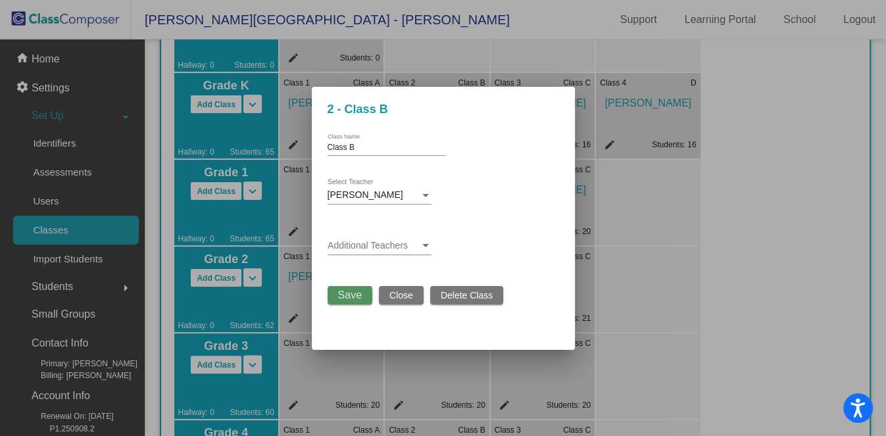
click at [335, 298] on button "Save" at bounding box center [350, 295] width 45 height 18
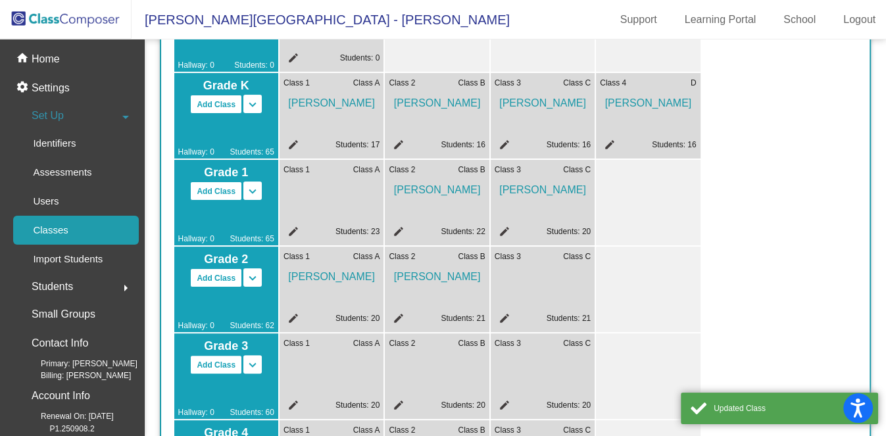
click at [503, 314] on mat-icon "edit" at bounding box center [503, 321] width 16 height 16
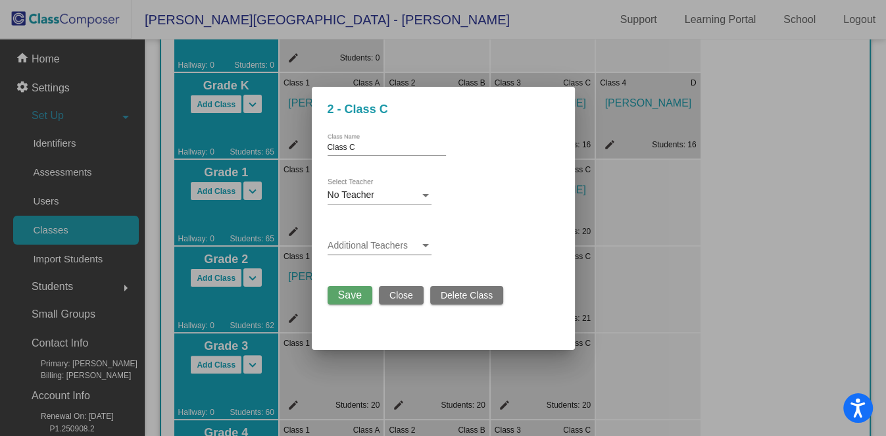
click at [429, 199] on div at bounding box center [426, 195] width 12 height 11
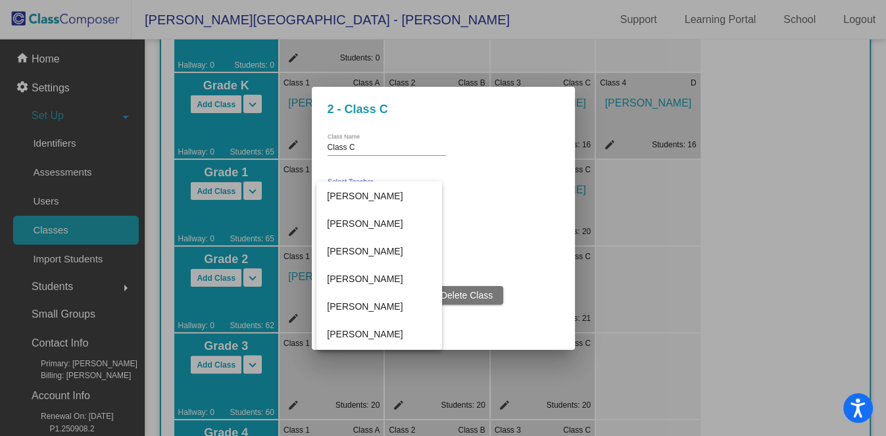
scroll to position [247, 0]
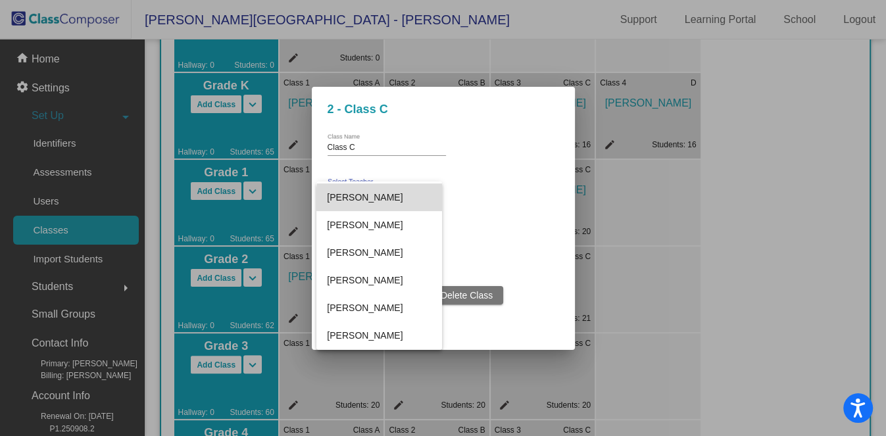
click at [407, 199] on span "[PERSON_NAME]" at bounding box center [379, 198] width 104 height 28
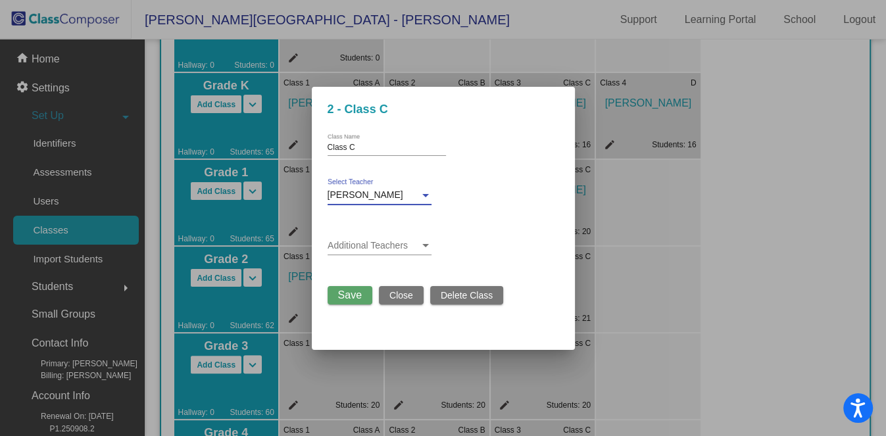
click at [352, 290] on span "Save" at bounding box center [350, 295] width 24 height 11
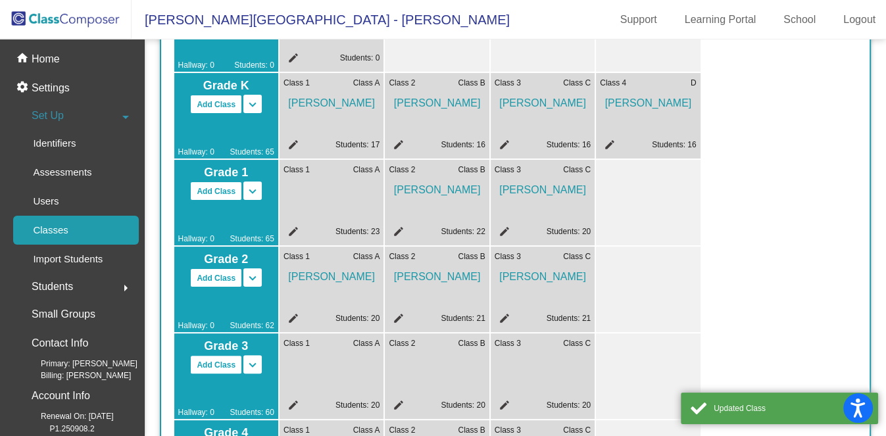
click at [286, 405] on mat-icon "edit" at bounding box center [292, 407] width 16 height 16
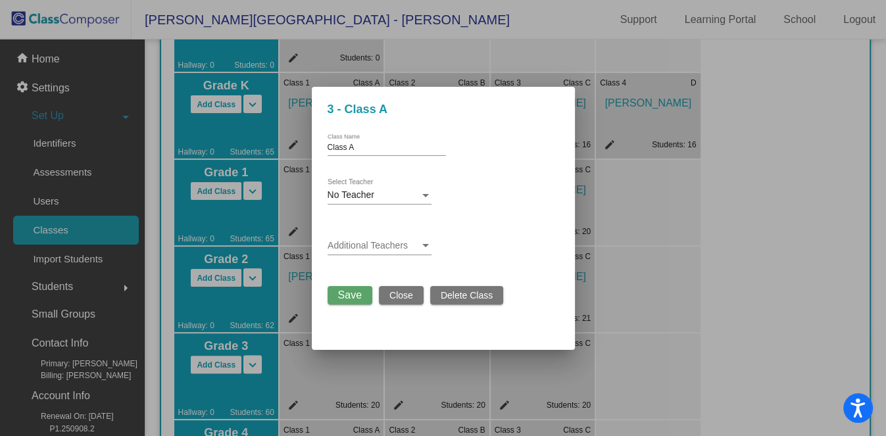
click at [354, 190] on span "No Teacher" at bounding box center [351, 195] width 47 height 11
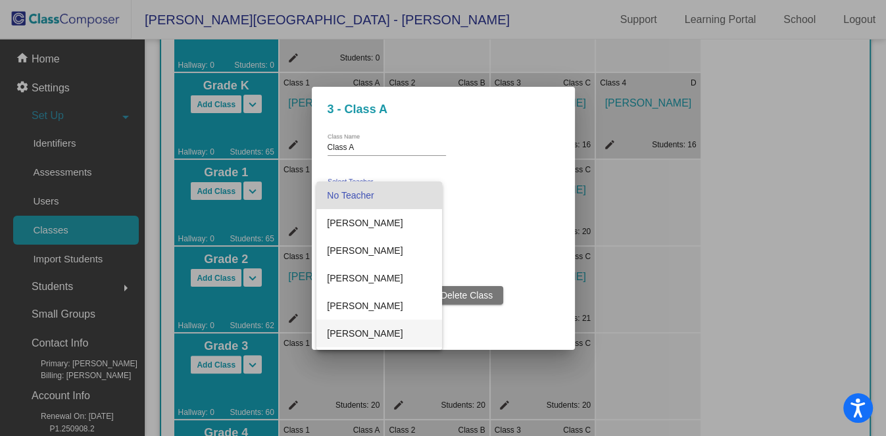
scroll to position [82, 0]
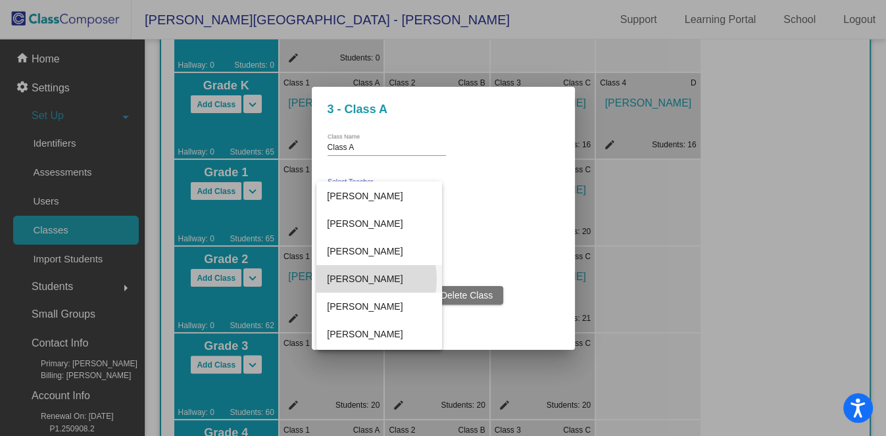
click at [354, 279] on span "[PERSON_NAME]" at bounding box center [379, 279] width 104 height 28
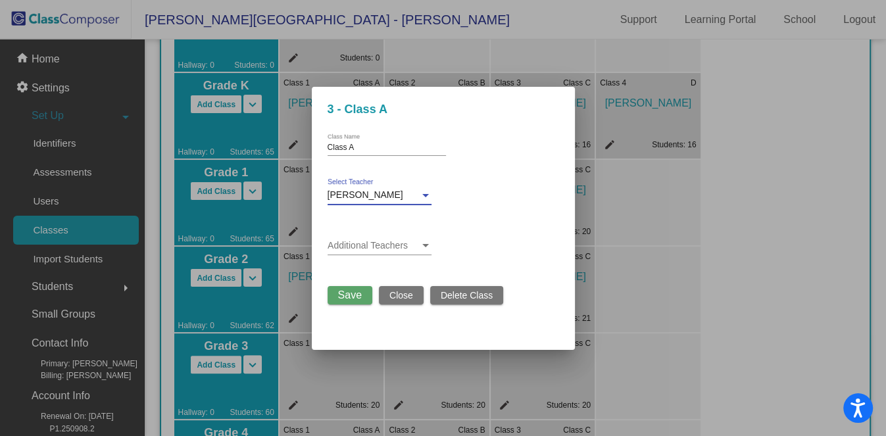
click at [352, 296] on span "Save" at bounding box center [350, 295] width 24 height 11
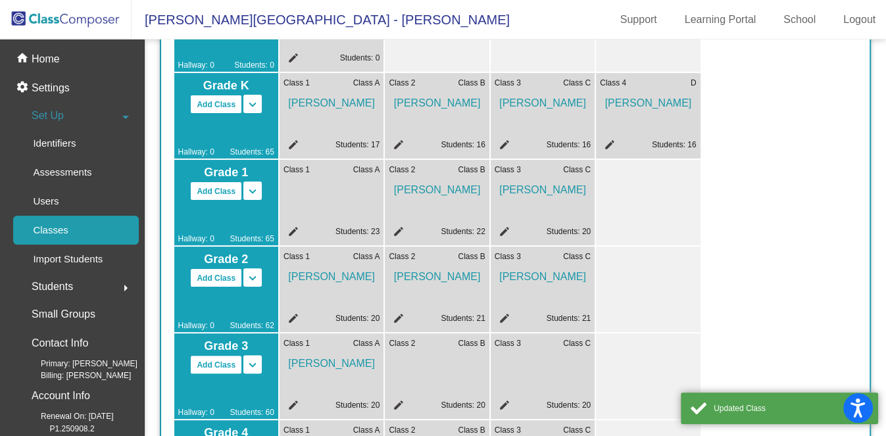
click at [397, 405] on mat-icon "edit" at bounding box center [397, 407] width 16 height 16
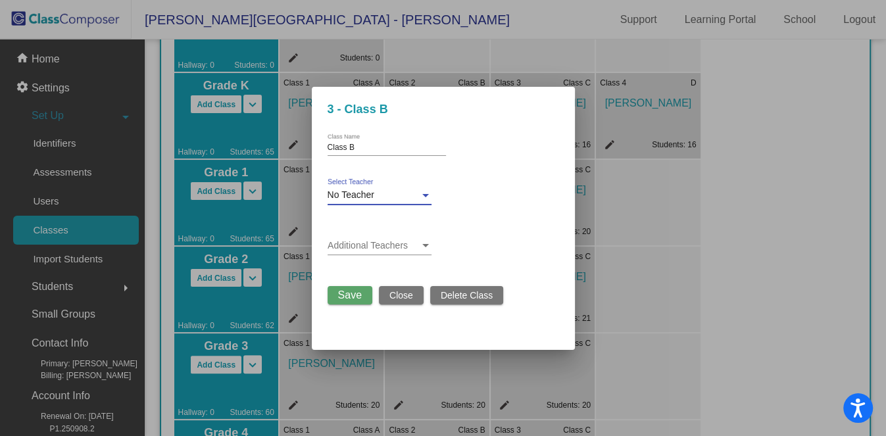
click at [378, 197] on div "No Teacher" at bounding box center [374, 195] width 92 height 11
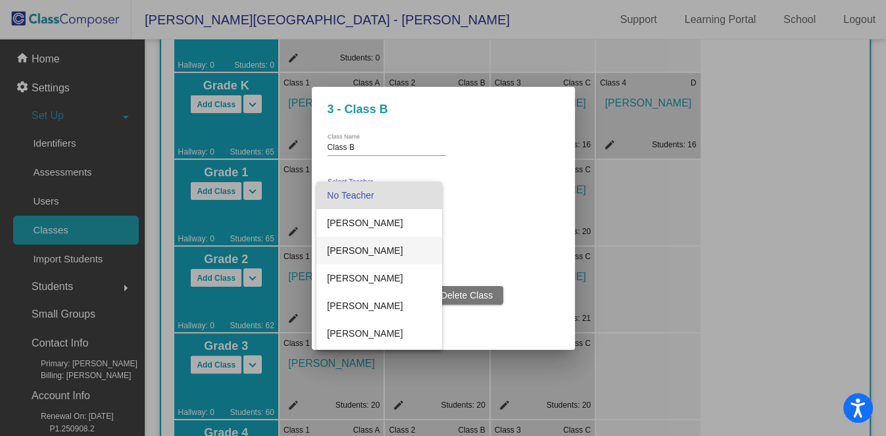
click at [399, 248] on span "[PERSON_NAME]" at bounding box center [379, 251] width 104 height 28
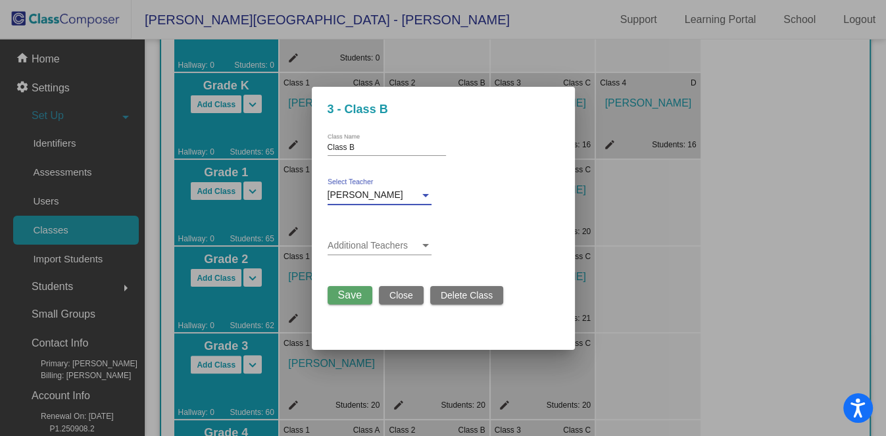
click at [343, 290] on span "Save" at bounding box center [350, 295] width 24 height 11
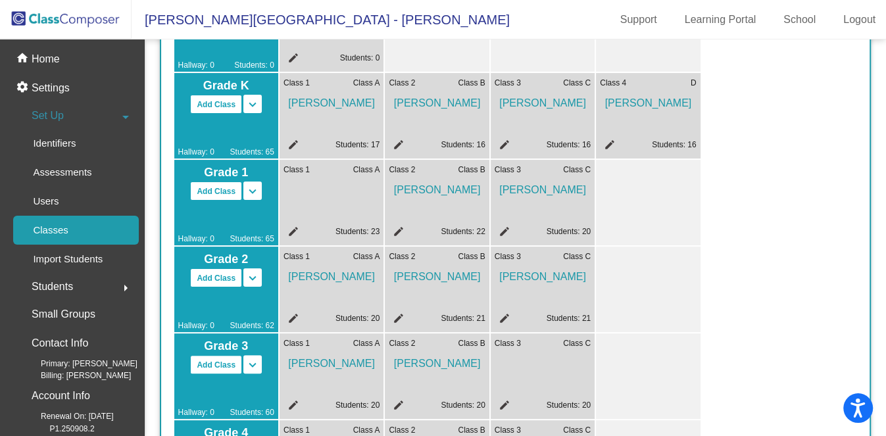
click at [501, 404] on mat-icon "edit" at bounding box center [503, 407] width 16 height 16
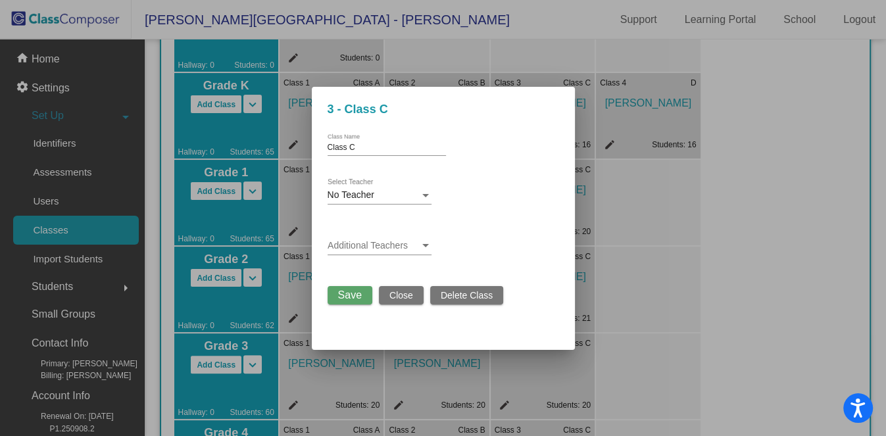
click at [407, 191] on div "No Teacher" at bounding box center [374, 195] width 92 height 11
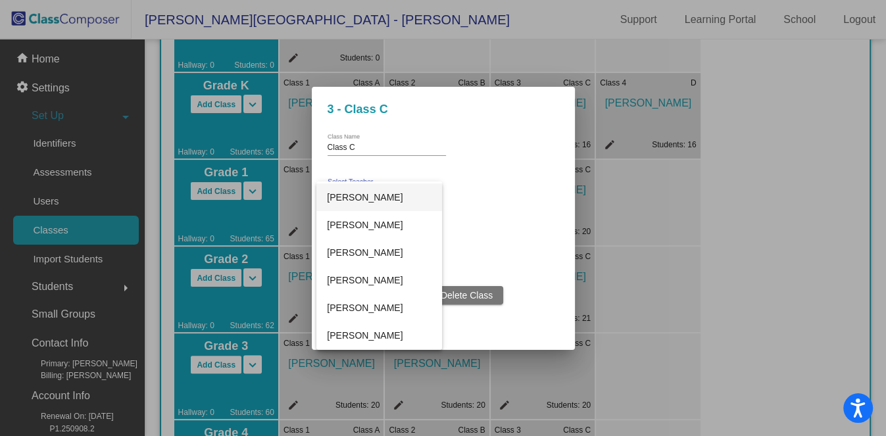
scroll to position [273, 0]
click at [376, 307] on span "[PERSON_NAME]" at bounding box center [379, 309] width 104 height 28
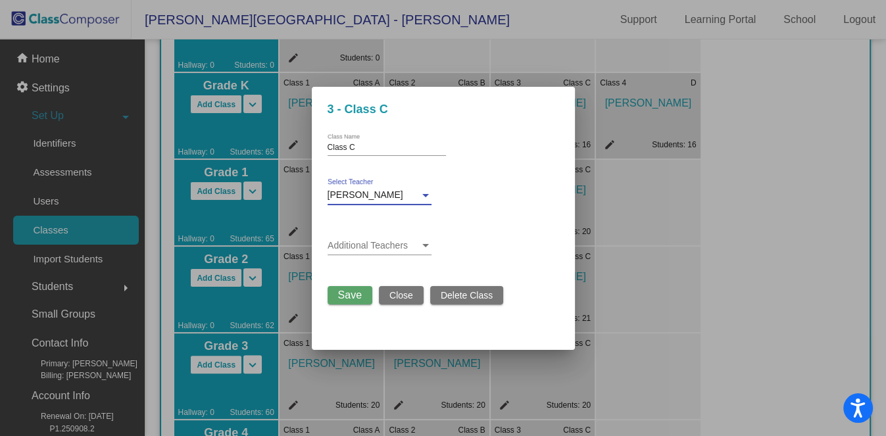
click at [345, 297] on span "Save" at bounding box center [350, 295] width 24 height 11
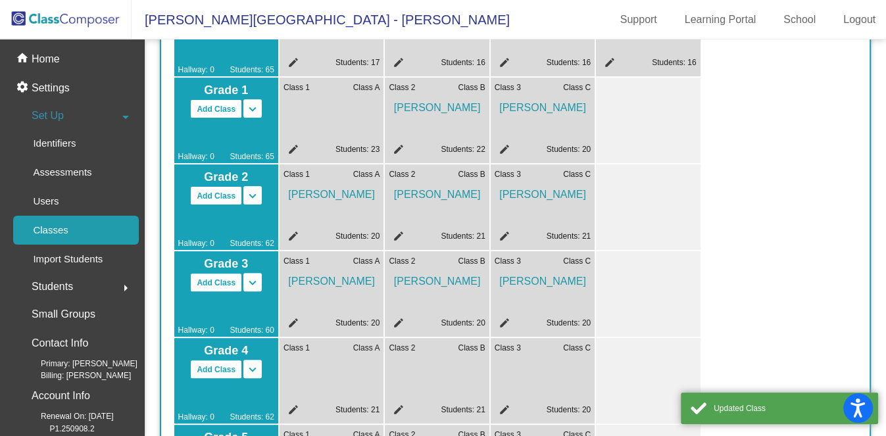
scroll to position [342, 0]
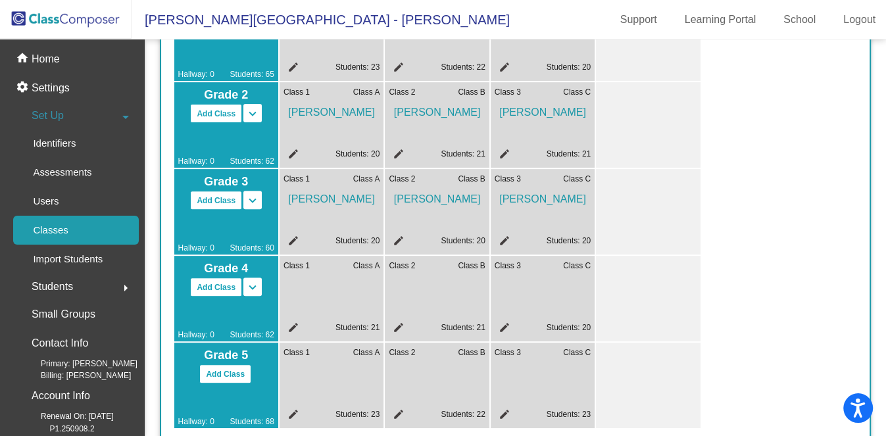
click at [293, 328] on mat-icon "edit" at bounding box center [292, 330] width 16 height 16
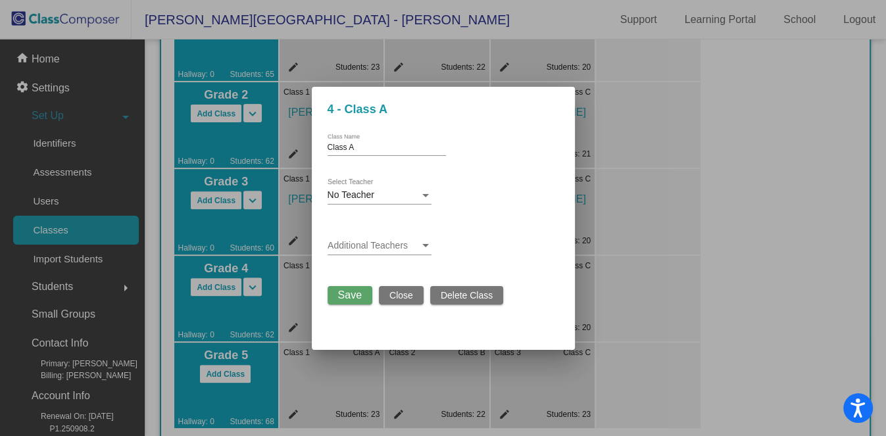
click at [355, 193] on span "No Teacher" at bounding box center [351, 195] width 47 height 11
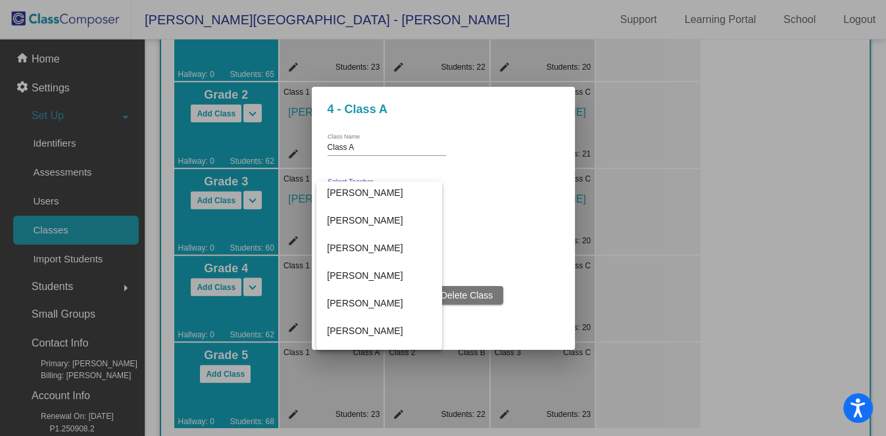
scroll to position [0, 0]
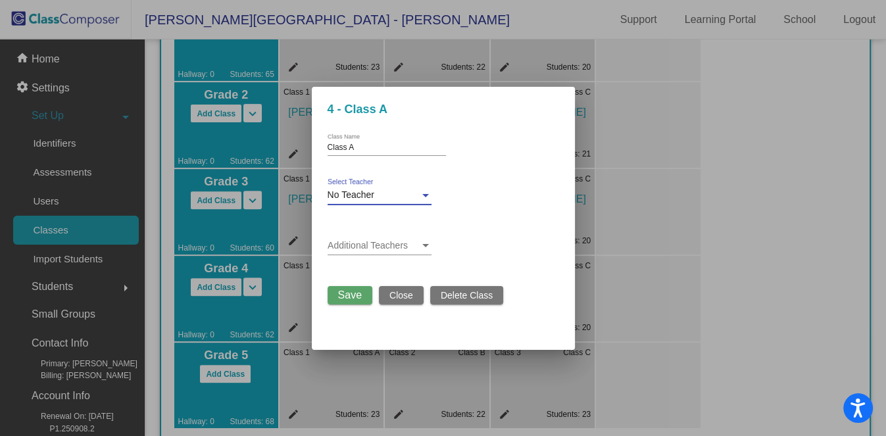
click at [375, 197] on div "No Teacher" at bounding box center [374, 195] width 92 height 11
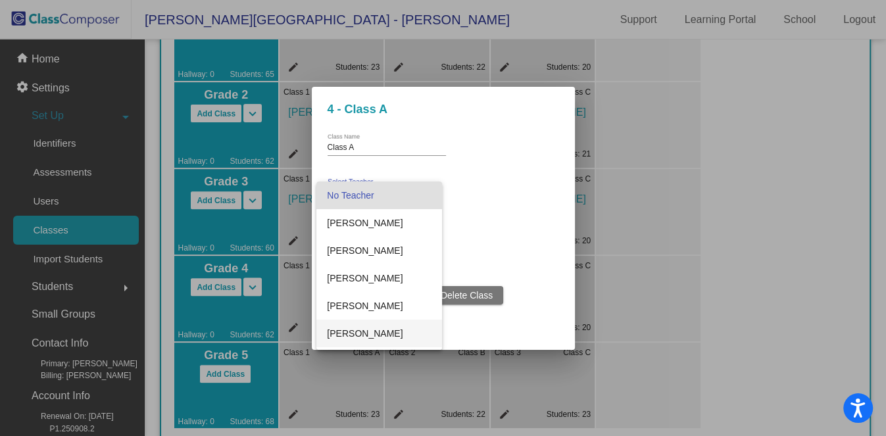
scroll to position [273, 0]
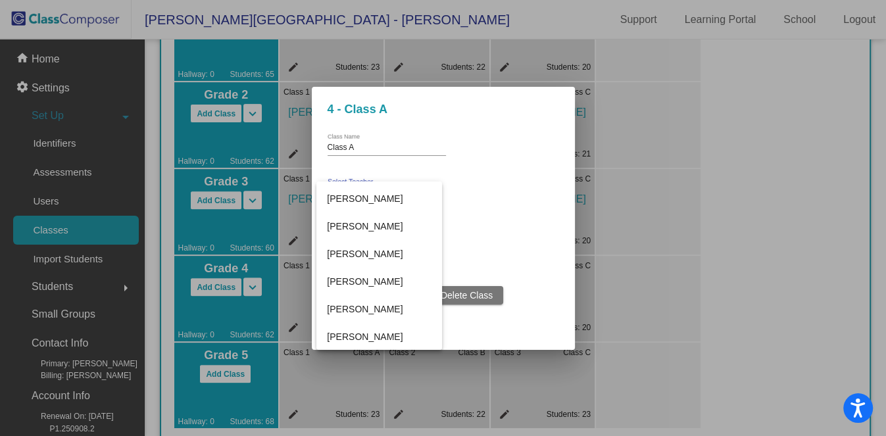
click at [556, 239] on div at bounding box center [443, 218] width 886 height 436
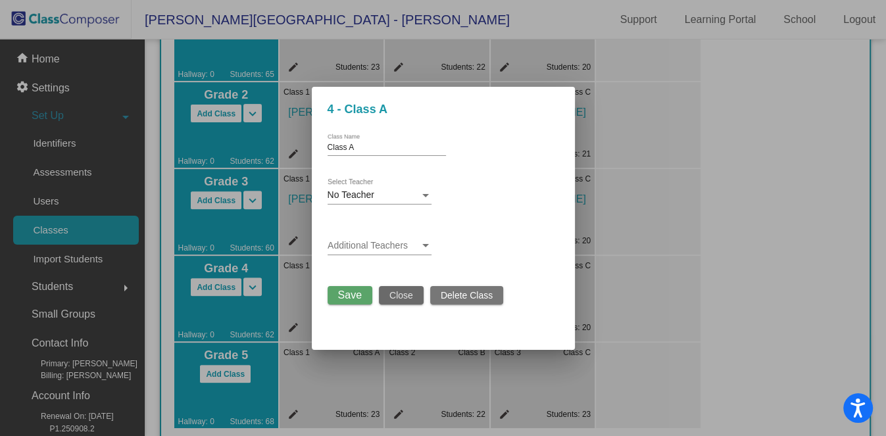
click at [407, 289] on button "Close" at bounding box center [401, 295] width 45 height 18
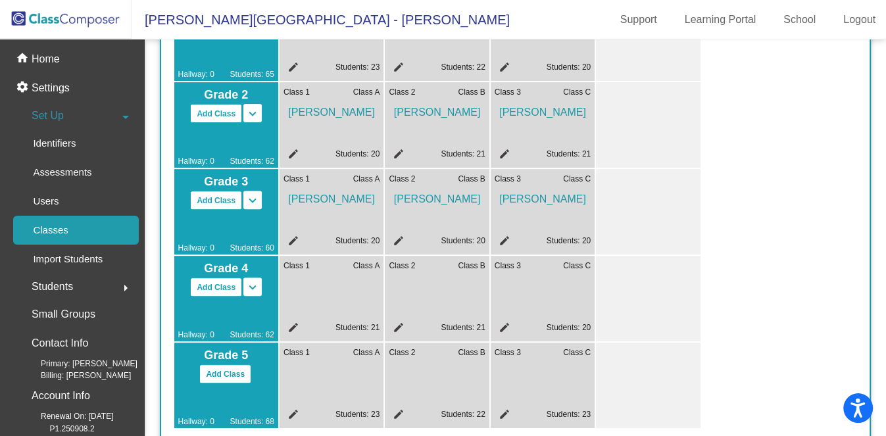
click at [398, 324] on mat-icon "edit" at bounding box center [397, 330] width 16 height 16
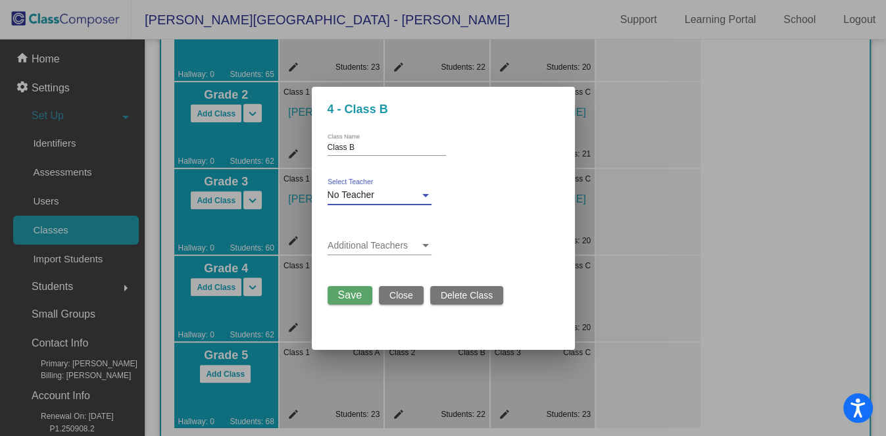
click at [331, 192] on span "No Teacher" at bounding box center [351, 195] width 47 height 11
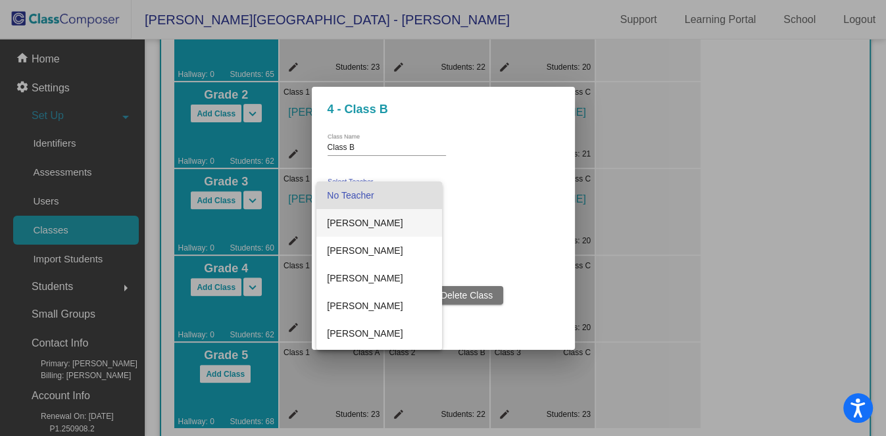
click at [384, 212] on span "[PERSON_NAME]" at bounding box center [379, 223] width 104 height 28
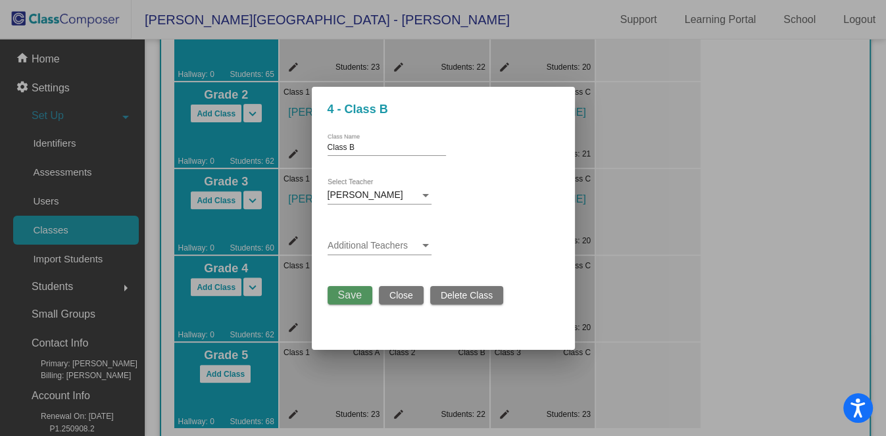
click at [355, 296] on span "Save" at bounding box center [350, 295] width 24 height 11
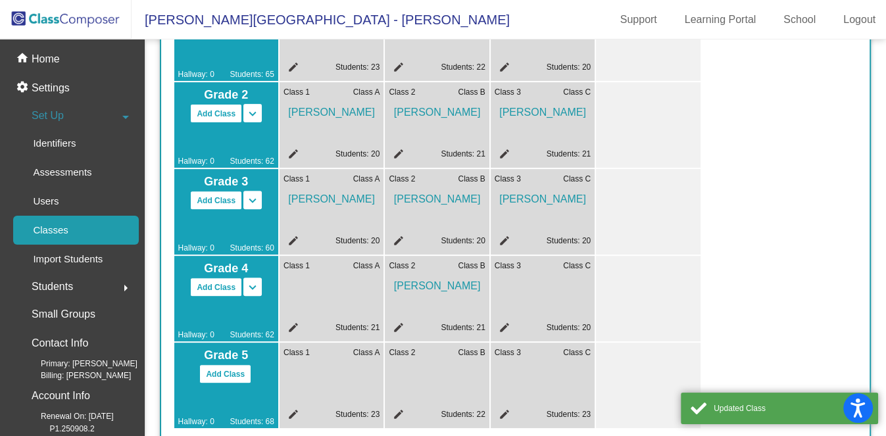
click at [507, 330] on mat-icon "edit" at bounding box center [503, 330] width 16 height 16
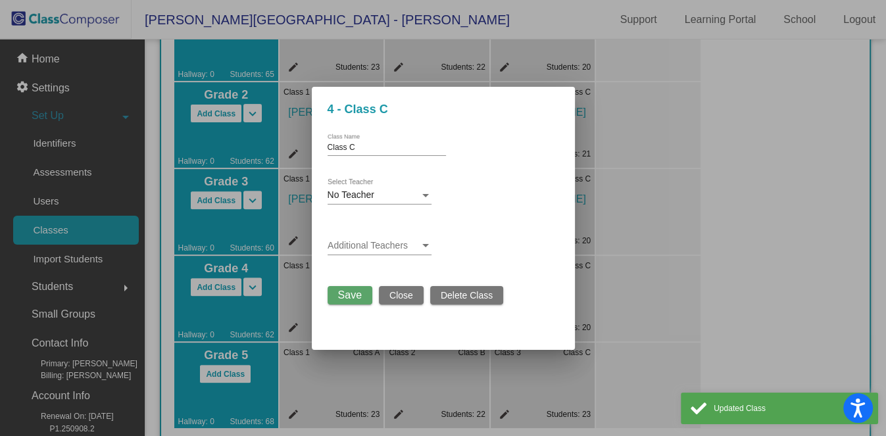
click at [414, 193] on div "No Teacher" at bounding box center [374, 195] width 92 height 11
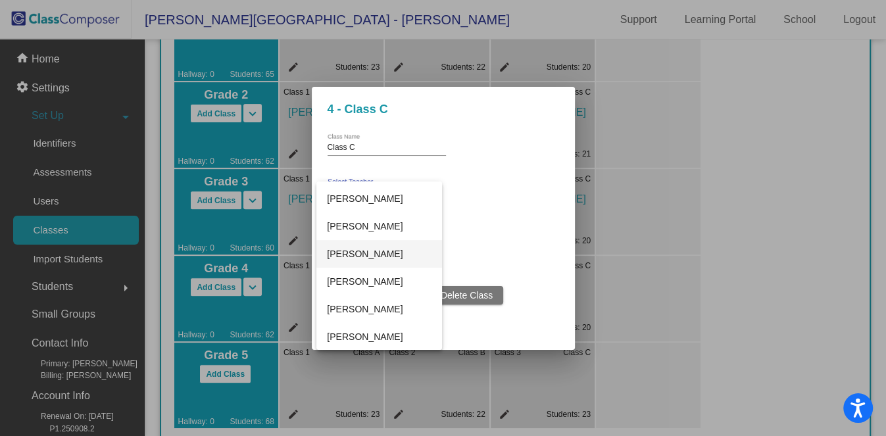
click at [384, 254] on span "[PERSON_NAME]" at bounding box center [379, 254] width 104 height 28
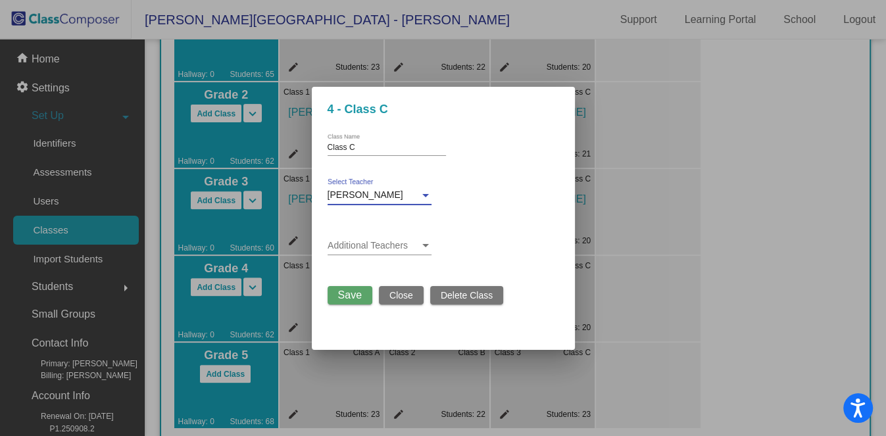
click at [356, 286] on button "Save" at bounding box center [350, 295] width 45 height 18
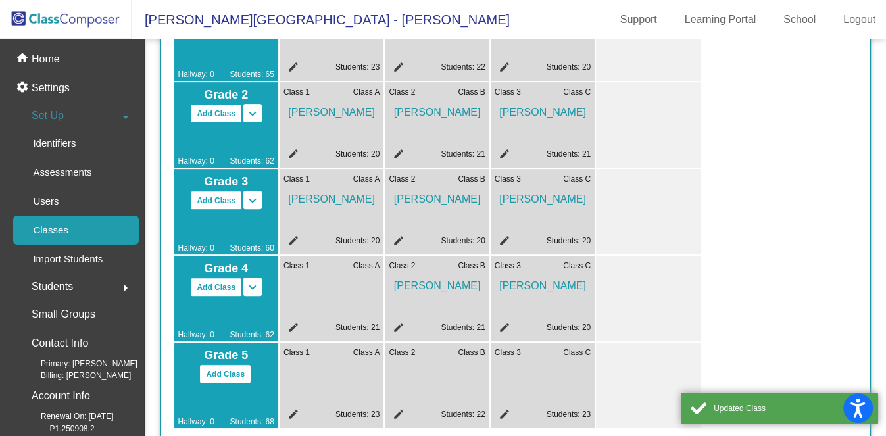
click at [290, 414] on mat-icon "edit" at bounding box center [292, 417] width 16 height 16
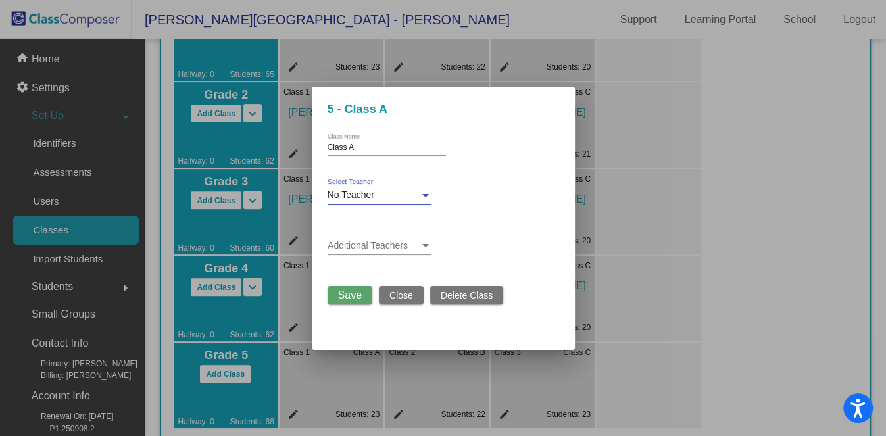
click at [386, 200] on div "No Teacher" at bounding box center [374, 195] width 92 height 11
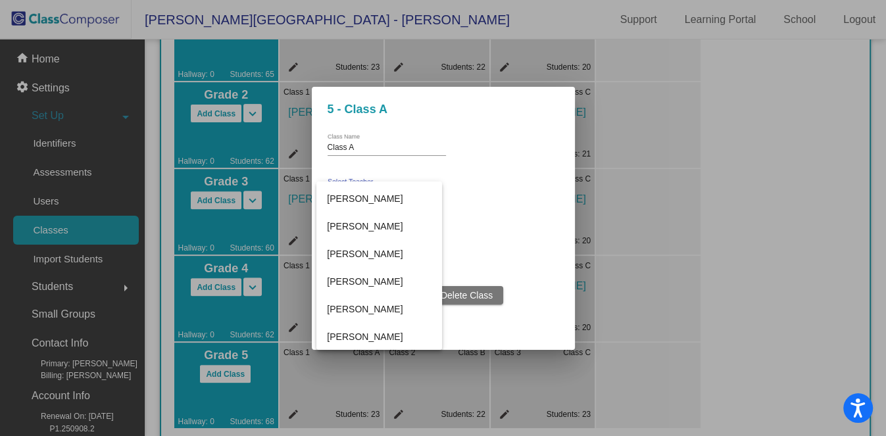
click at [551, 246] on div at bounding box center [443, 218] width 886 height 436
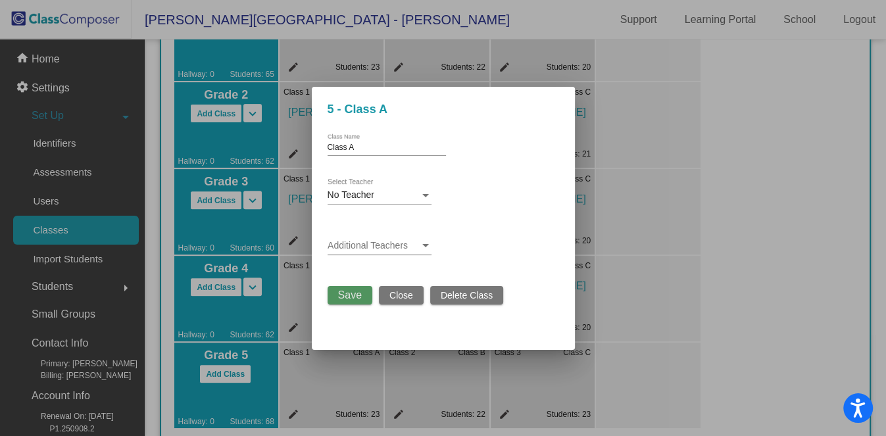
click at [336, 292] on button "Save" at bounding box center [350, 295] width 45 height 18
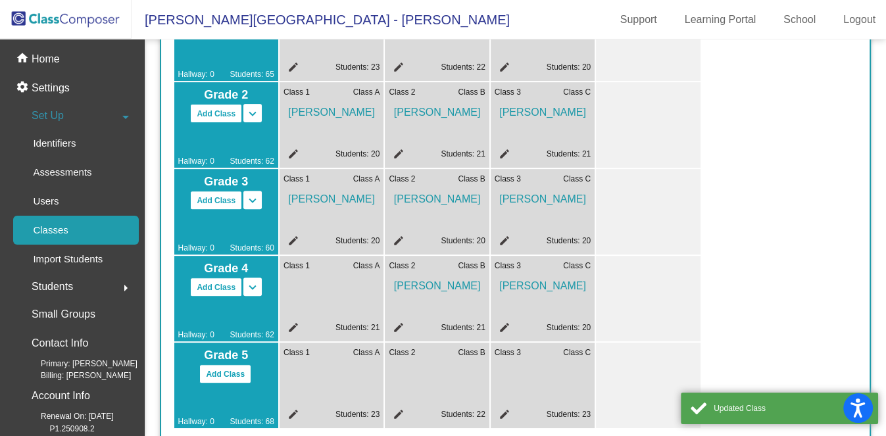
scroll to position [0, 0]
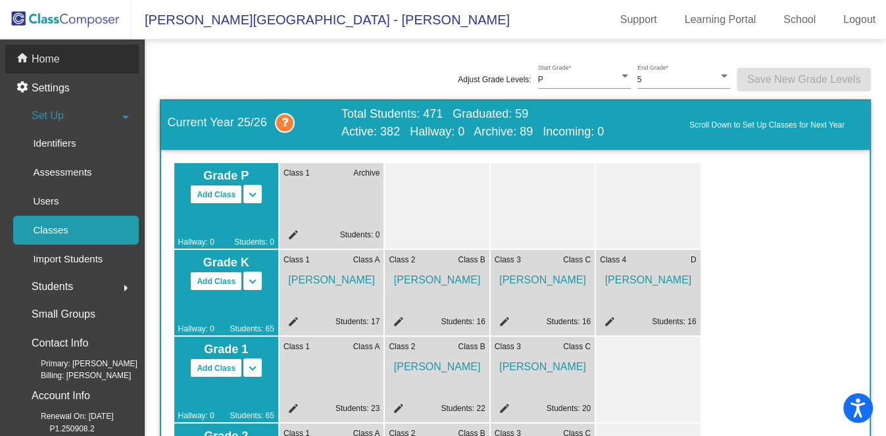
click at [69, 51] on div "home Home" at bounding box center [72, 59] width 134 height 29
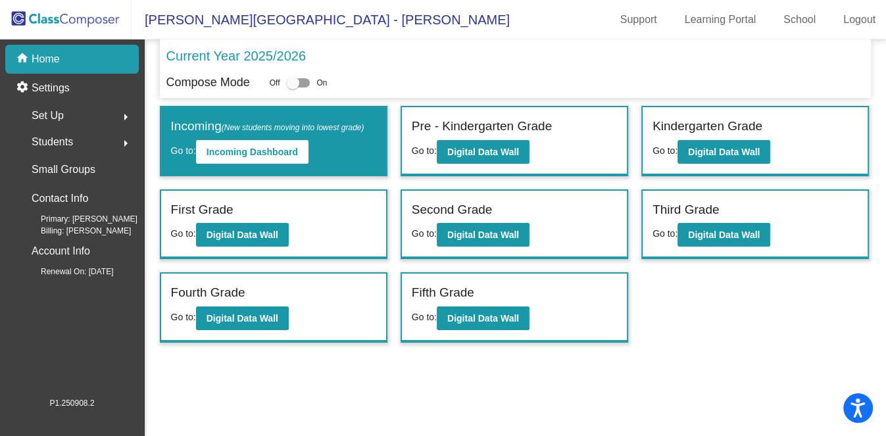
click at [65, 109] on div "Set Up arrow_right" at bounding box center [76, 116] width 126 height 26
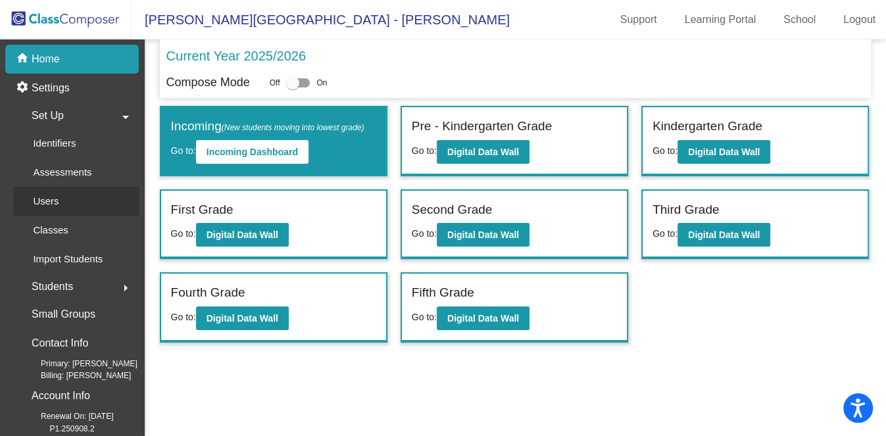
click at [78, 199] on link "Users" at bounding box center [76, 201] width 126 height 29
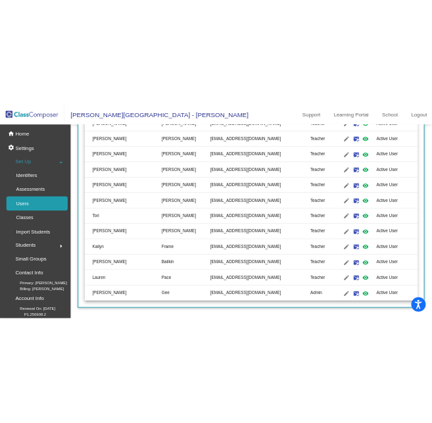
scroll to position [69, 0]
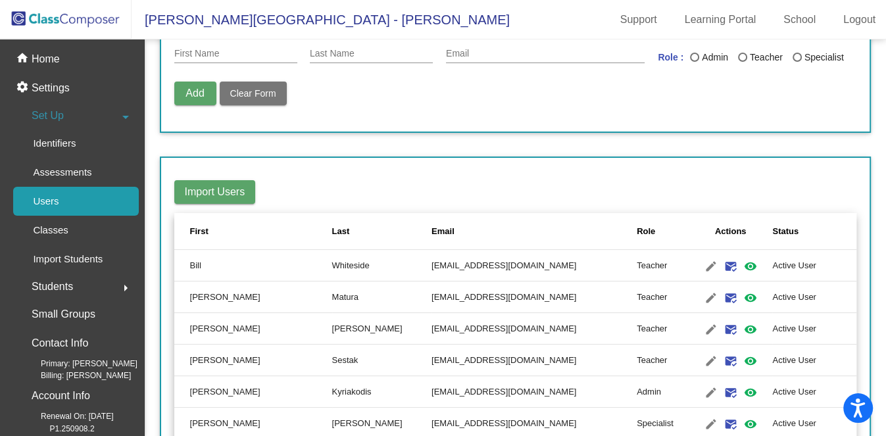
click at [187, 91] on span "Add" at bounding box center [195, 93] width 18 height 11
type input "b"
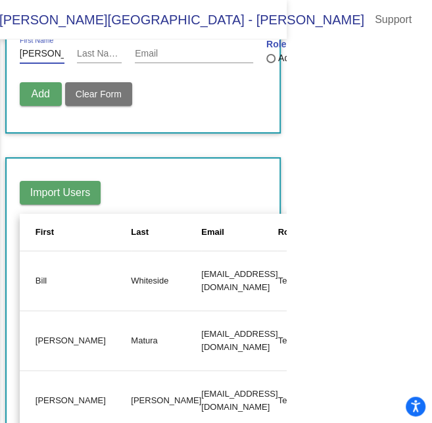
scroll to position [0, 6]
drag, startPoint x: 45, startPoint y: 51, endPoint x: 104, endPoint y: 47, distance: 58.8
click at [99, 51] on div "[PERSON_NAME] First Name Last Name Email Role : Admin Teacher Specialist" at bounding box center [143, 57] width 247 height 38
type input "[PERSON_NAME]"
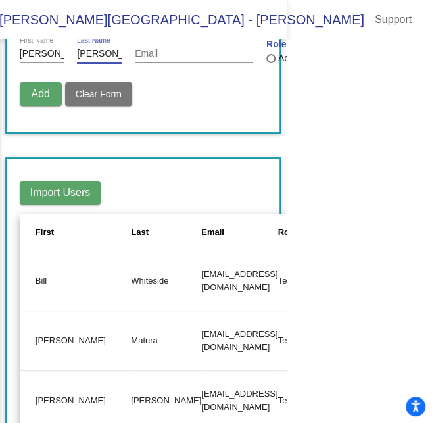
type input "[PERSON_NAME]"
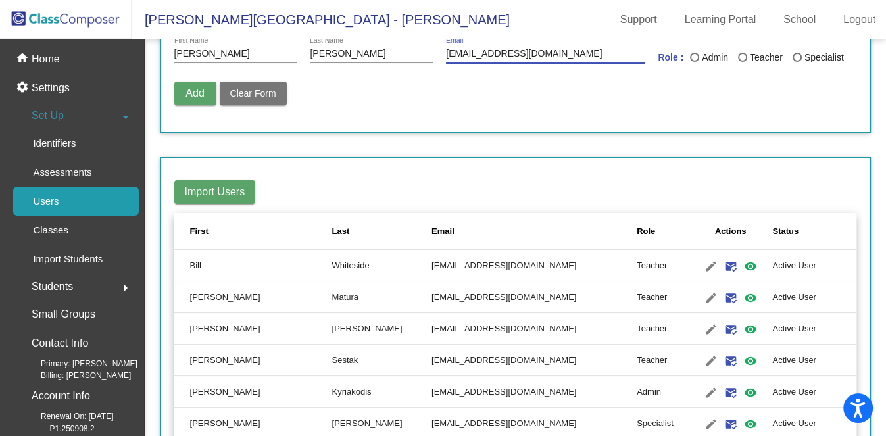
type input "[EMAIL_ADDRESS][DOMAIN_NAME]"
click at [758, 59] on div "Teacher" at bounding box center [766, 58] width 36 height 14
click at [743, 62] on input "Teacher" at bounding box center [742, 62] width 1 height 1
radio input "true"
click at [178, 86] on button "Add" at bounding box center [195, 94] width 42 height 24
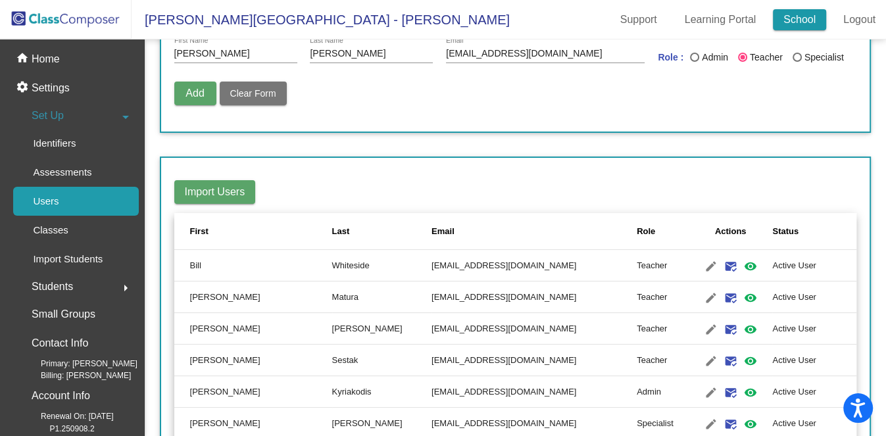
radio input "false"
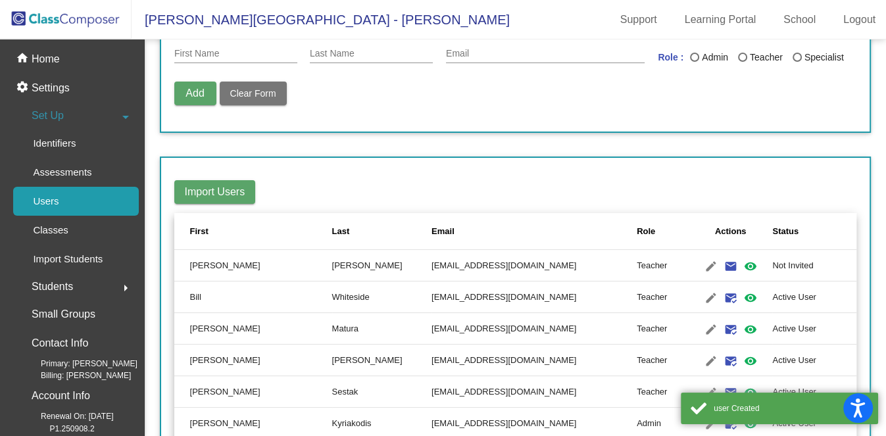
click at [226, 51] on input "First Name" at bounding box center [235, 54] width 123 height 11
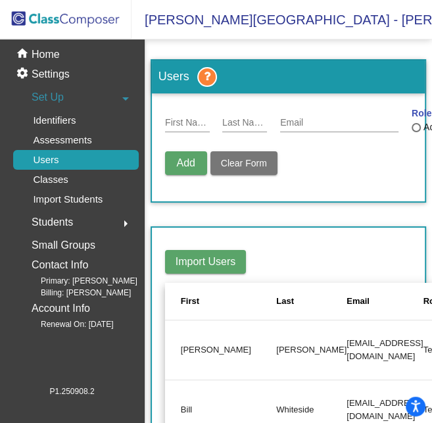
click at [202, 122] on input "First Name" at bounding box center [187, 123] width 45 height 11
type input "Chelsea"
type input "Solcox"
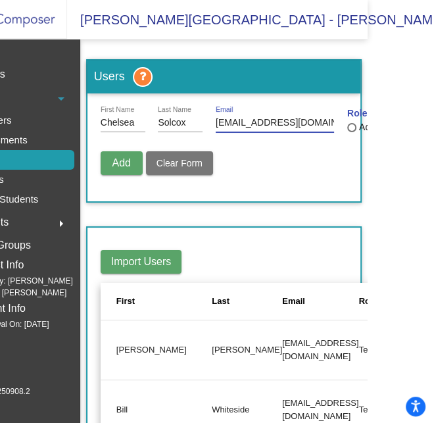
scroll to position [0, 118]
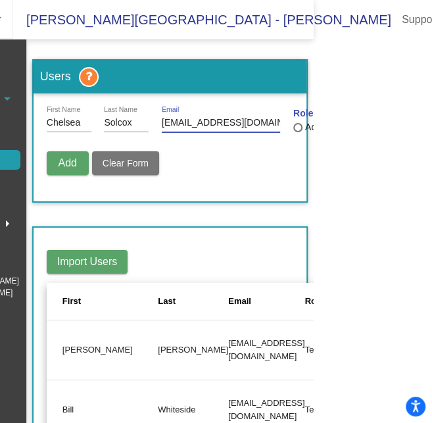
type input "[EMAIL_ADDRESS][DOMAIN_NAME]"
click at [294, 124] on div "Last Name" at bounding box center [298, 127] width 9 height 9
click at [297, 132] on input "Admin" at bounding box center [297, 132] width 1 height 1
radio input "true"
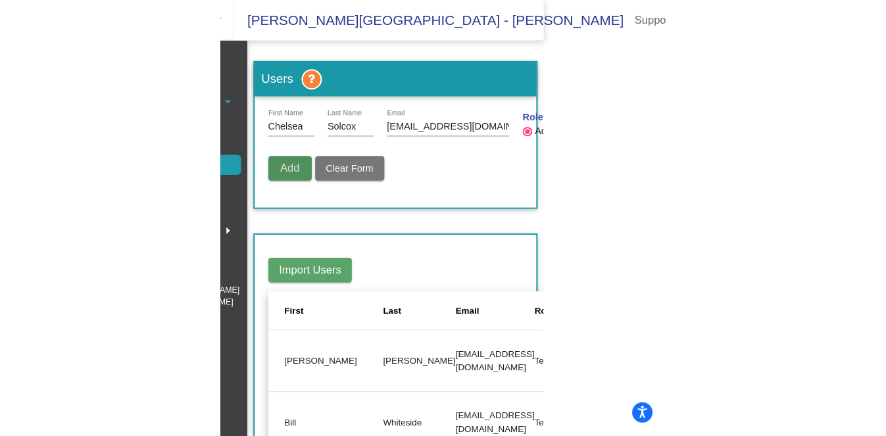
scroll to position [0, 0]
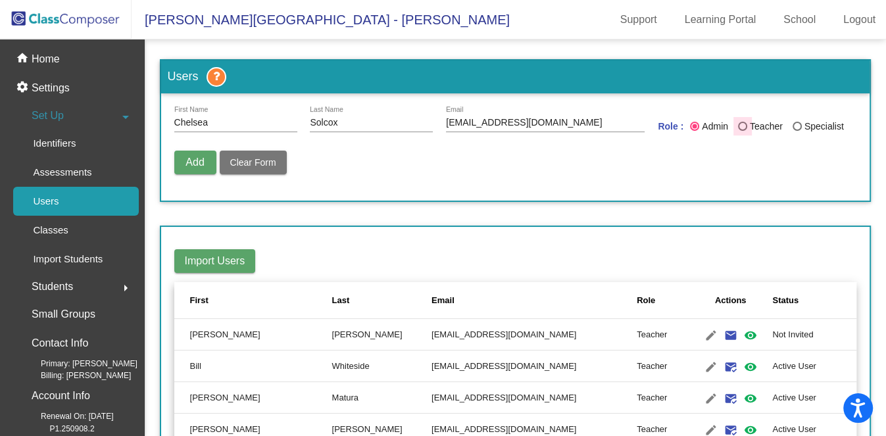
click at [755, 124] on div "Teacher" at bounding box center [766, 127] width 36 height 14
click at [743, 131] on input "Teacher" at bounding box center [742, 131] width 1 height 1
radio input "true"
click at [180, 156] on button "Add" at bounding box center [195, 163] width 42 height 24
radio input "false"
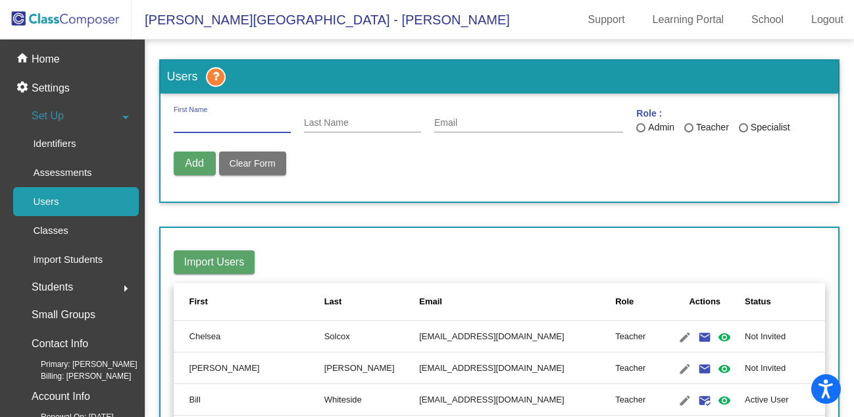
click at [218, 122] on input "First Name" at bounding box center [232, 123] width 117 height 11
type input "[PERSON_NAME]"
type input "`"
type input "Kiss"
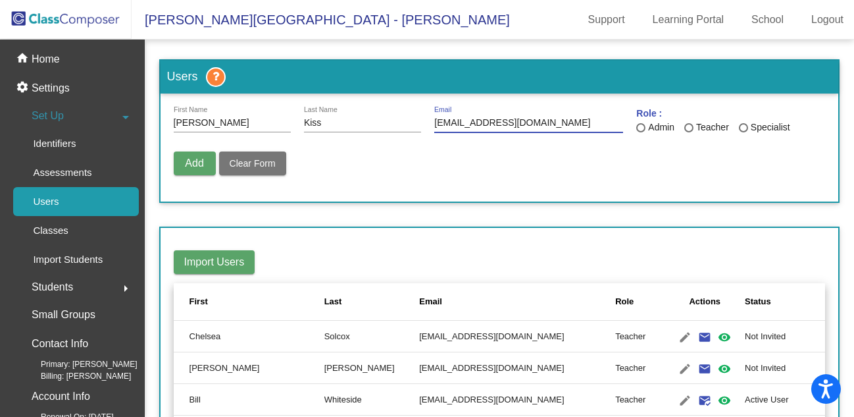
type input "[EMAIL_ADDRESS][DOMAIN_NAME]"
click at [694, 133] on div "Teacher" at bounding box center [712, 127] width 36 height 14
click at [689, 133] on input "Teacher" at bounding box center [688, 132] width 1 height 1
radio input "true"
click at [194, 166] on span "Add" at bounding box center [194, 162] width 18 height 11
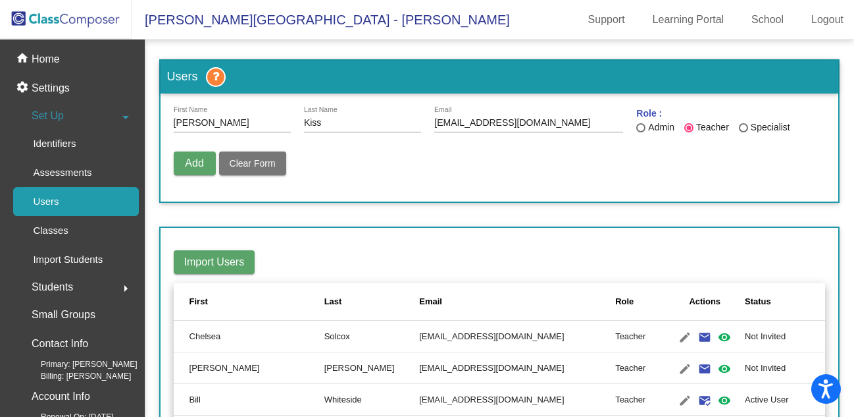
radio input "false"
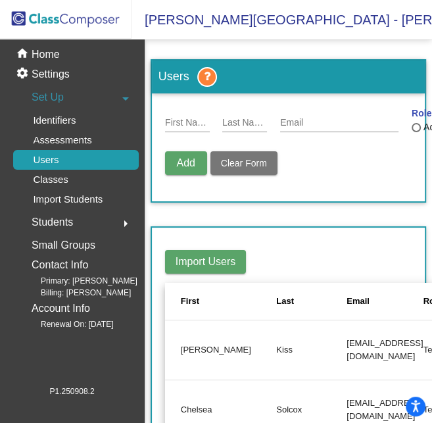
click at [188, 120] on input "First Name" at bounding box center [187, 123] width 45 height 11
type input "[PERSON_NAME]"
click at [292, 116] on div "Email" at bounding box center [339, 120] width 118 height 26
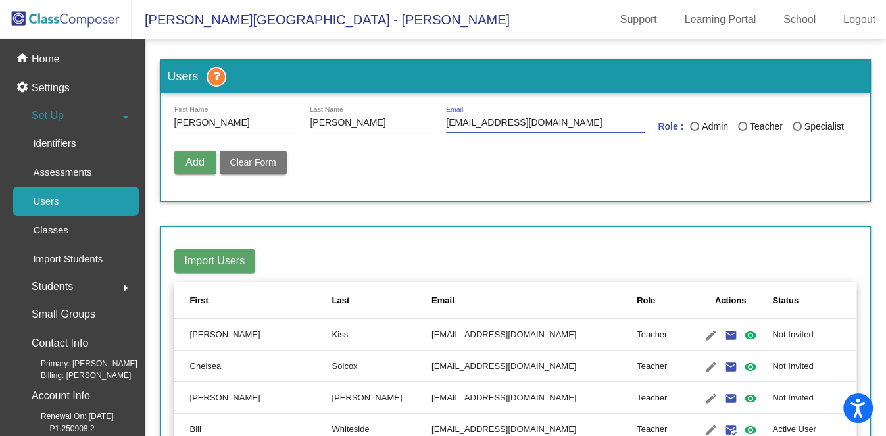
type input "[EMAIL_ADDRESS][DOMAIN_NAME]"
click at [749, 123] on div "Teacher" at bounding box center [766, 127] width 36 height 14
click at [743, 131] on input "Teacher" at bounding box center [742, 131] width 1 height 1
radio input "true"
click at [201, 158] on span "Add" at bounding box center [195, 162] width 18 height 11
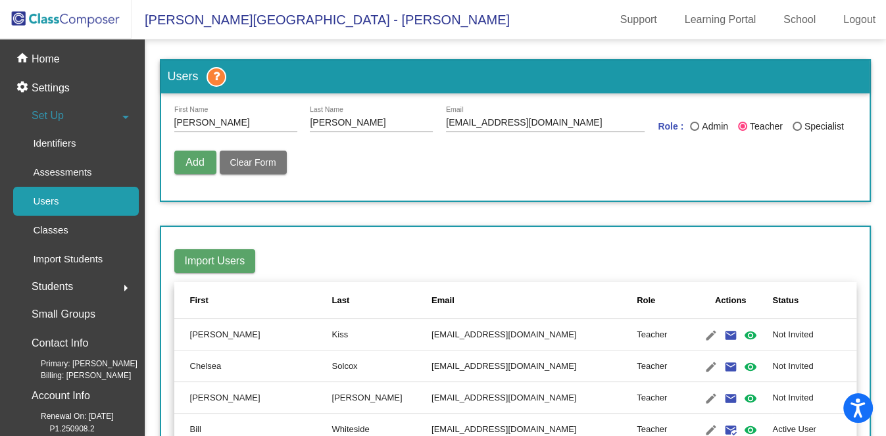
radio input "false"
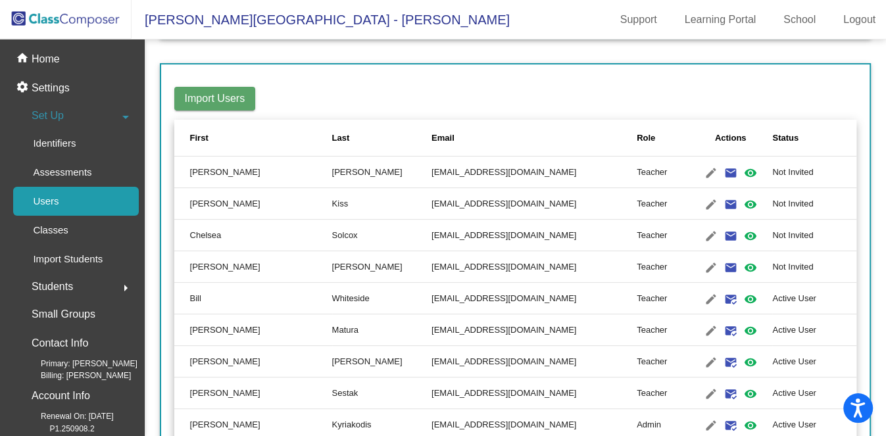
scroll to position [175, 0]
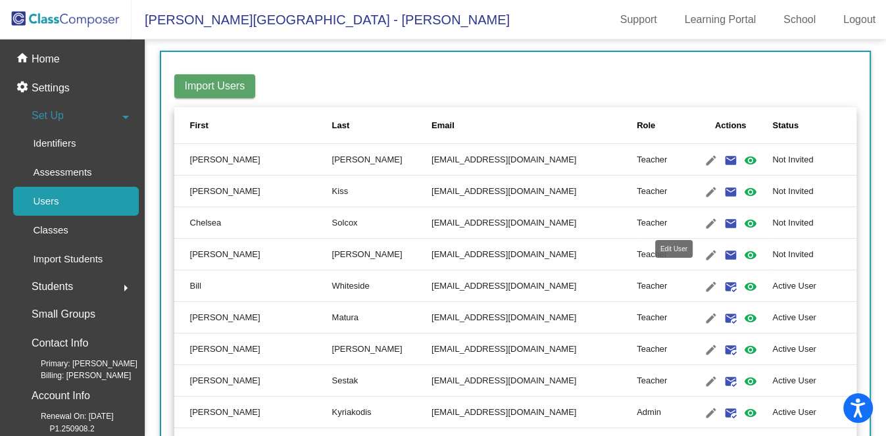
click at [704, 223] on mat-icon "edit" at bounding box center [712, 224] width 16 height 16
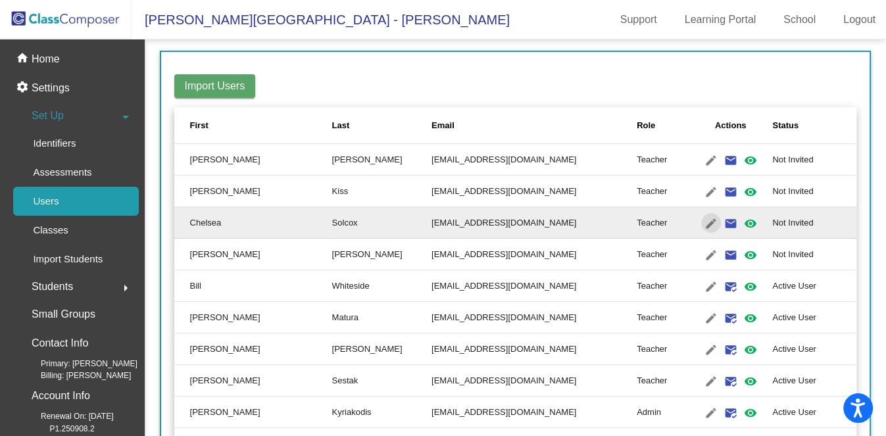
type input "Chelsea"
type input "Solcox"
type input "[EMAIL_ADDRESS][DOMAIN_NAME]"
radio input "true"
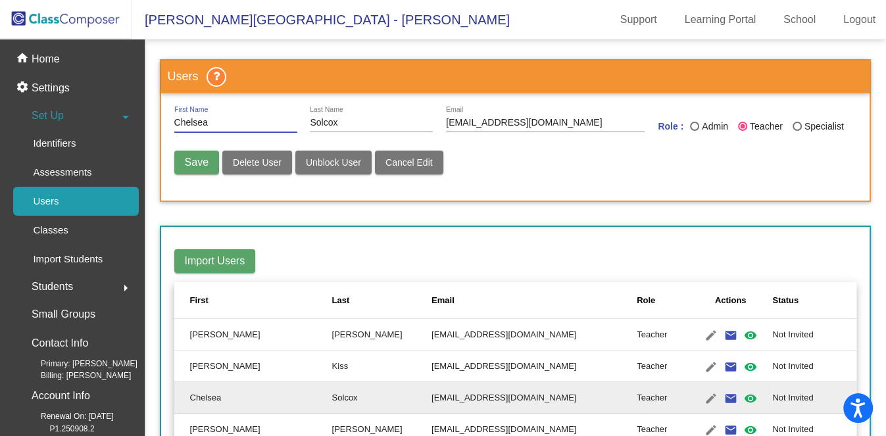
click at [317, 118] on input "Solcox" at bounding box center [371, 123] width 123 height 11
type input "[PERSON_NAME]"
click at [188, 168] on button "Save" at bounding box center [196, 163] width 45 height 24
radio input "false"
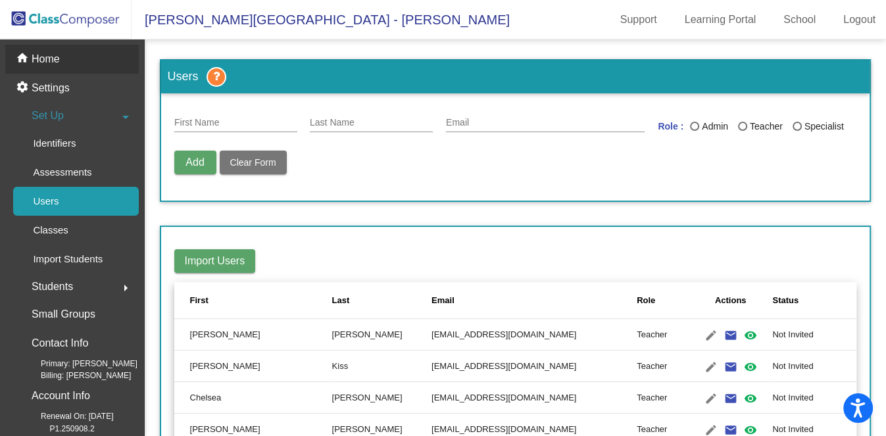
click at [39, 52] on p "Home" at bounding box center [46, 59] width 28 height 16
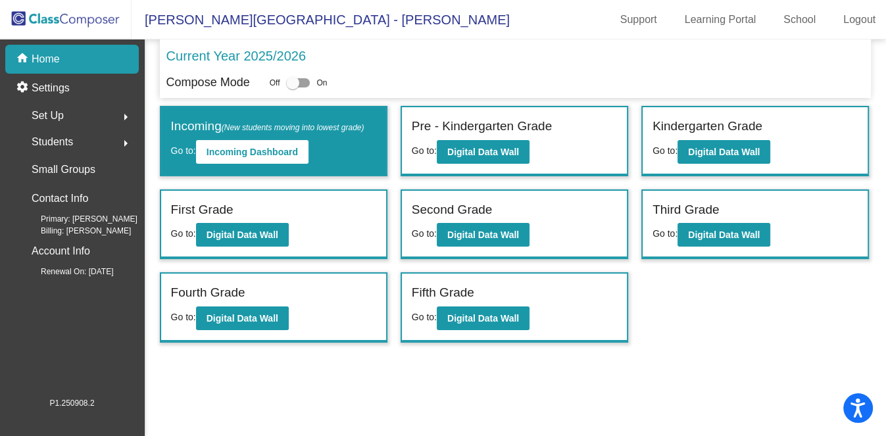
click at [515, 330] on div "Fifth Grade Go to: Digital Data Wall" at bounding box center [514, 308] width 225 height 68
click at [505, 314] on b "Digital Data Wall" at bounding box center [484, 318] width 72 height 11
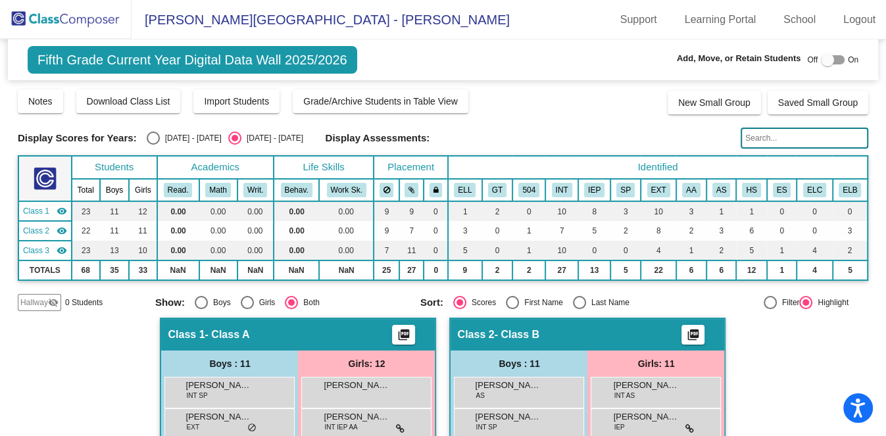
click at [59, 18] on img at bounding box center [66, 19] width 132 height 39
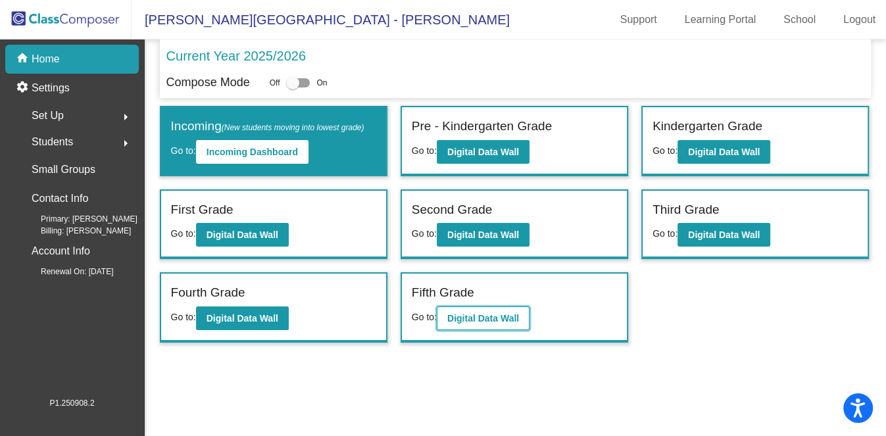
click at [469, 320] on button "Digital Data Wall" at bounding box center [483, 319] width 93 height 24
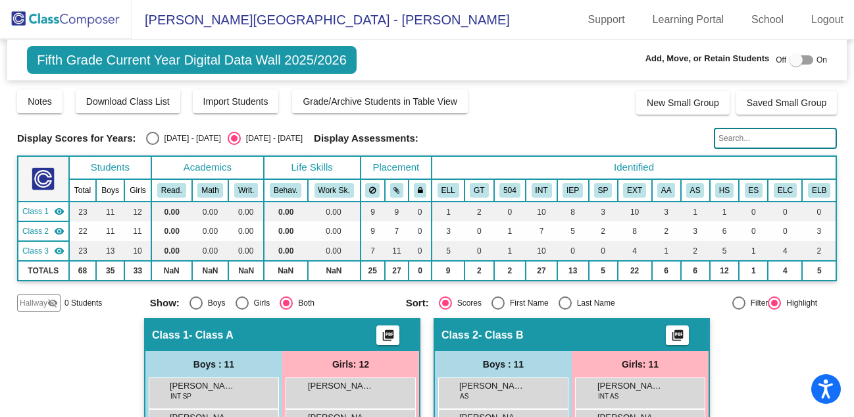
click at [545, 100] on div "Notes Download Class List Import Students Grade/Archive Students in Table View …" at bounding box center [427, 101] width 820 height 26
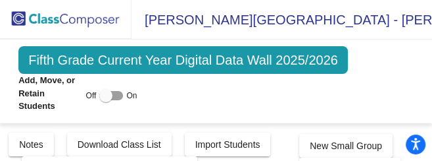
click at [69, 21] on img at bounding box center [66, 19] width 132 height 39
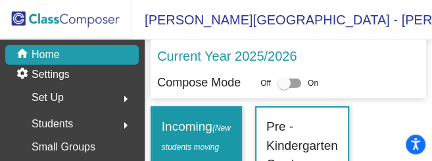
click at [73, 92] on div "Set Up arrow_right" at bounding box center [76, 97] width 126 height 26
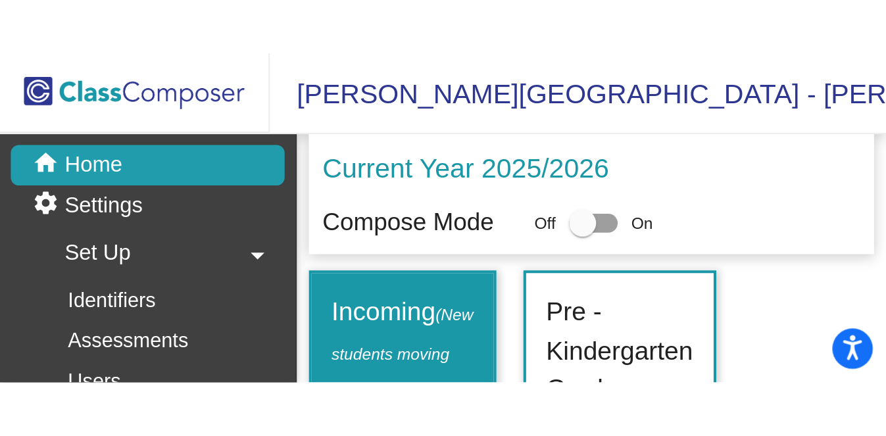
scroll to position [82, 0]
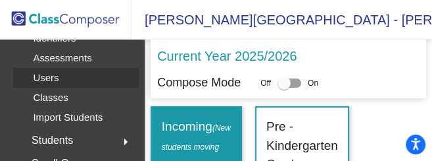
click at [69, 78] on link "Users" at bounding box center [76, 78] width 126 height 20
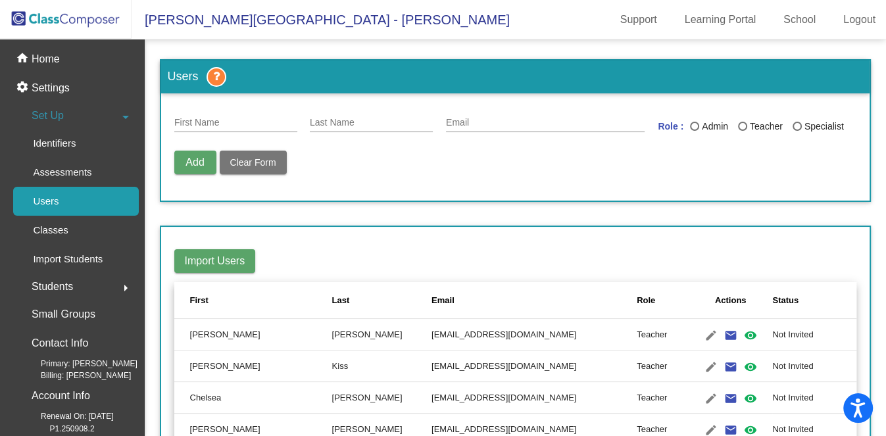
click at [257, 114] on div "First Name" at bounding box center [235, 120] width 123 height 26
type input "[PERSON_NAME]"
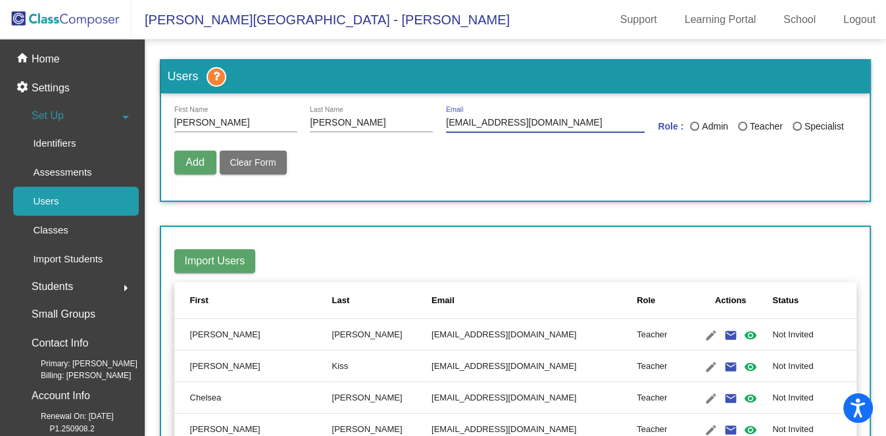
type input "[EMAIL_ADDRESS][DOMAIN_NAME]"
click at [759, 124] on div "Teacher" at bounding box center [766, 127] width 36 height 14
click at [743, 131] on input "Teacher" at bounding box center [742, 131] width 1 height 1
radio input "true"
click at [195, 157] on span "Add" at bounding box center [195, 162] width 18 height 11
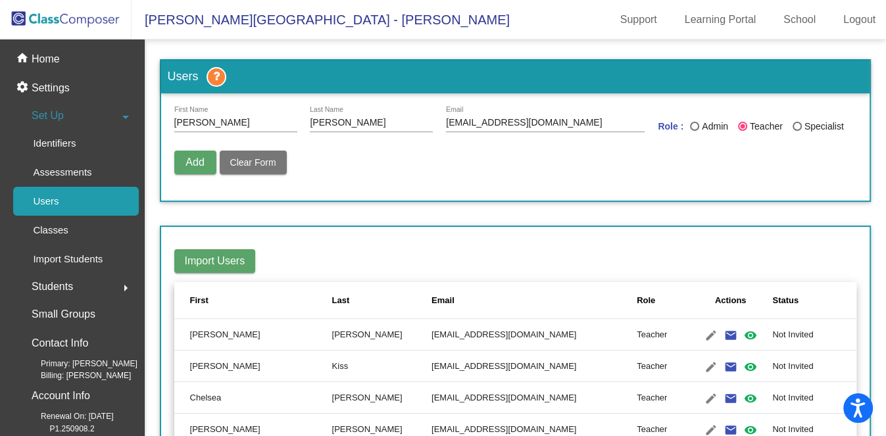
radio input "false"
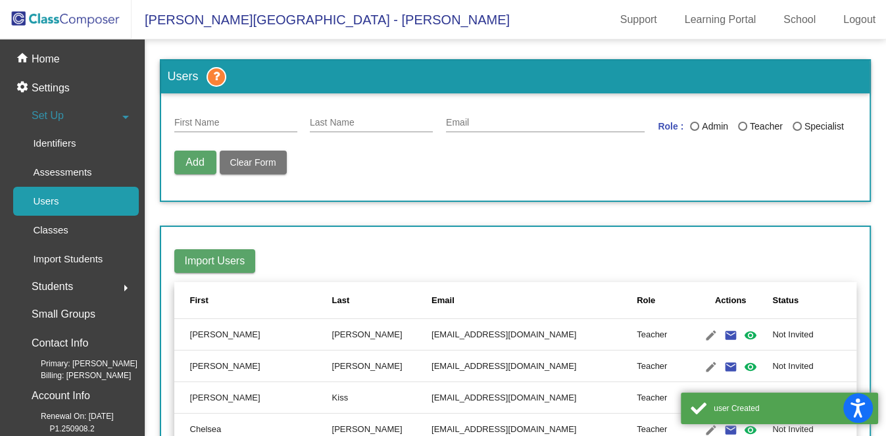
scroll to position [82, 0]
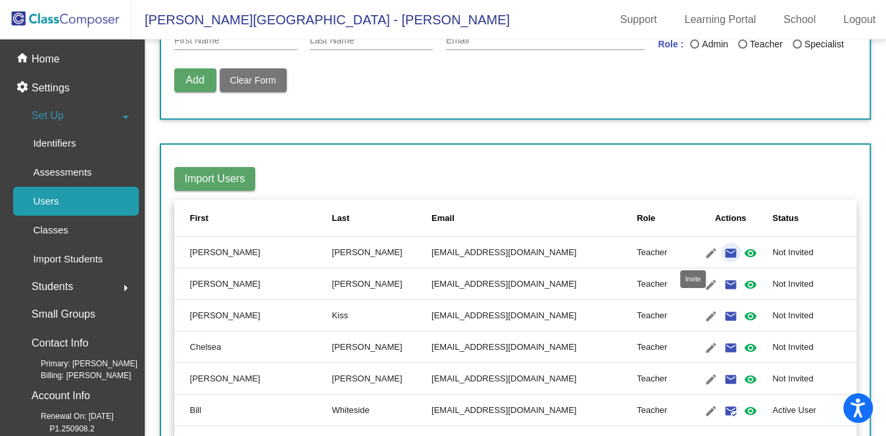
click at [723, 249] on mat-icon "email" at bounding box center [731, 253] width 16 height 16
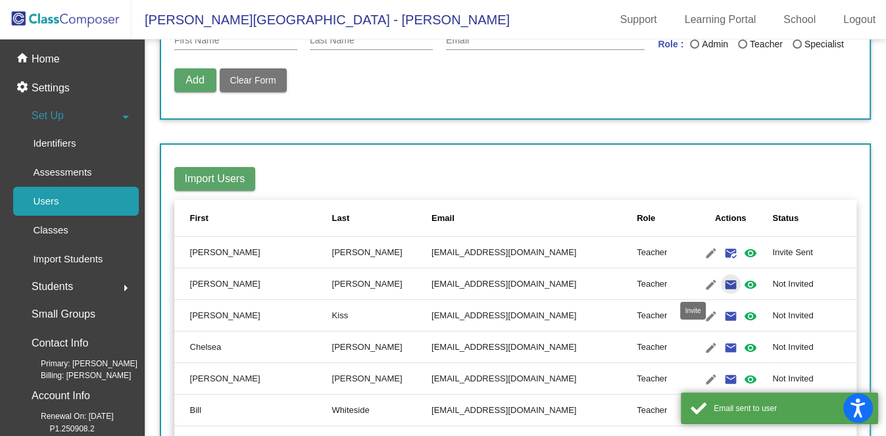
click at [723, 281] on mat-icon "email" at bounding box center [731, 285] width 16 height 16
click at [723, 311] on mat-icon "email" at bounding box center [731, 317] width 16 height 16
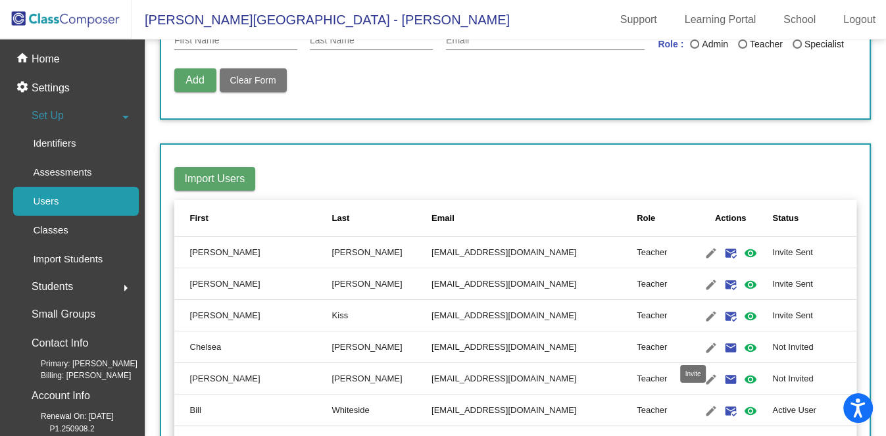
click at [723, 342] on mat-icon "email" at bounding box center [731, 348] width 16 height 16
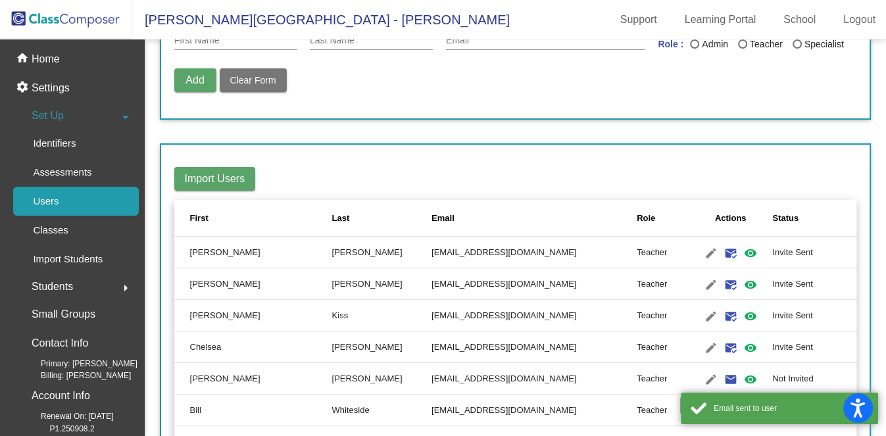
click at [723, 379] on mat-icon "email" at bounding box center [731, 380] width 16 height 16
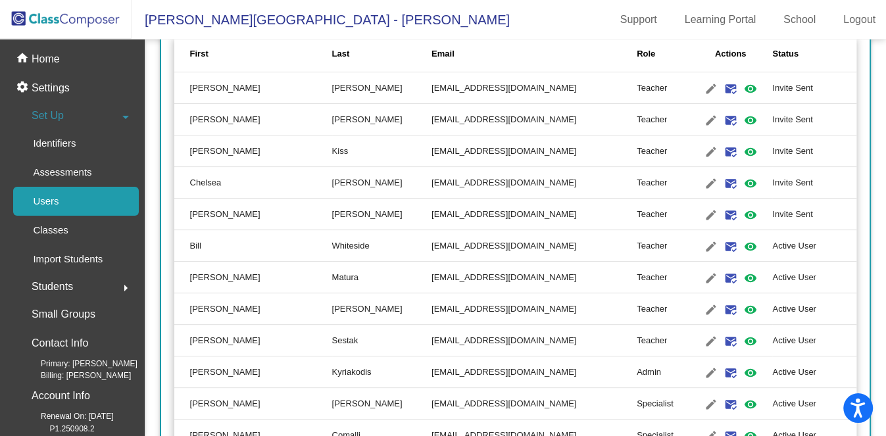
scroll to position [0, 0]
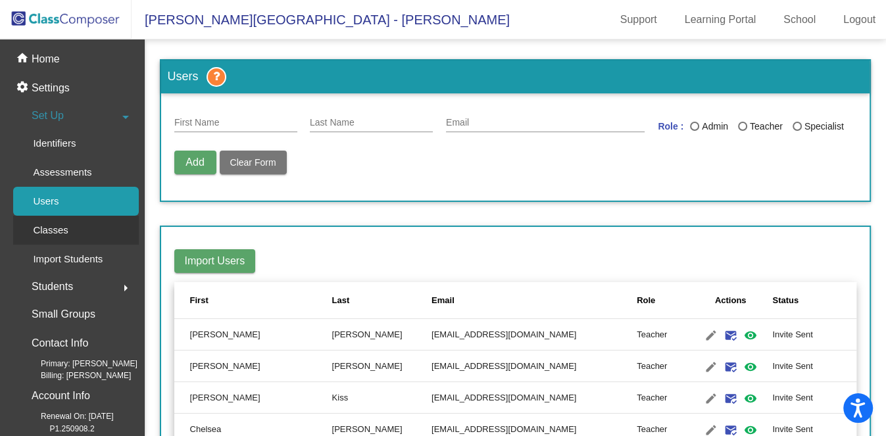
drag, startPoint x: 99, startPoint y: 228, endPoint x: 116, endPoint y: 221, distance: 18.9
click at [99, 229] on link "Classes" at bounding box center [76, 230] width 126 height 29
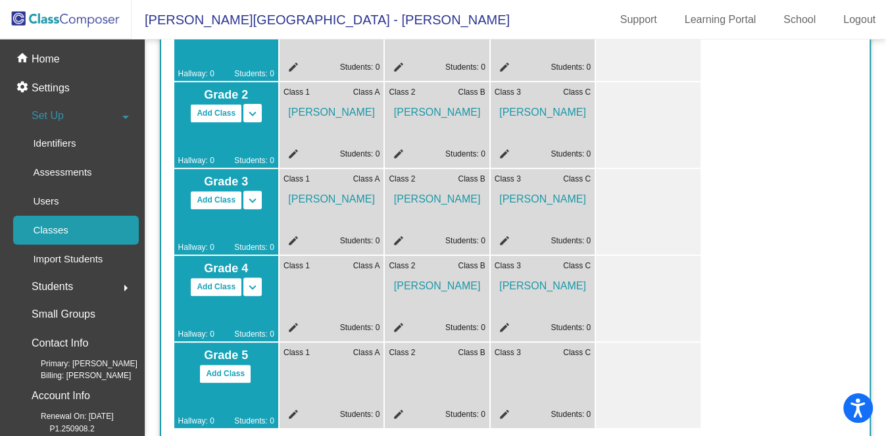
scroll to position [342, 0]
click at [290, 327] on mat-icon "edit" at bounding box center [292, 330] width 16 height 16
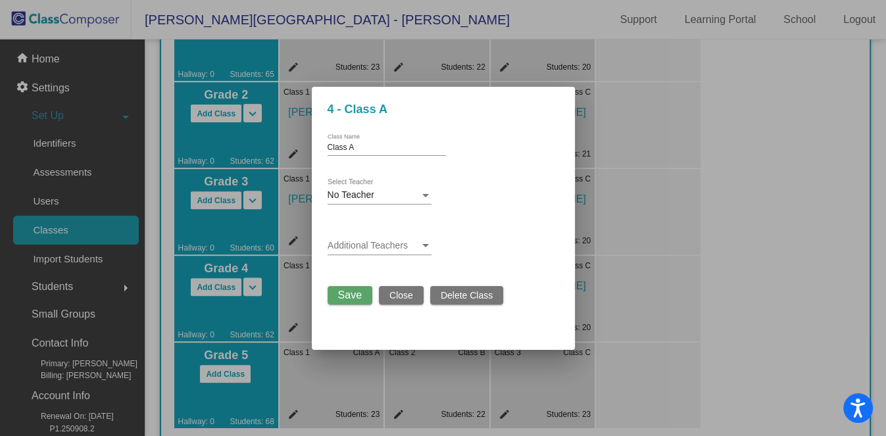
click at [389, 195] on div "No Teacher" at bounding box center [374, 195] width 92 height 11
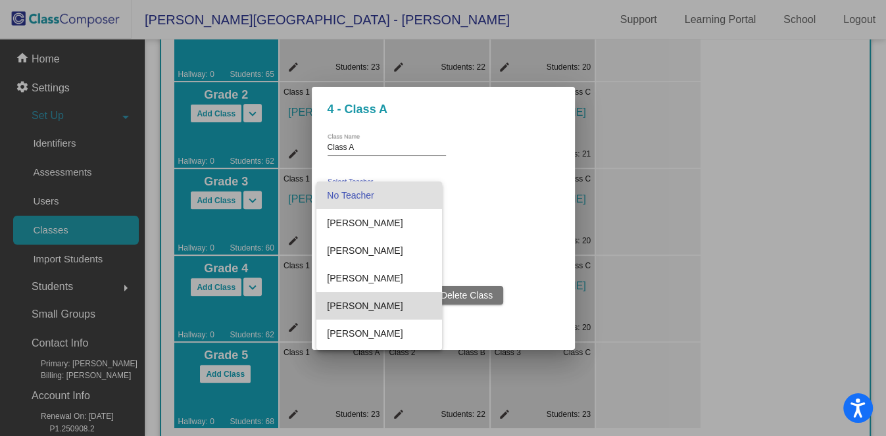
click at [379, 308] on span "[PERSON_NAME]" at bounding box center [379, 306] width 104 height 28
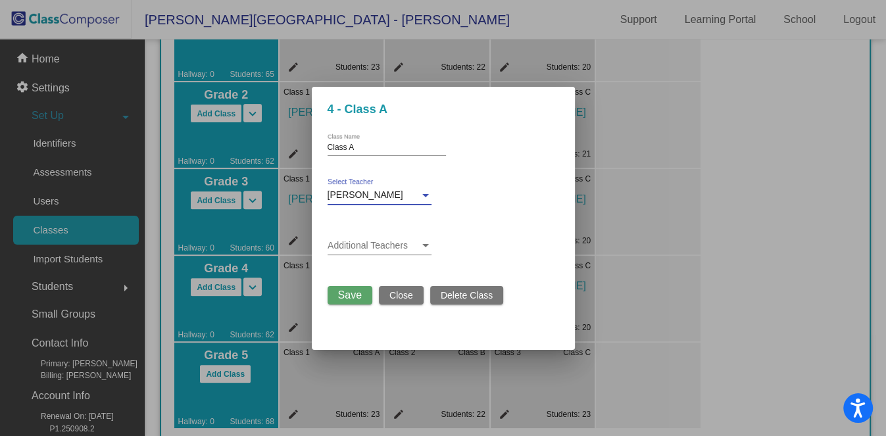
click at [347, 292] on span "Save" at bounding box center [350, 295] width 24 height 11
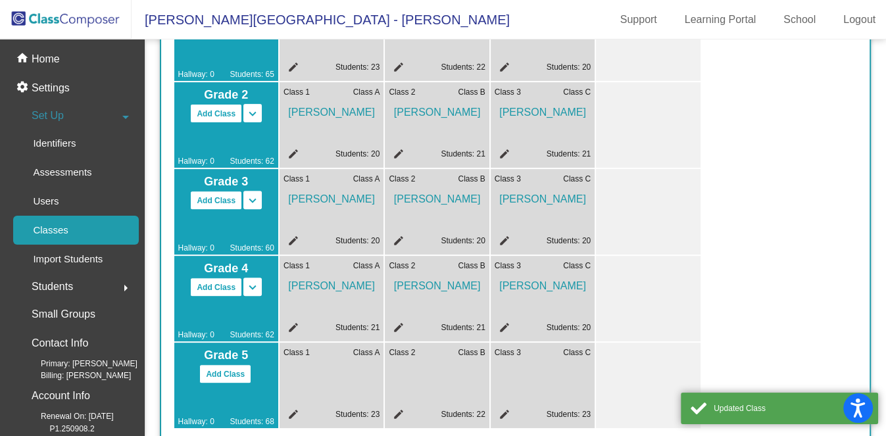
click at [291, 413] on mat-icon "edit" at bounding box center [292, 417] width 16 height 16
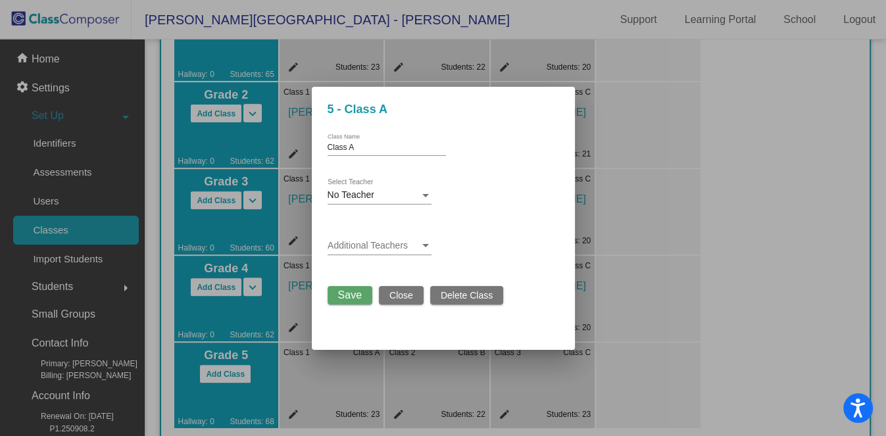
click at [379, 191] on div "No Teacher" at bounding box center [374, 195] width 92 height 11
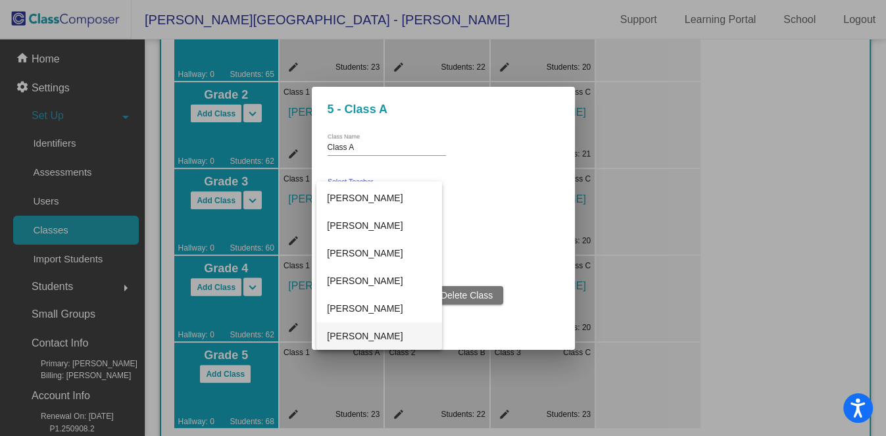
scroll to position [411, 0]
click at [363, 256] on span "[PERSON_NAME]" at bounding box center [379, 254] width 104 height 28
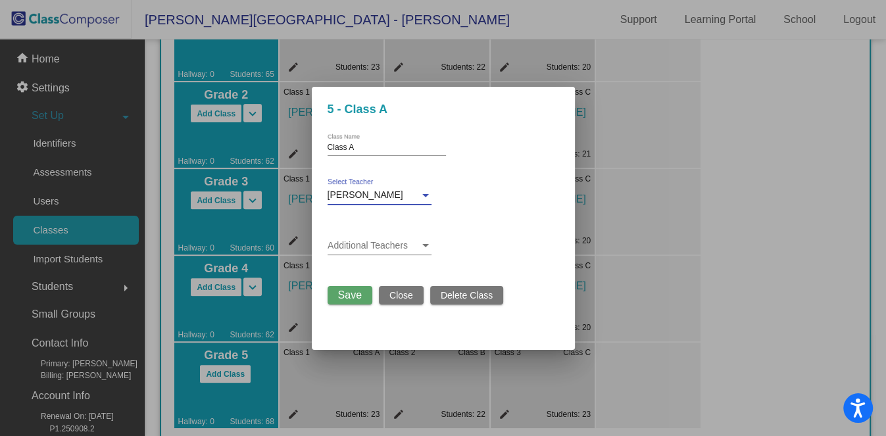
click at [340, 290] on span "Save" at bounding box center [350, 295] width 24 height 11
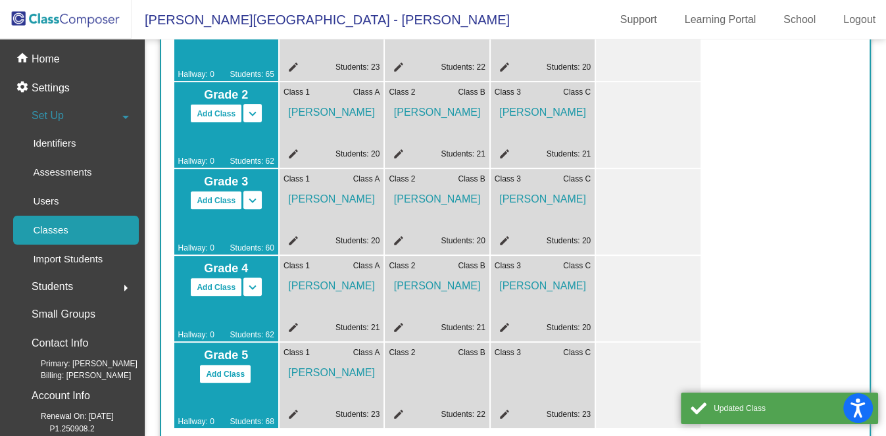
click at [397, 409] on mat-icon "edit" at bounding box center [397, 417] width 16 height 16
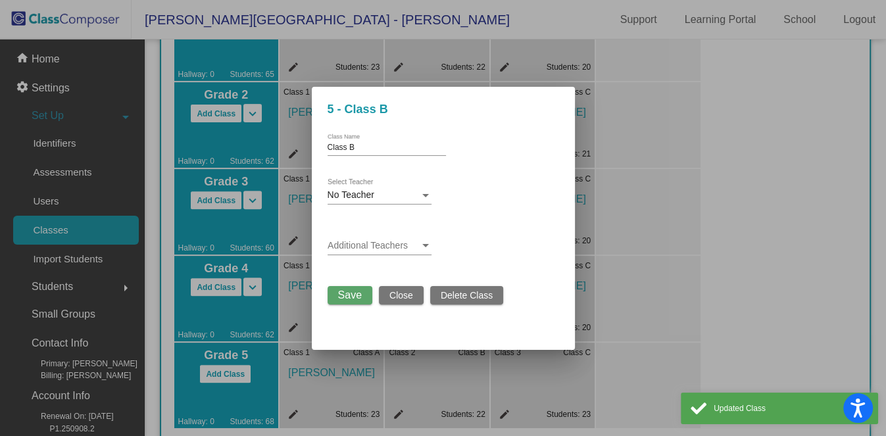
click at [349, 188] on div "No Teacher Select Teacher" at bounding box center [380, 192] width 104 height 26
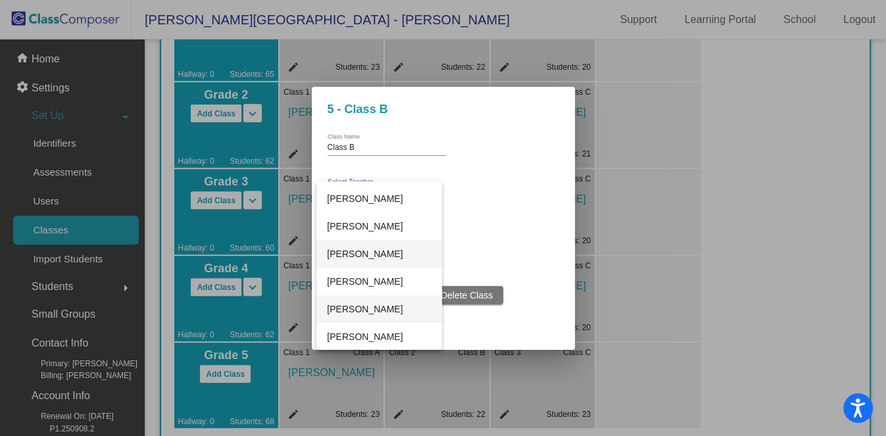
click at [386, 309] on span "[PERSON_NAME]" at bounding box center [379, 309] width 104 height 28
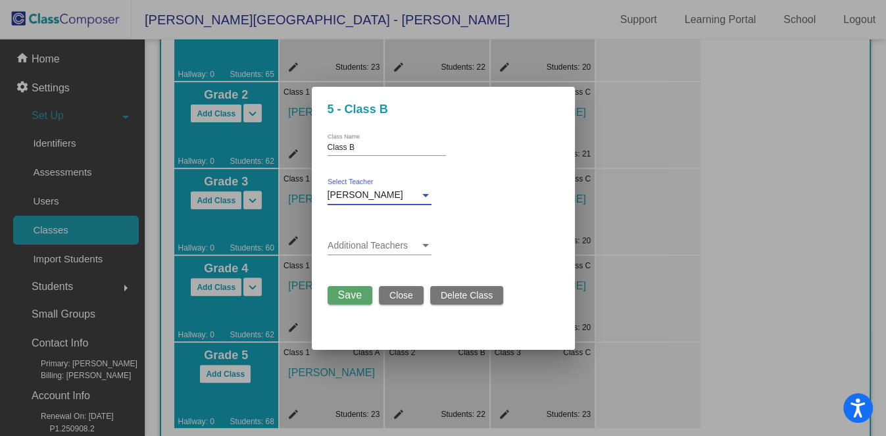
click at [349, 295] on span "Save" at bounding box center [350, 295] width 24 height 11
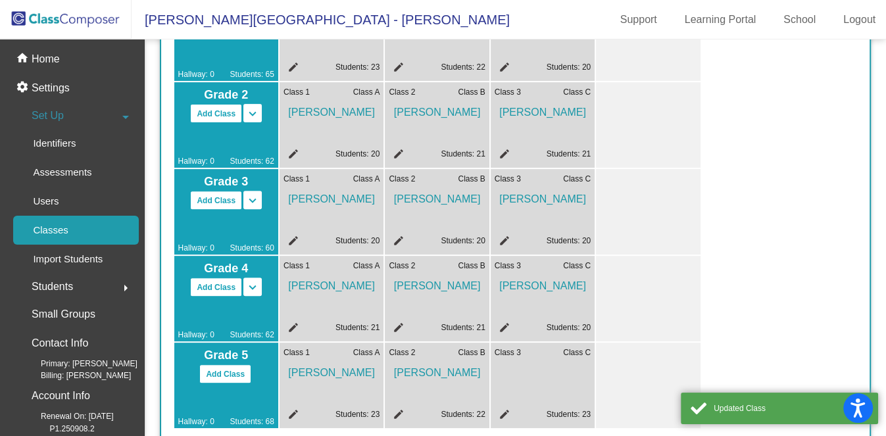
click at [502, 413] on mat-icon "edit" at bounding box center [503, 417] width 16 height 16
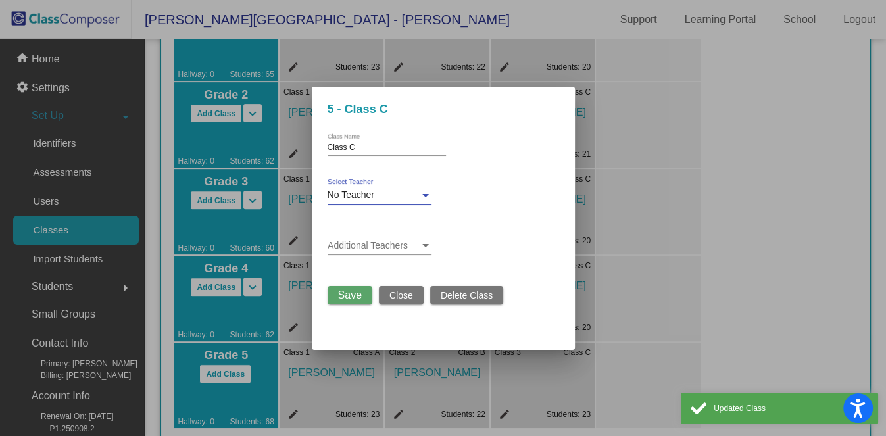
click at [367, 194] on span "No Teacher" at bounding box center [351, 195] width 47 height 11
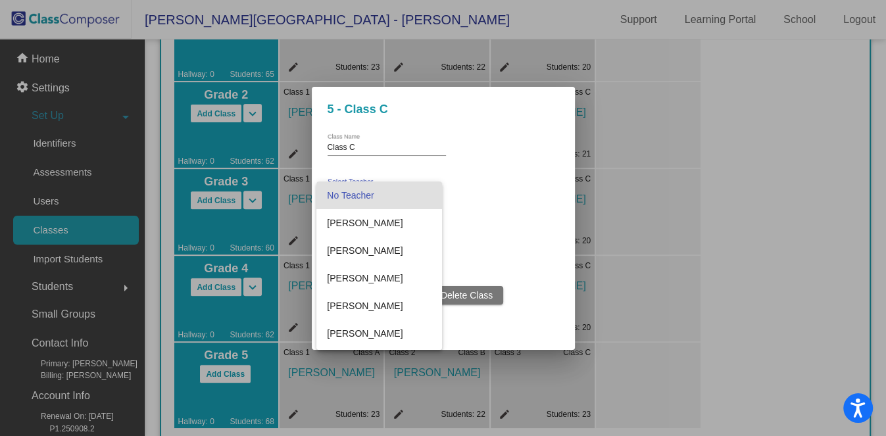
scroll to position [247, 0]
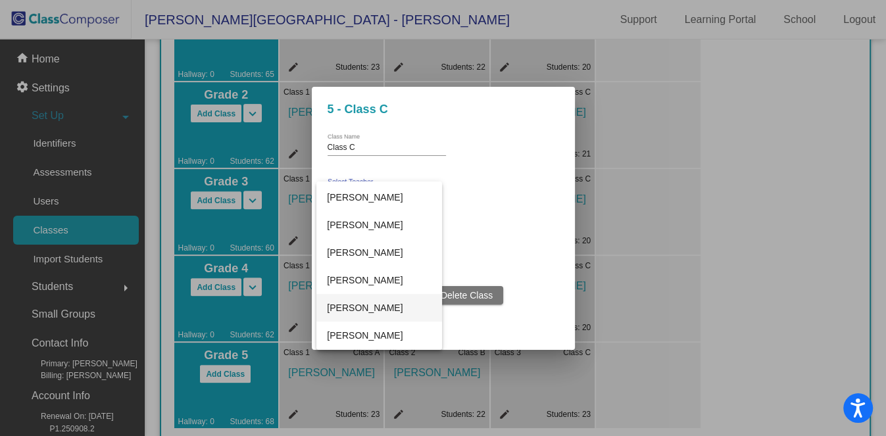
click at [370, 306] on span "[PERSON_NAME]" at bounding box center [379, 308] width 104 height 28
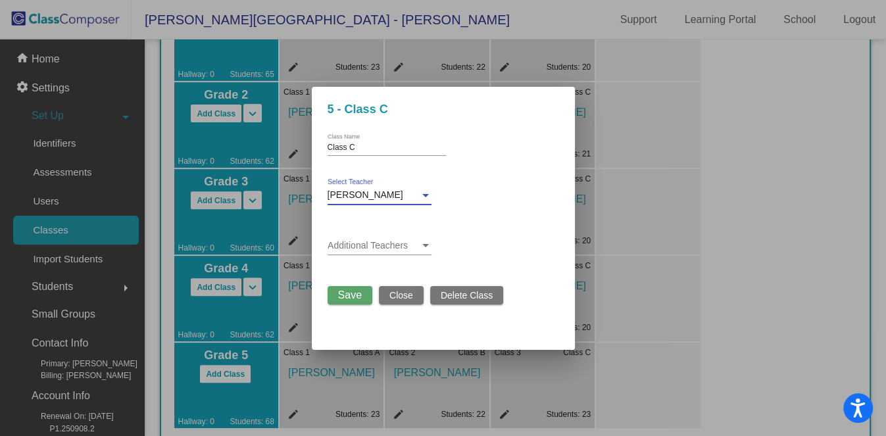
click at [347, 295] on span "Save" at bounding box center [350, 295] width 24 height 11
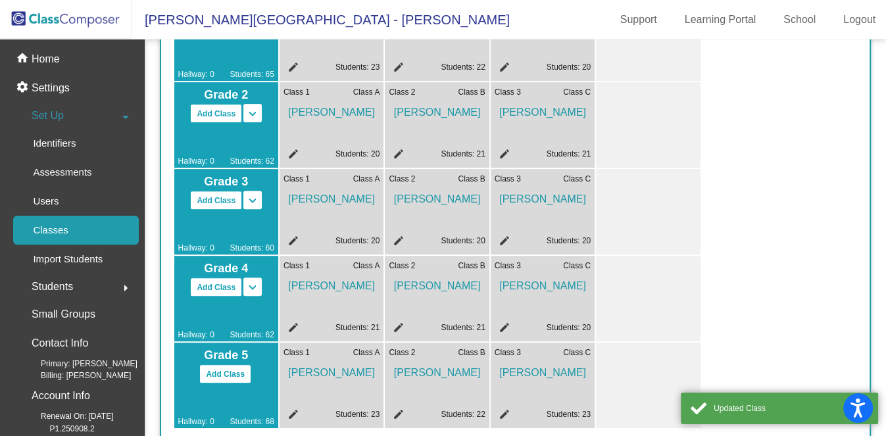
scroll to position [177, 0]
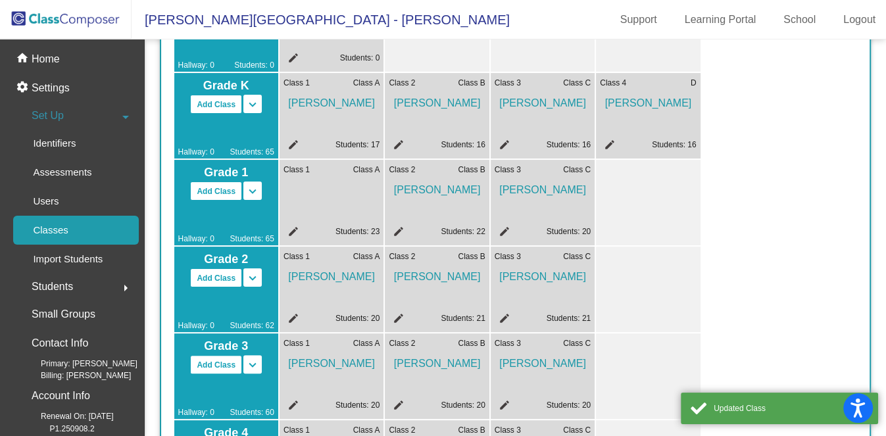
click at [298, 222] on div "Class 1 Class A edit Students: 23" at bounding box center [332, 203] width 104 height 86
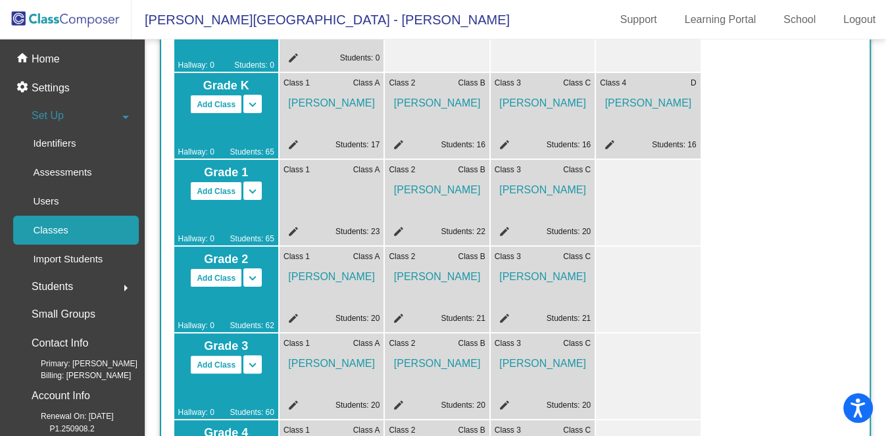
click at [297, 226] on mat-icon "edit" at bounding box center [292, 234] width 16 height 16
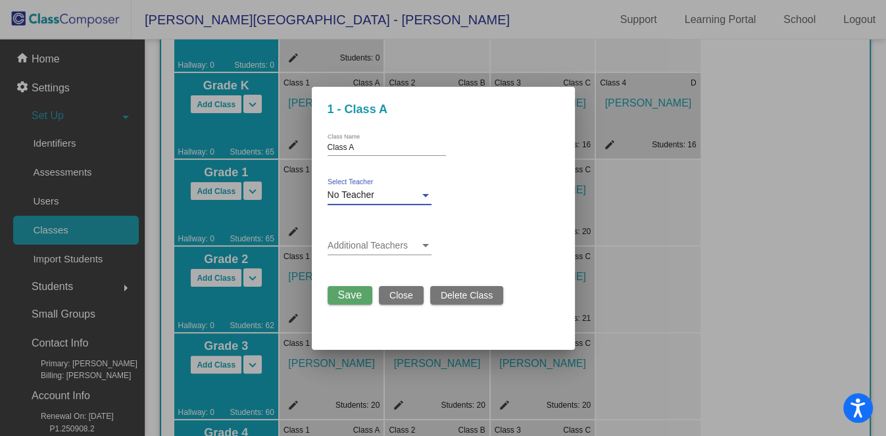
click at [367, 195] on span "No Teacher" at bounding box center [351, 195] width 47 height 11
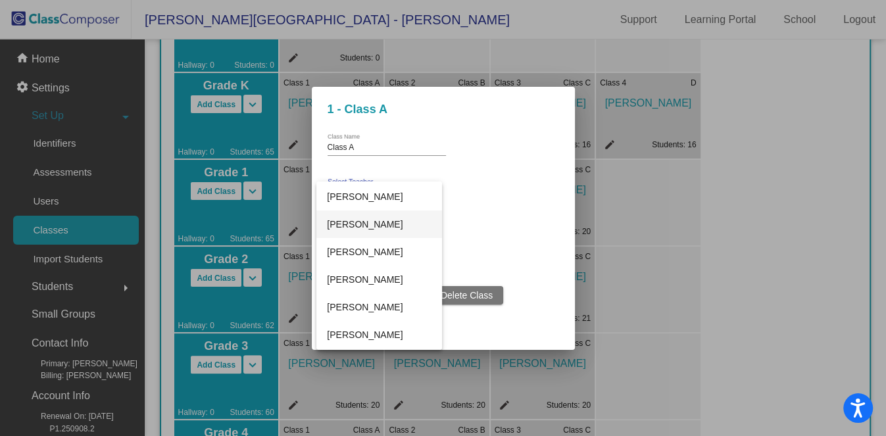
scroll to position [0, 0]
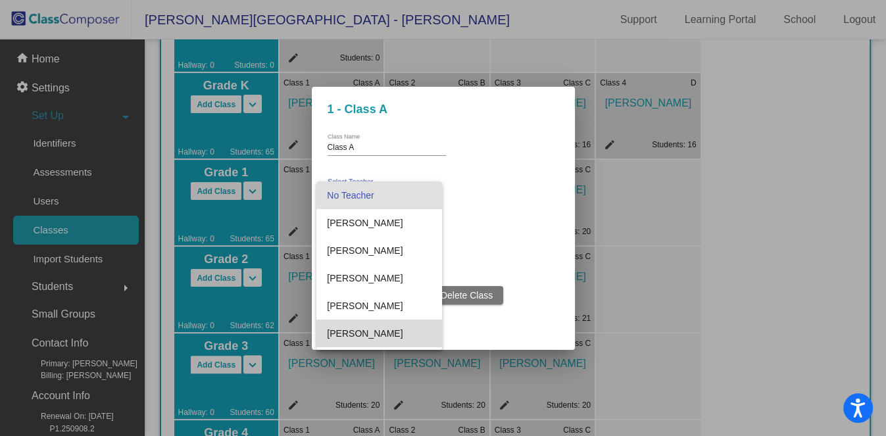
drag, startPoint x: 382, startPoint y: 329, endPoint x: 367, endPoint y: 315, distance: 21.4
click at [382, 329] on span "[PERSON_NAME]" at bounding box center [379, 334] width 104 height 28
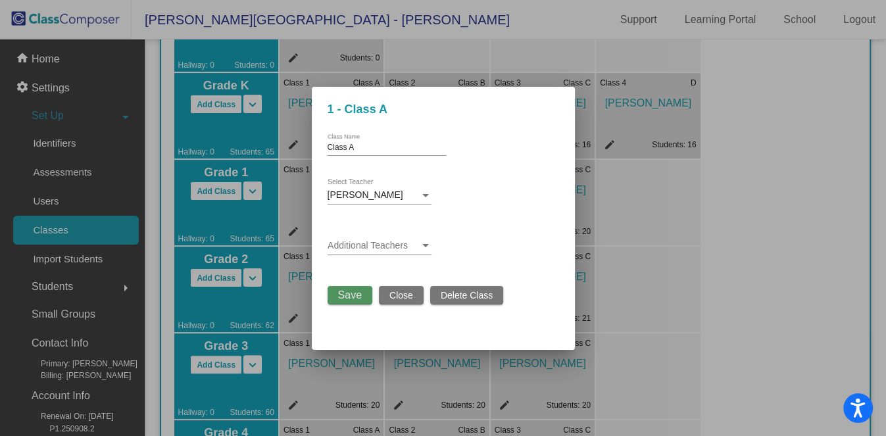
click at [338, 291] on span "Save" at bounding box center [350, 295] width 24 height 11
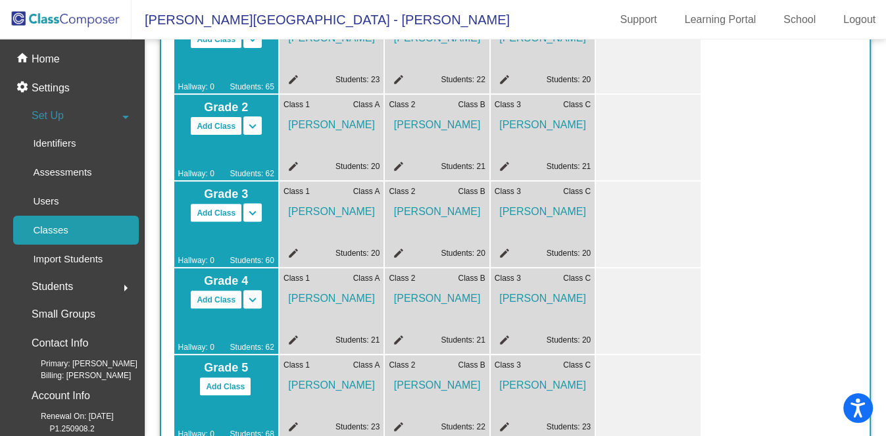
scroll to position [538, 0]
